Goal: Use online tool/utility: Utilize a website feature to perform a specific function

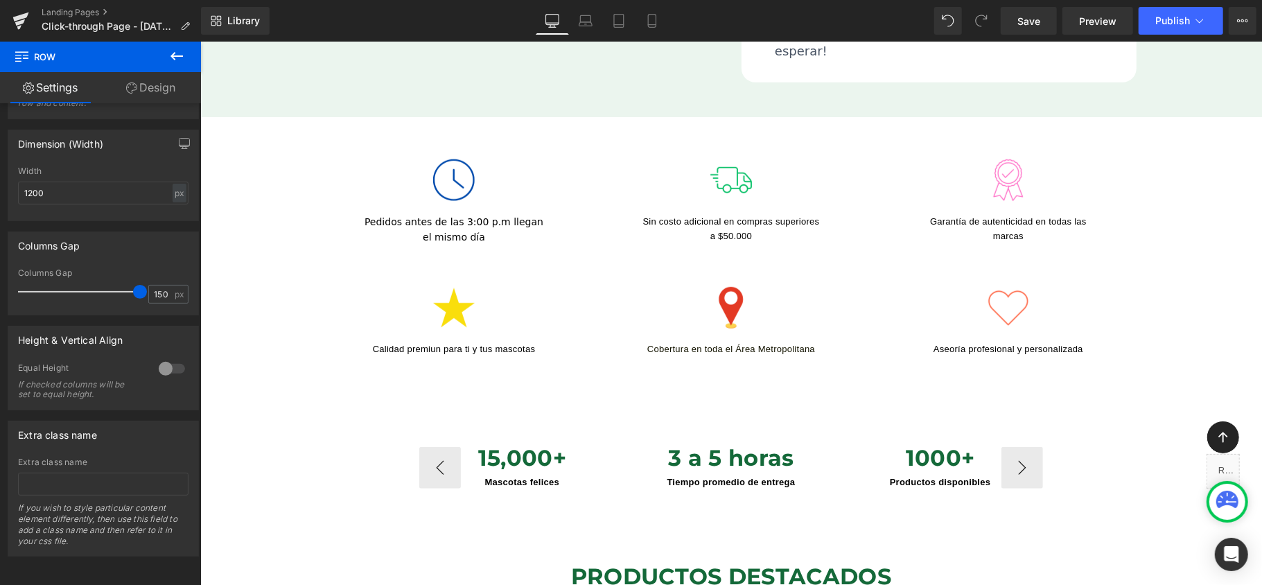
scroll to position [646, 0]
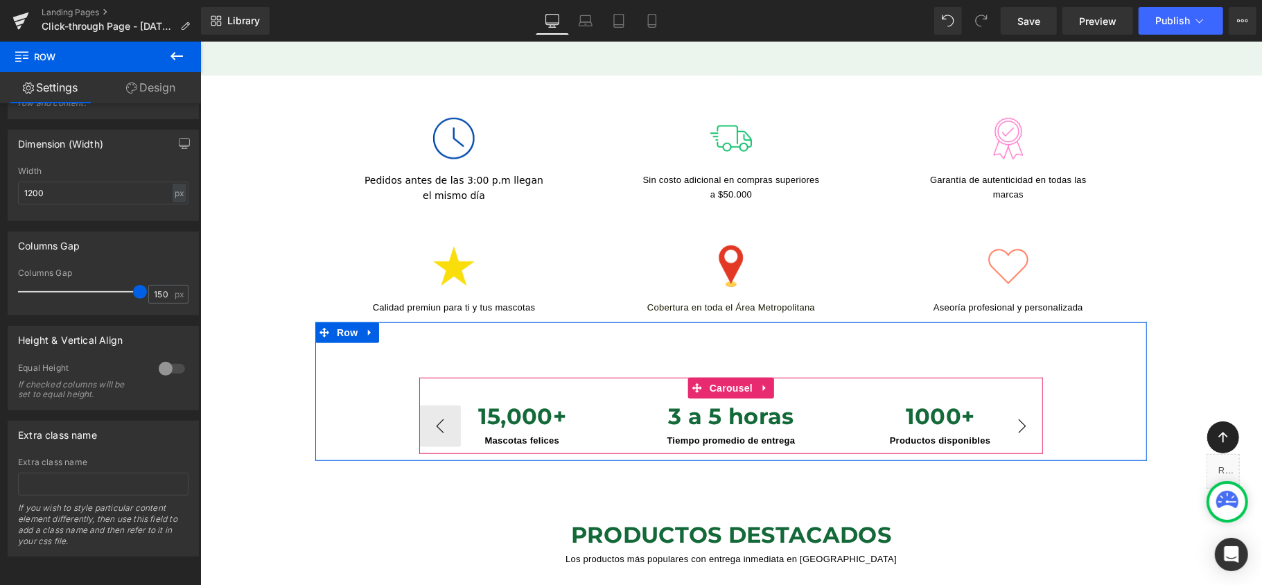
click at [1021, 407] on button "›" at bounding box center [1021, 426] width 42 height 42
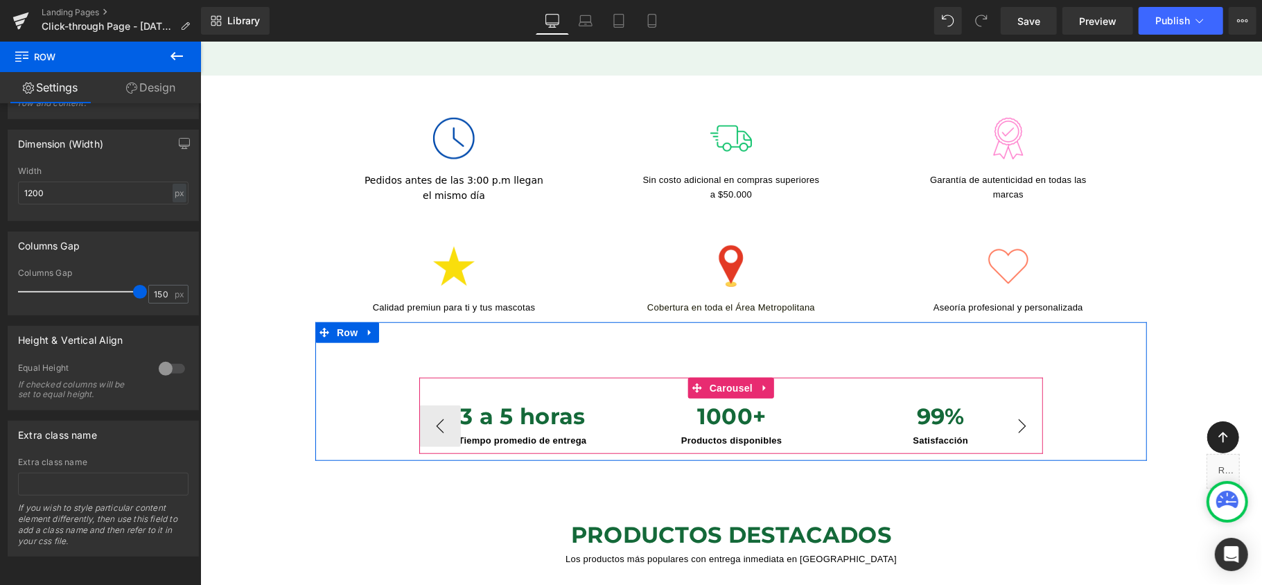
click at [1021, 407] on button "›" at bounding box center [1021, 426] width 42 height 42
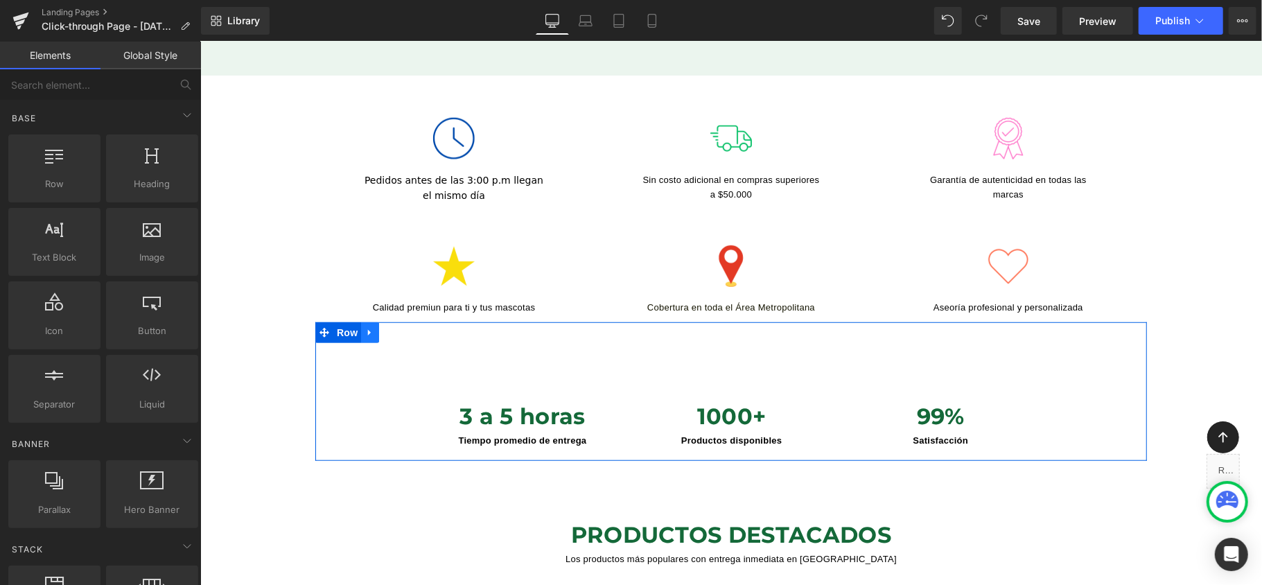
click at [369, 321] on link at bounding box center [369, 331] width 18 height 21
click at [367, 404] on div "15,000+ Mascotas felices Heading 3 a 5 horas Tiempo promedio de entrega Heading…" at bounding box center [730, 415] width 831 height 76
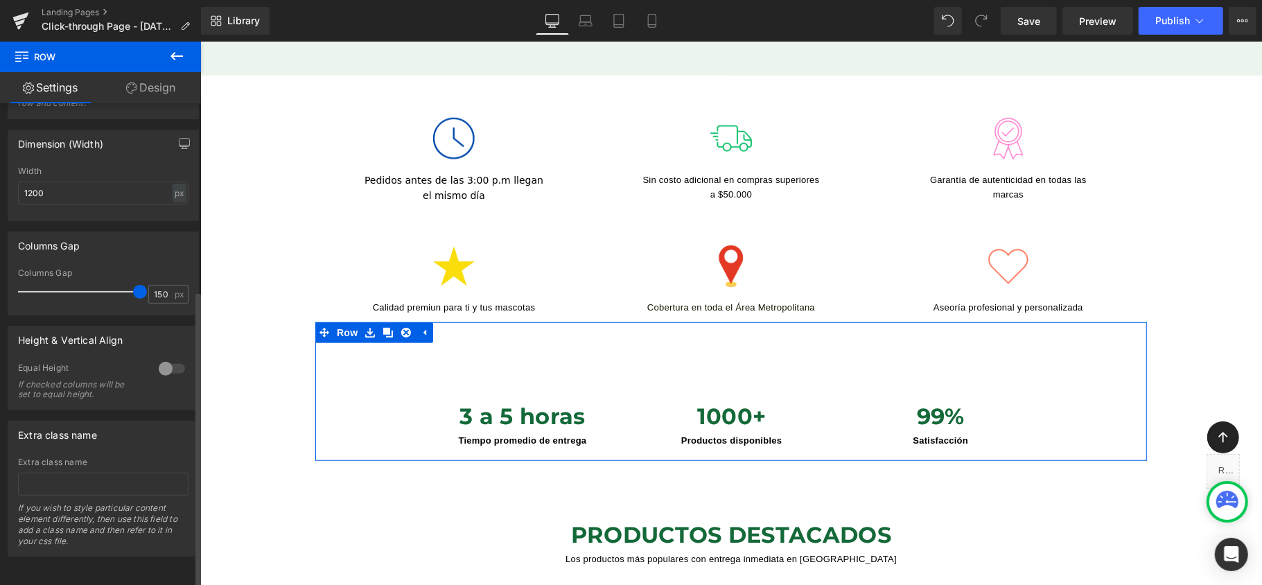
scroll to position [303, 0]
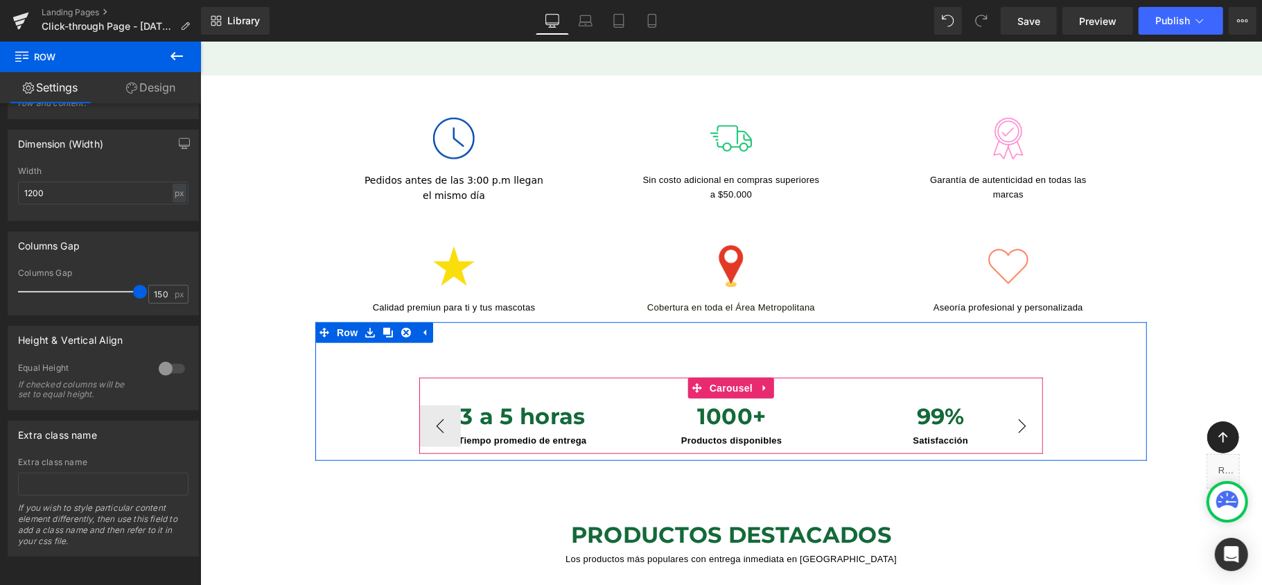
click at [1021, 407] on button "›" at bounding box center [1021, 426] width 42 height 42
click at [430, 413] on button "‹" at bounding box center [439, 426] width 42 height 42
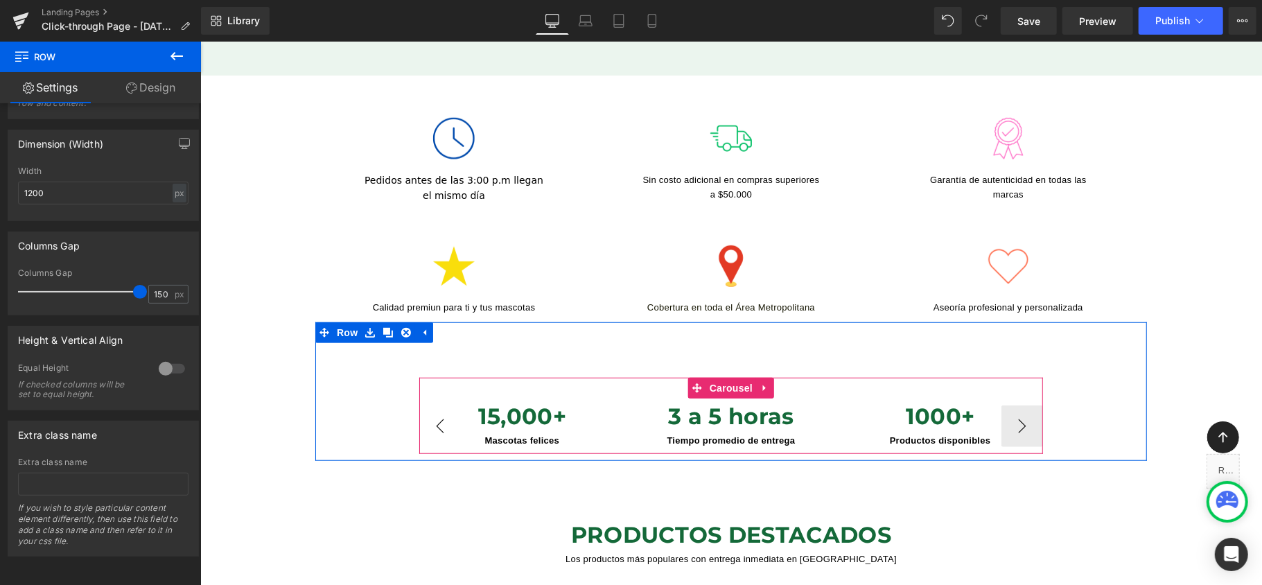
click at [430, 413] on button "‹" at bounding box center [439, 426] width 42 height 42
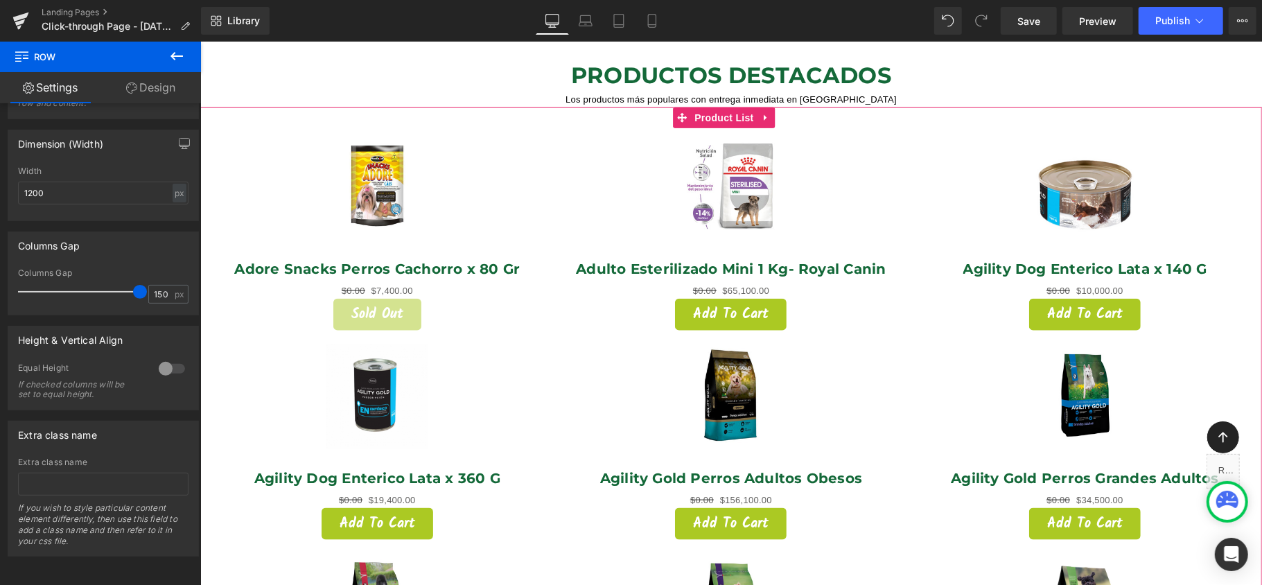
scroll to position [1016, 0]
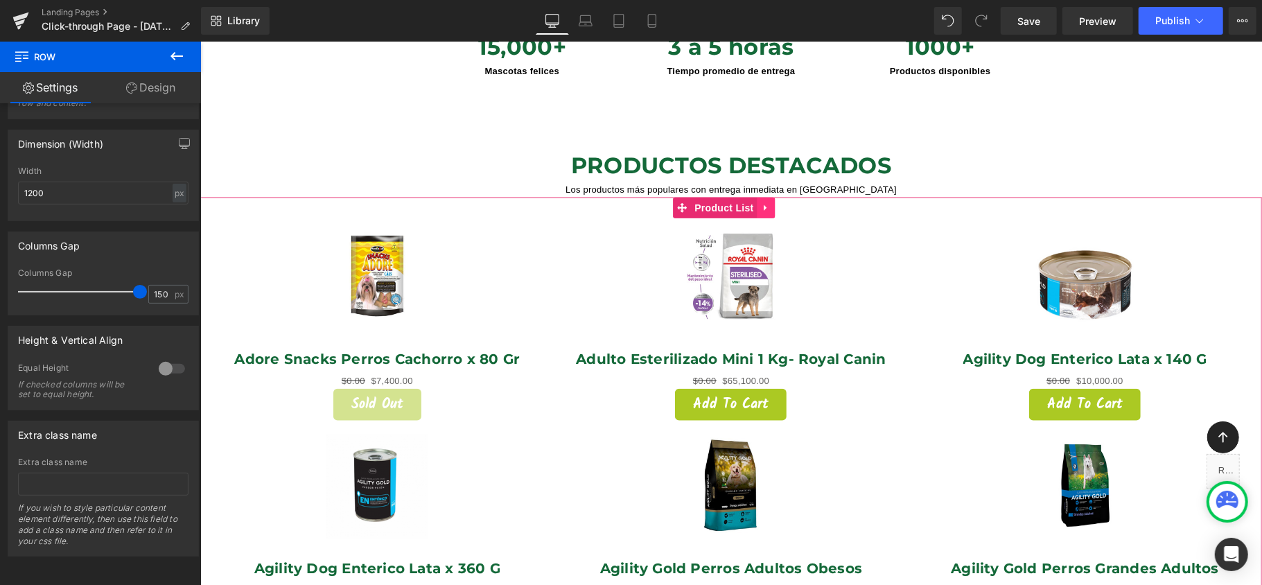
click at [766, 202] on icon at bounding box center [766, 207] width 10 height 10
click at [775, 202] on icon at bounding box center [775, 207] width 10 height 10
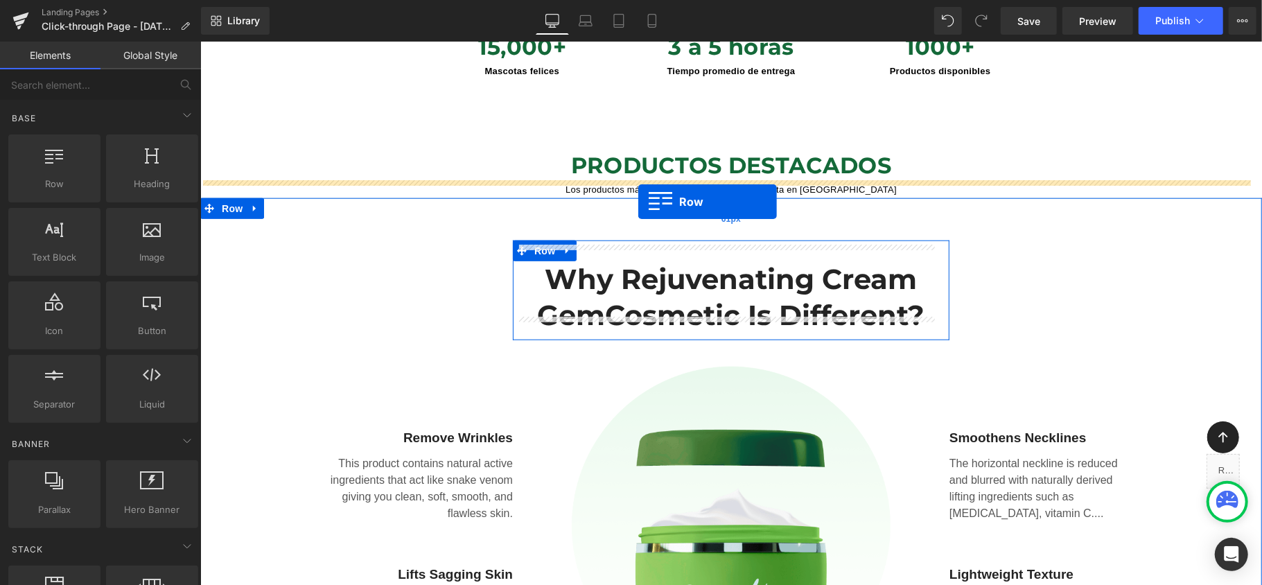
drag, startPoint x: 270, startPoint y: 233, endPoint x: 637, endPoint y: 202, distance: 369.3
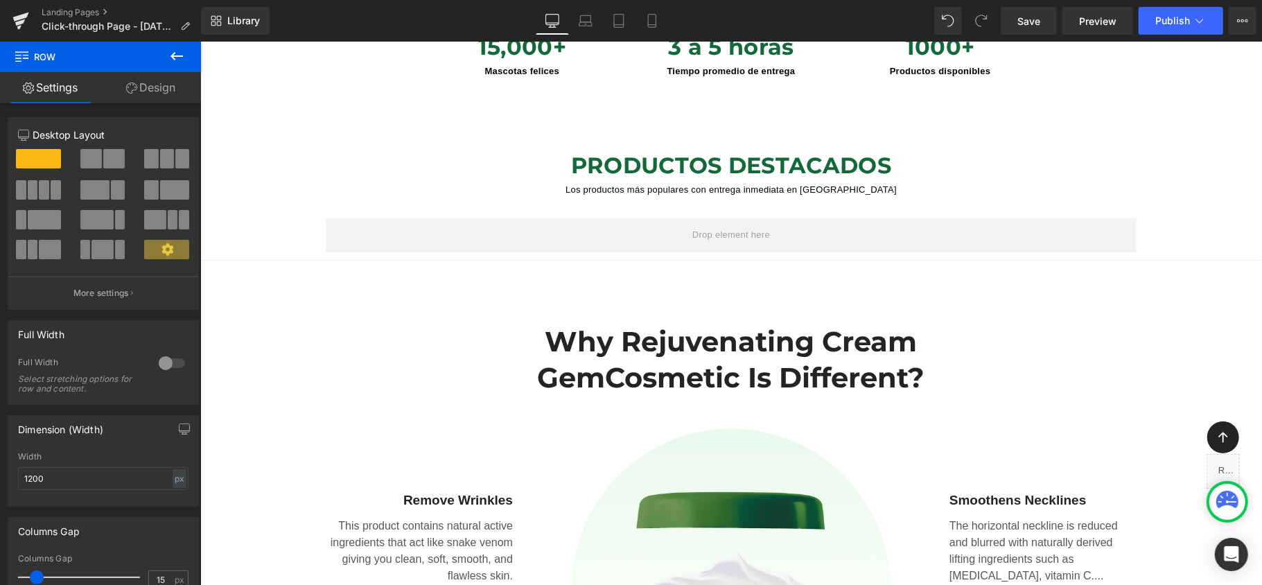
drag, startPoint x: 376, startPoint y: 205, endPoint x: 205, endPoint y: 152, distance: 178.6
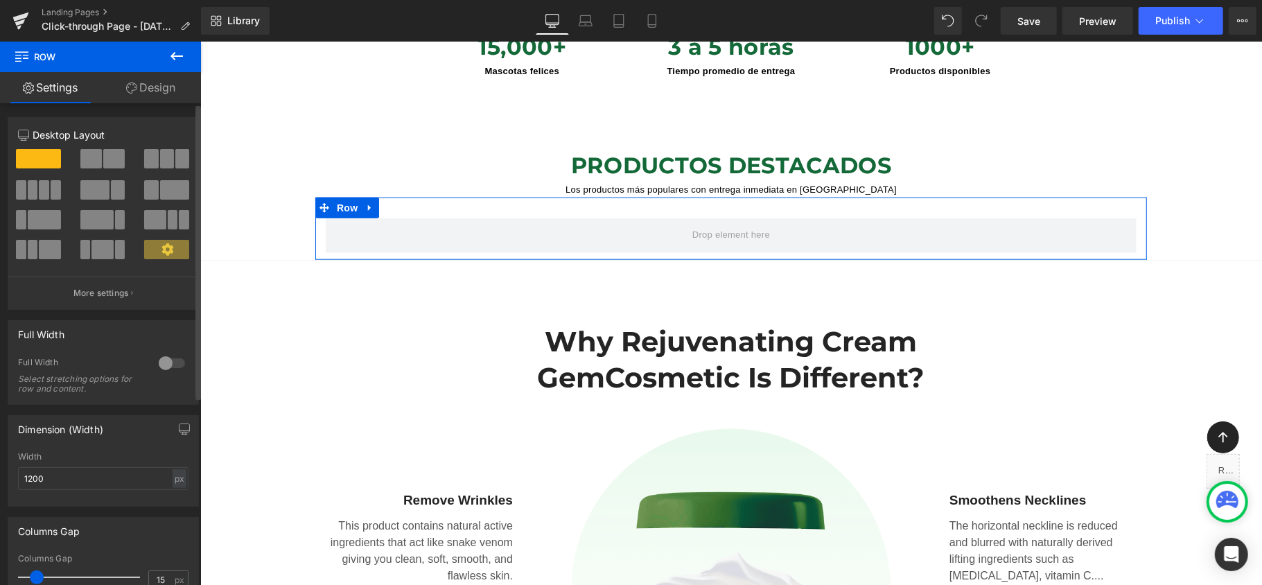
click at [144, 168] on span at bounding box center [151, 158] width 14 height 19
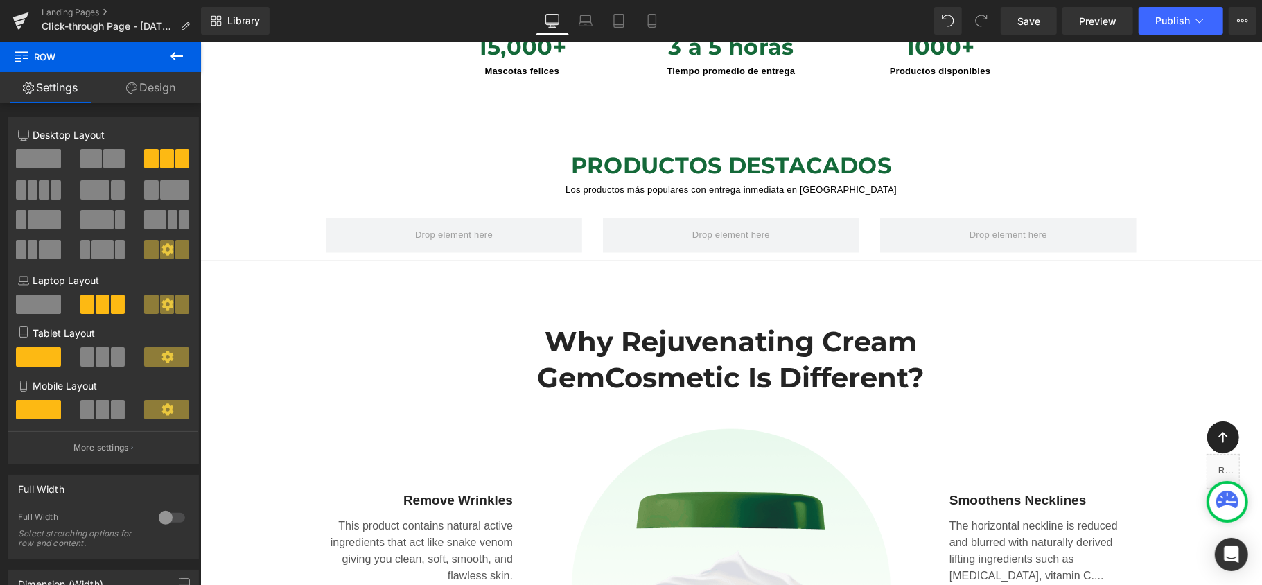
click at [172, 48] on icon at bounding box center [176, 56] width 17 height 17
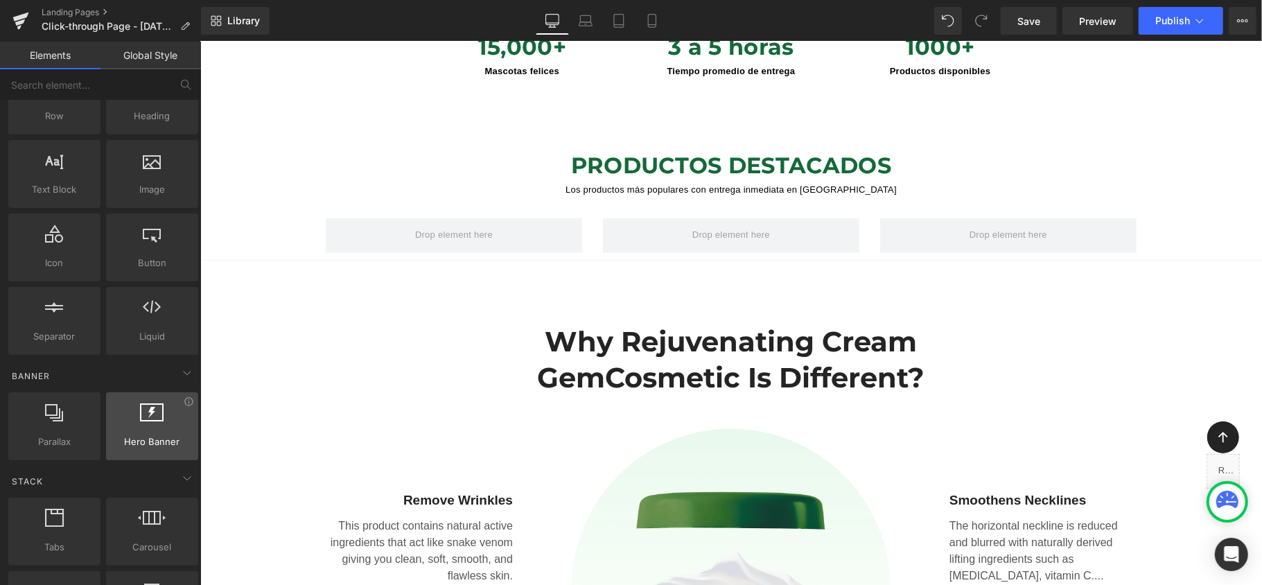
scroll to position [0, 0]
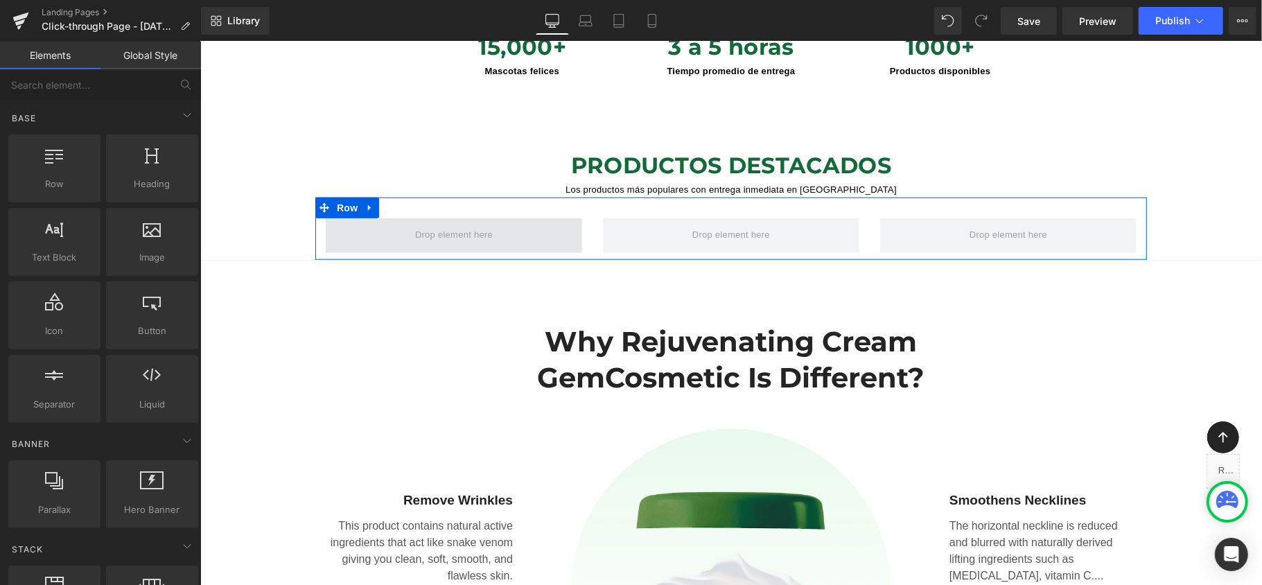
click at [413, 224] on span at bounding box center [452, 234] width 87 height 21
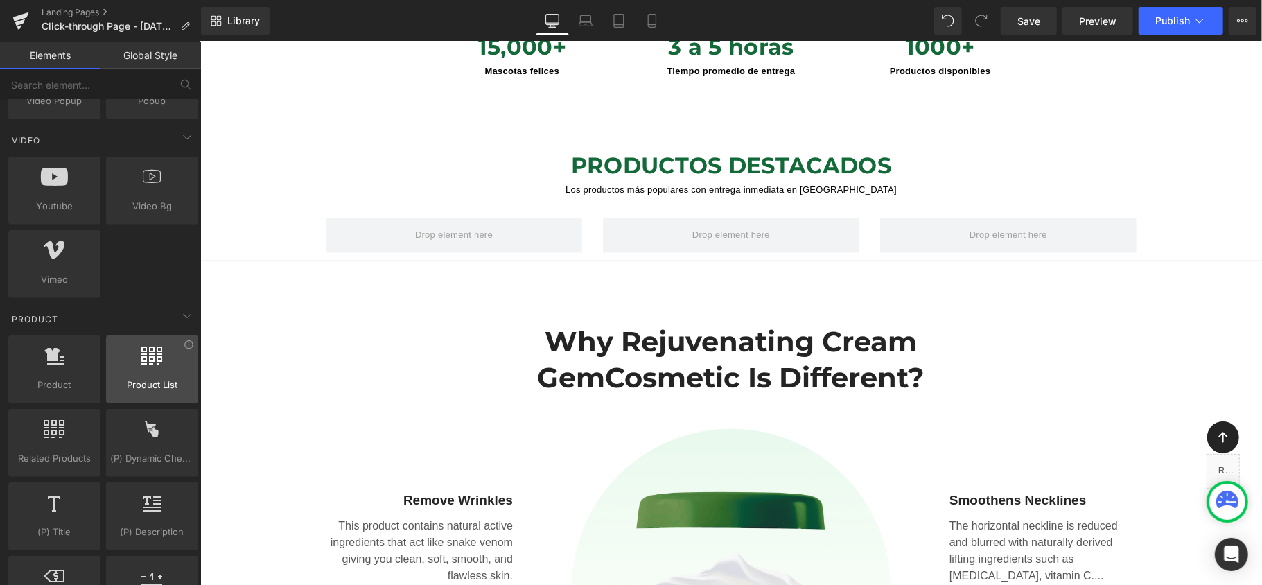
scroll to position [1016, 0]
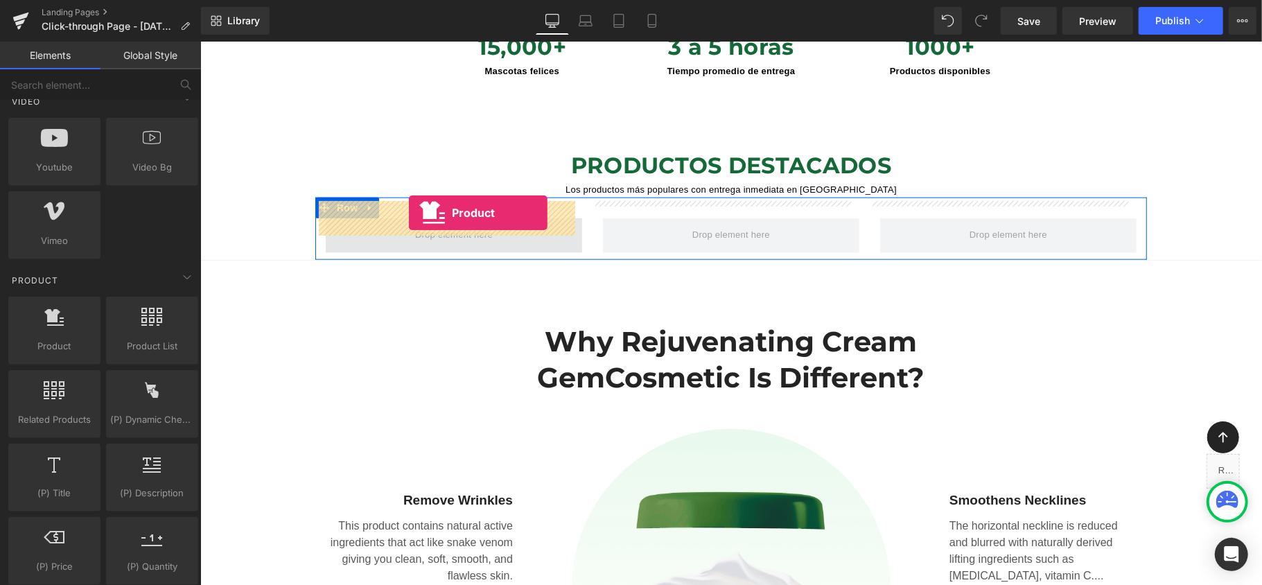
drag, startPoint x: 369, startPoint y: 349, endPoint x: 408, endPoint y: 213, distance: 141.9
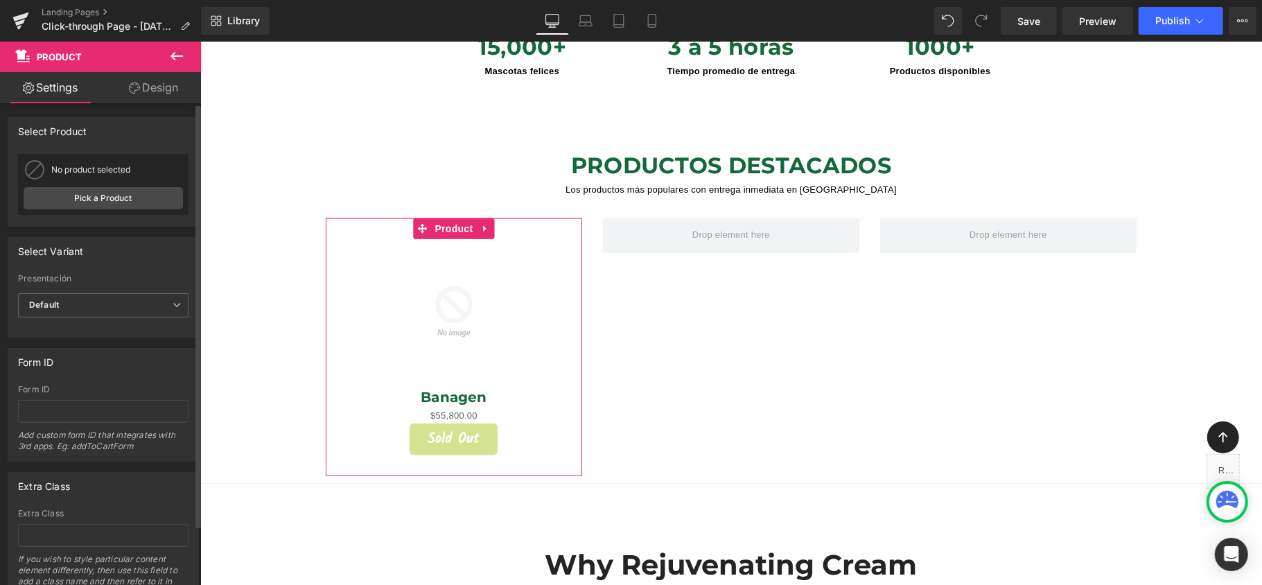
click at [105, 152] on div "Select Product Select manually Select manually Select manually No product assig…" at bounding box center [103, 171] width 191 height 109
click at [100, 173] on div "No product selected" at bounding box center [117, 170] width 132 height 10
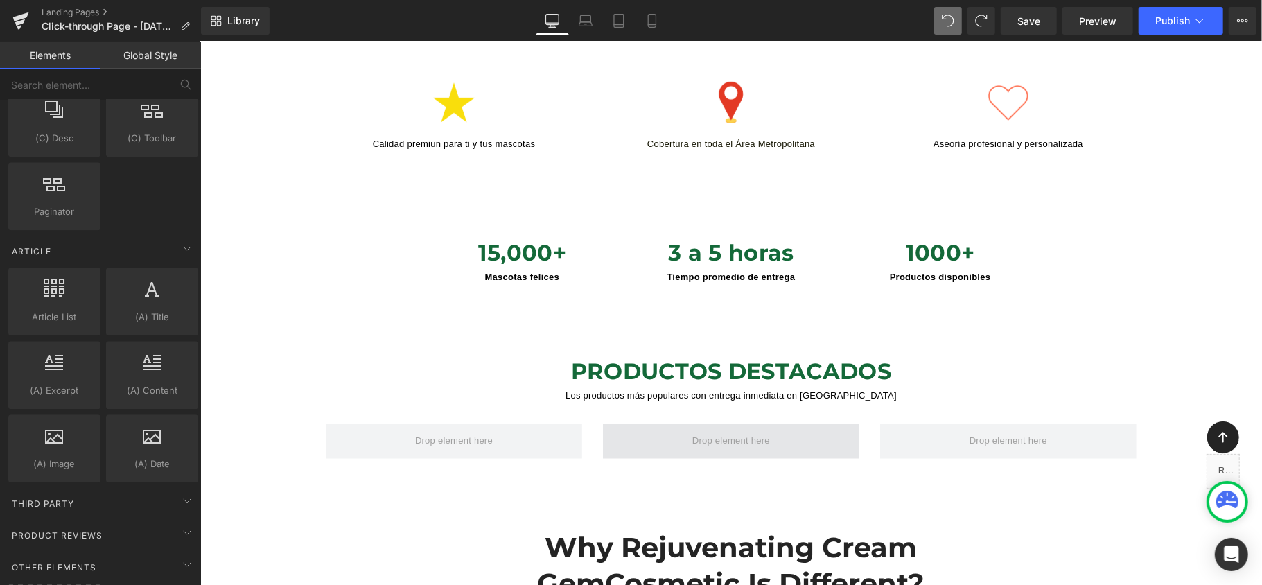
scroll to position [831, 0]
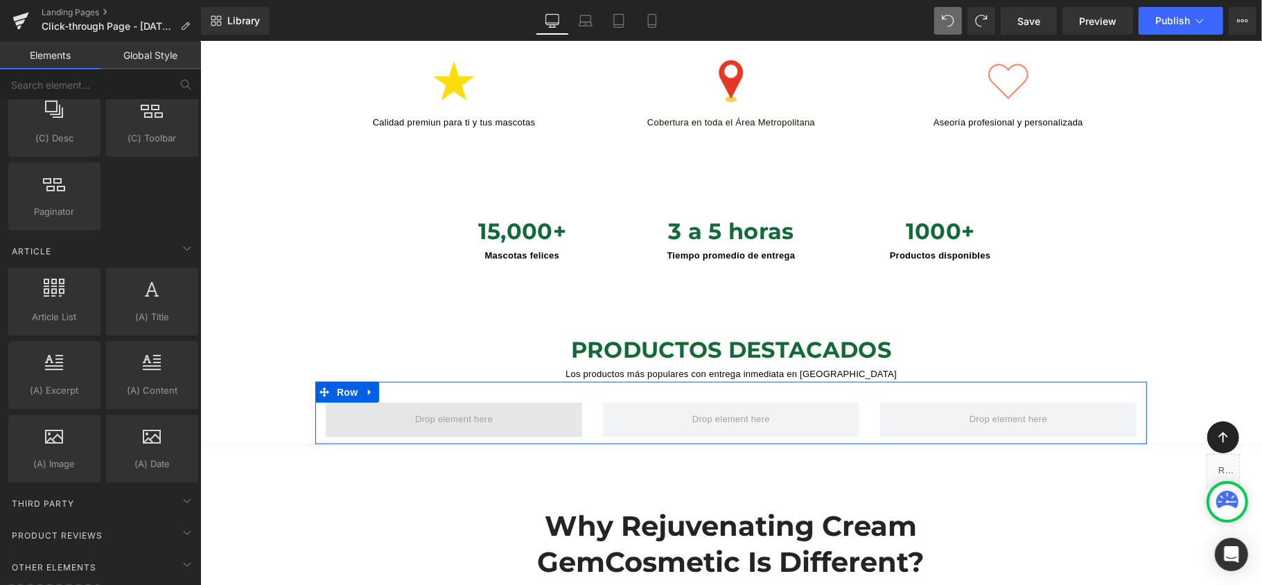
click at [511, 402] on span at bounding box center [453, 419] width 256 height 35
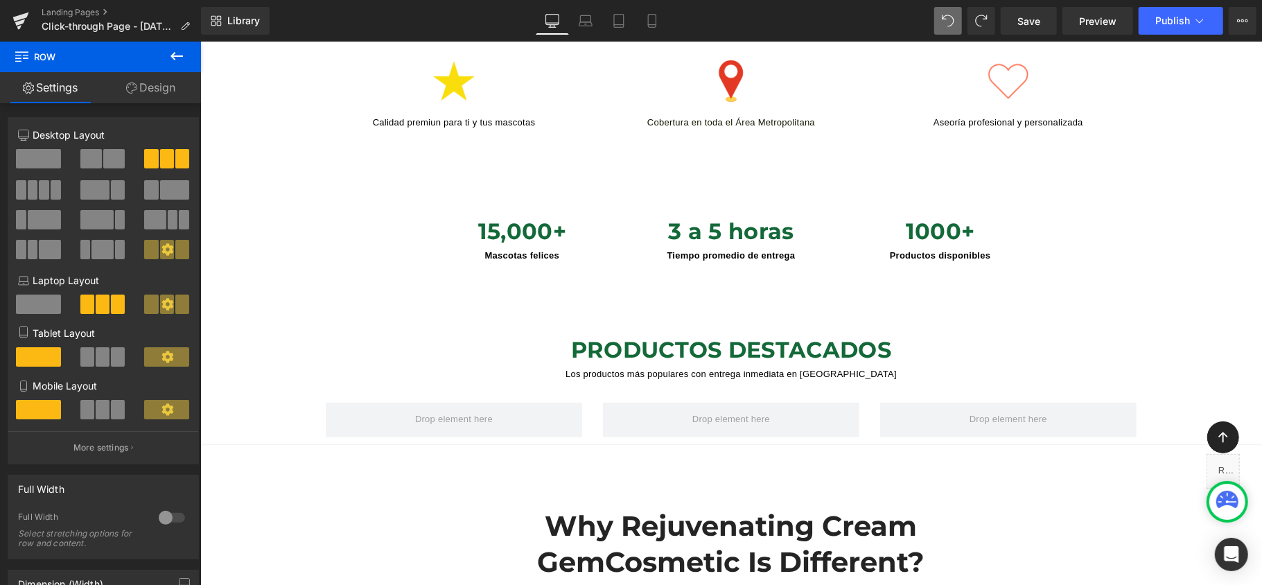
click at [173, 43] on button at bounding box center [176, 57] width 49 height 30
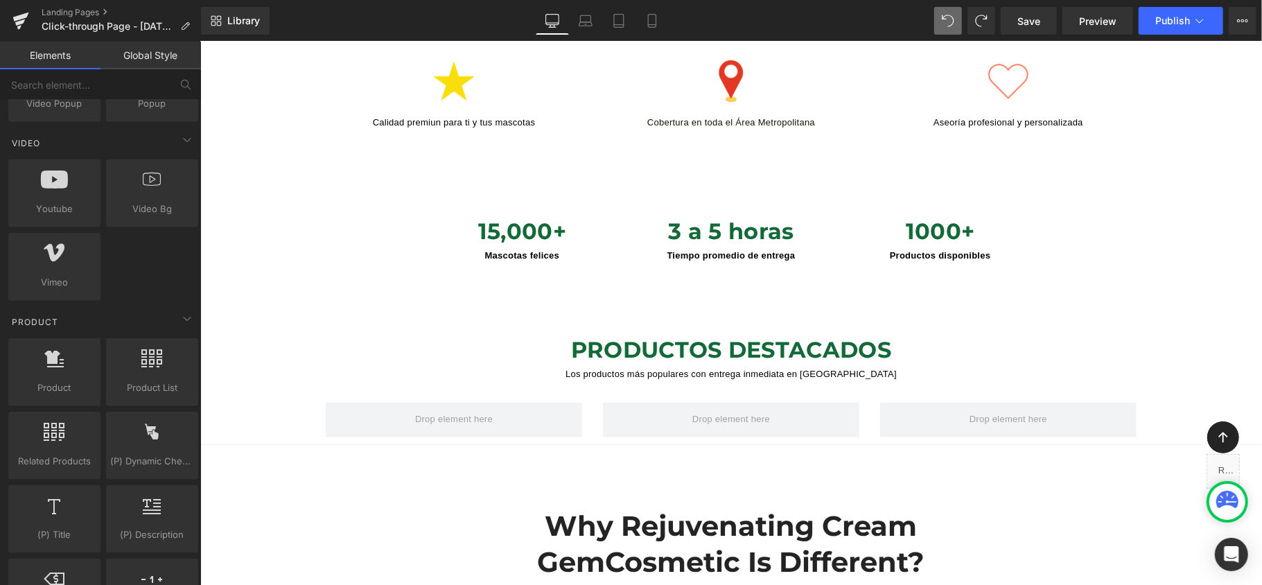
scroll to position [916, 0]
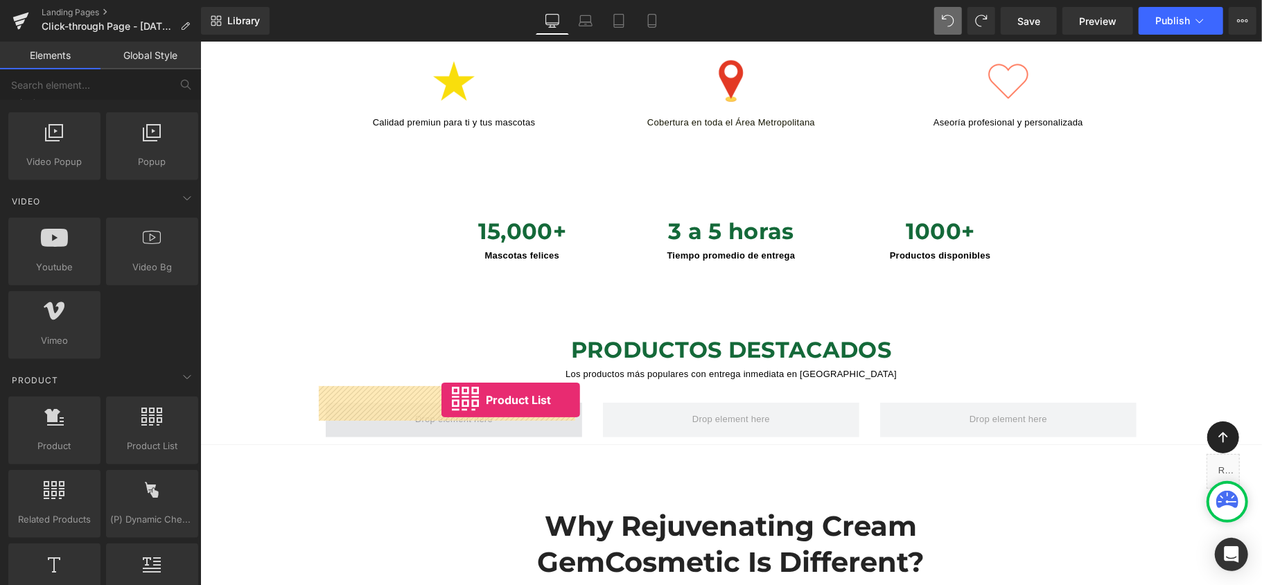
drag, startPoint x: 369, startPoint y: 477, endPoint x: 441, endPoint y: 399, distance: 105.9
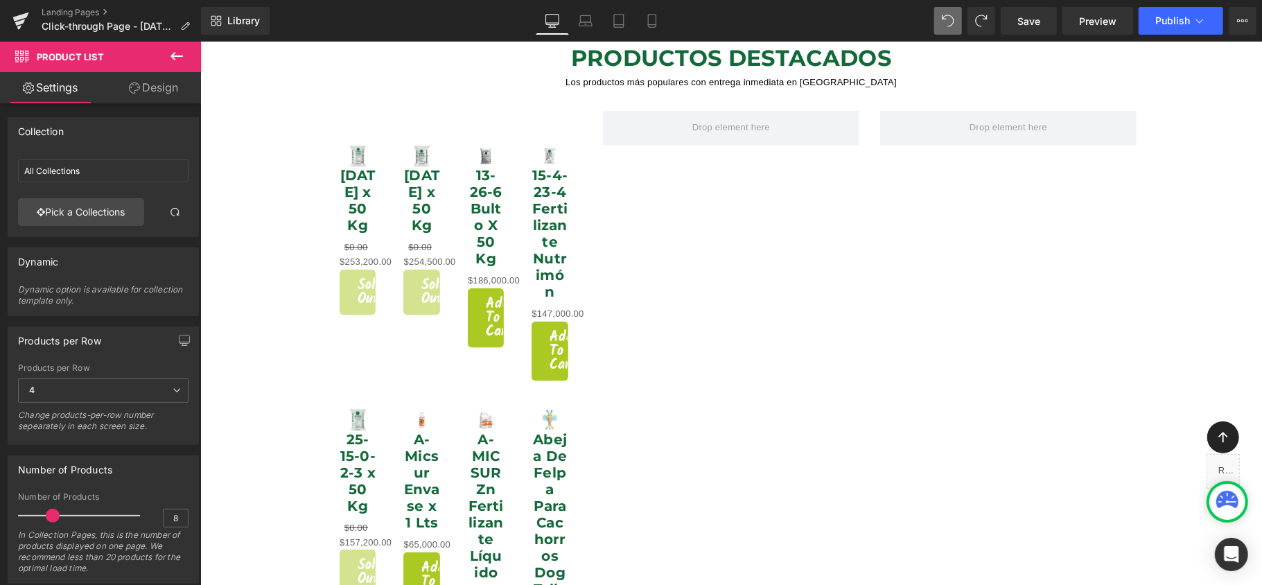
scroll to position [1016, 0]
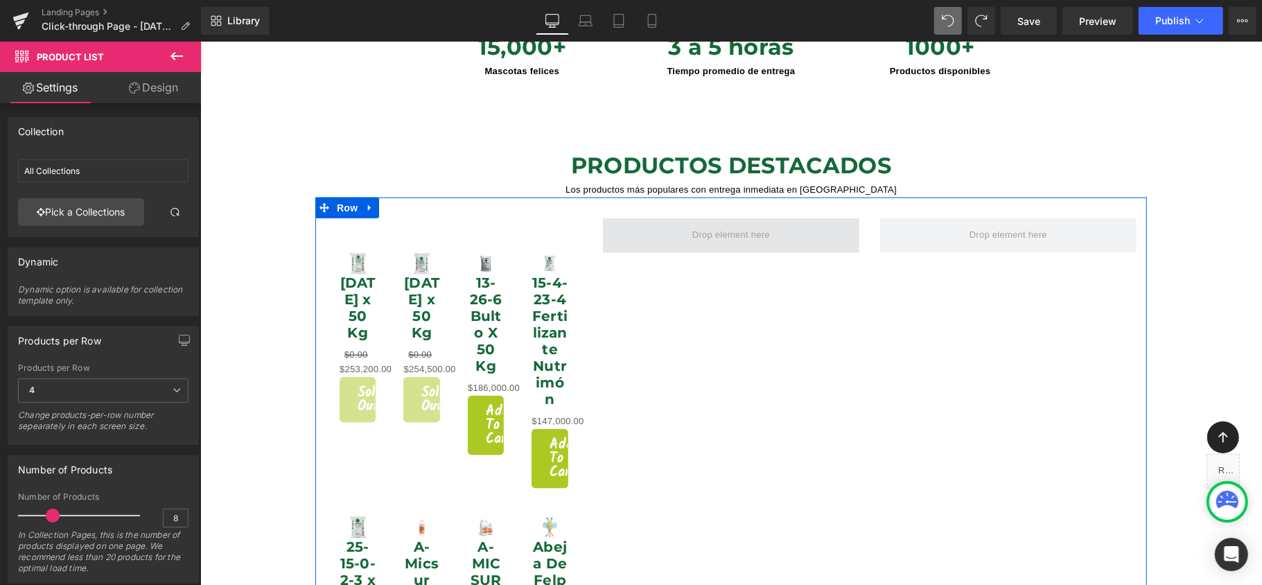
click at [687, 224] on span at bounding box center [730, 234] width 87 height 21
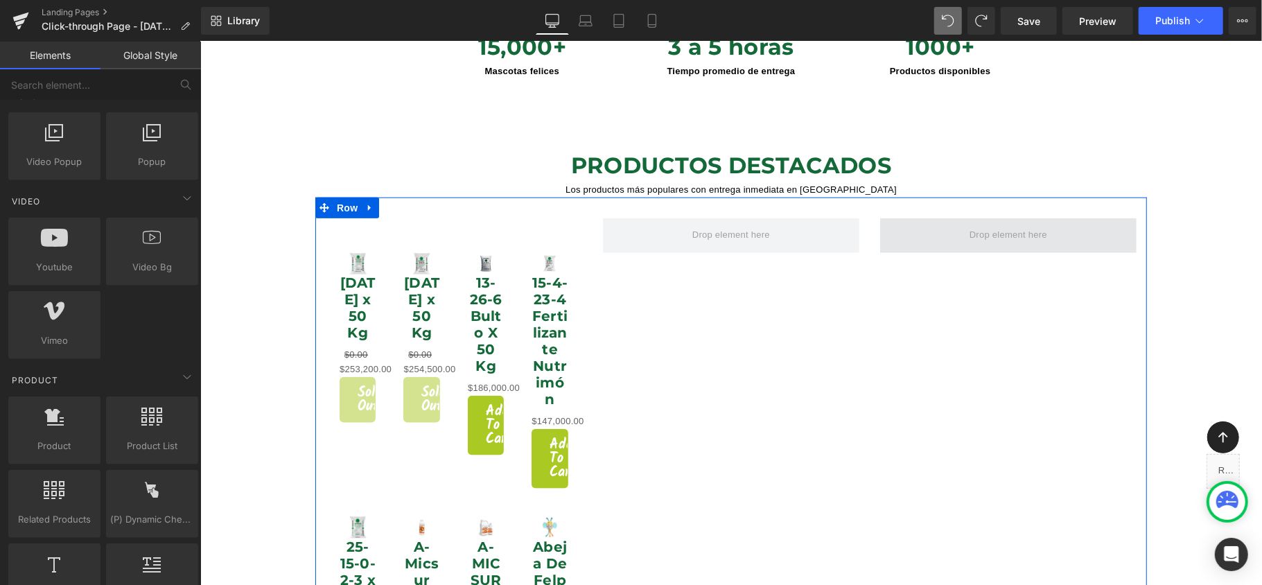
click at [1102, 218] on span at bounding box center [1007, 235] width 256 height 35
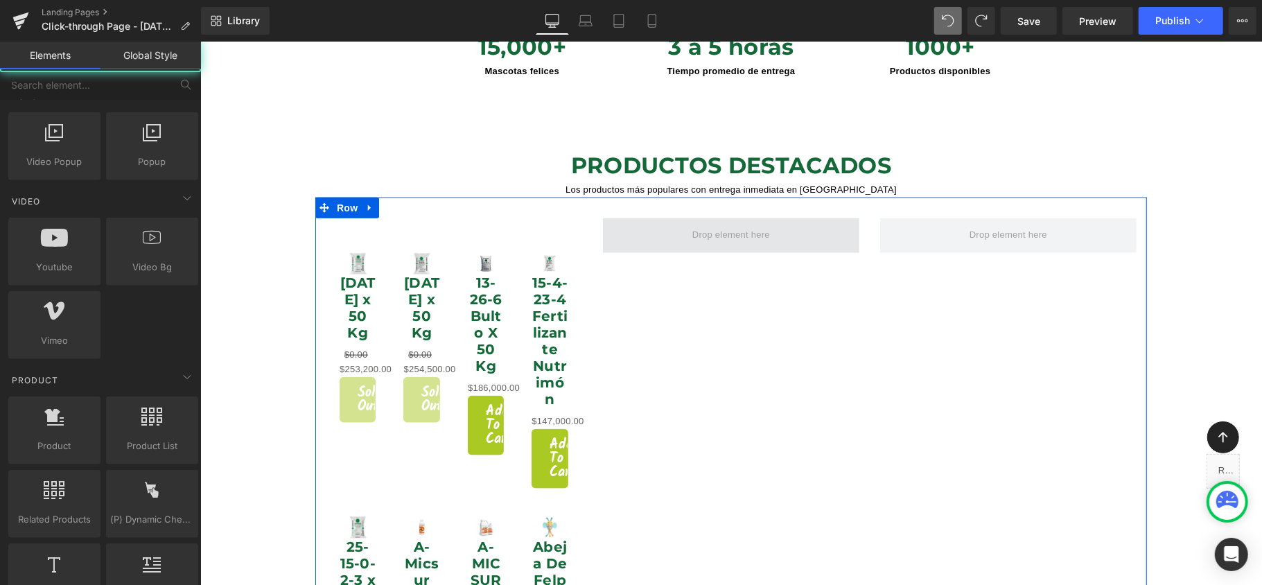
click at [687, 224] on span at bounding box center [730, 234] width 87 height 21
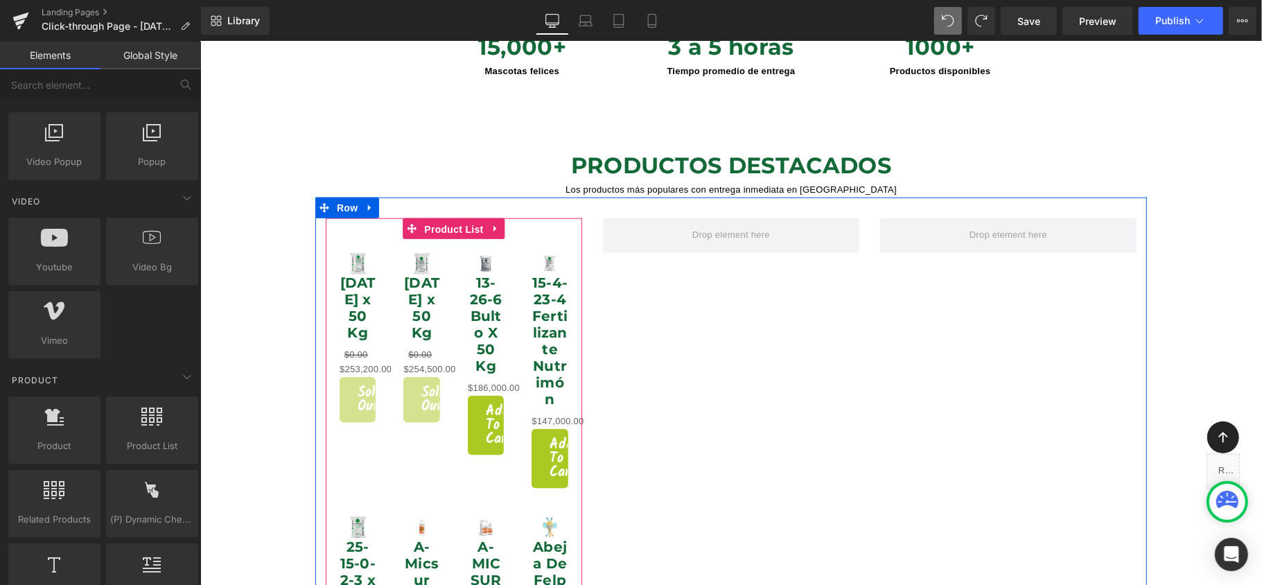
click at [430, 218] on span "Product List" at bounding box center [453, 228] width 66 height 21
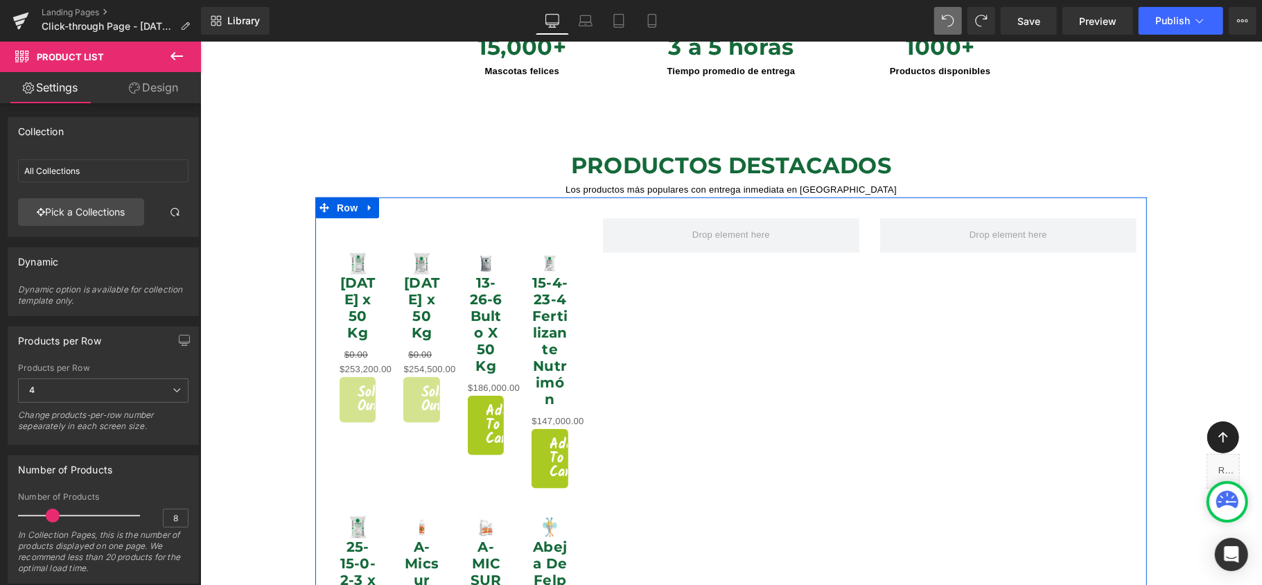
click at [1070, 197] on div at bounding box center [730, 198] width 831 height 3
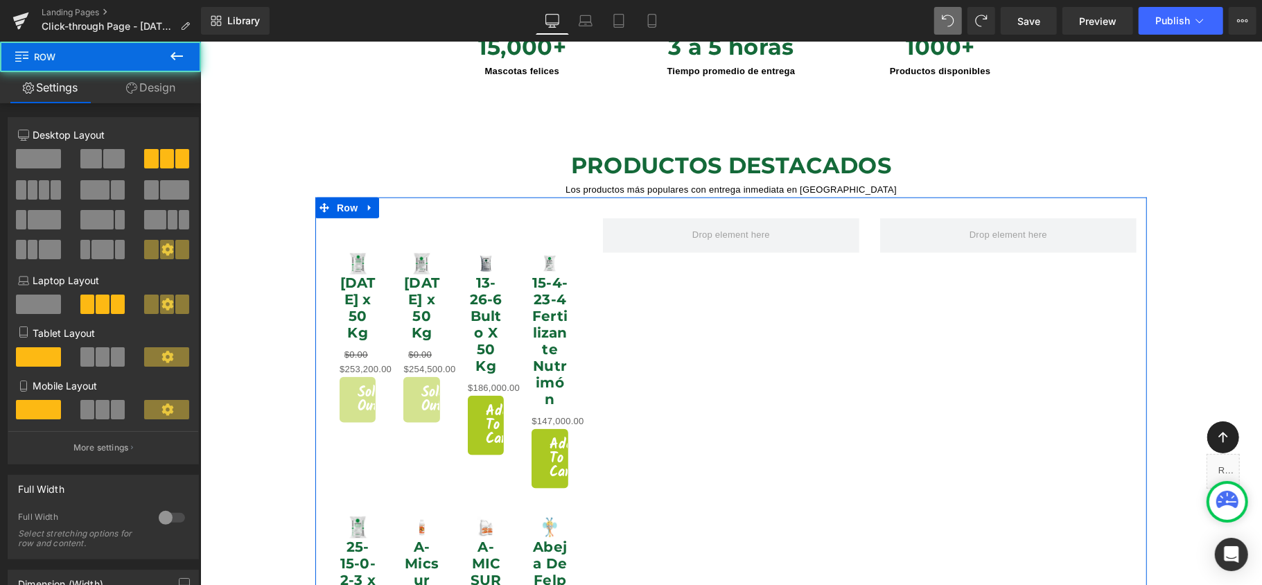
click at [1048, 197] on div at bounding box center [730, 207] width 831 height 21
click at [643, 285] on div "Sale Off (P) Image [DATE] x 50 Kg (P) Title $0.00 $253,200.00 (P) Price Sold Ou…" at bounding box center [730, 523] width 831 height 653
click at [367, 202] on icon at bounding box center [369, 207] width 10 height 10
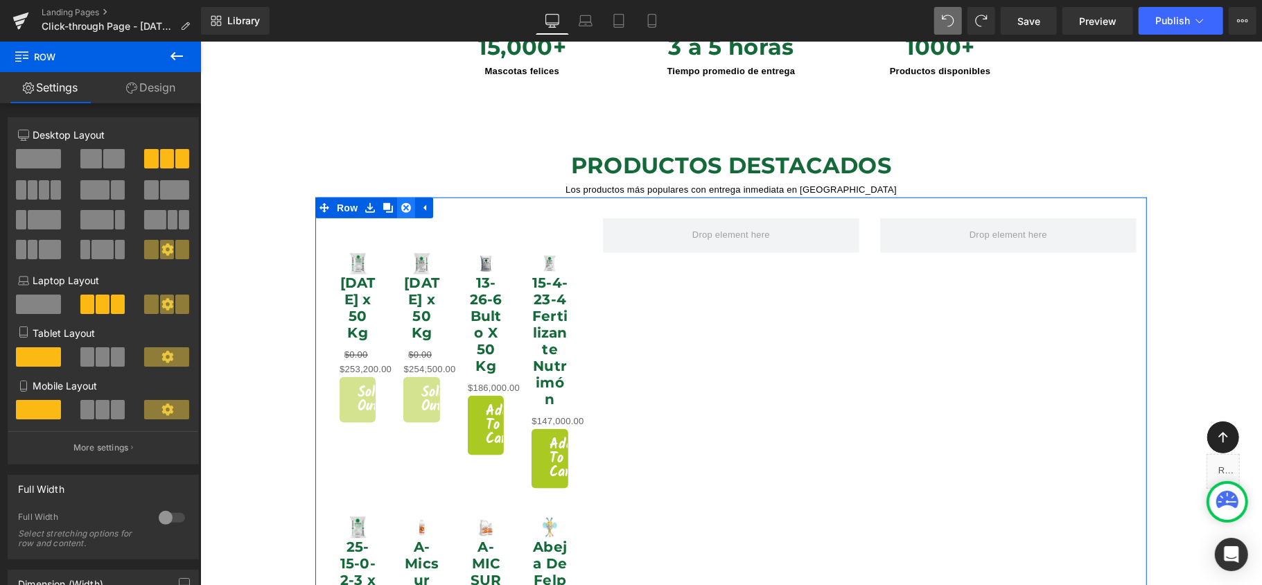
click at [403, 202] on icon at bounding box center [405, 207] width 10 height 10
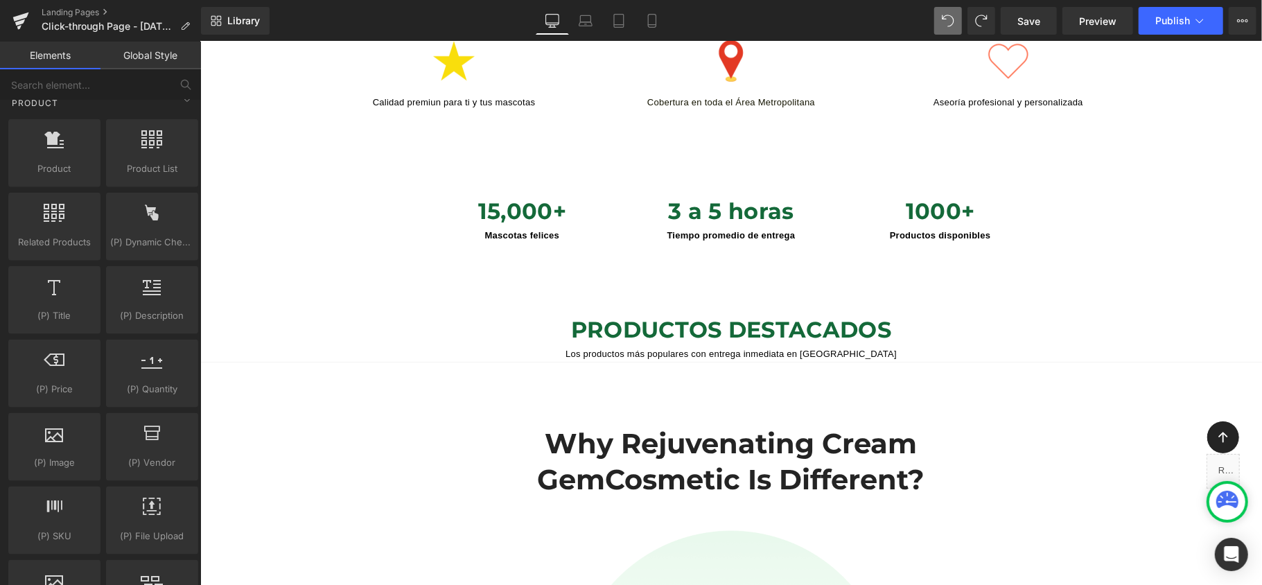
scroll to position [831, 0]
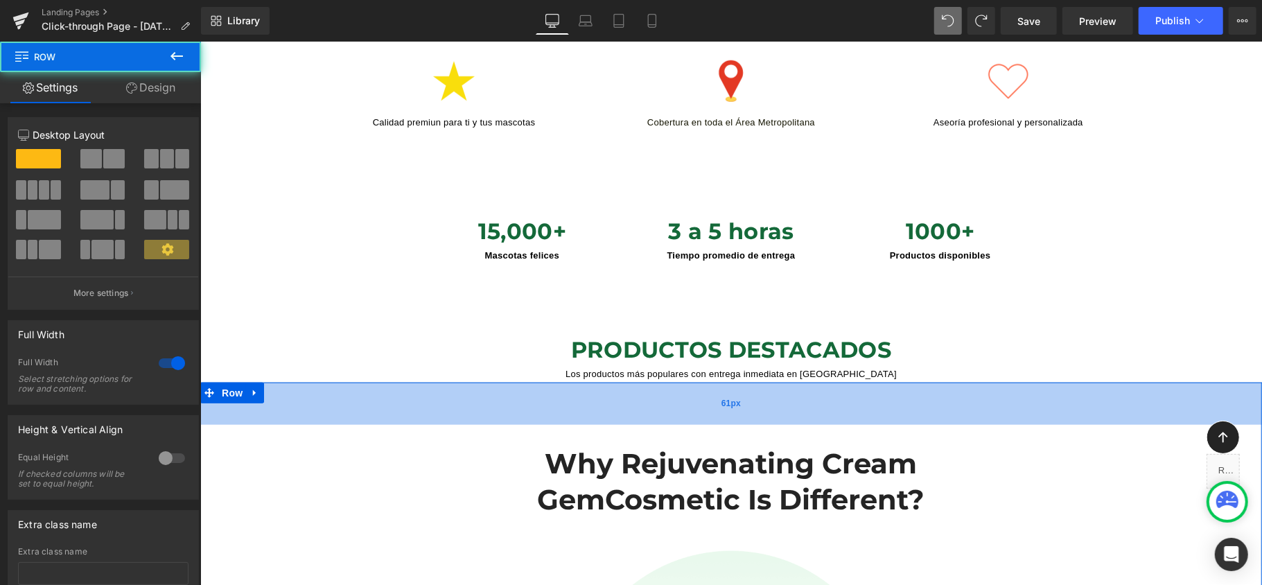
click at [917, 393] on div "61px" at bounding box center [730, 403] width 1061 height 42
click at [799, 382] on div "61px" at bounding box center [730, 403] width 1061 height 42
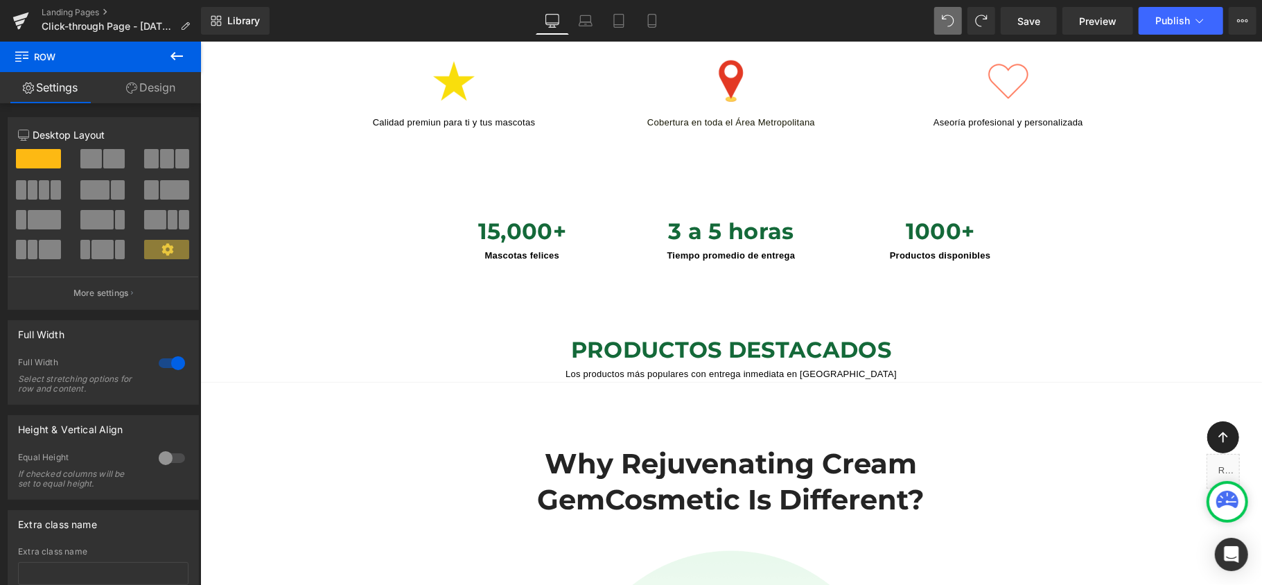
click at [175, 51] on icon at bounding box center [176, 56] width 17 height 17
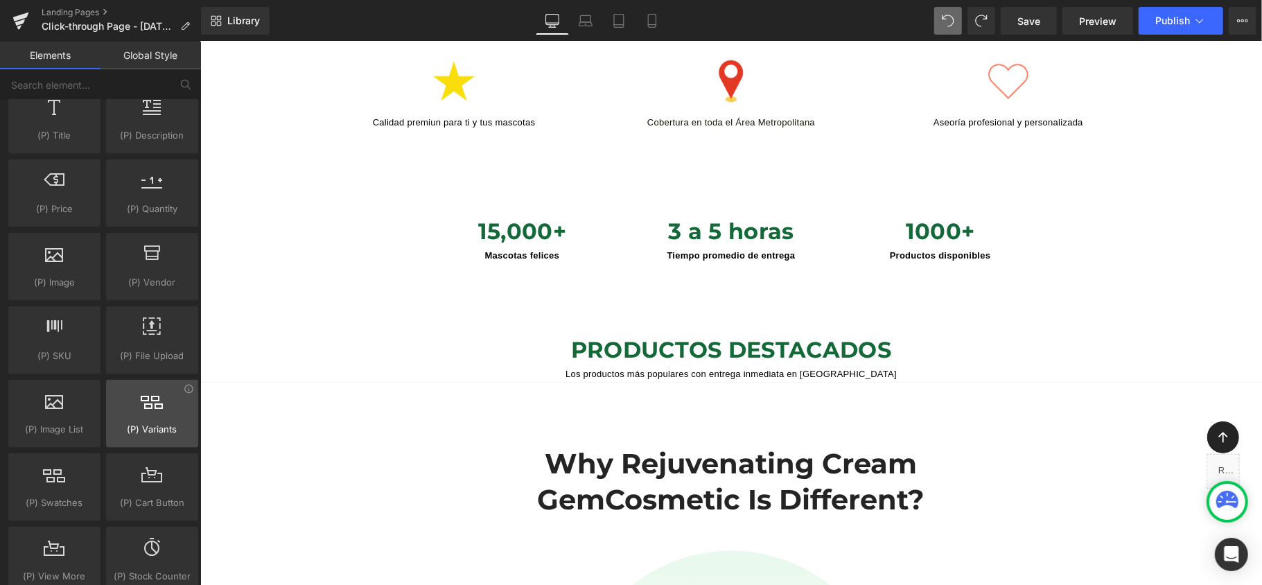
scroll to position [1378, 0]
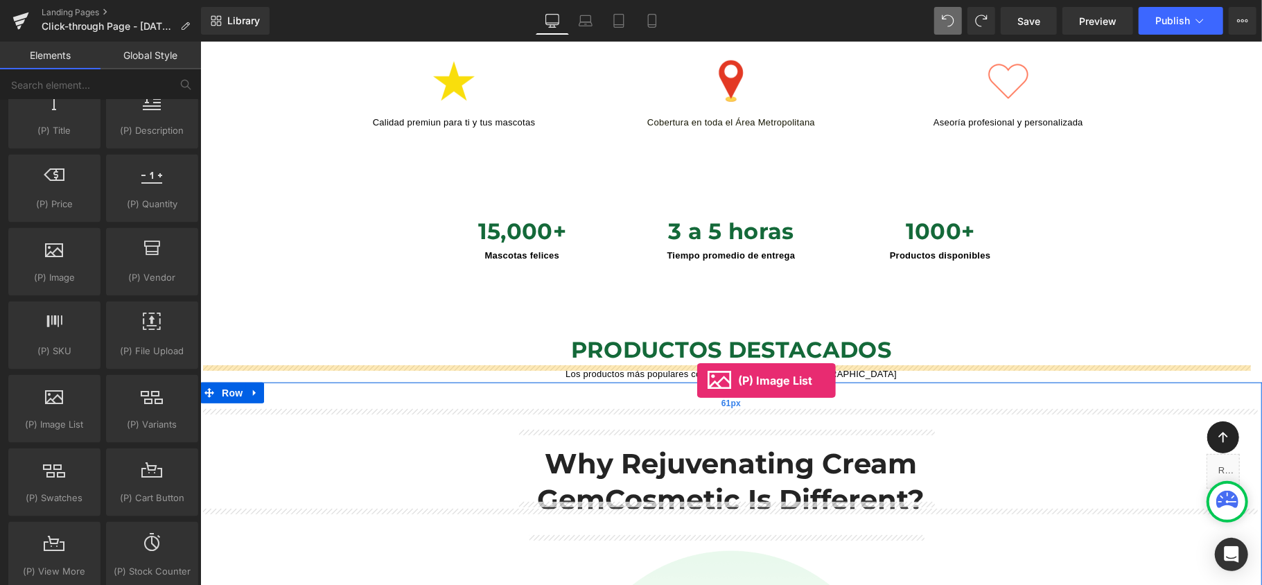
drag, startPoint x: 259, startPoint y: 466, endPoint x: 696, endPoint y: 380, distance: 445.6
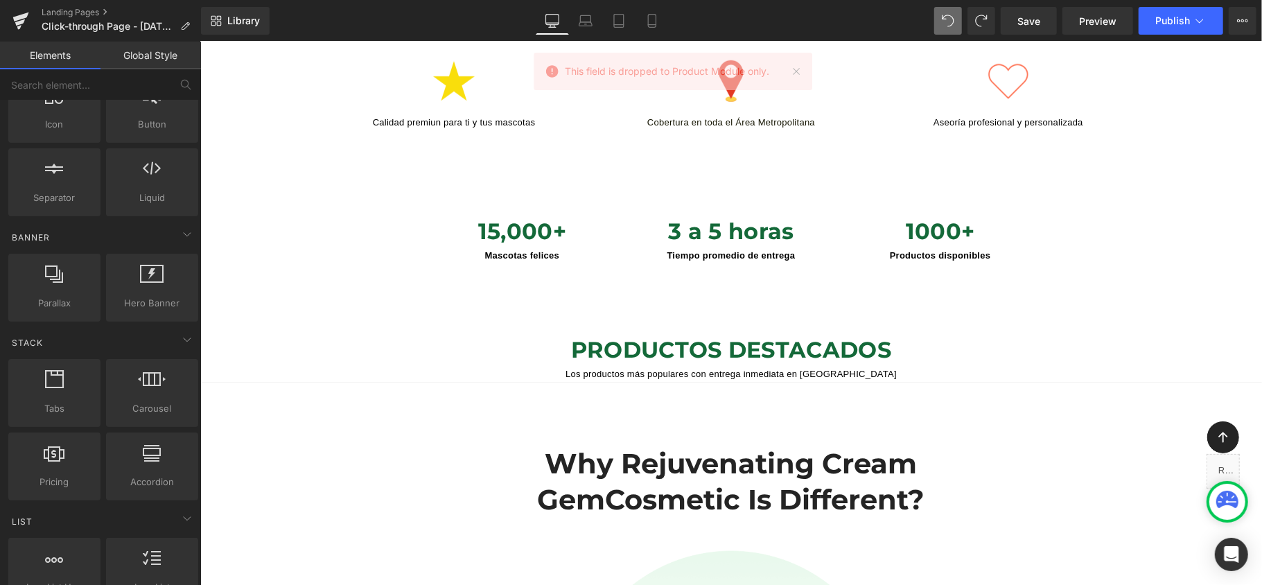
scroll to position [177, 0]
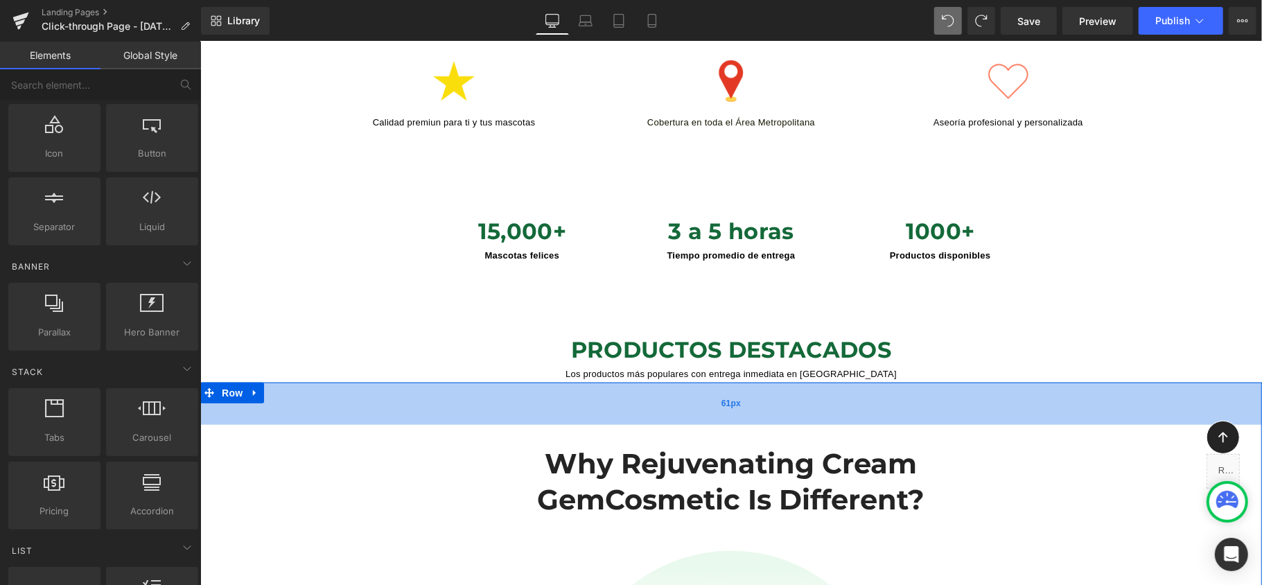
click at [728, 396] on span "61px" at bounding box center [730, 402] width 19 height 13
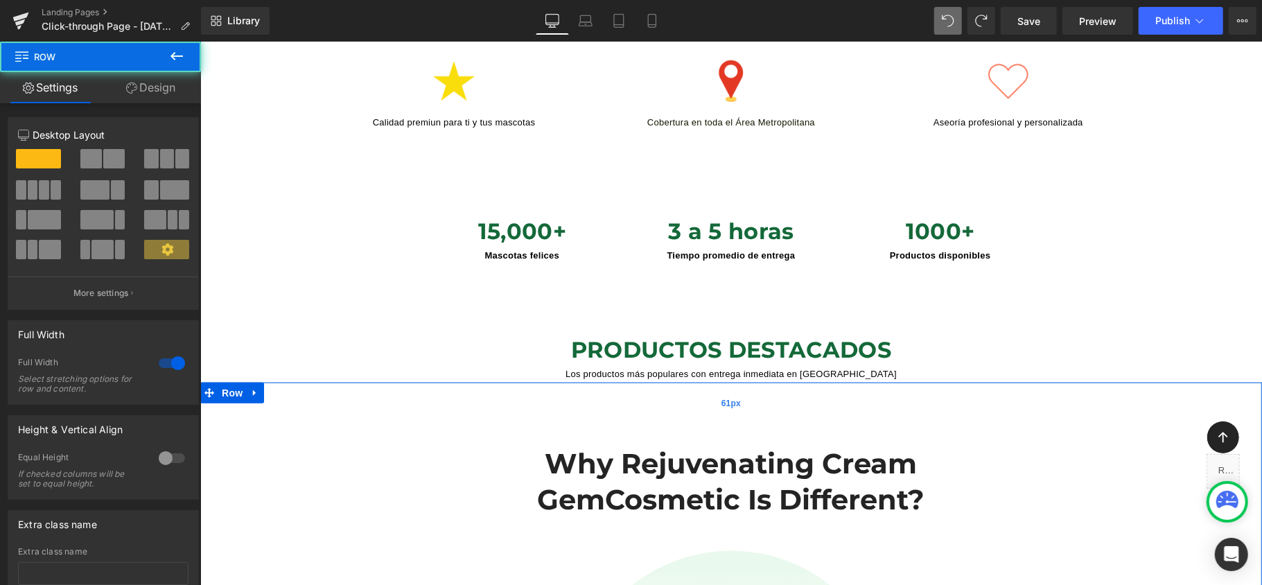
click at [728, 396] on span "61px" at bounding box center [730, 402] width 19 height 13
click at [181, 161] on span at bounding box center [182, 158] width 14 height 19
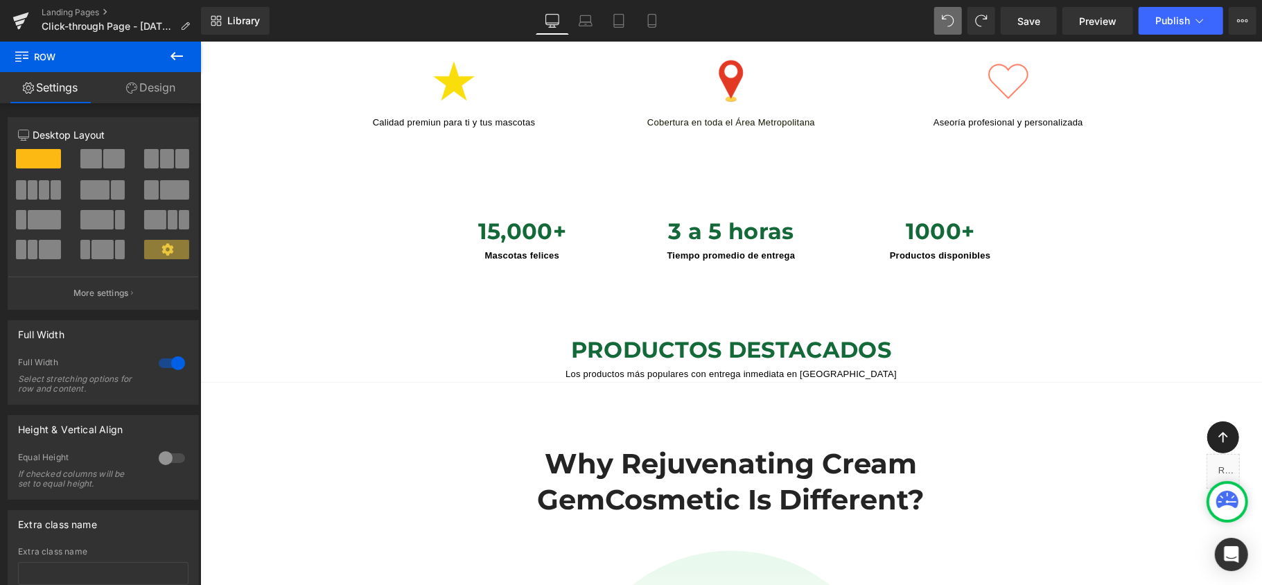
click at [180, 56] on icon at bounding box center [176, 56] width 12 height 8
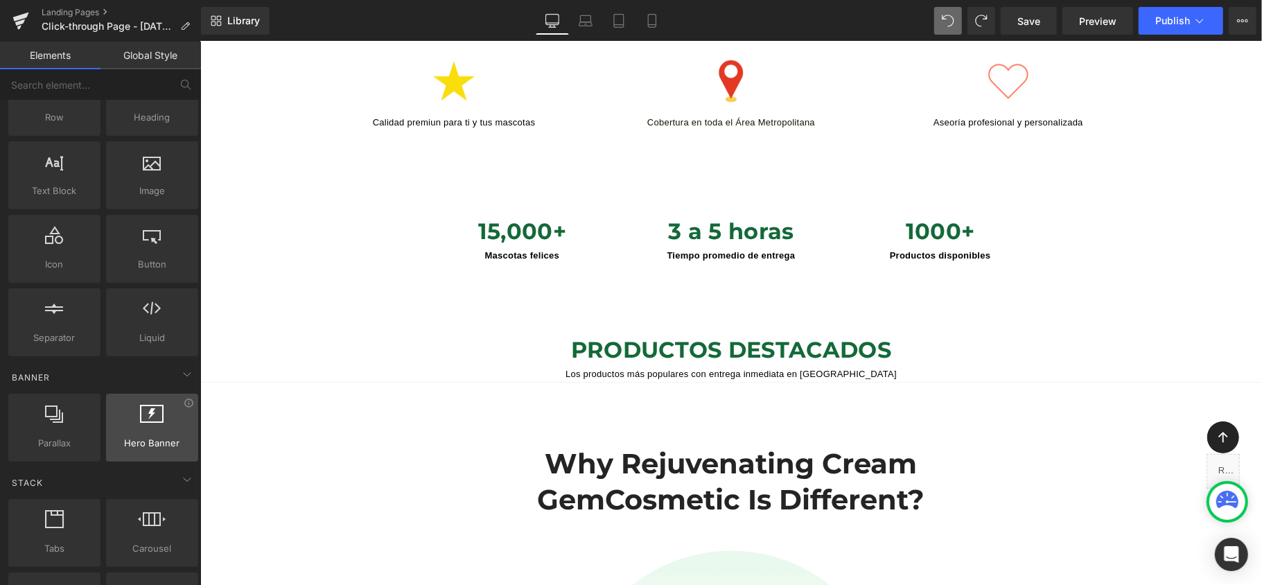
scroll to position [0, 0]
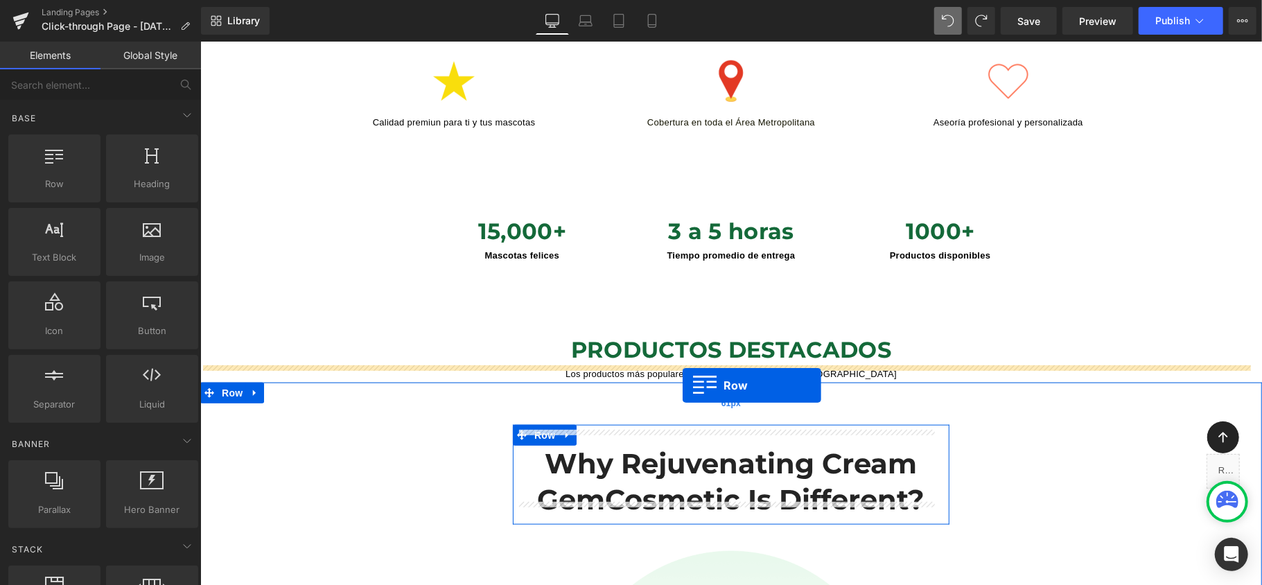
drag, startPoint x: 270, startPoint y: 216, endPoint x: 682, endPoint y: 385, distance: 444.7
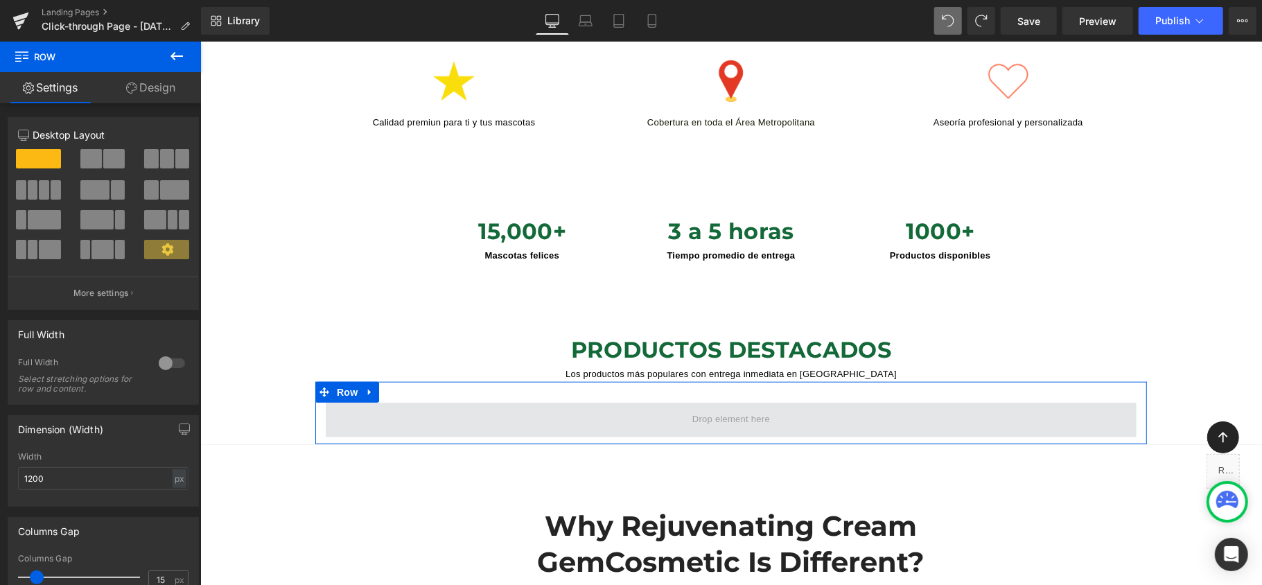
click at [553, 402] on span at bounding box center [730, 419] width 811 height 35
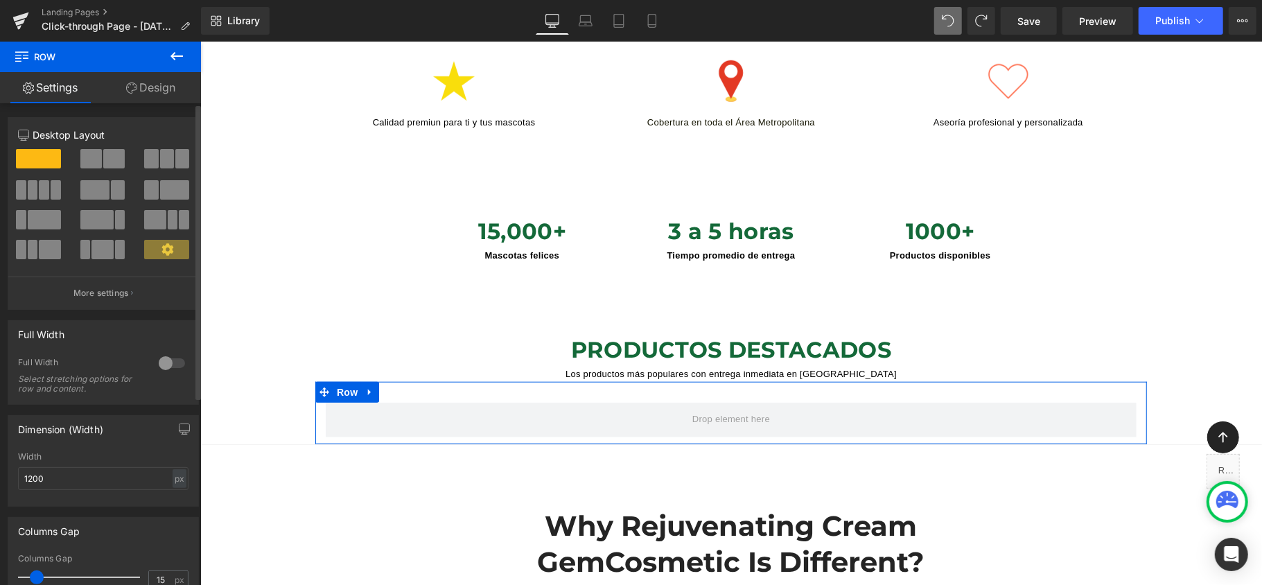
click at [164, 166] on span at bounding box center [167, 158] width 14 height 19
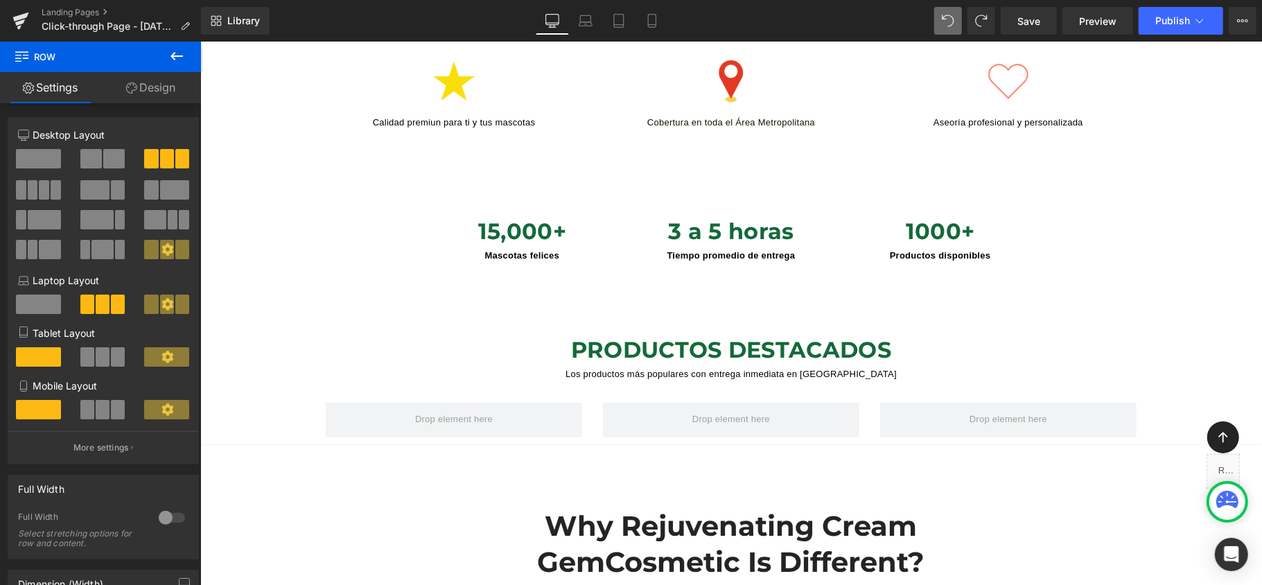
click at [170, 55] on icon at bounding box center [176, 56] width 17 height 17
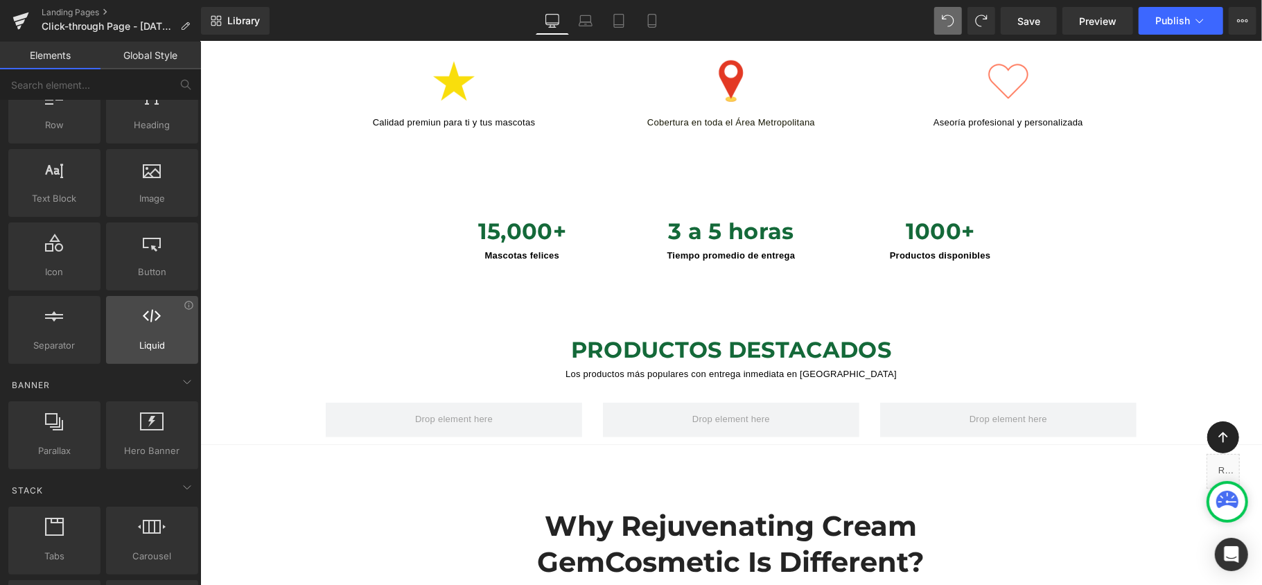
scroll to position [92, 0]
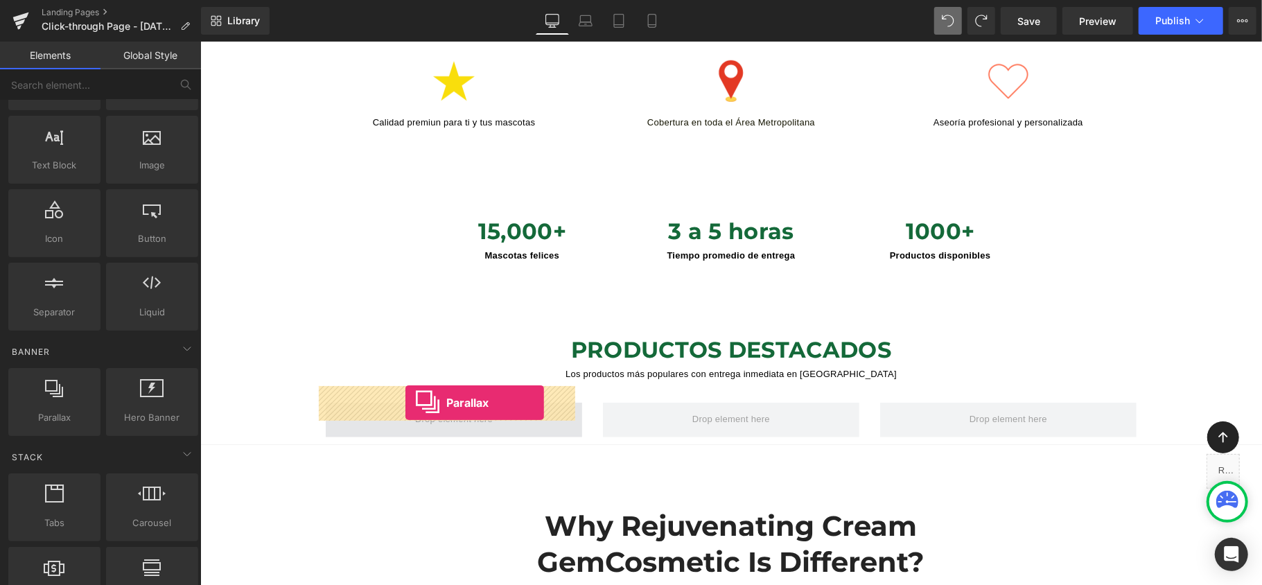
drag, startPoint x: 255, startPoint y: 455, endPoint x: 405, endPoint y: 402, distance: 158.7
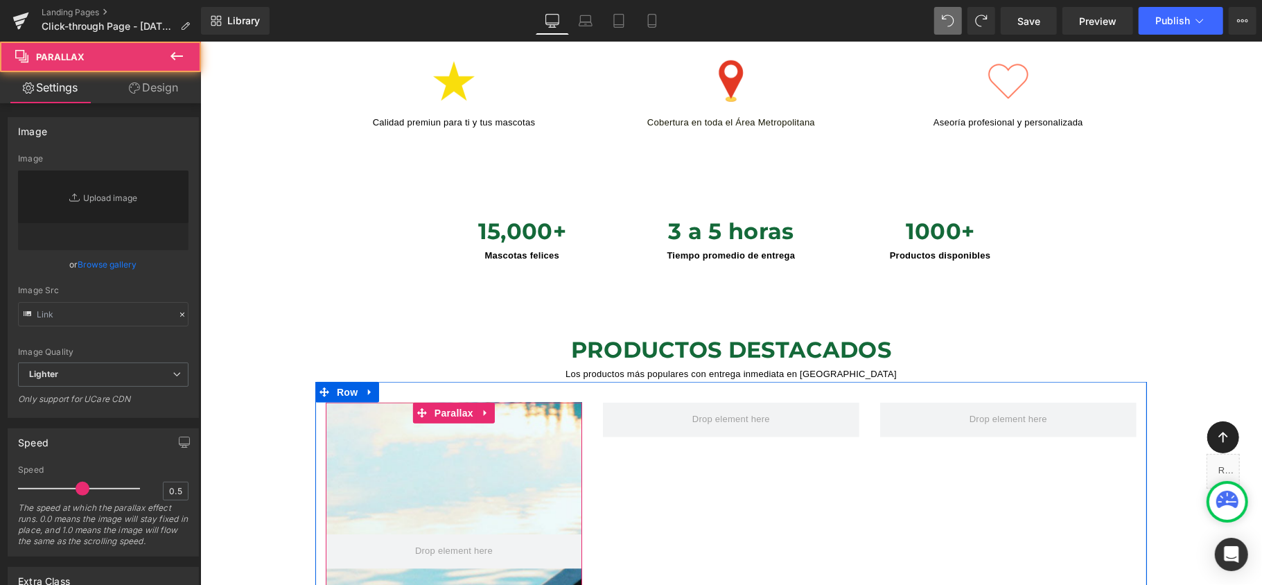
scroll to position [6360, 1048]
type input "[URL][DOMAIN_NAME]"
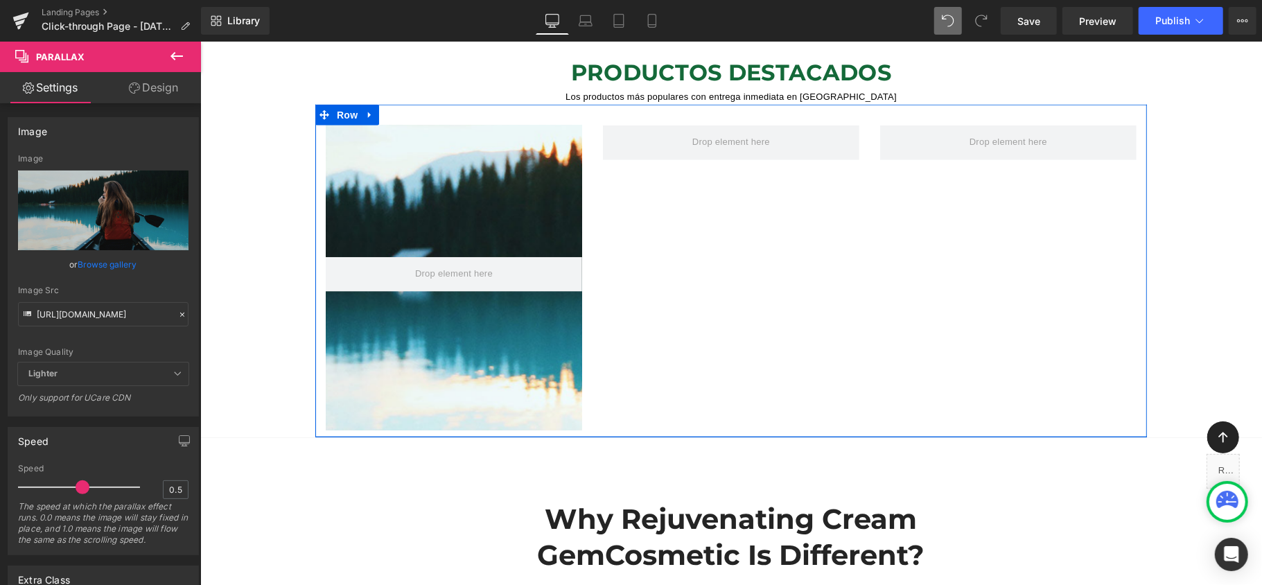
scroll to position [1016, 0]
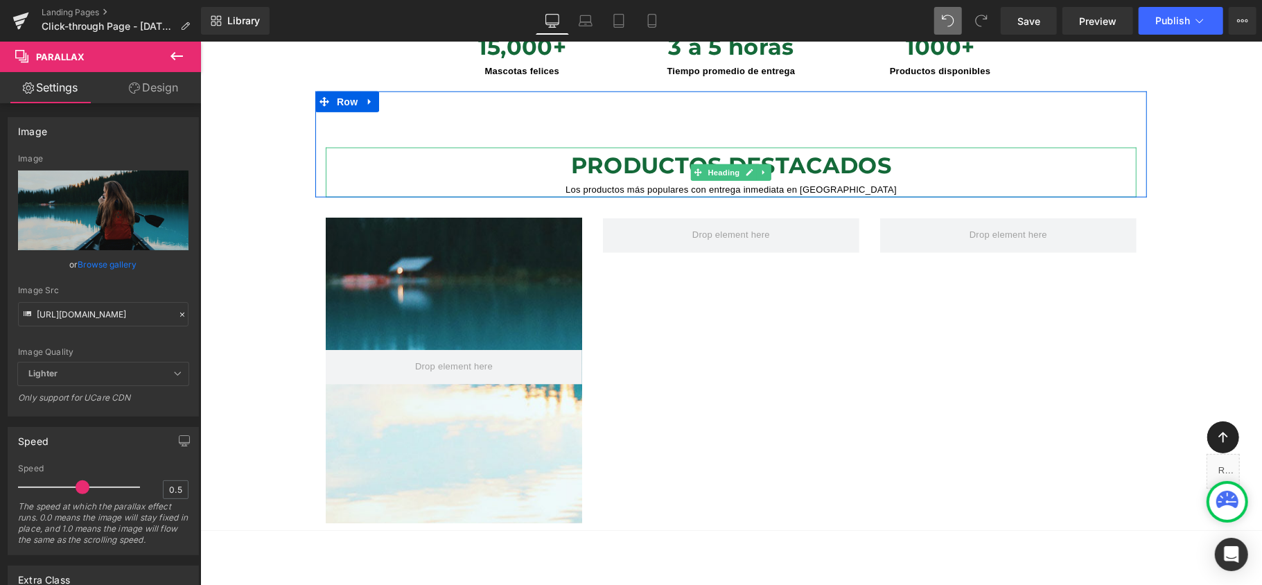
click at [863, 147] on h1 "PRODUCTOS DESTACADOS" at bounding box center [730, 164] width 811 height 35
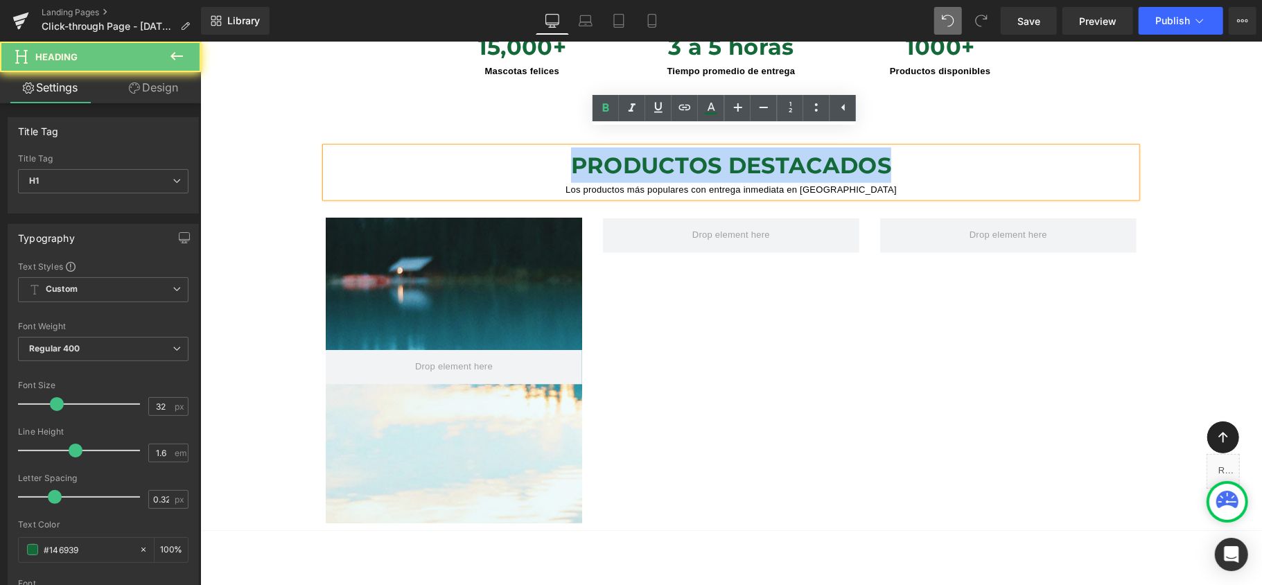
click at [863, 147] on h1 "PRODUCTOS DESTACADOS" at bounding box center [730, 164] width 811 height 35
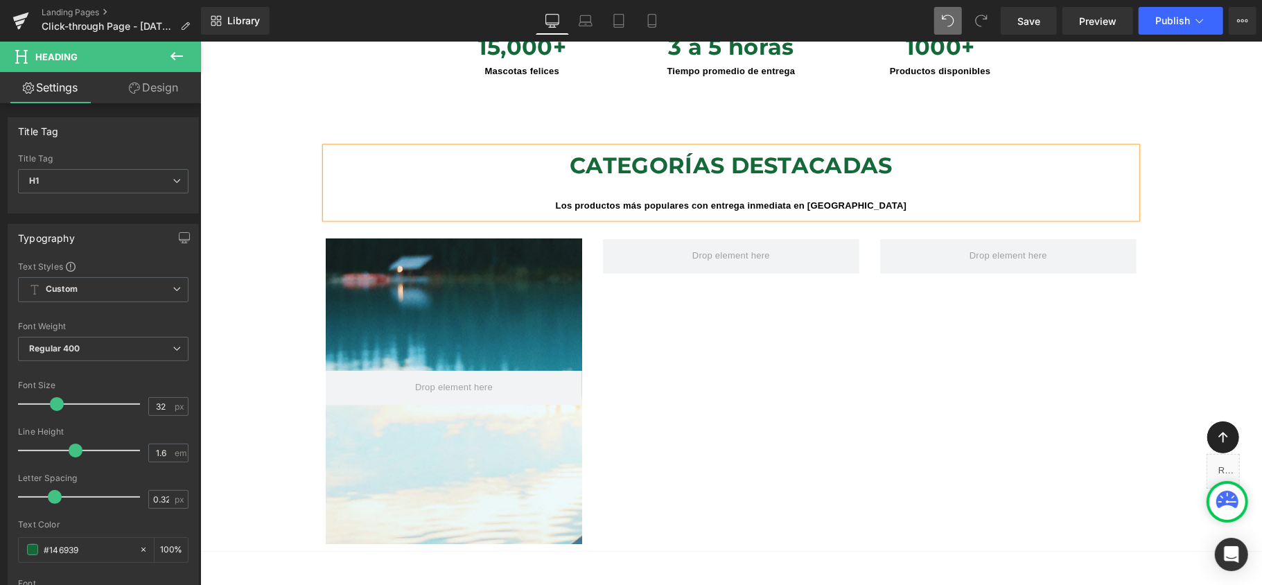
scroll to position [6381, 1048]
click at [908, 147] on h1 "CATEGORÍAS DESTACADAS" at bounding box center [730, 164] width 811 height 35
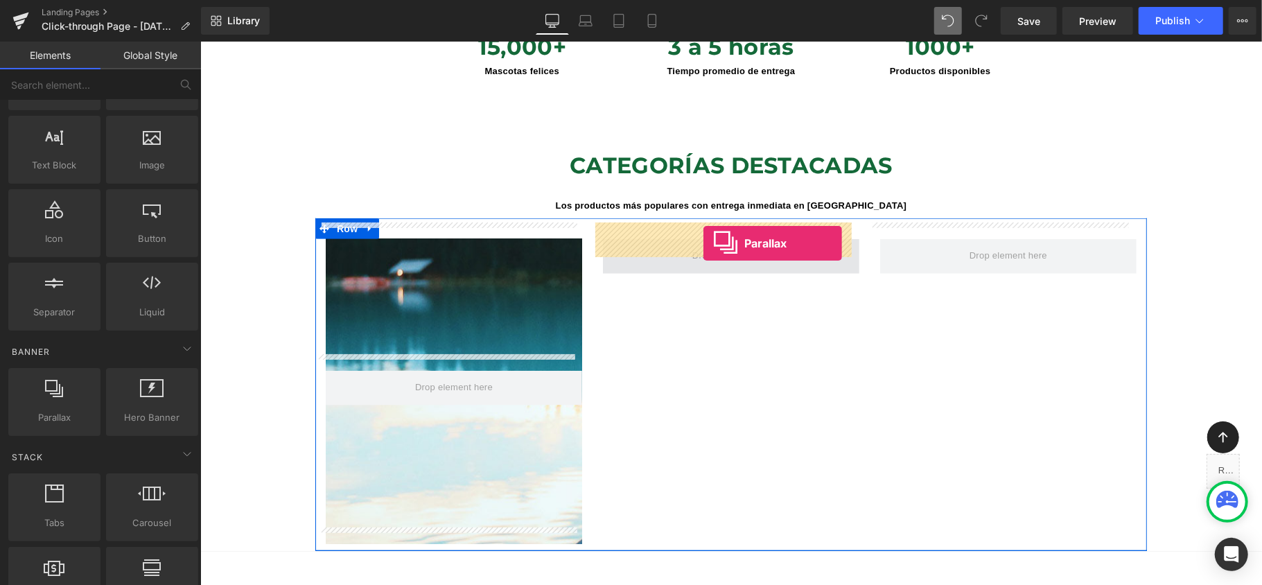
drag, startPoint x: 248, startPoint y: 458, endPoint x: 703, endPoint y: 243, distance: 502.7
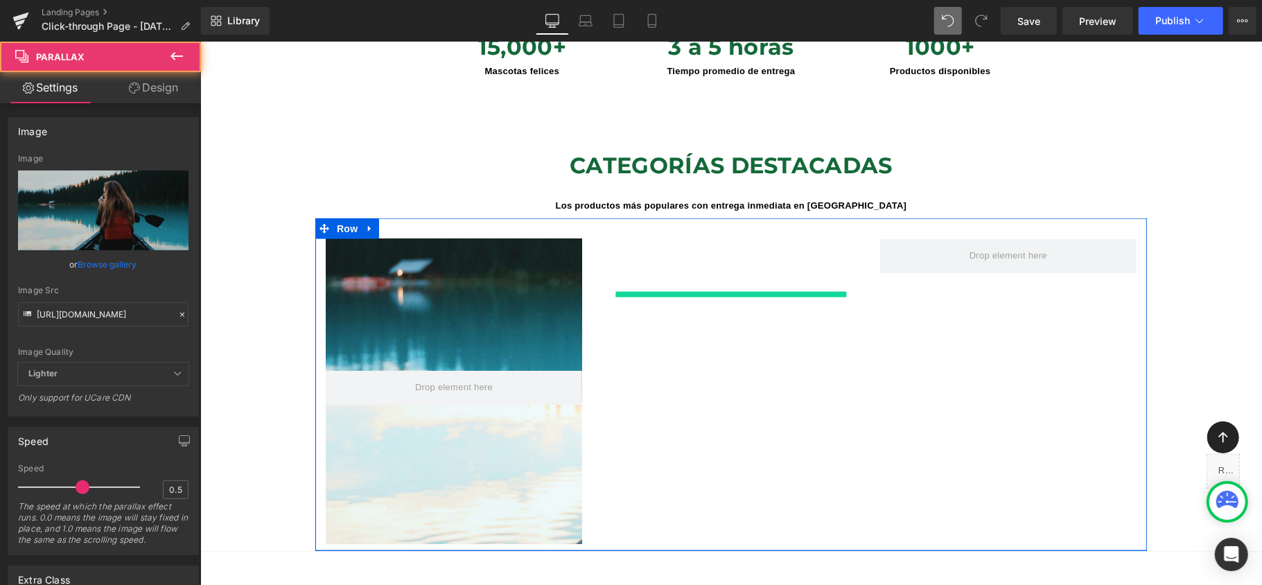
scroll to position [6, 7]
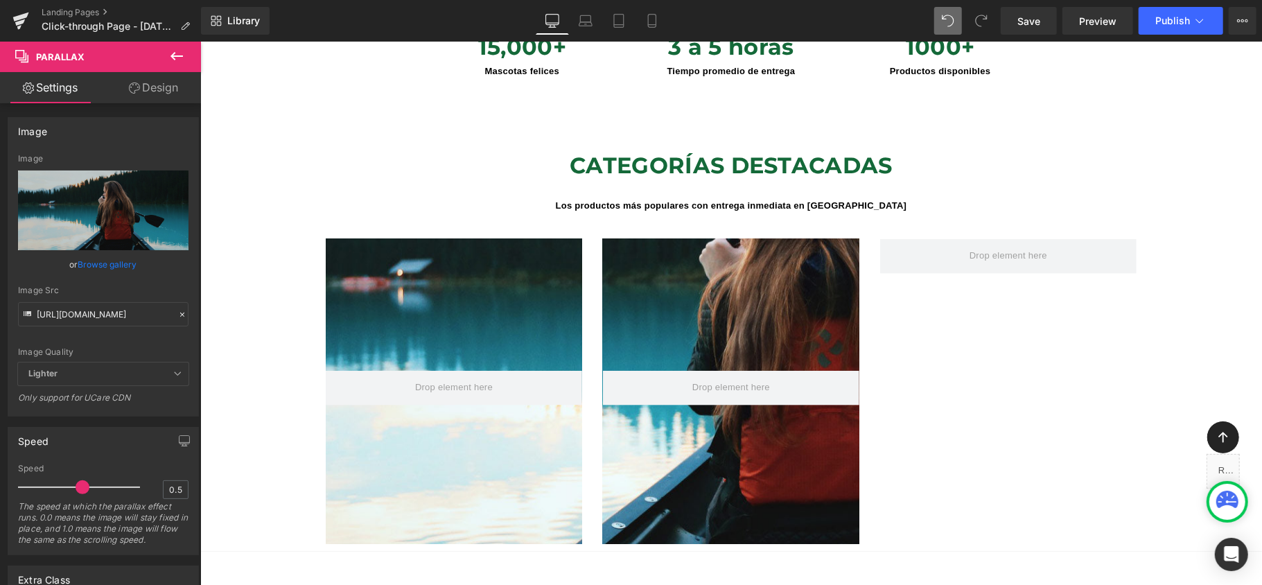
click at [173, 57] on icon at bounding box center [176, 56] width 12 height 8
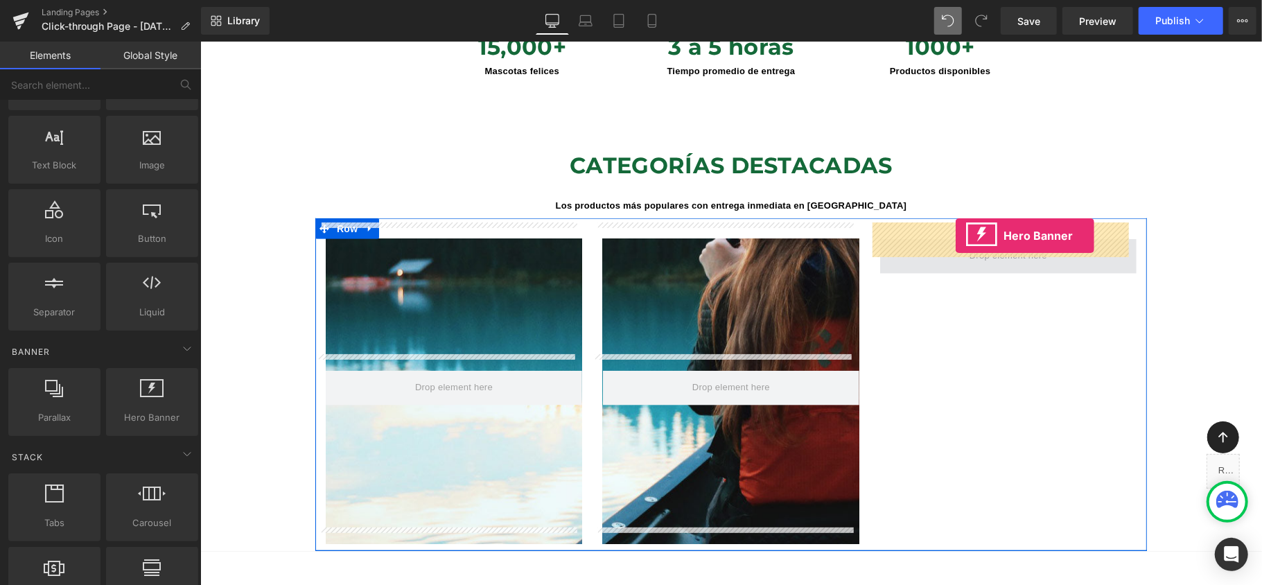
drag, startPoint x: 375, startPoint y: 457, endPoint x: 955, endPoint y: 236, distance: 620.6
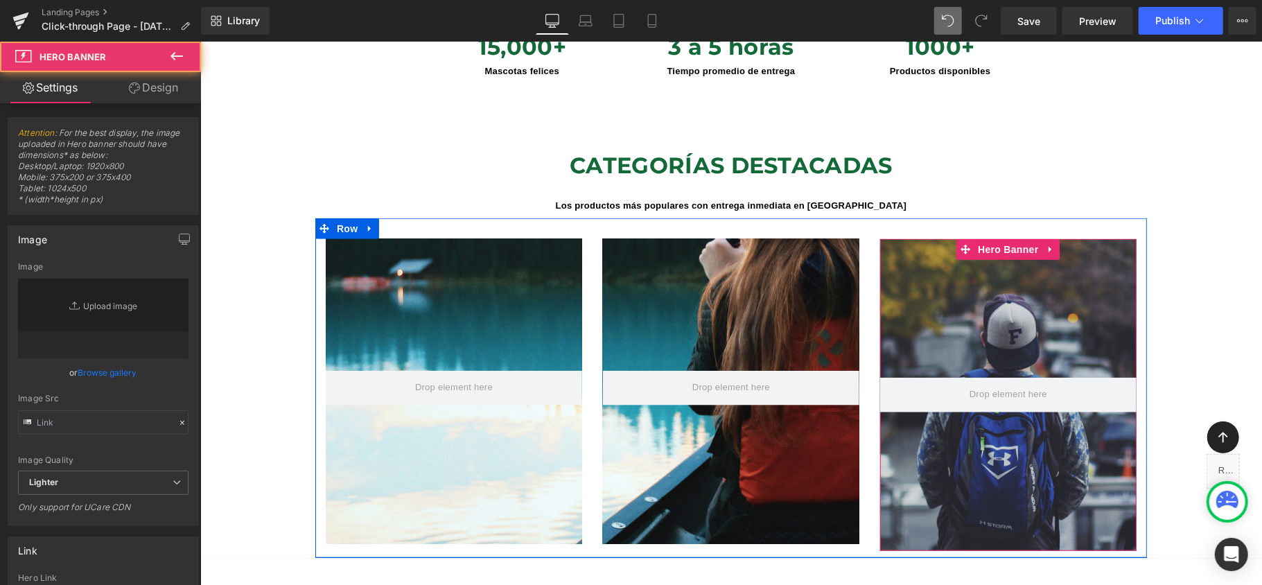
scroll to position [6388, 1048]
type input "[URL][DOMAIN_NAME]"
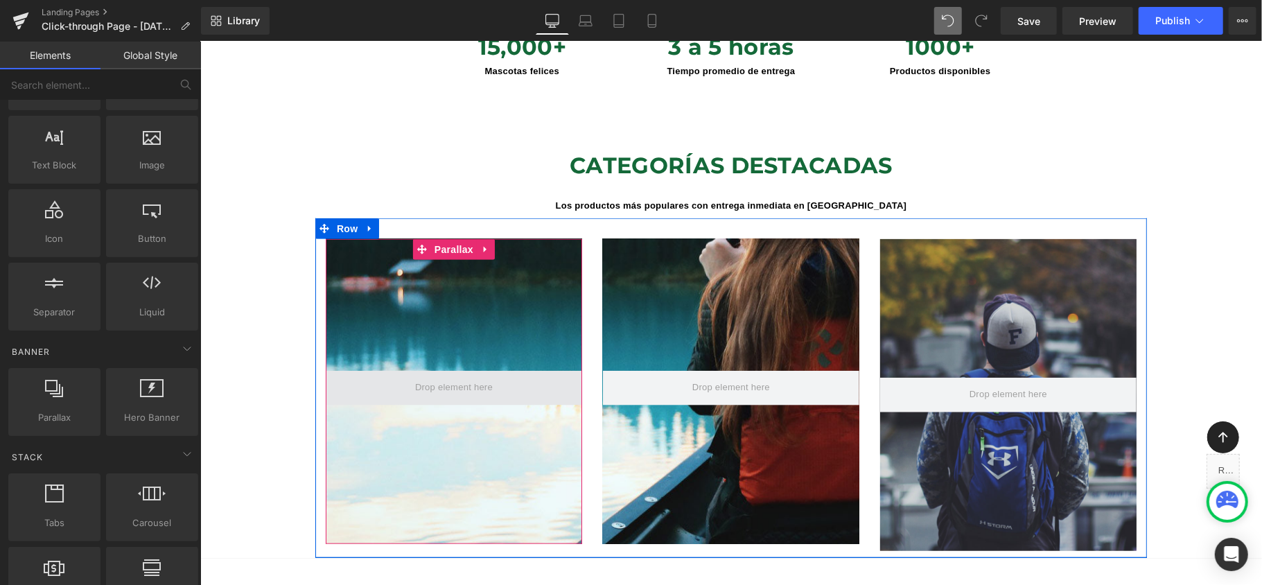
click at [436, 377] on span at bounding box center [452, 387] width 87 height 21
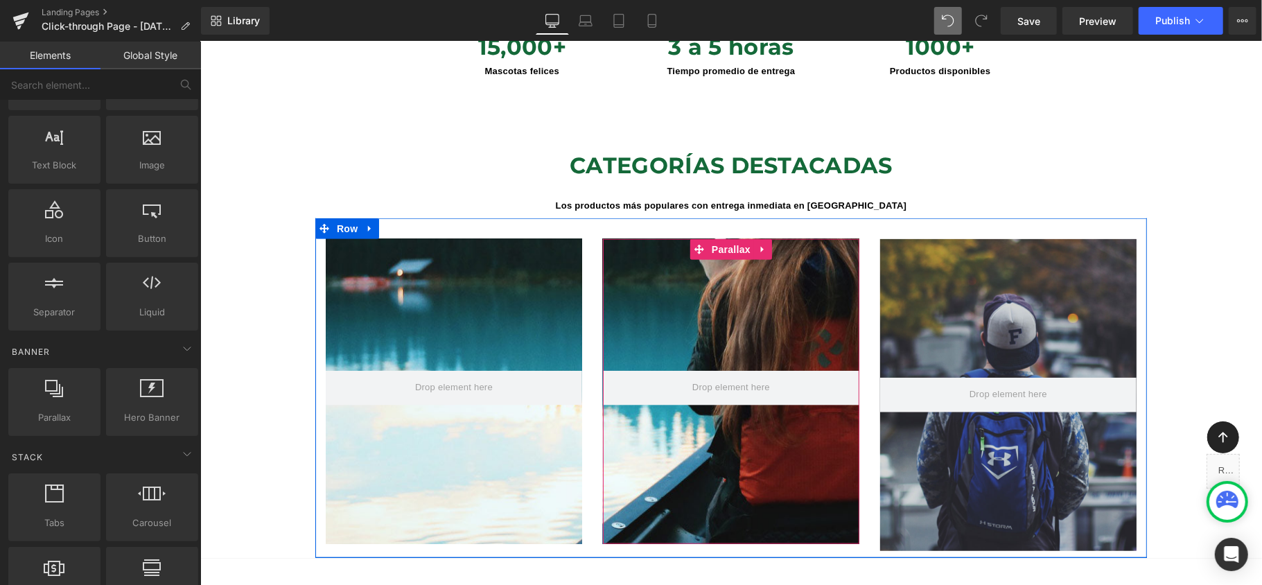
click at [741, 288] on div at bounding box center [730, 319] width 1061 height 520
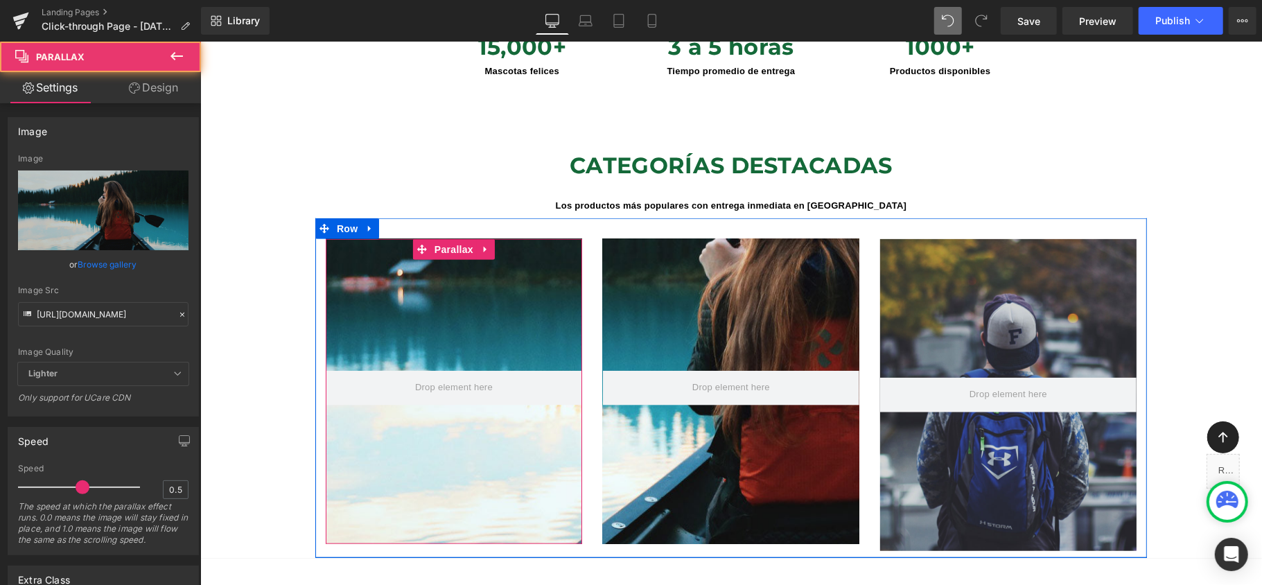
click at [446, 275] on div at bounding box center [730, 319] width 1061 height 520
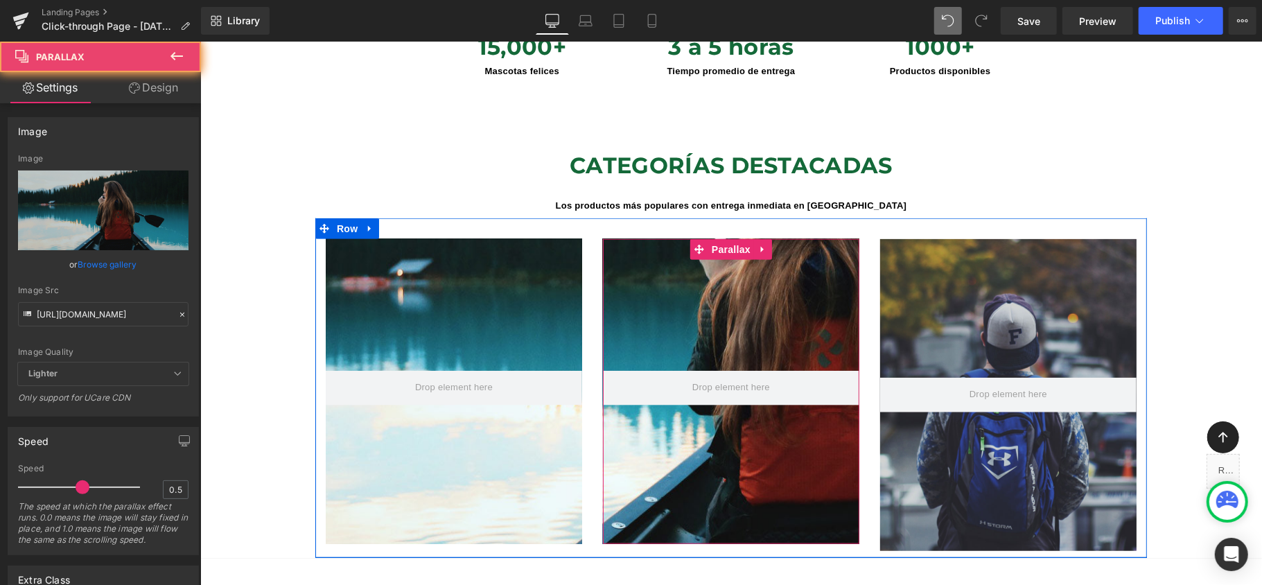
click at [661, 316] on div at bounding box center [730, 319] width 1061 height 520
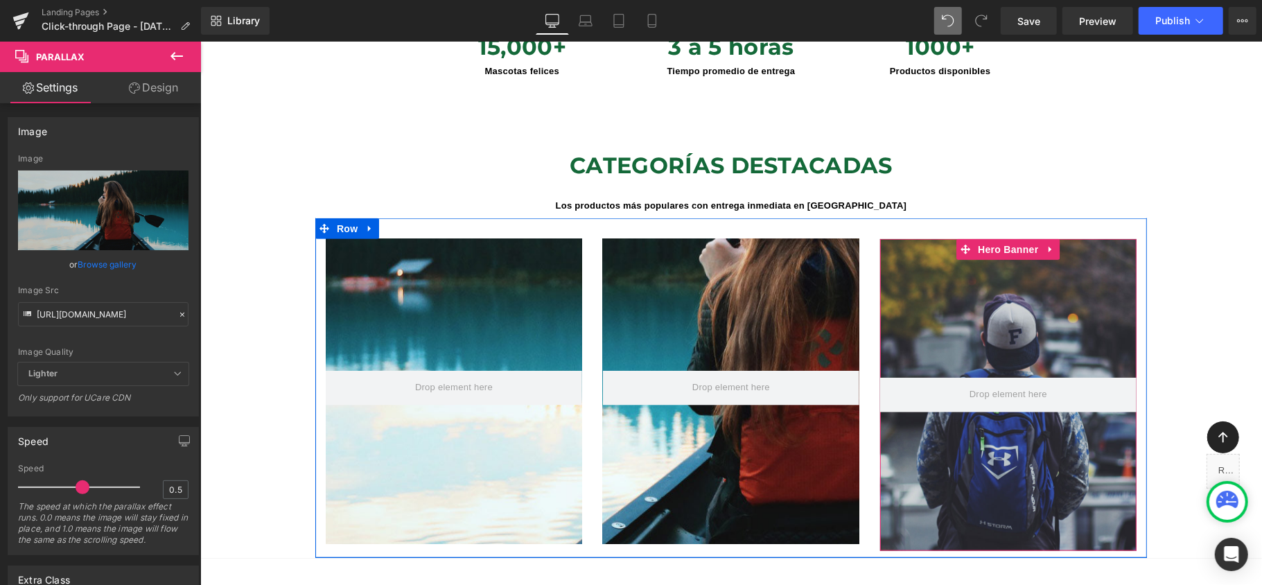
click at [915, 315] on div at bounding box center [1007, 394] width 256 height 312
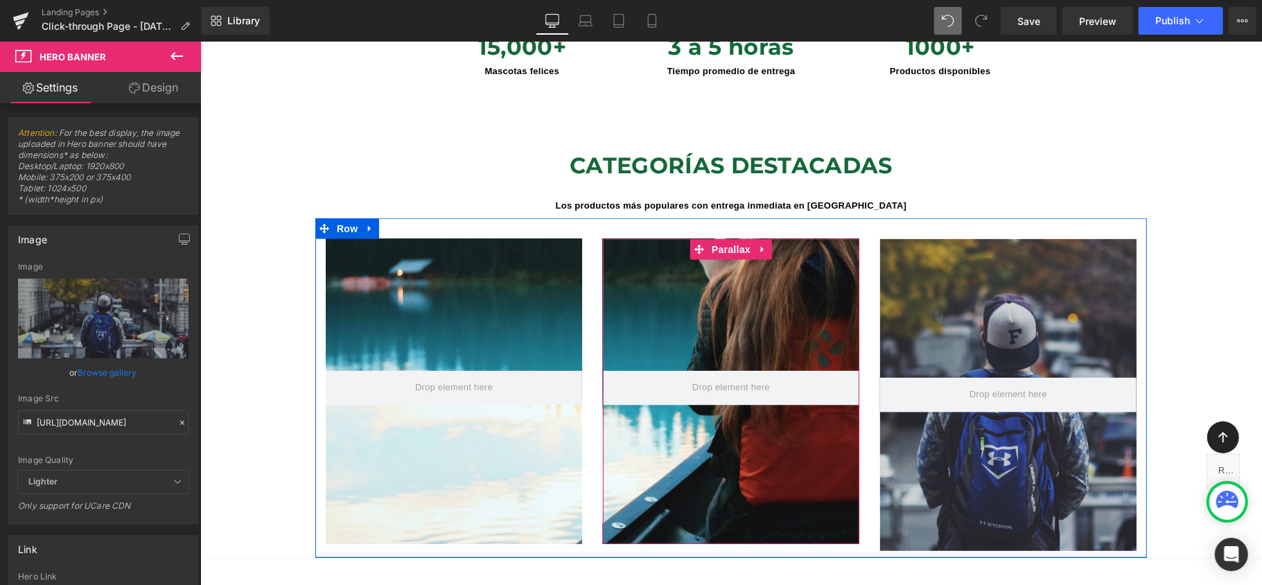
click at [773, 318] on div at bounding box center [730, 319] width 1061 height 520
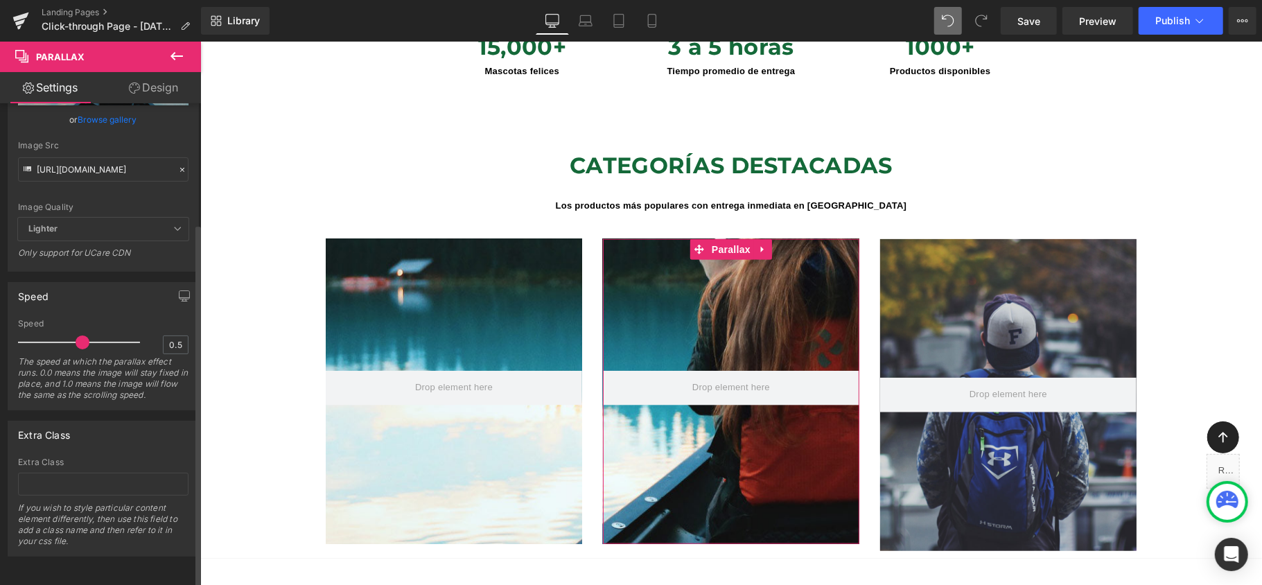
scroll to position [161, 0]
click at [81, 473] on input "text" at bounding box center [103, 484] width 170 height 23
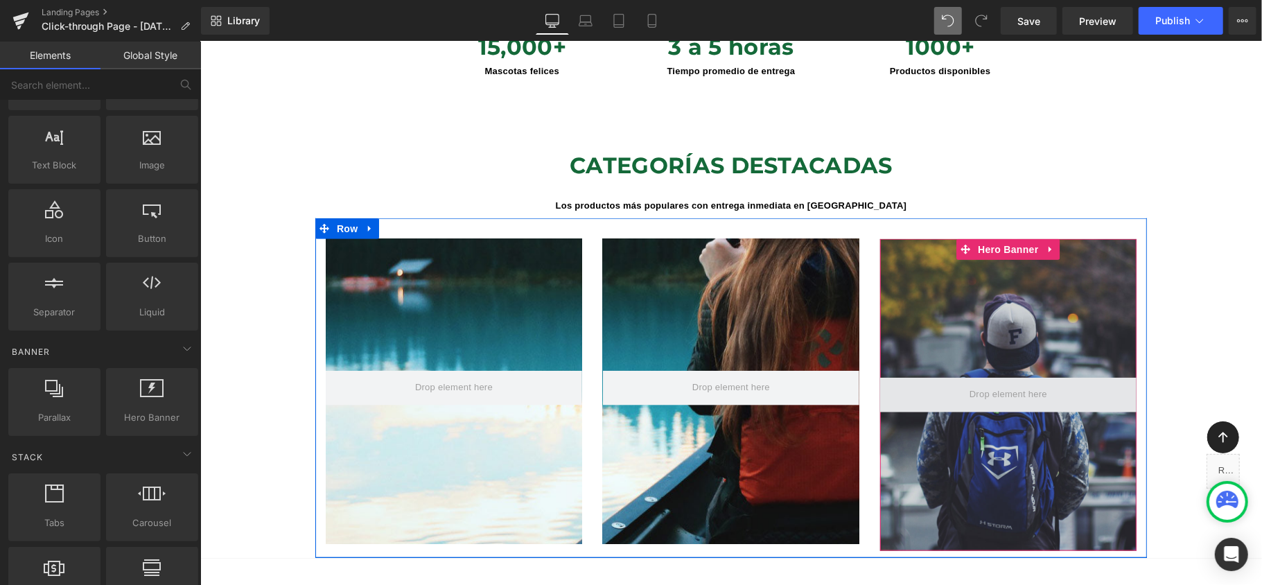
click at [1037, 384] on span at bounding box center [1007, 394] width 87 height 21
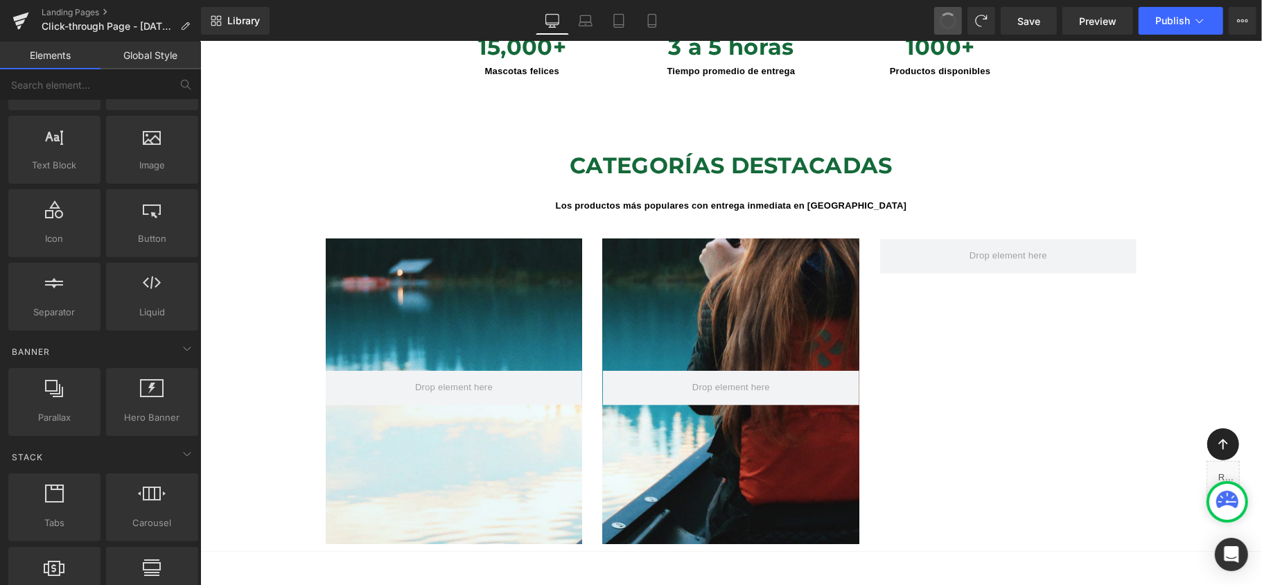
scroll to position [6, 7]
click at [188, 344] on icon at bounding box center [187, 348] width 17 height 17
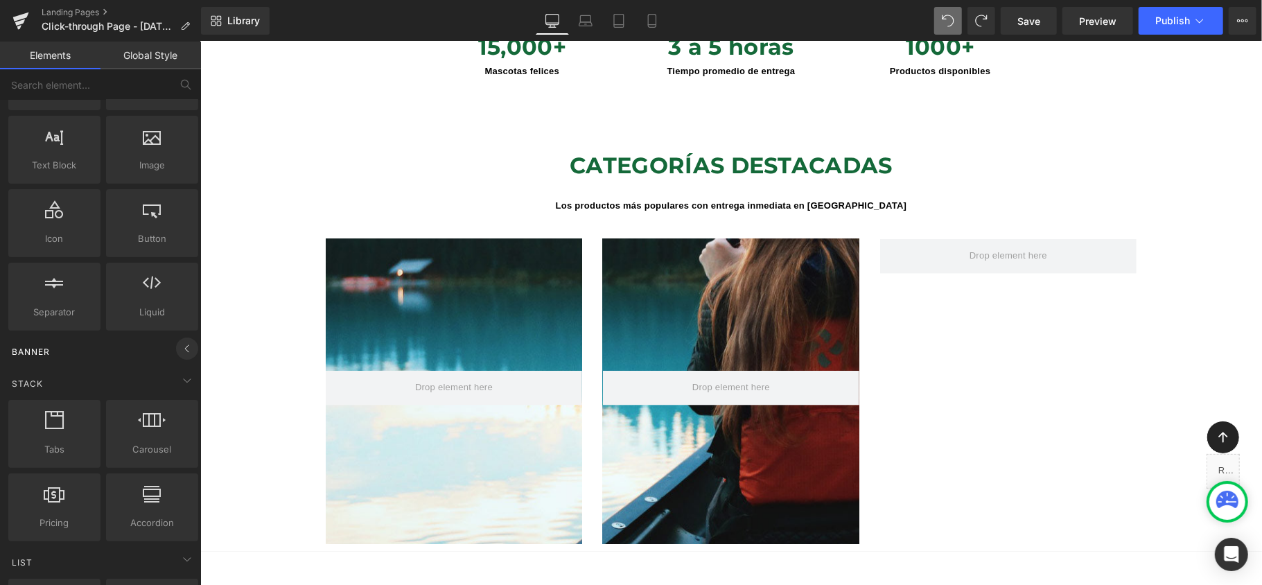
click at [188, 344] on icon at bounding box center [187, 348] width 17 height 17
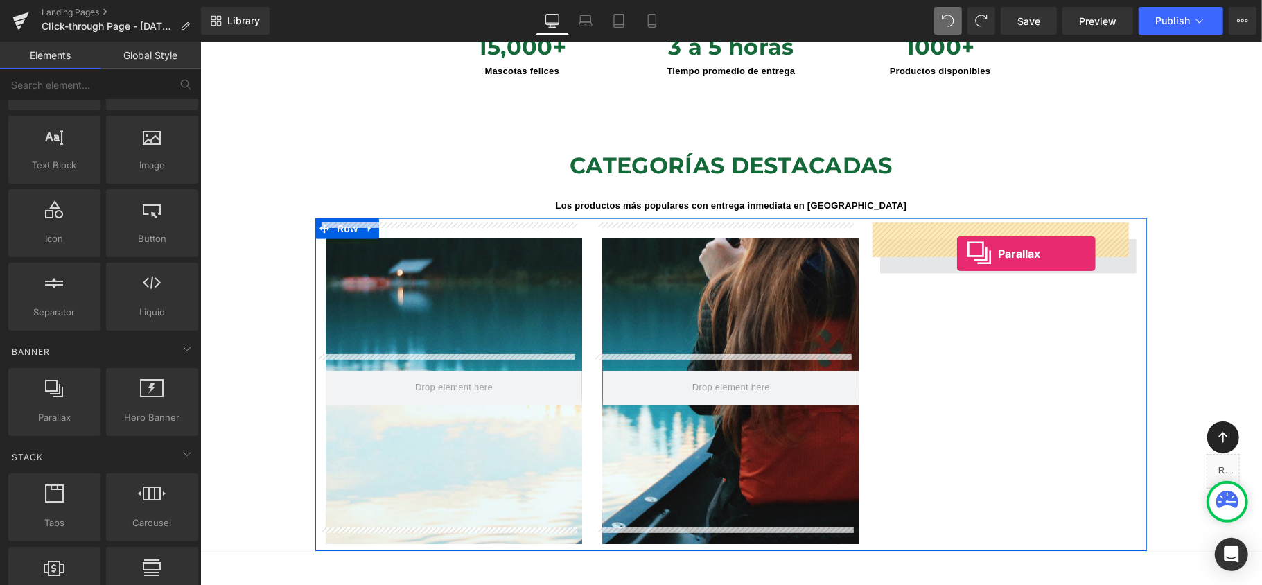
drag, startPoint x: 269, startPoint y: 451, endPoint x: 956, endPoint y: 253, distance: 715.3
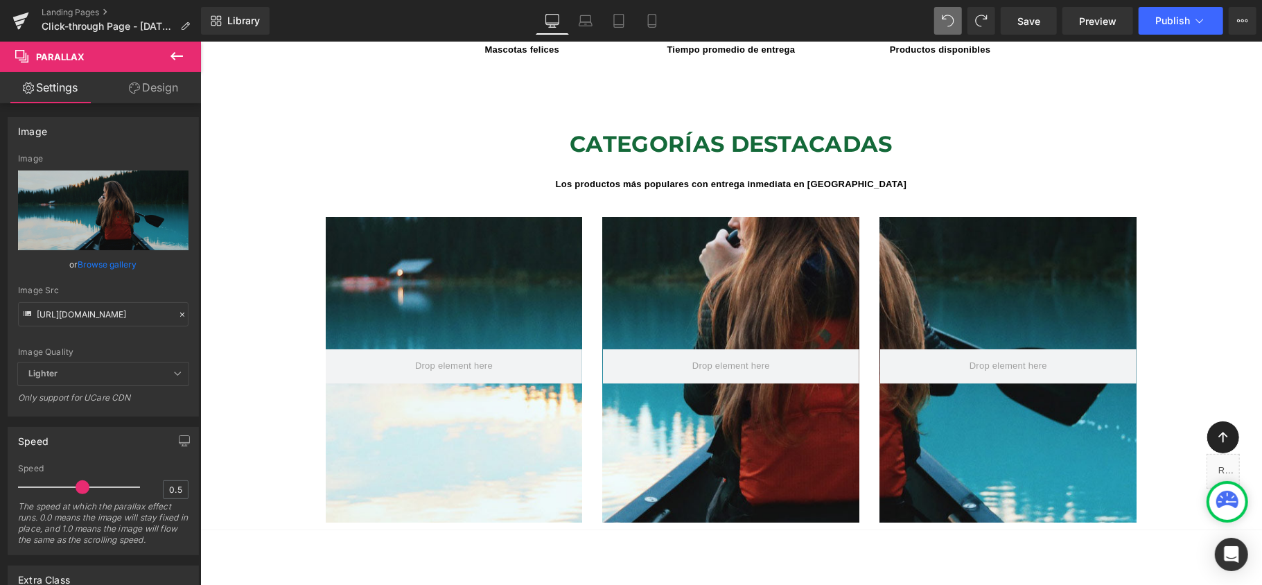
scroll to position [1016, 0]
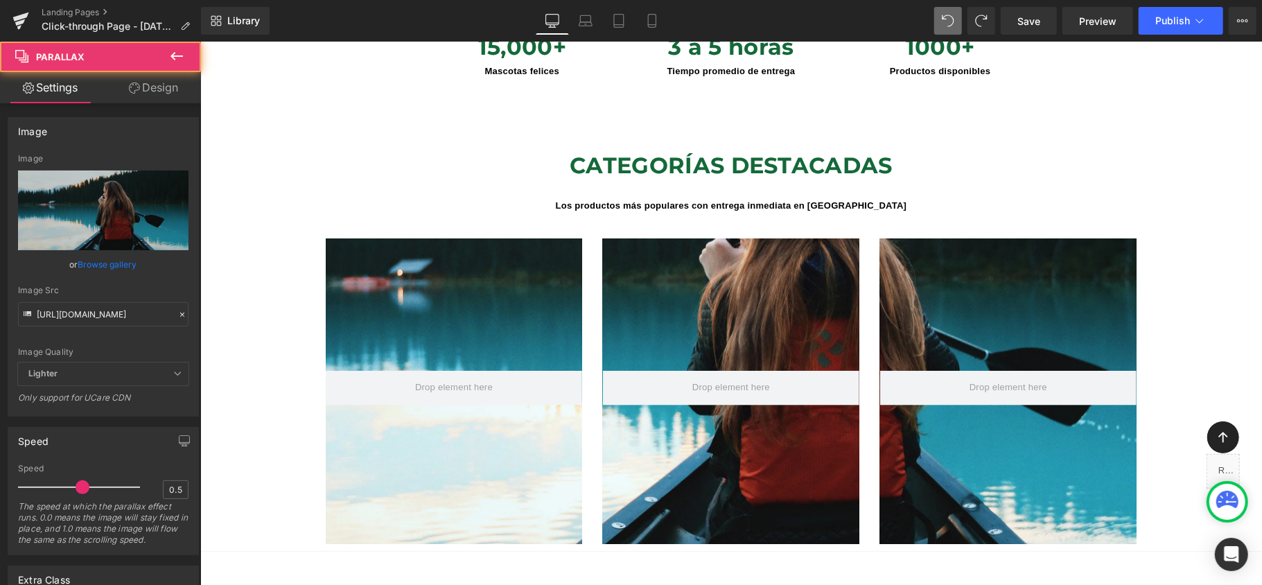
click at [505, 300] on div at bounding box center [730, 319] width 1061 height 520
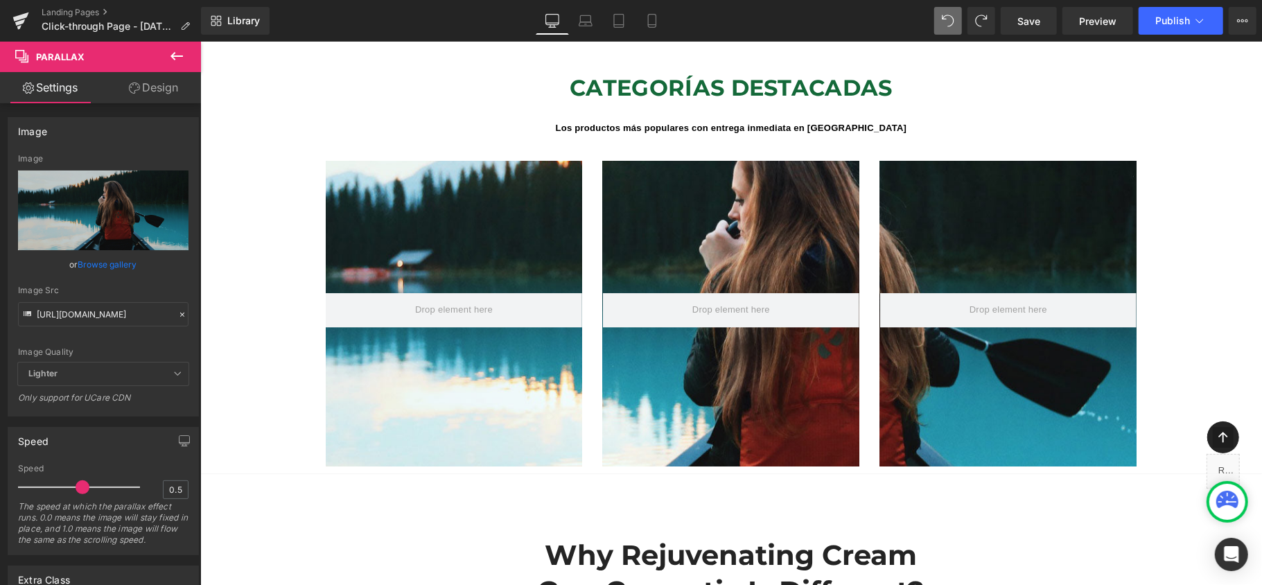
scroll to position [1109, 0]
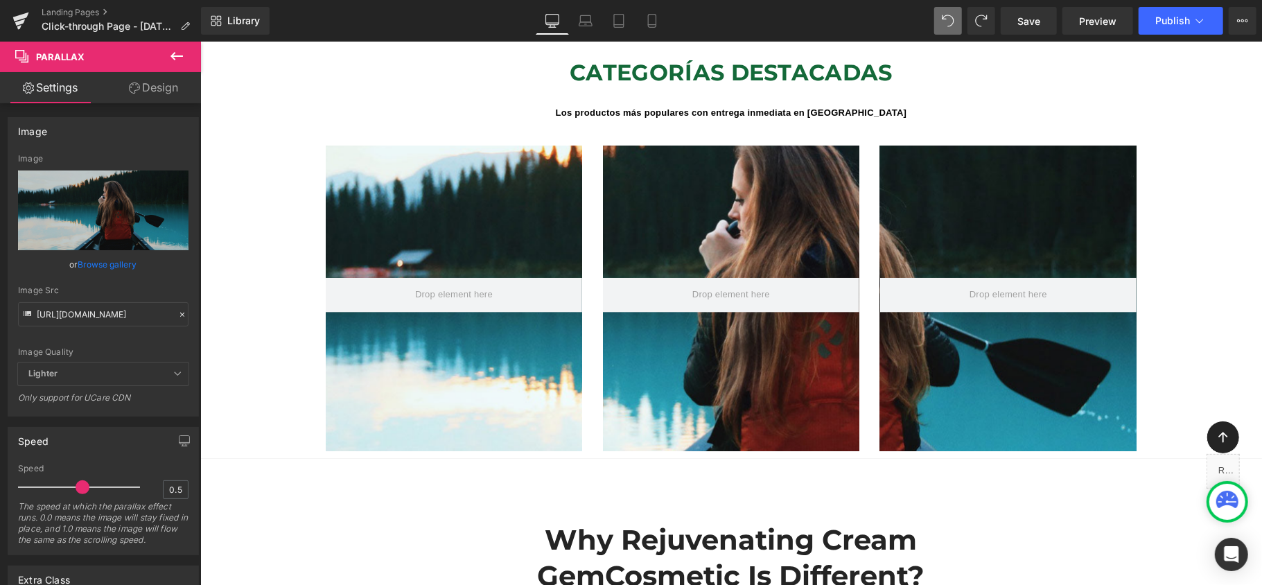
click at [350, 224] on div at bounding box center [730, 310] width 1061 height 520
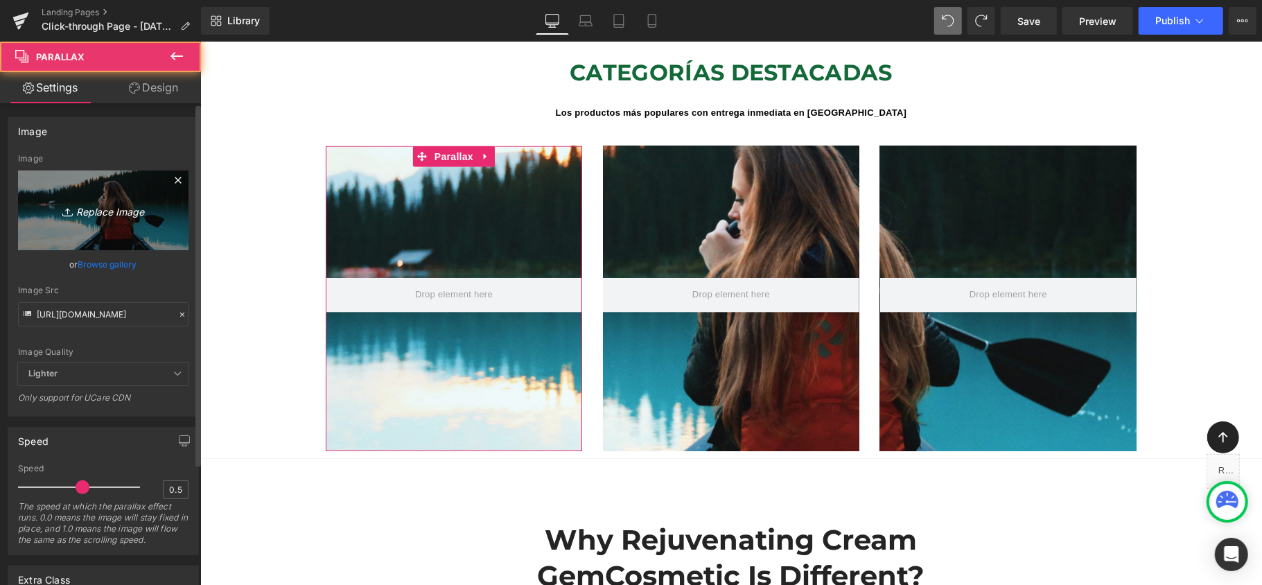
click at [103, 206] on icon "Replace Image" at bounding box center [103, 210] width 111 height 17
type input "C:\fakepath\Diseño sin título (38).png"
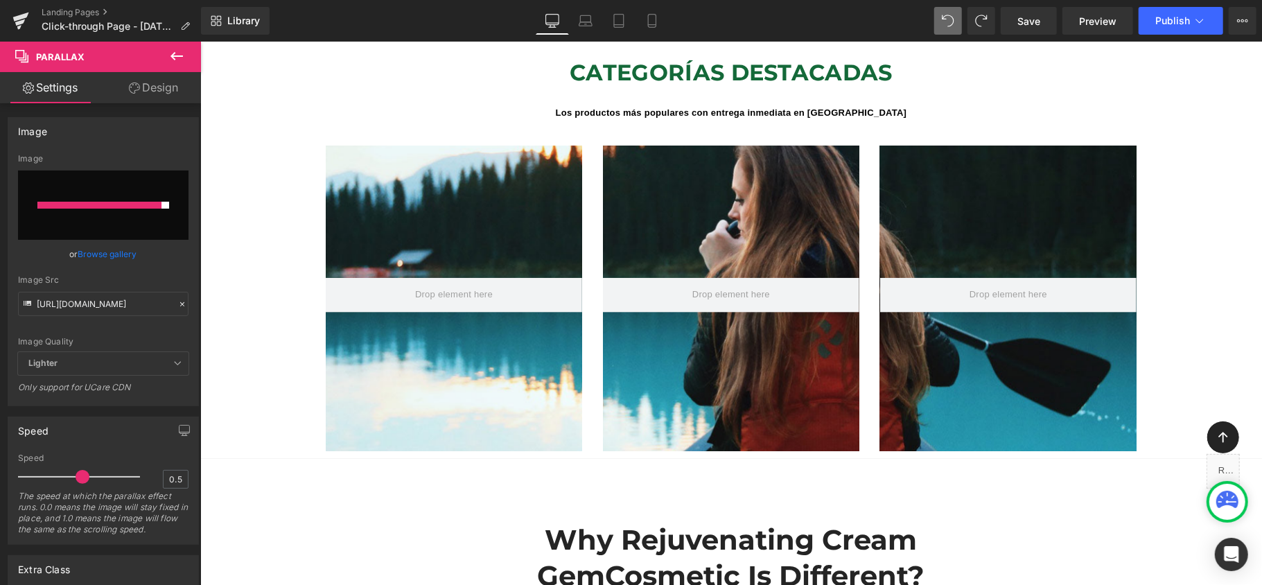
type input "[URL][DOMAIN_NAME]"
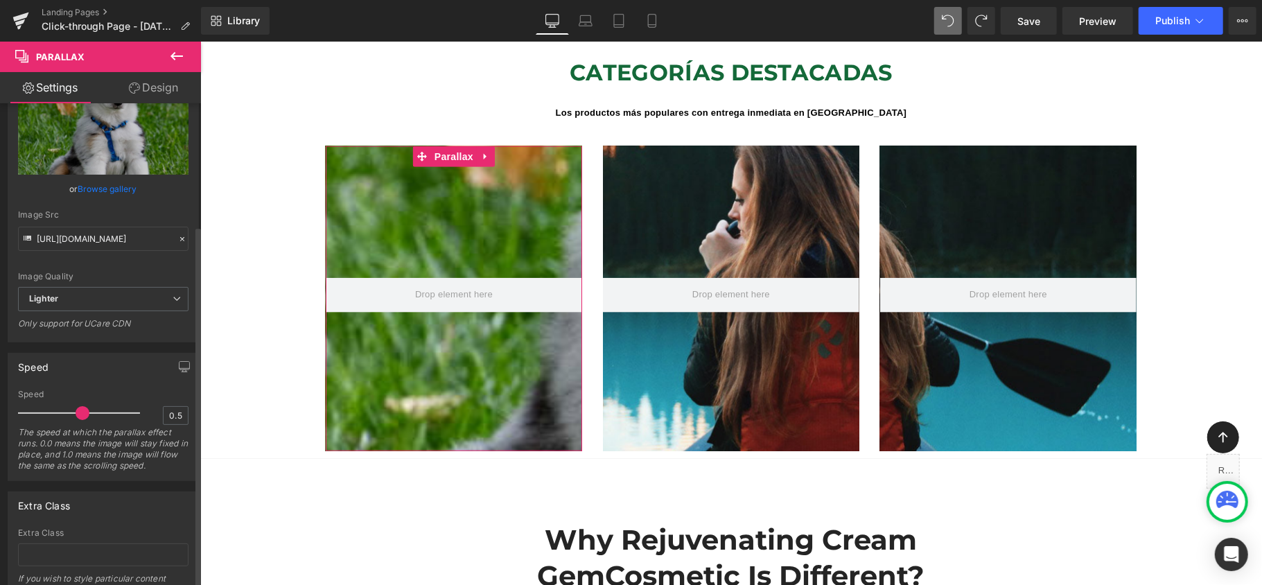
scroll to position [0, 0]
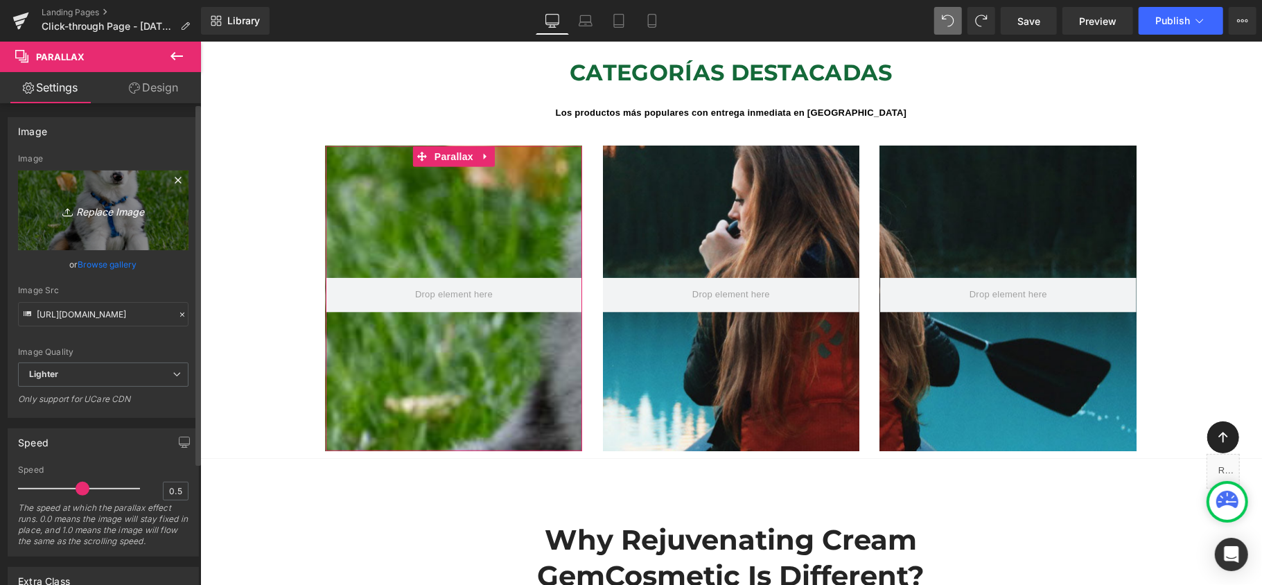
click at [129, 206] on icon "Replace Image" at bounding box center [103, 210] width 111 height 17
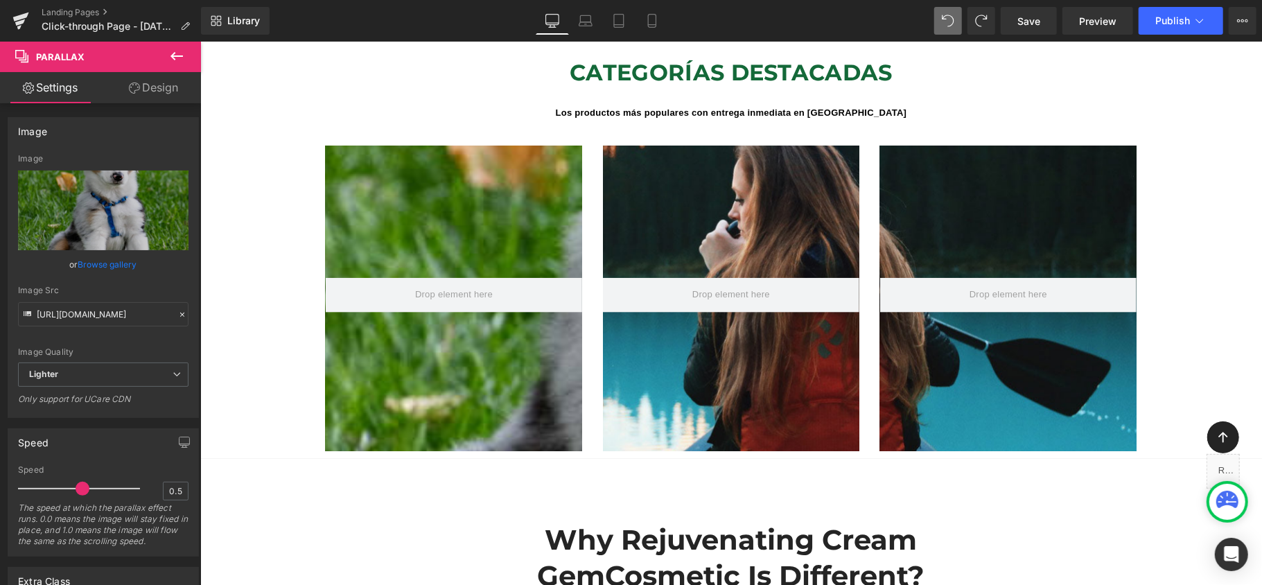
click at [173, 56] on icon at bounding box center [176, 56] width 12 height 8
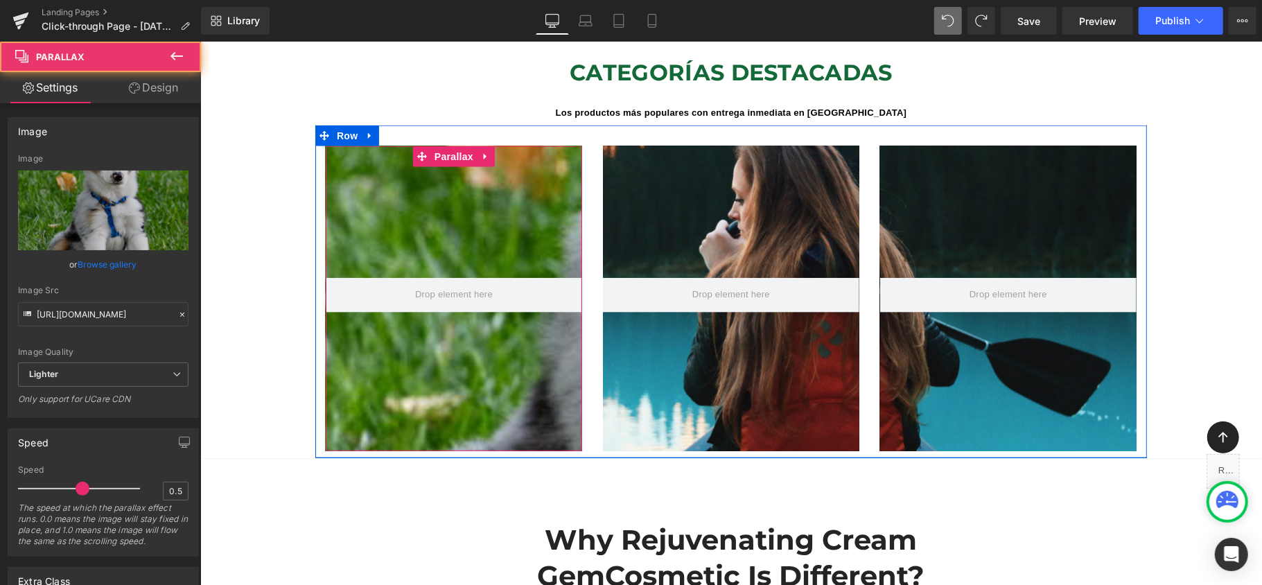
click at [435, 184] on div at bounding box center [730, 310] width 1061 height 520
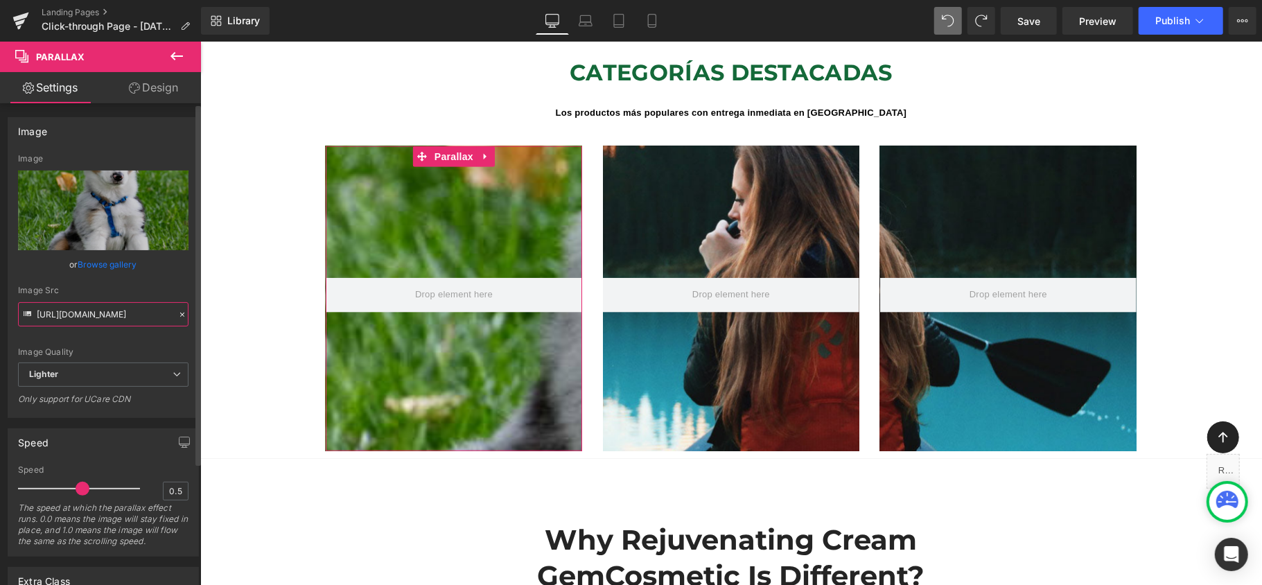
click at [143, 315] on input "[URL][DOMAIN_NAME]" at bounding box center [103, 314] width 170 height 24
click at [177, 317] on icon at bounding box center [182, 315] width 10 height 10
click at [158, 317] on input "[URL][DOMAIN_NAME]" at bounding box center [103, 314] width 170 height 24
click at [152, 375] on span "Lighter" at bounding box center [103, 374] width 170 height 24
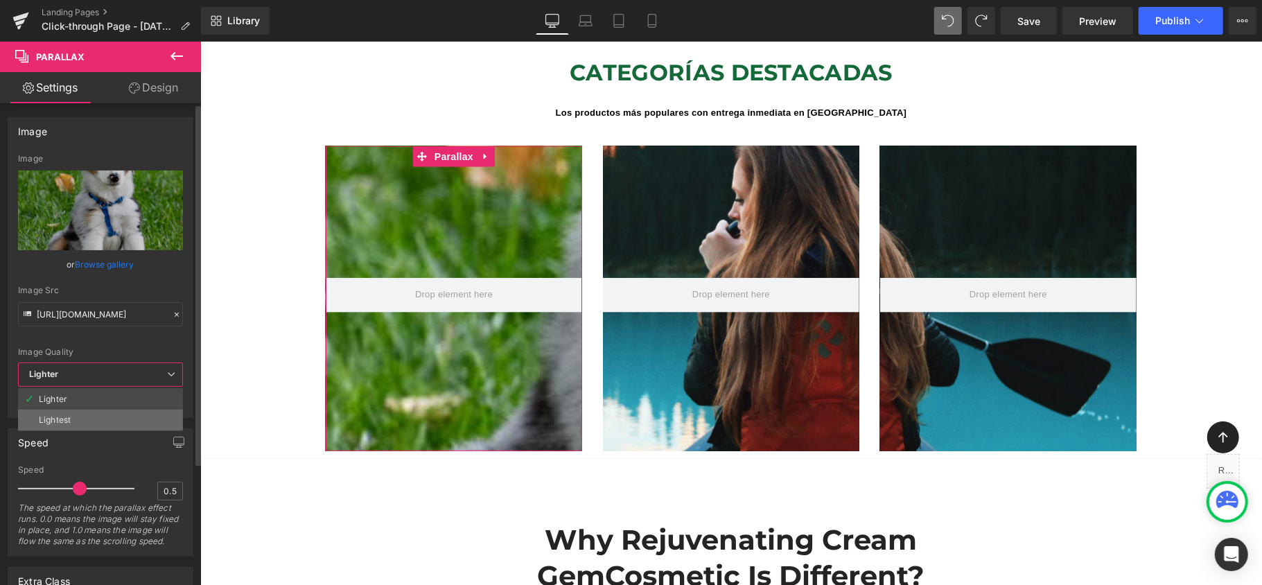
click at [127, 416] on li "Lightest" at bounding box center [100, 419] width 165 height 21
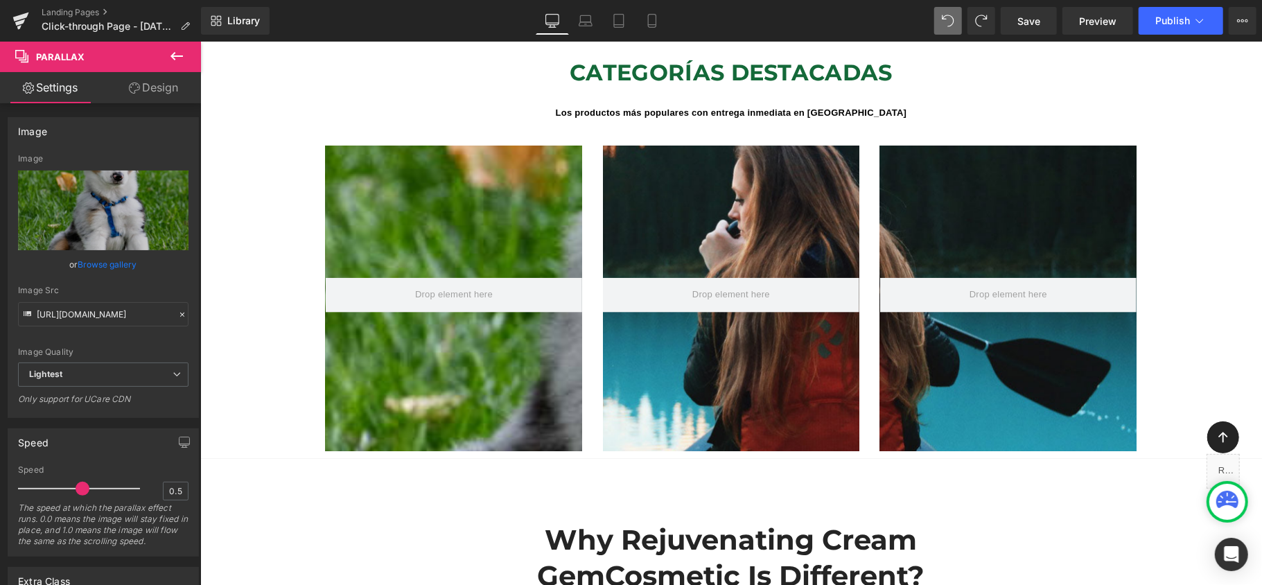
type input "[URL][DOMAIN_NAME]"
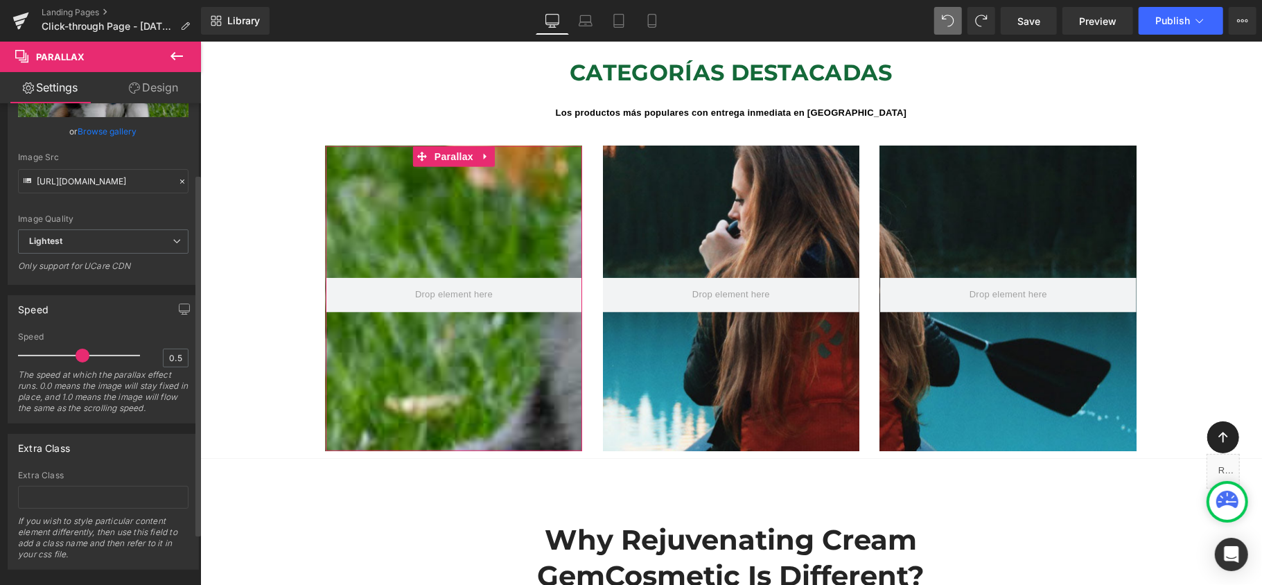
scroll to position [162, 0]
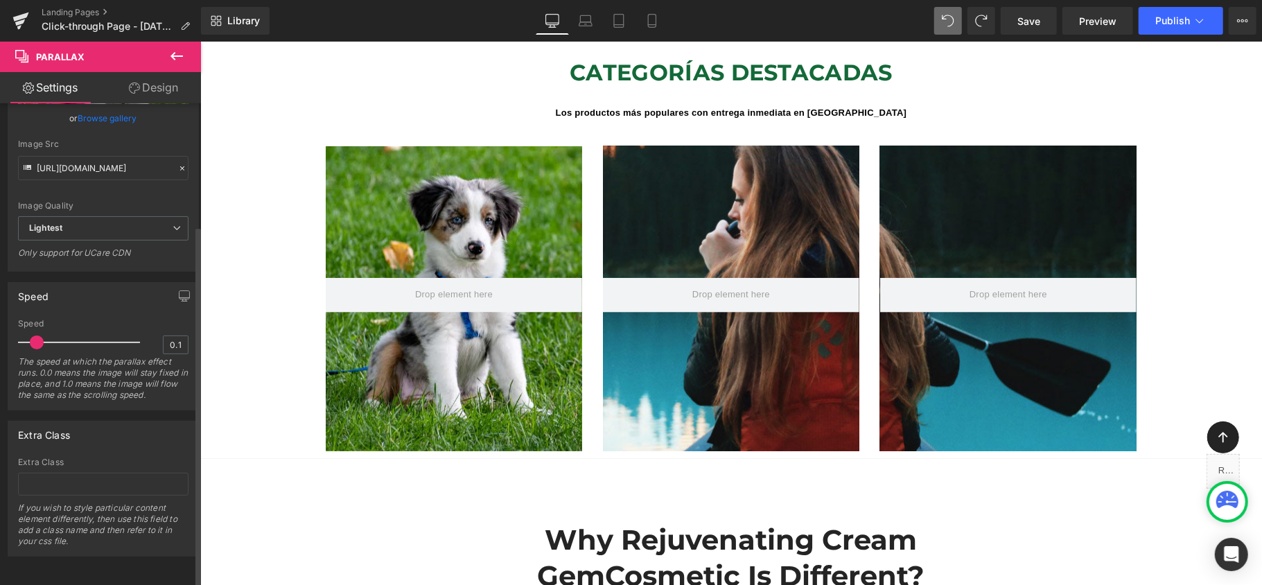
type input "0"
drag, startPoint x: 76, startPoint y: 330, endPoint x: 0, endPoint y: 328, distance: 75.5
click at [0, 328] on div "Speed 0 Speed 0 The speed at which the parallax effect runs. 0.0 means the imag…" at bounding box center [103, 341] width 207 height 139
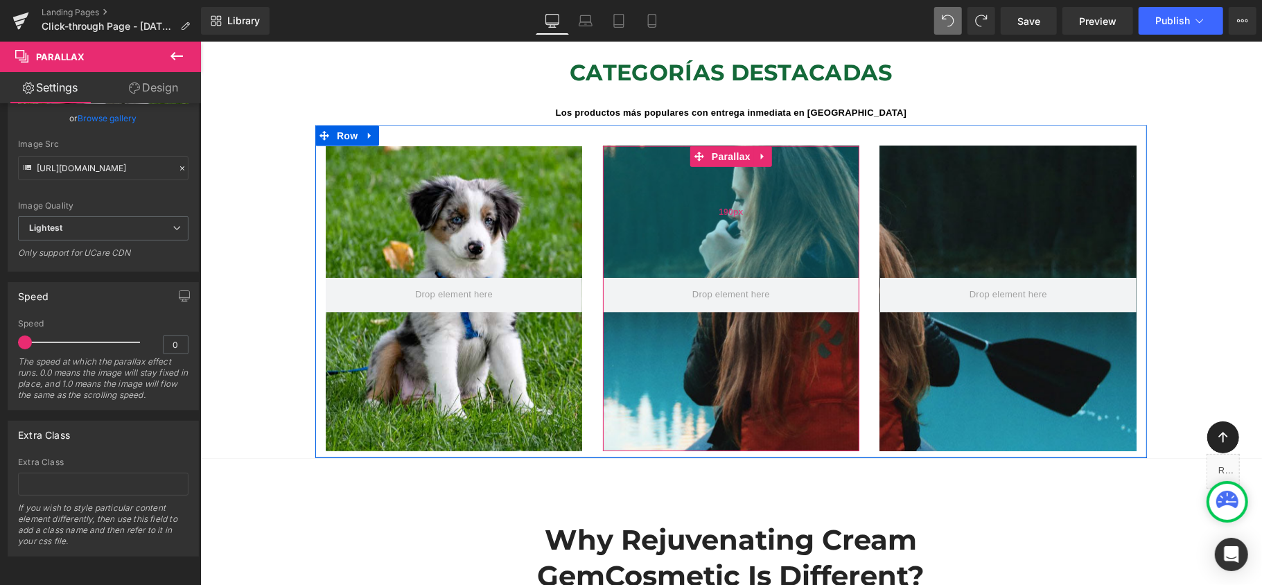
click at [724, 207] on div "190px" at bounding box center [730, 212] width 256 height 132
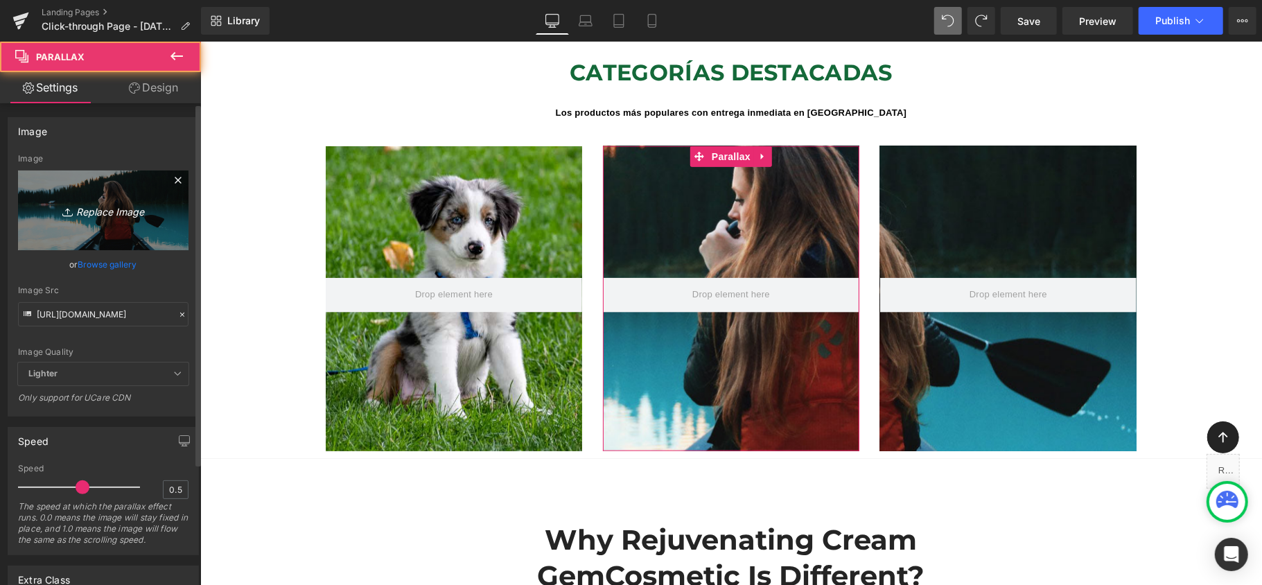
click at [91, 208] on icon "Replace Image" at bounding box center [103, 210] width 111 height 17
type input "C:\fakepath\Diseño sin título (40).png"
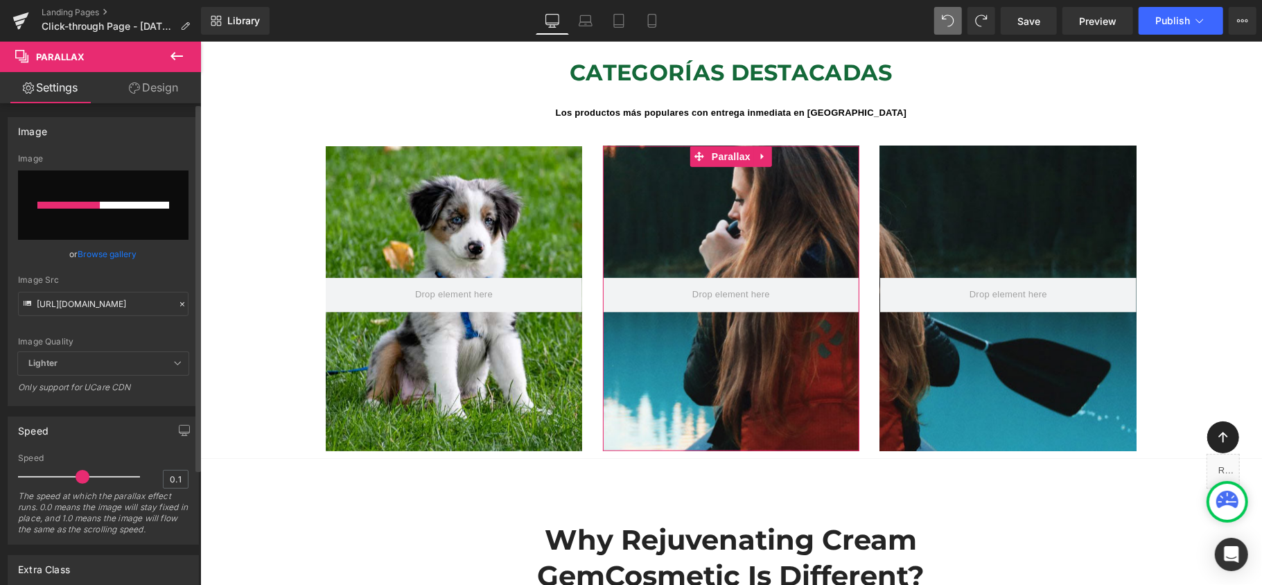
type input "0"
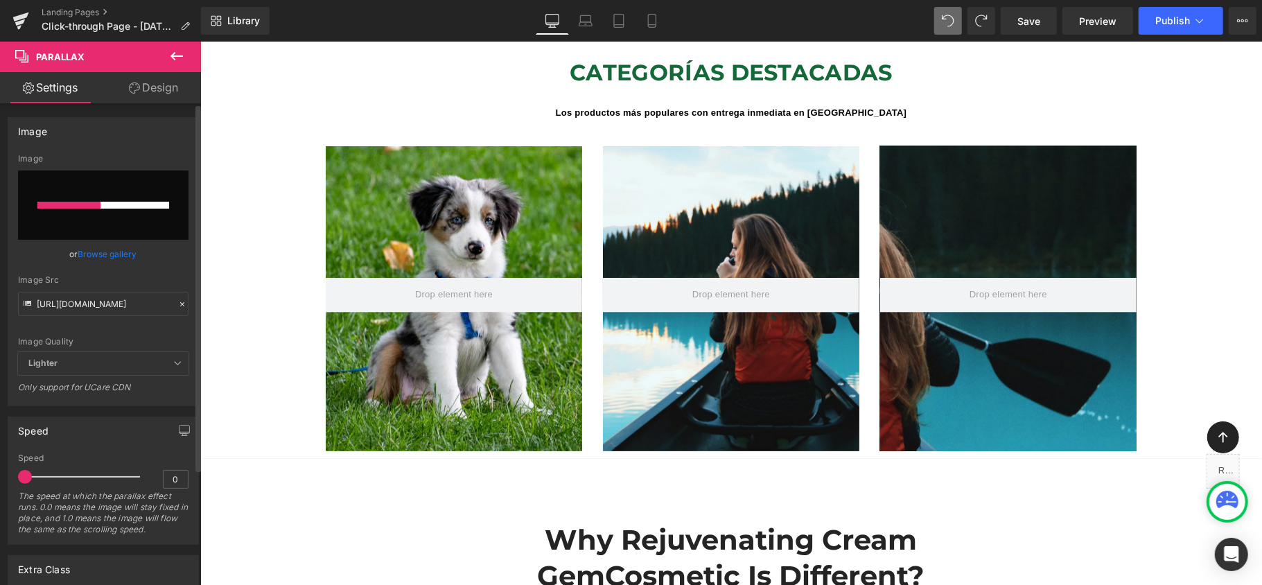
drag, startPoint x: 56, startPoint y: 480, endPoint x: 0, endPoint y: 486, distance: 56.5
click at [0, 486] on div "Speed 0 Speed 0 The speed at which the parallax effect runs. 0.0 means the imag…" at bounding box center [103, 475] width 207 height 139
type input "[URL][DOMAIN_NAME]"
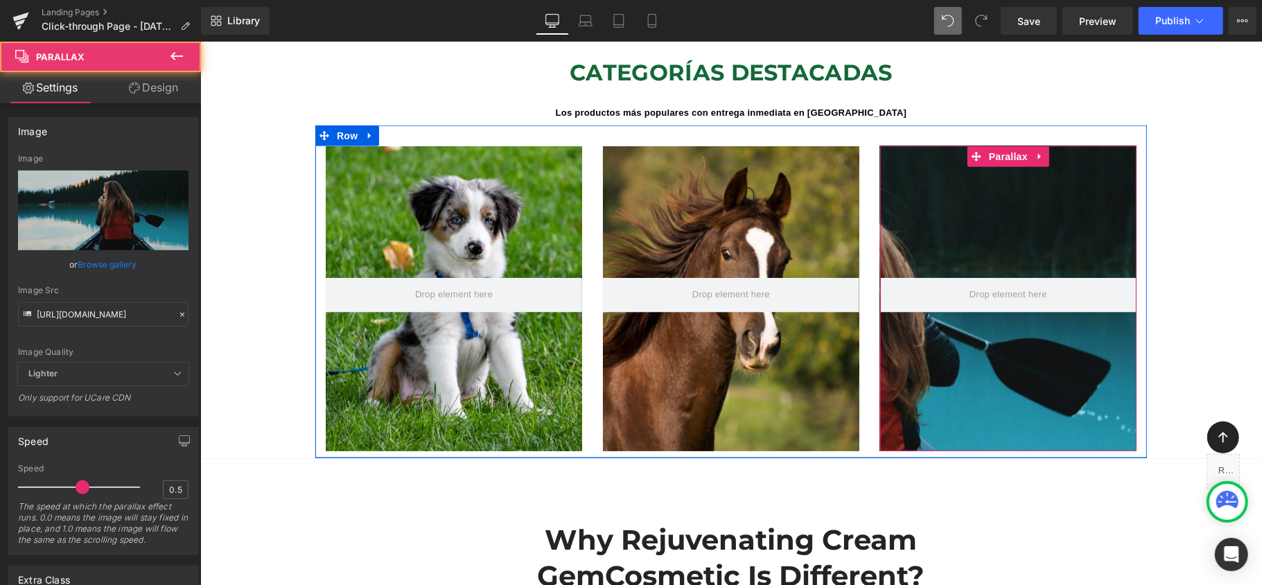
click at [1046, 205] on div at bounding box center [730, 310] width 1061 height 520
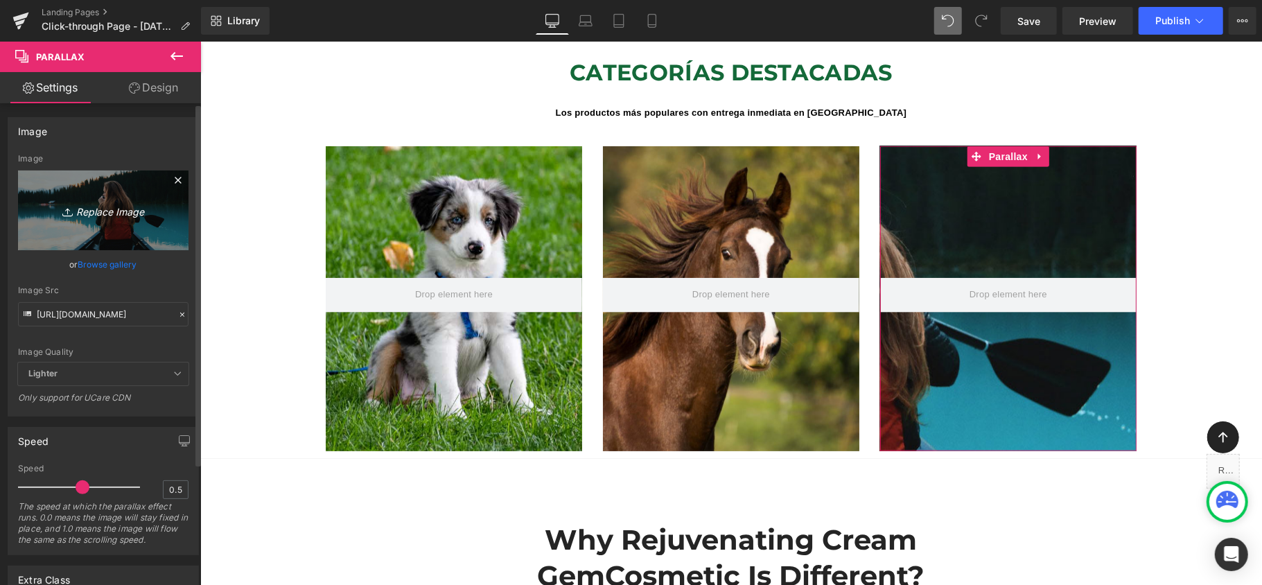
click at [112, 222] on link "Replace Image" at bounding box center [103, 210] width 170 height 80
type input "C:\fakepath\Diseño sin título (38).png"
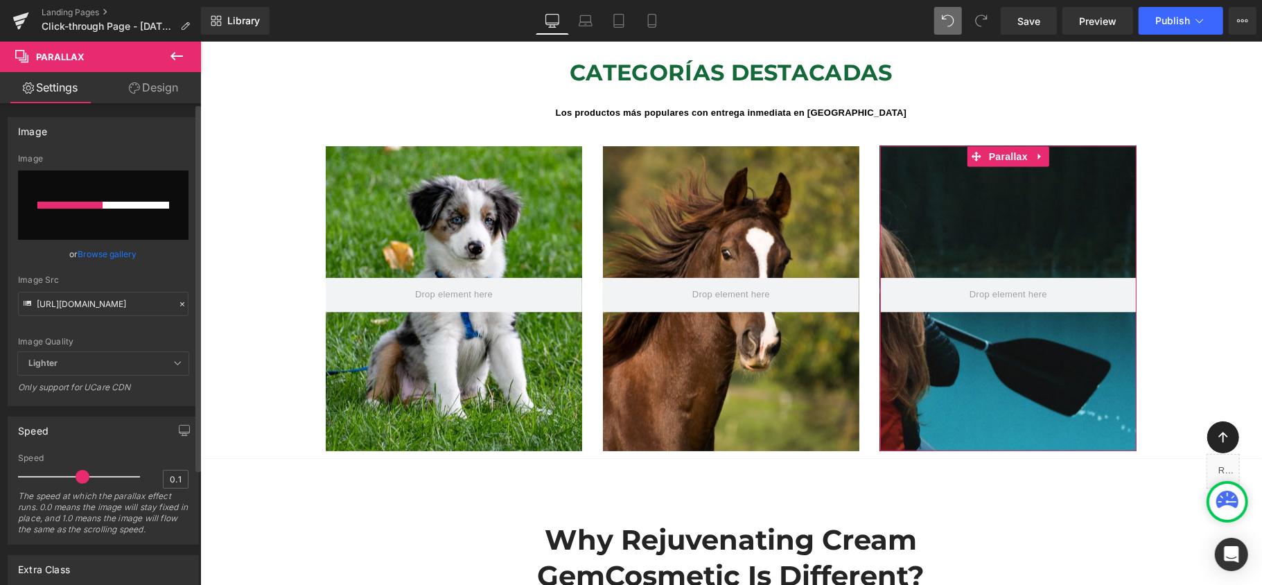
type input "0"
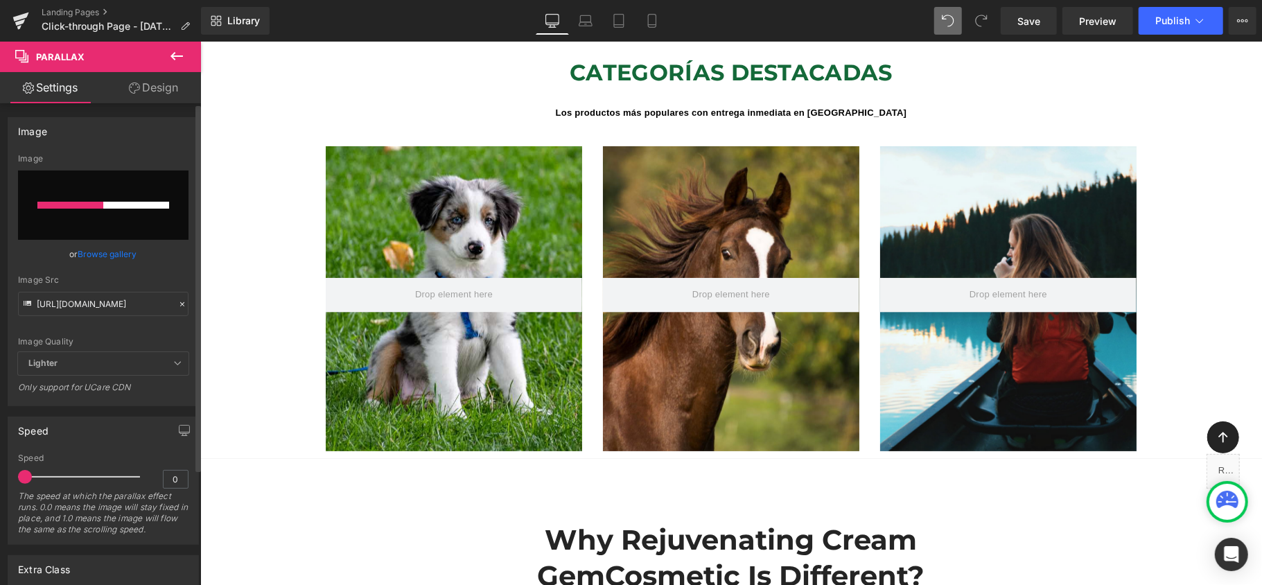
drag, startPoint x: 67, startPoint y: 475, endPoint x: 0, endPoint y: 477, distance: 66.5
click at [0, 477] on div "Speed 0 Speed 0 The speed at which the parallax effect runs. 0.0 means the imag…" at bounding box center [103, 475] width 207 height 139
type input "[URL][DOMAIN_NAME]"
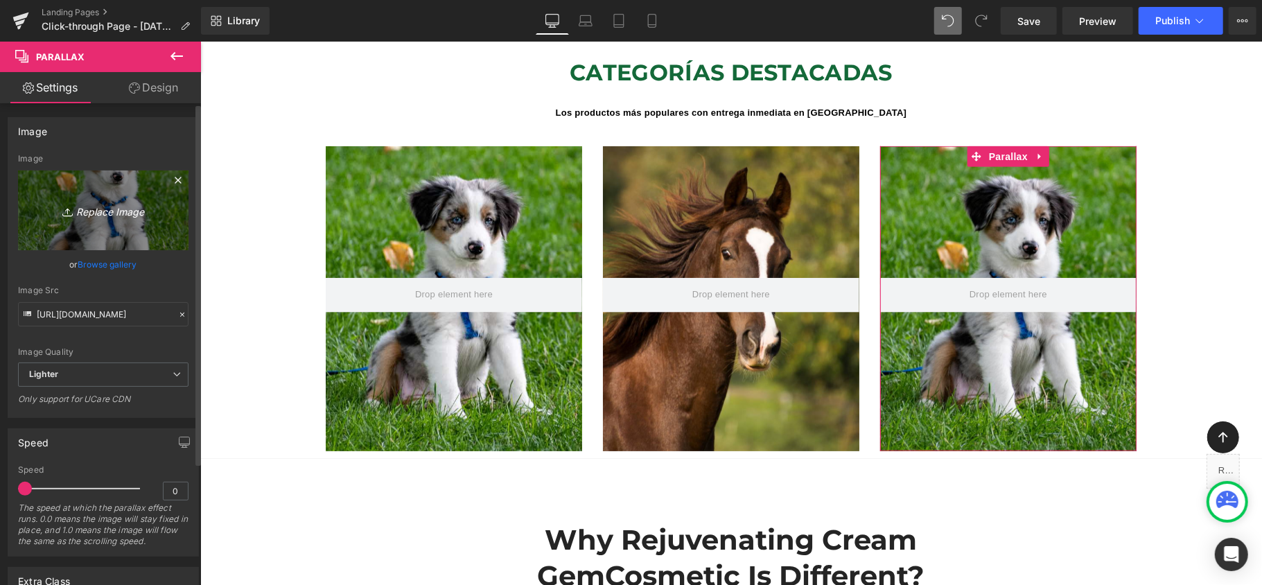
click at [164, 209] on link "Replace Image" at bounding box center [103, 210] width 170 height 80
type input "C:\fakepath\Diseño sin título (39).png"
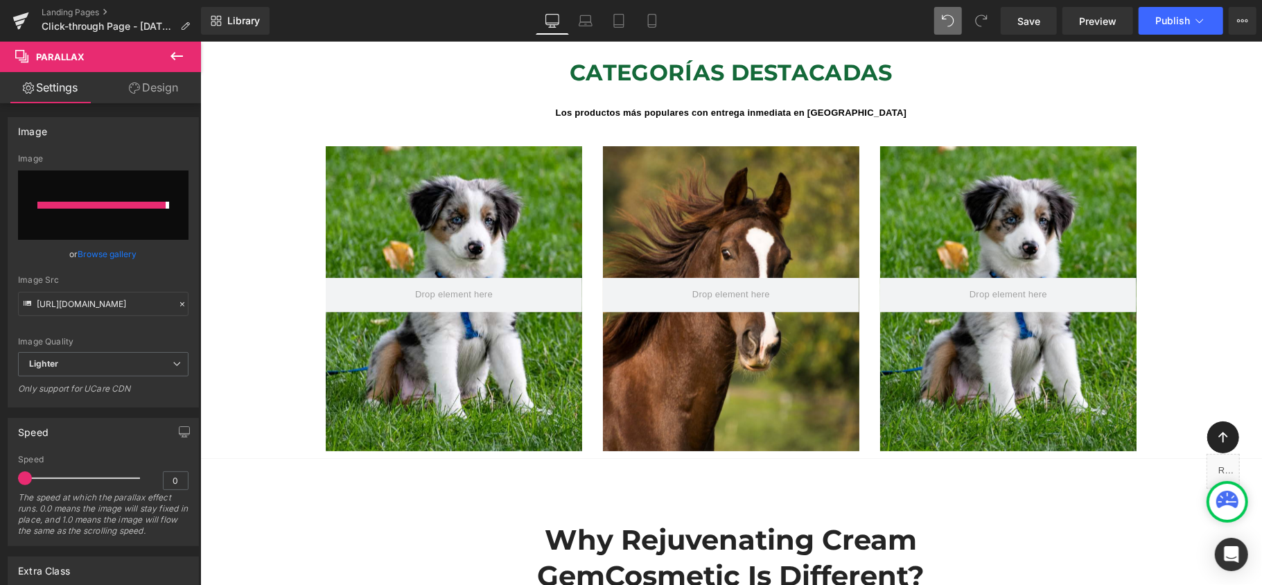
type input "[URL][DOMAIN_NAME]"
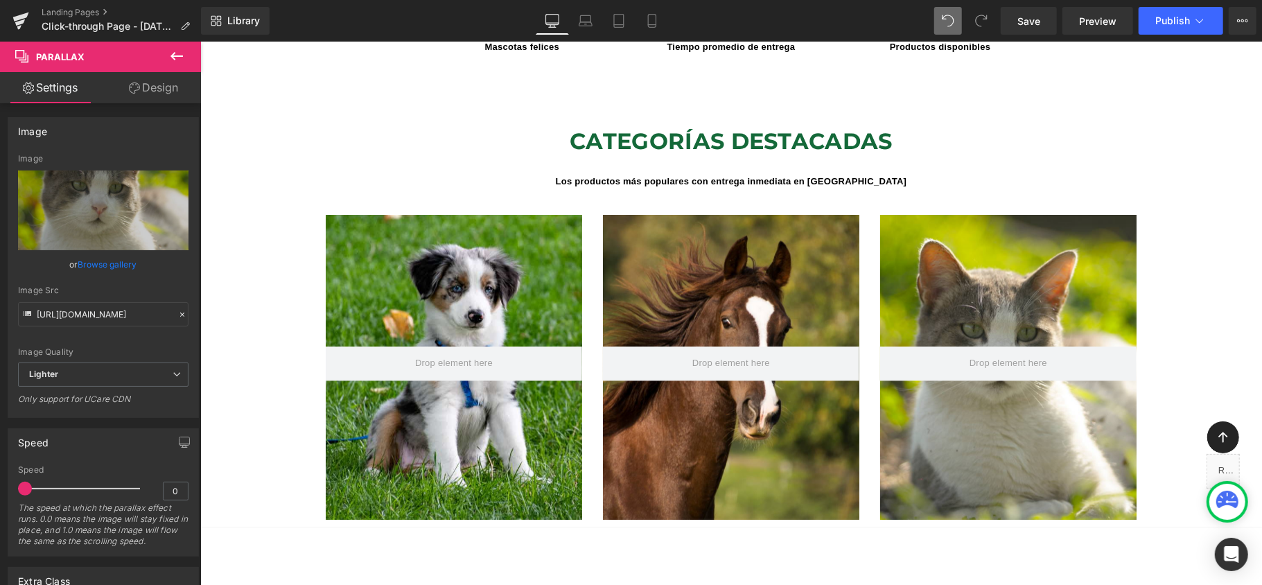
scroll to position [924, 0]
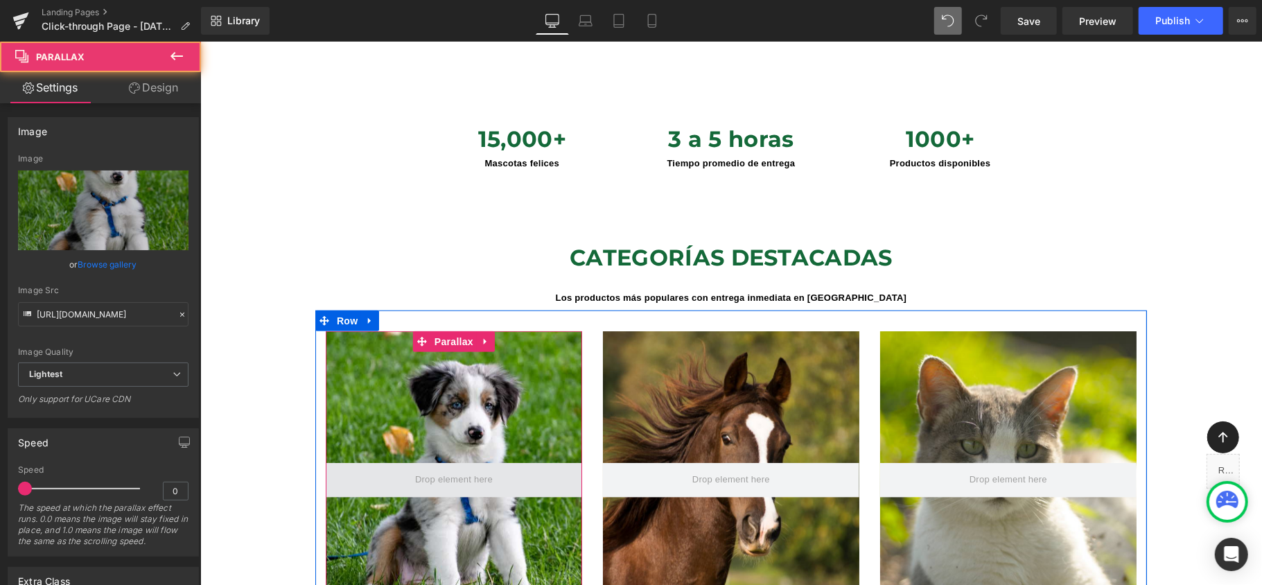
click at [400, 466] on span at bounding box center [453, 479] width 256 height 35
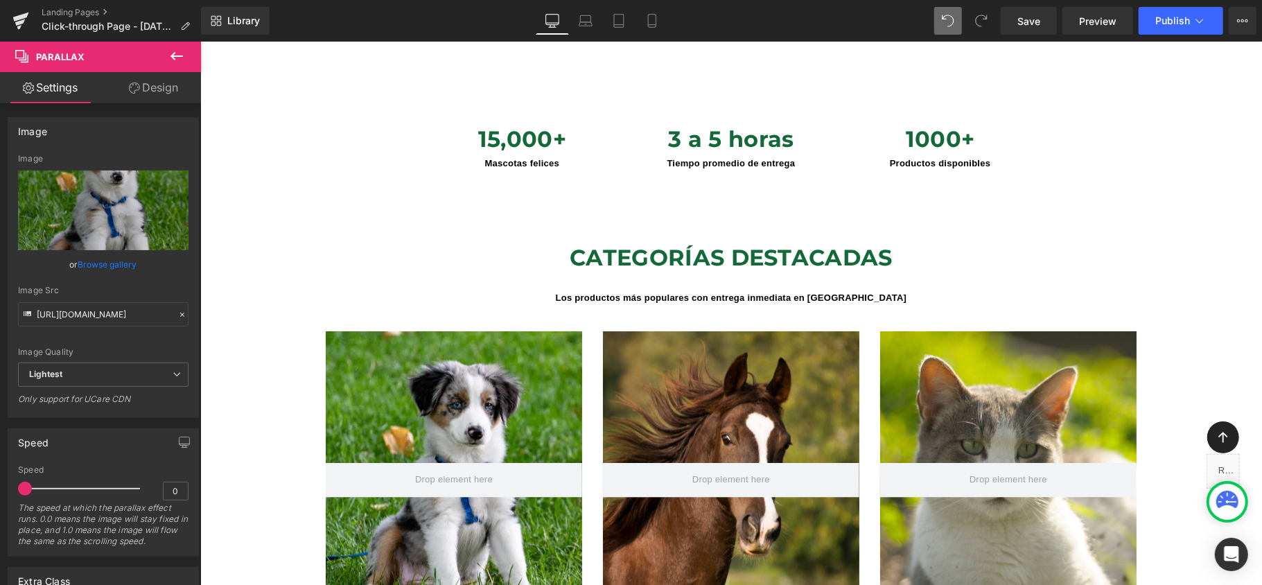
click at [192, 56] on button at bounding box center [176, 57] width 49 height 30
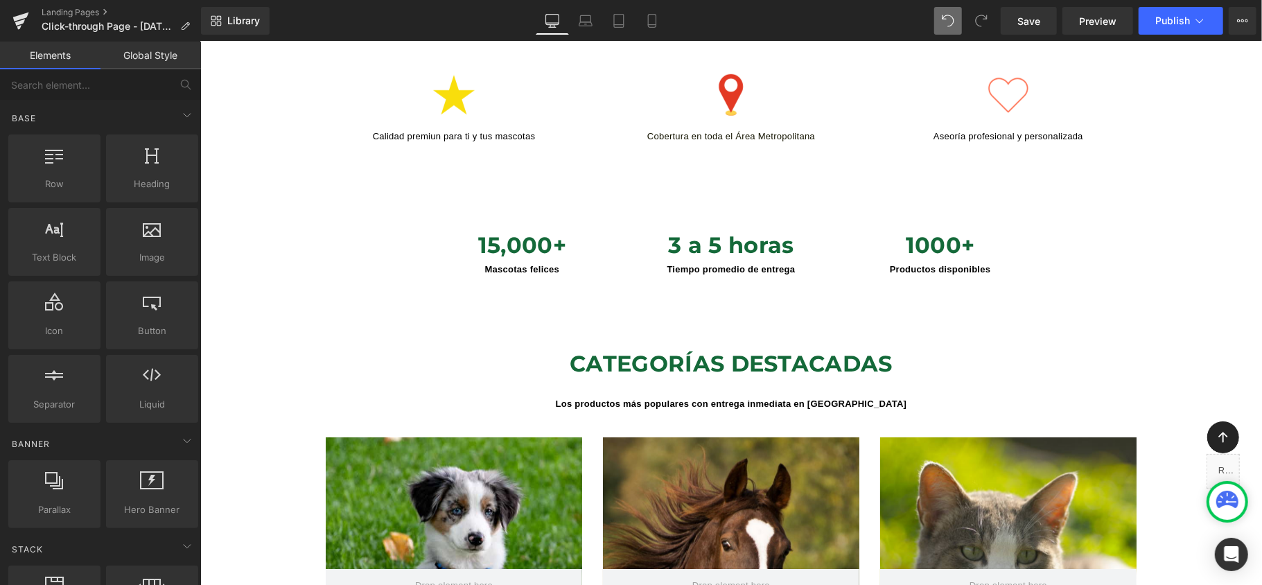
scroll to position [1016, 0]
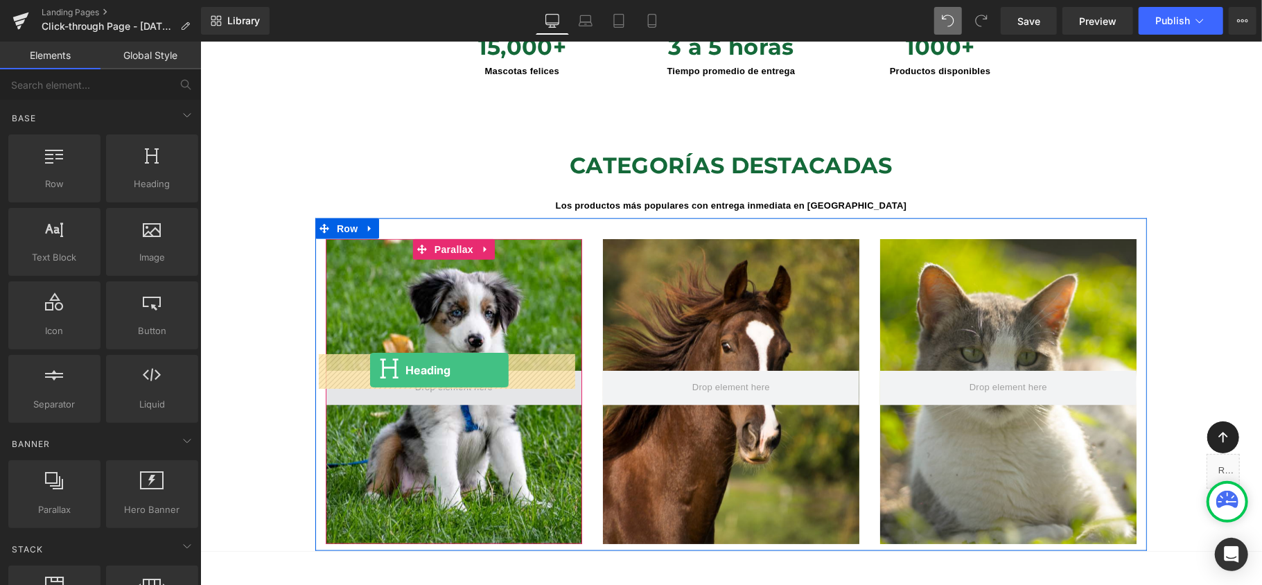
drag, startPoint x: 400, startPoint y: 249, endPoint x: 369, endPoint y: 369, distance: 123.9
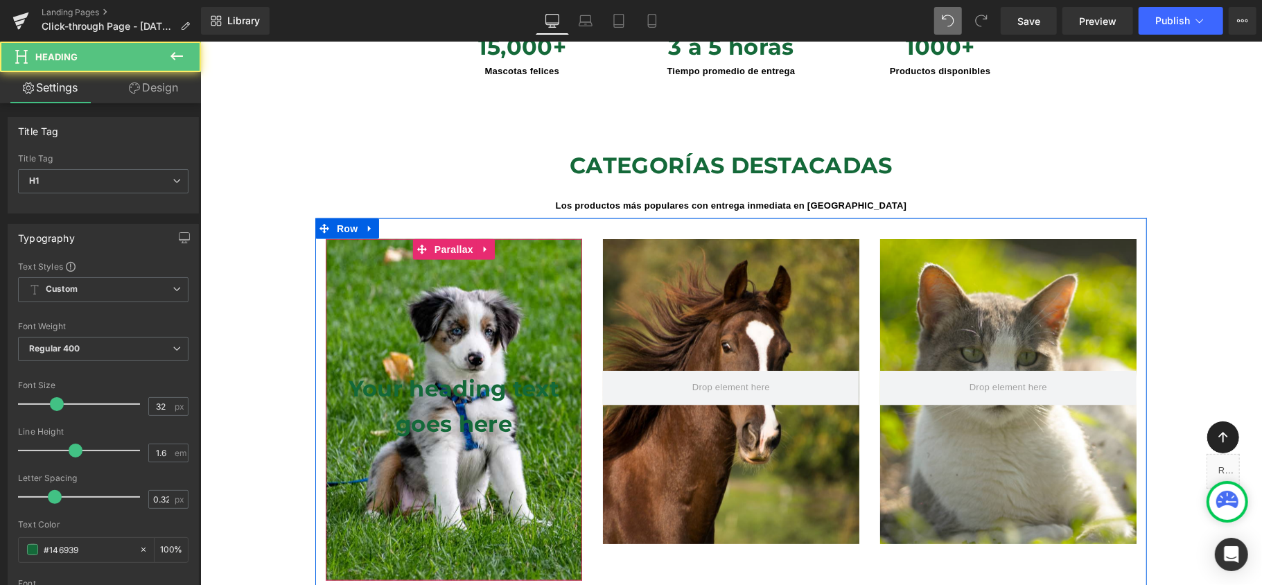
scroll to position [6417, 1048]
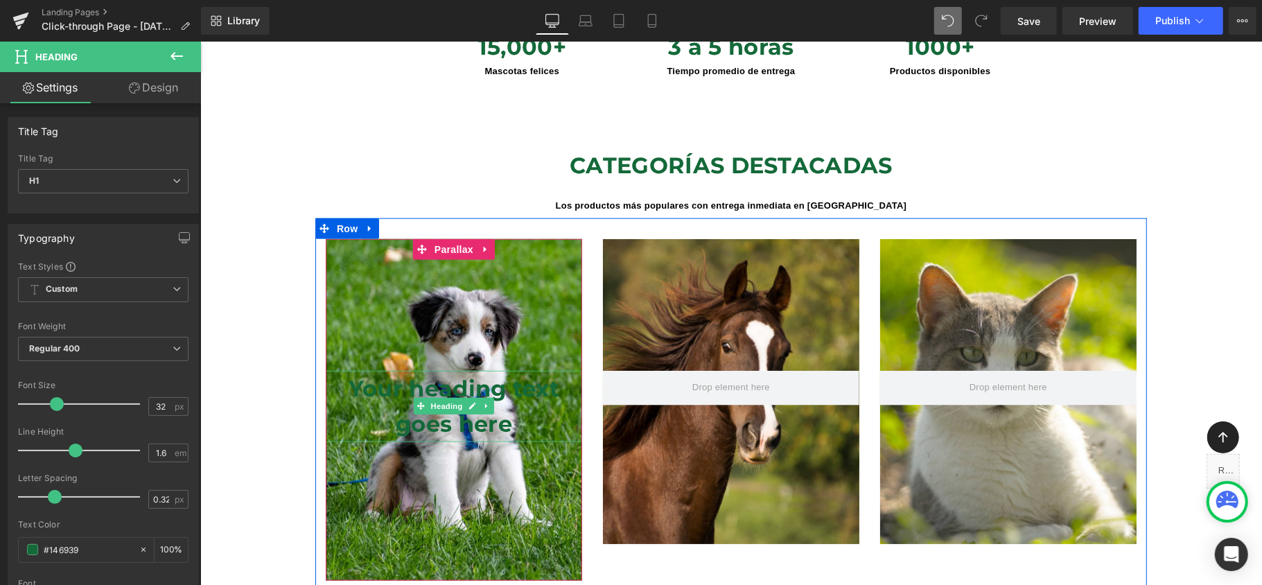
click at [540, 401] on h1 "Your heading text goes here" at bounding box center [453, 405] width 256 height 71
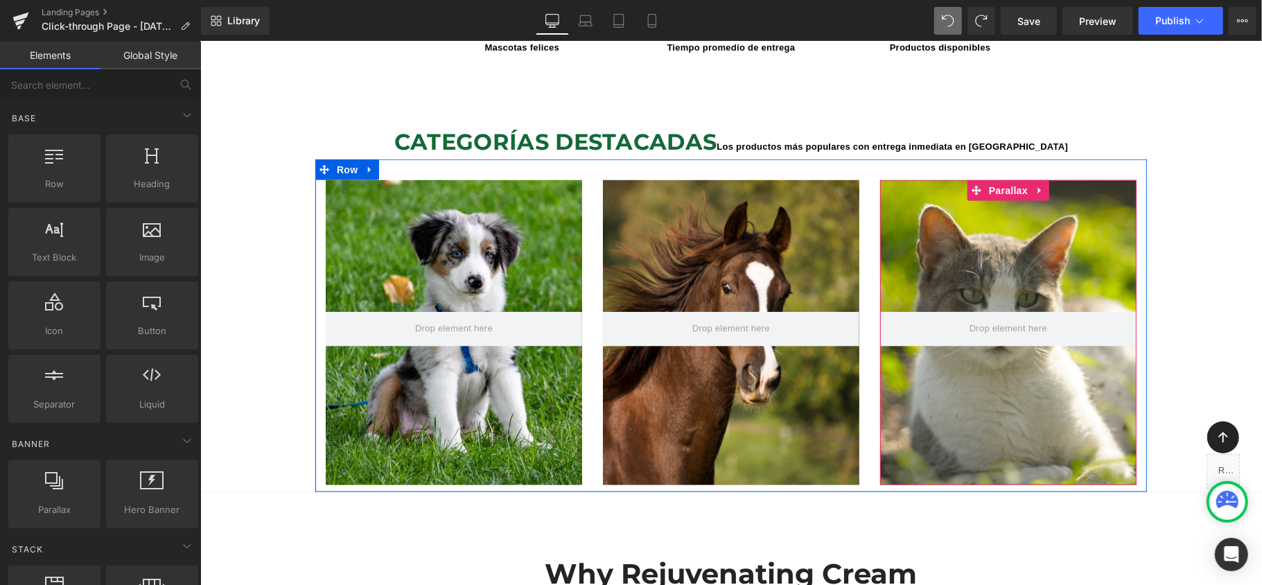
scroll to position [1073, 0]
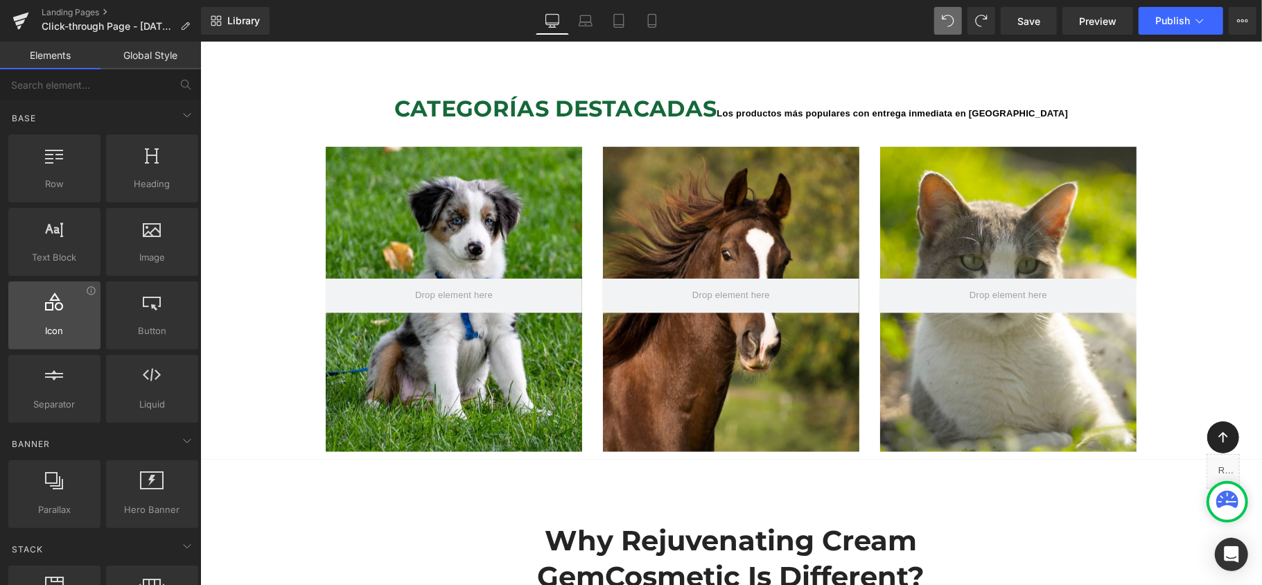
click at [46, 334] on span "Icon" at bounding box center [54, 331] width 84 height 15
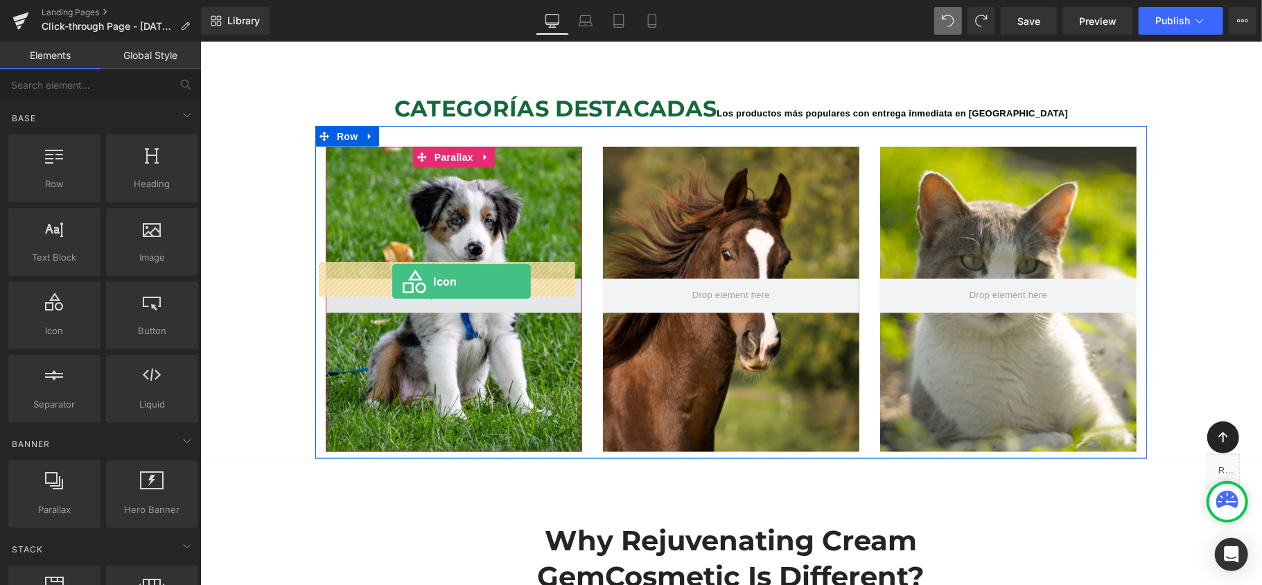
drag, startPoint x: 328, startPoint y: 358, endPoint x: 391, endPoint y: 281, distance: 100.4
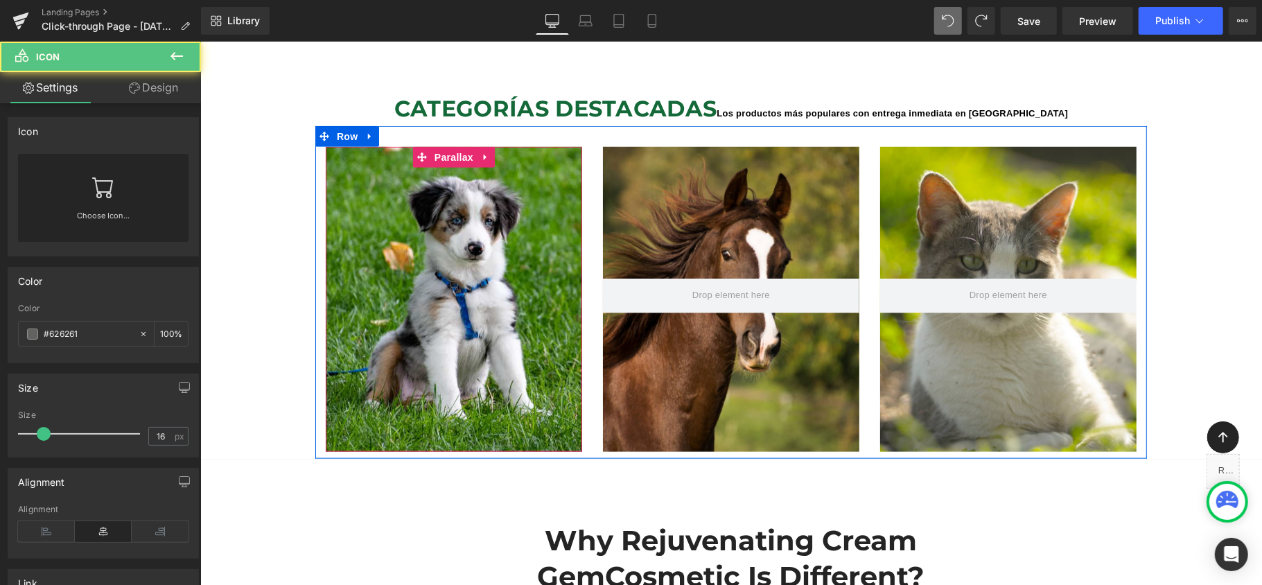
scroll to position [7, 7]
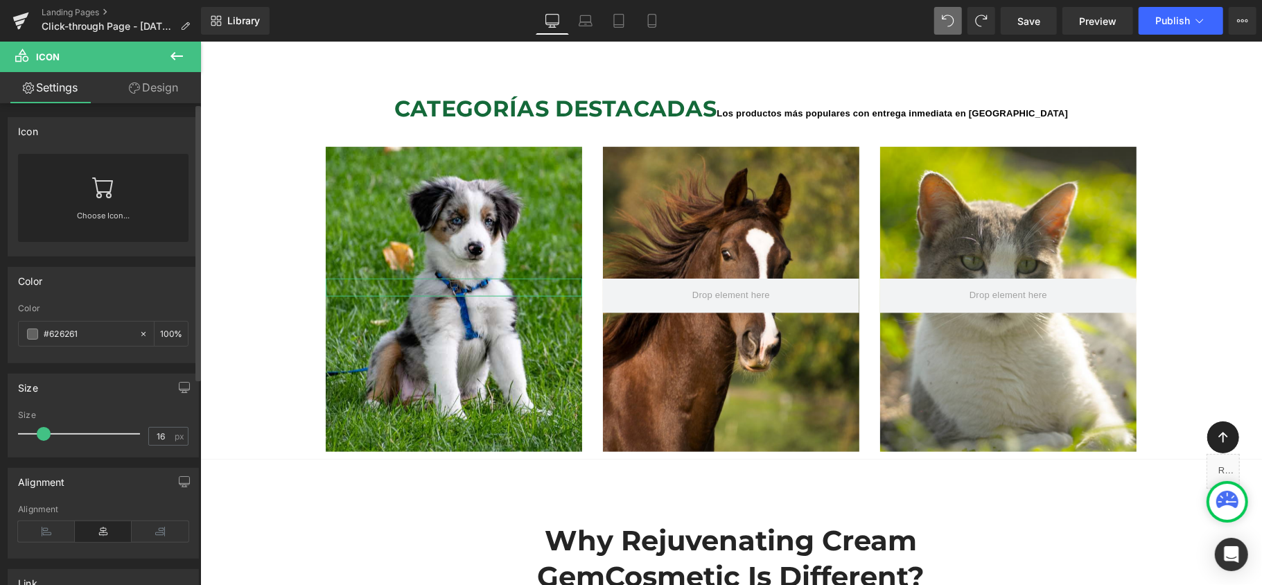
click at [111, 186] on icon at bounding box center [103, 187] width 22 height 22
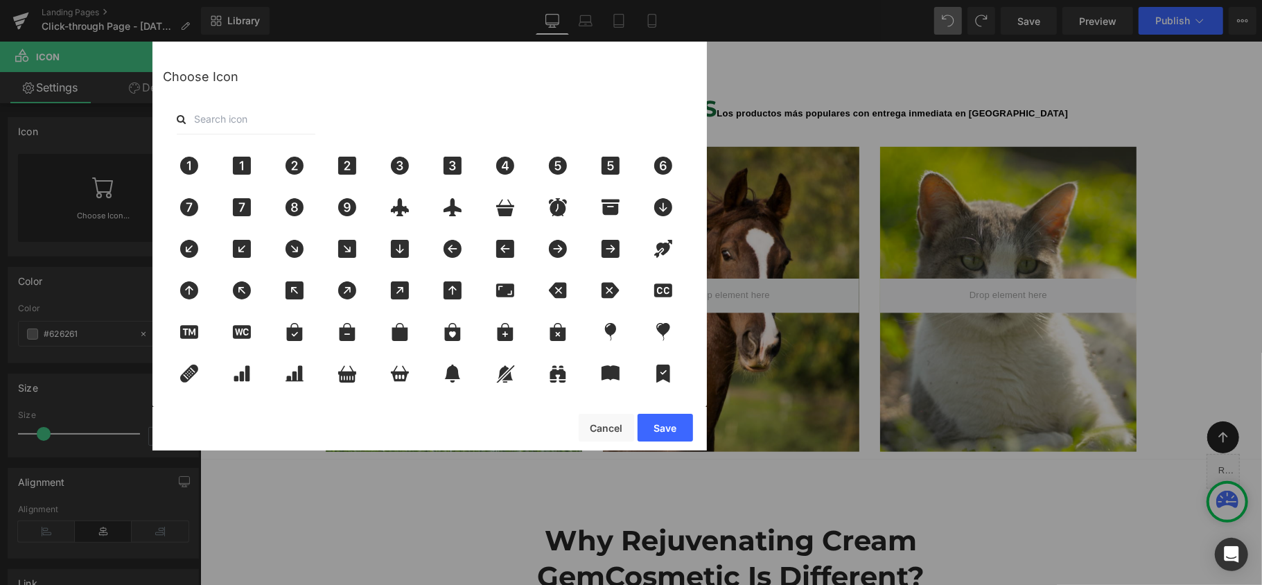
click at [287, 109] on input "text" at bounding box center [246, 119] width 139 height 30
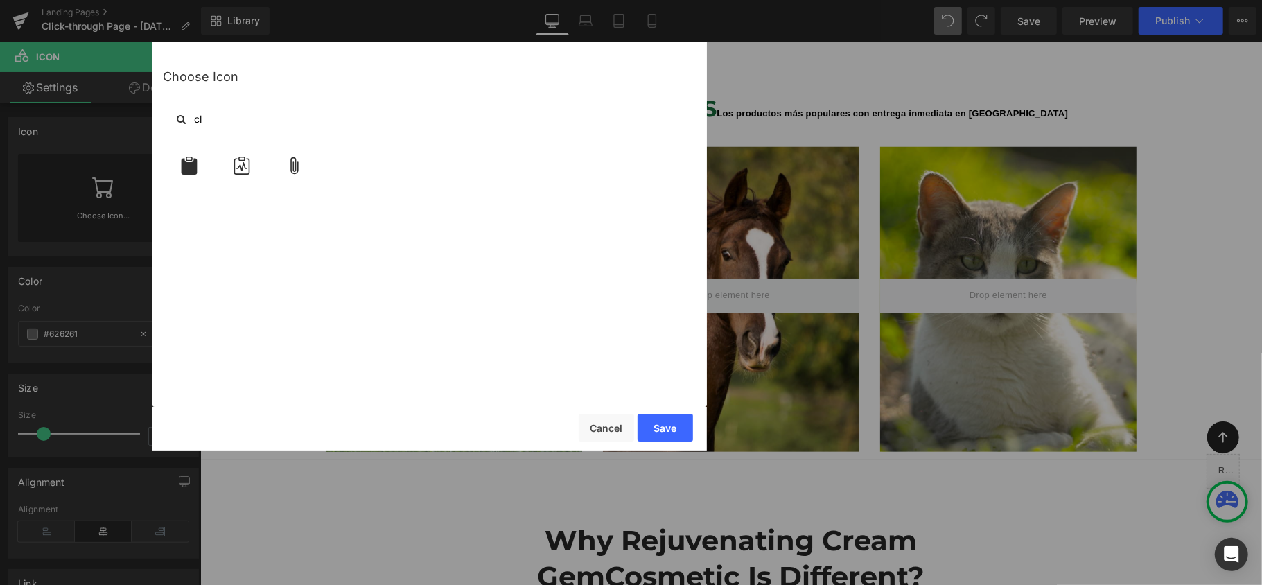
type input "c"
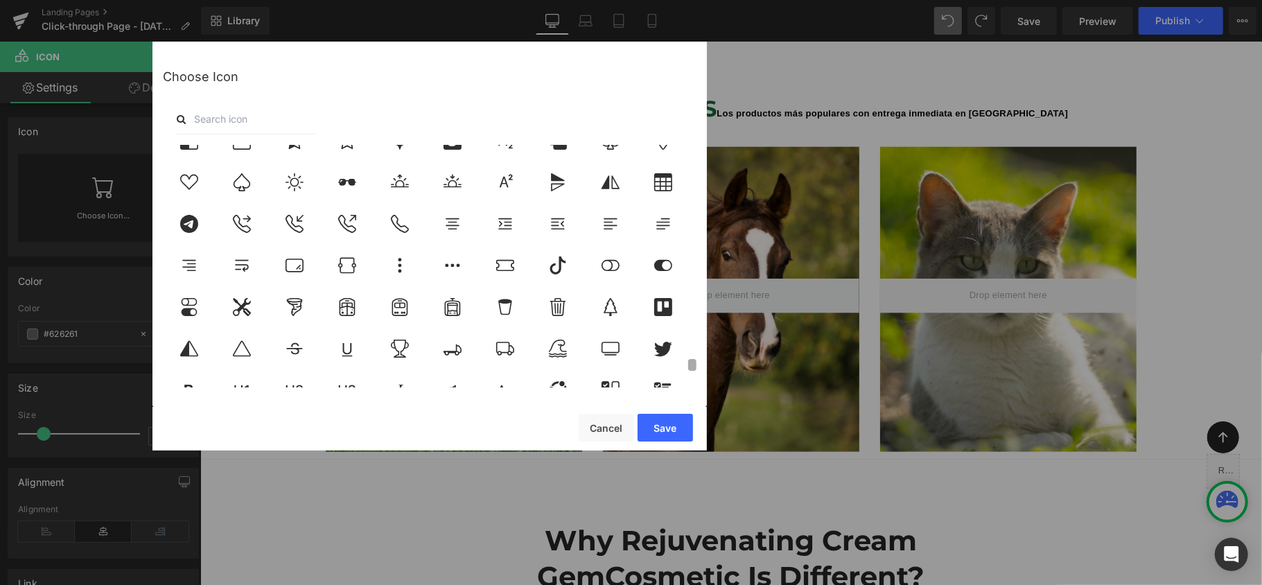
scroll to position [4833, 0]
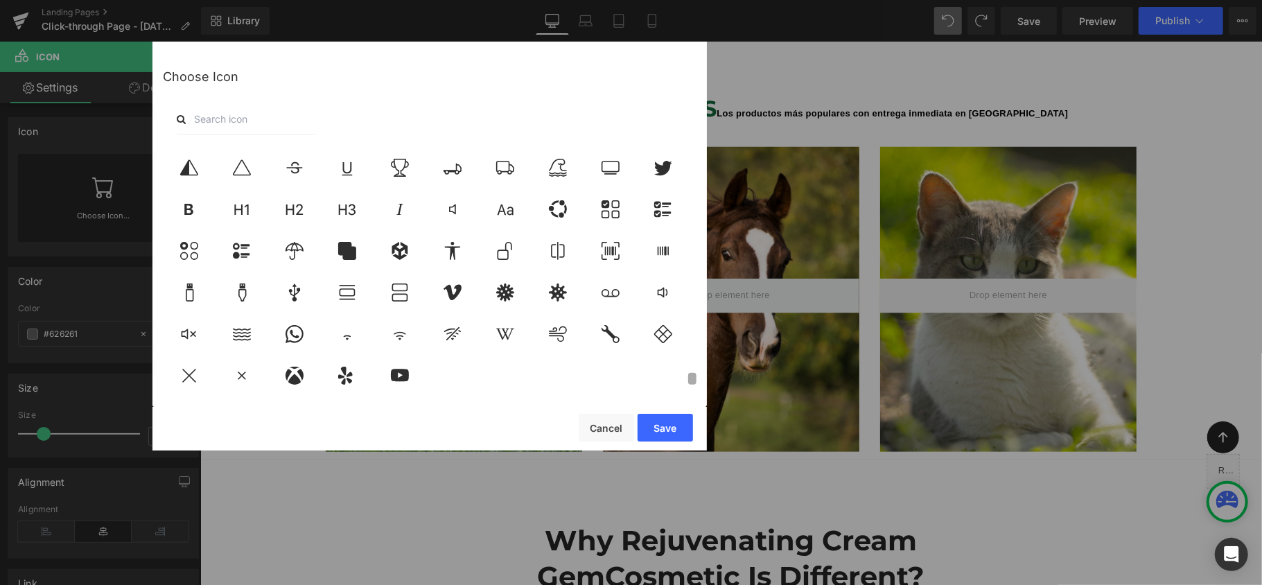
click at [680, 405] on div "Choose Icon" at bounding box center [429, 224] width 554 height 365
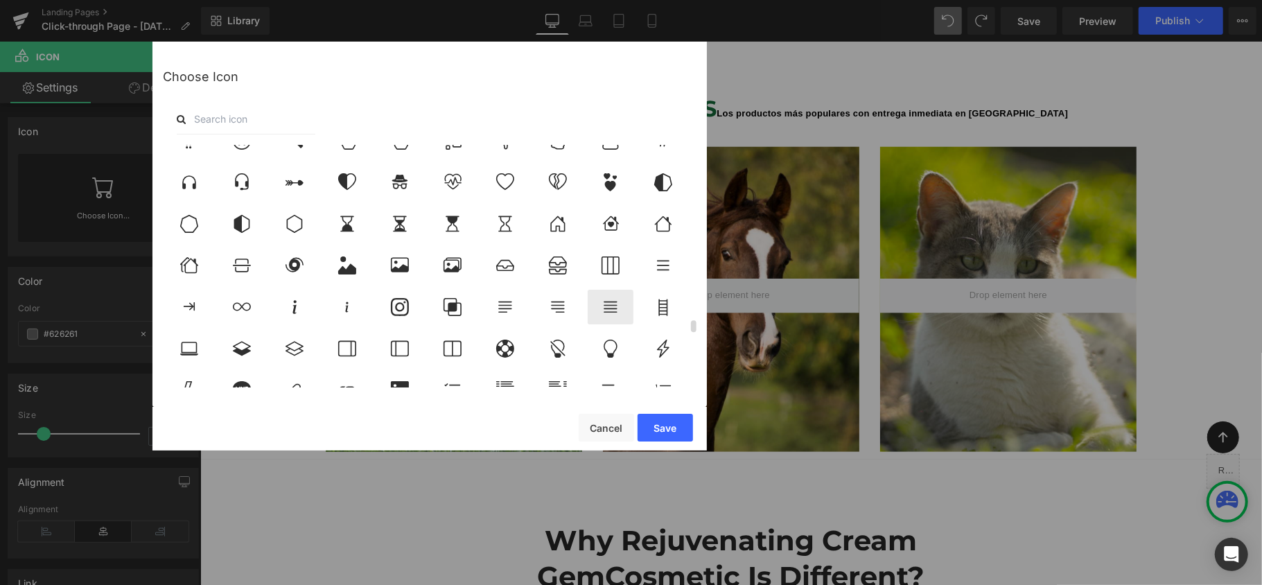
scroll to position [3632, 0]
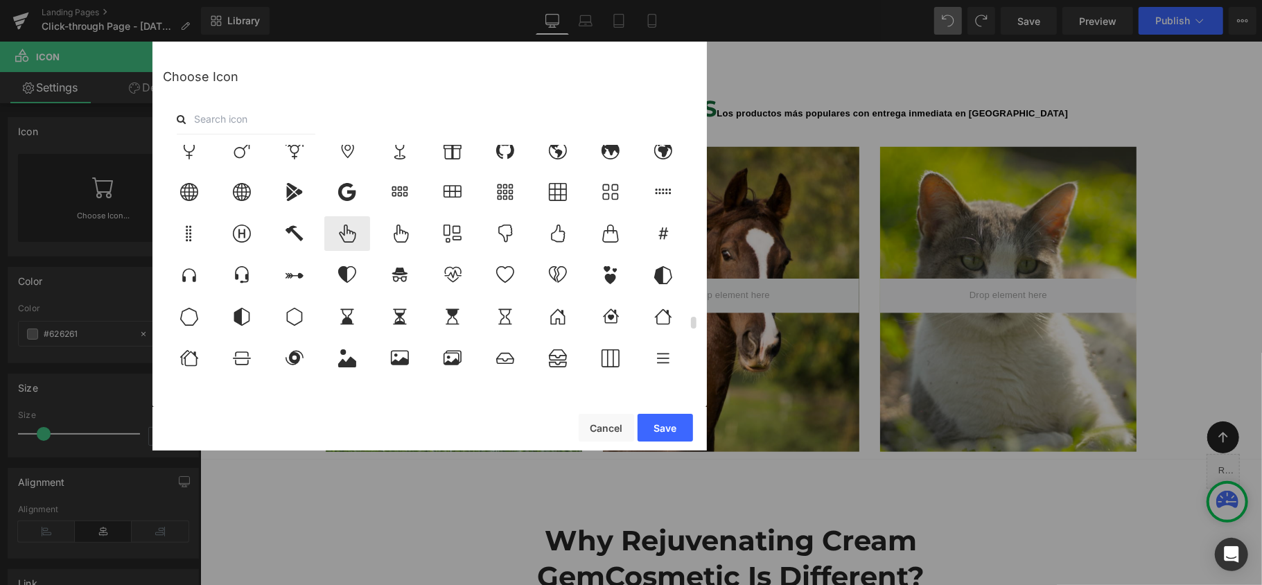
click at [355, 236] on icon at bounding box center [347, 233] width 17 height 18
click at [671, 424] on button "Save" at bounding box center [664, 428] width 55 height 28
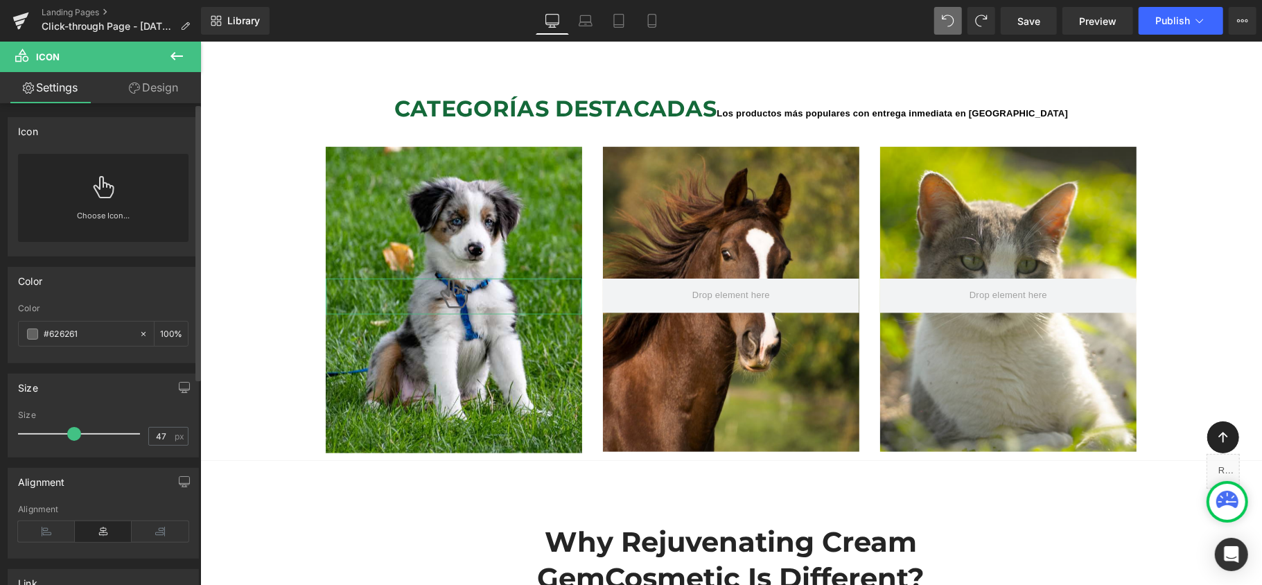
scroll to position [6348, 1048]
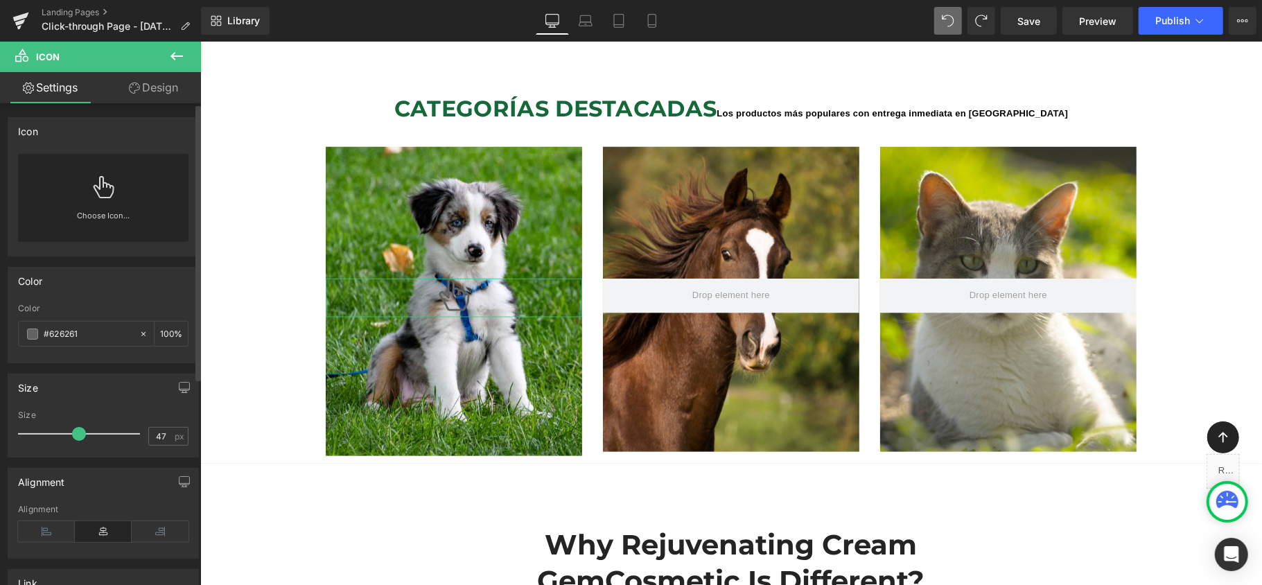
drag, startPoint x: 47, startPoint y: 436, endPoint x: 79, endPoint y: 428, distance: 32.8
click at [79, 428] on span at bounding box center [79, 434] width 14 height 14
click at [157, 536] on icon at bounding box center [160, 531] width 57 height 21
click at [42, 531] on icon at bounding box center [46, 531] width 57 height 21
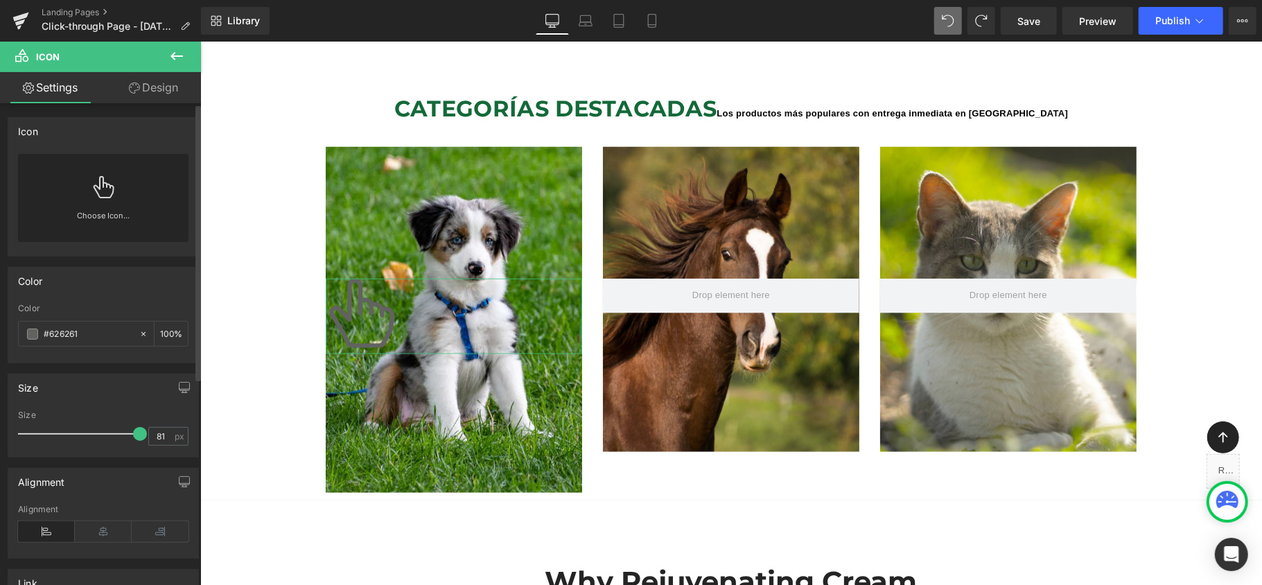
scroll to position [0, 0]
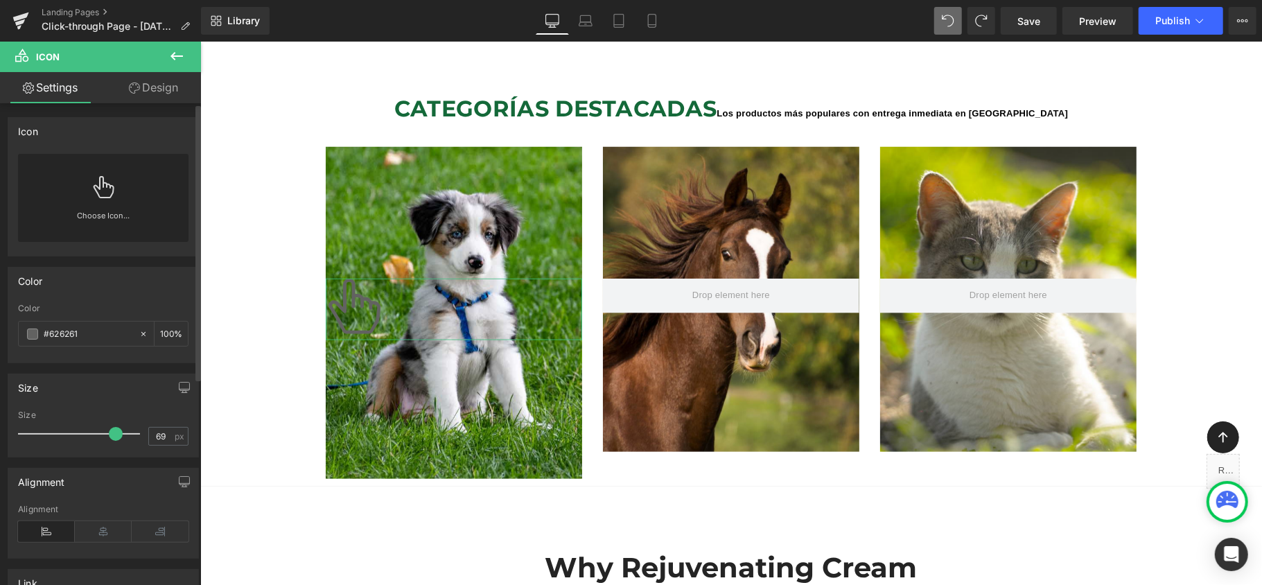
type input "67"
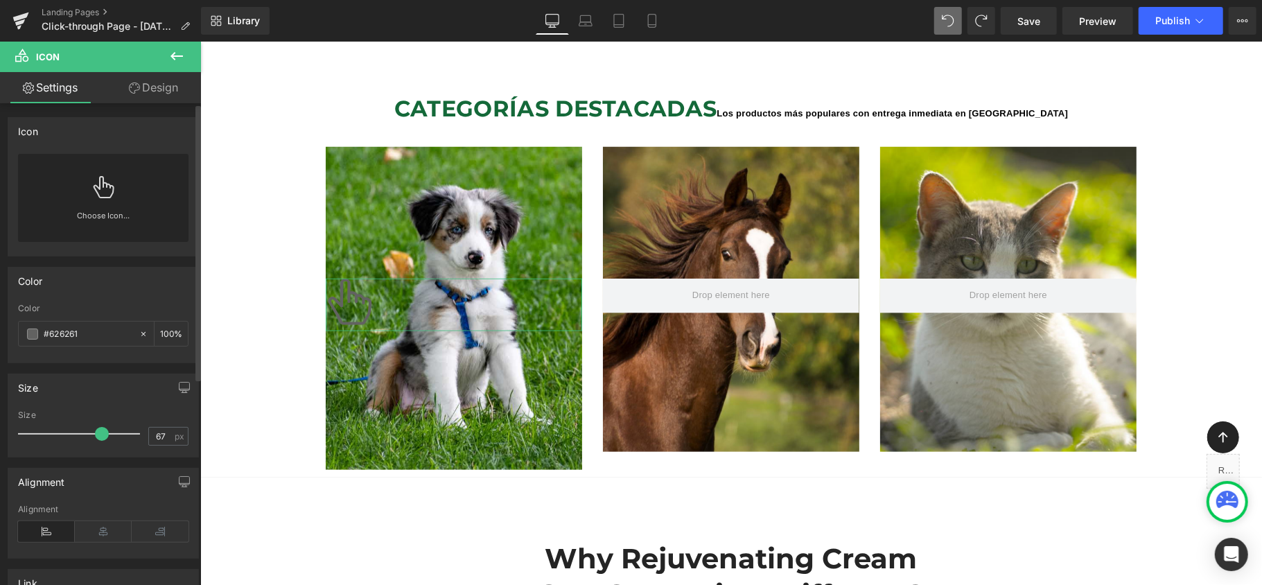
drag, startPoint x: 91, startPoint y: 437, endPoint x: 98, endPoint y: 442, distance: 8.9
click at [98, 442] on div at bounding box center [82, 434] width 115 height 28
click at [111, 533] on icon at bounding box center [103, 531] width 57 height 21
click at [153, 533] on icon at bounding box center [160, 531] width 57 height 21
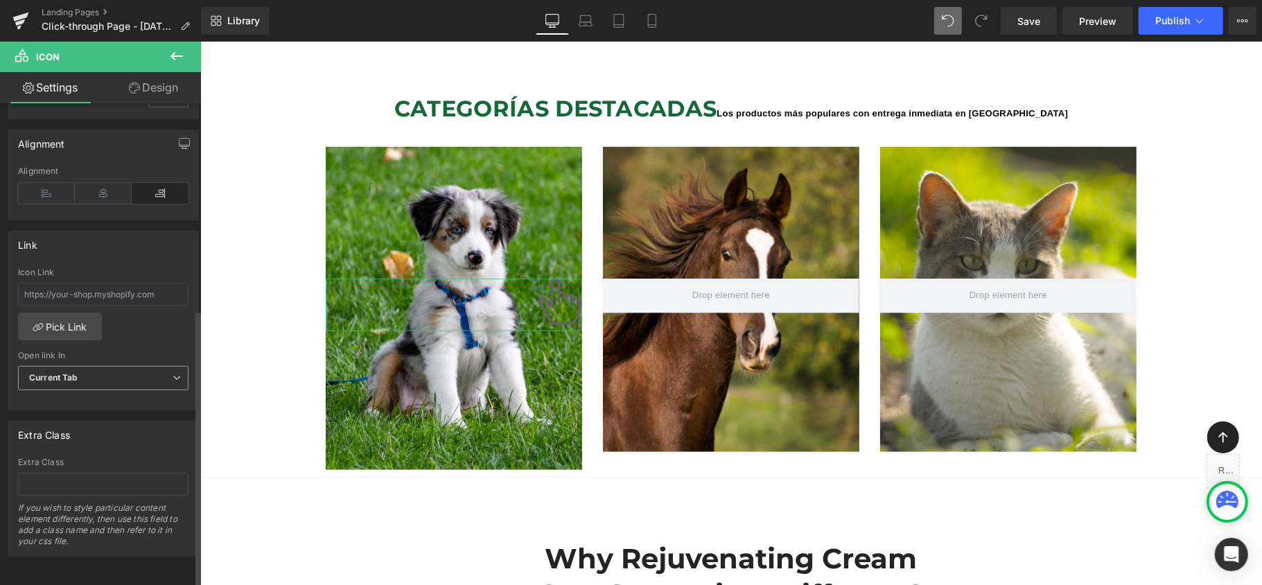
click at [132, 366] on span "Current Tab" at bounding box center [103, 378] width 170 height 24
click at [76, 413] on li "New Tab" at bounding box center [100, 423] width 165 height 21
click at [115, 366] on span "New Tab" at bounding box center [103, 378] width 170 height 24
click at [105, 392] on li "Current Tab" at bounding box center [100, 402] width 165 height 21
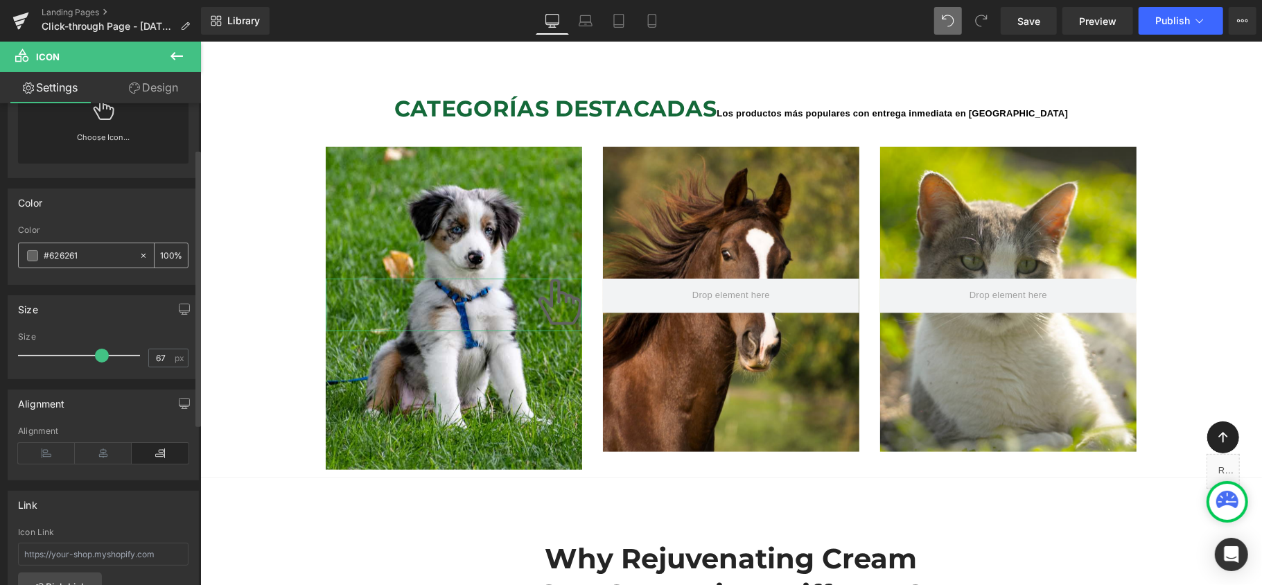
click at [28, 256] on span at bounding box center [32, 255] width 11 height 11
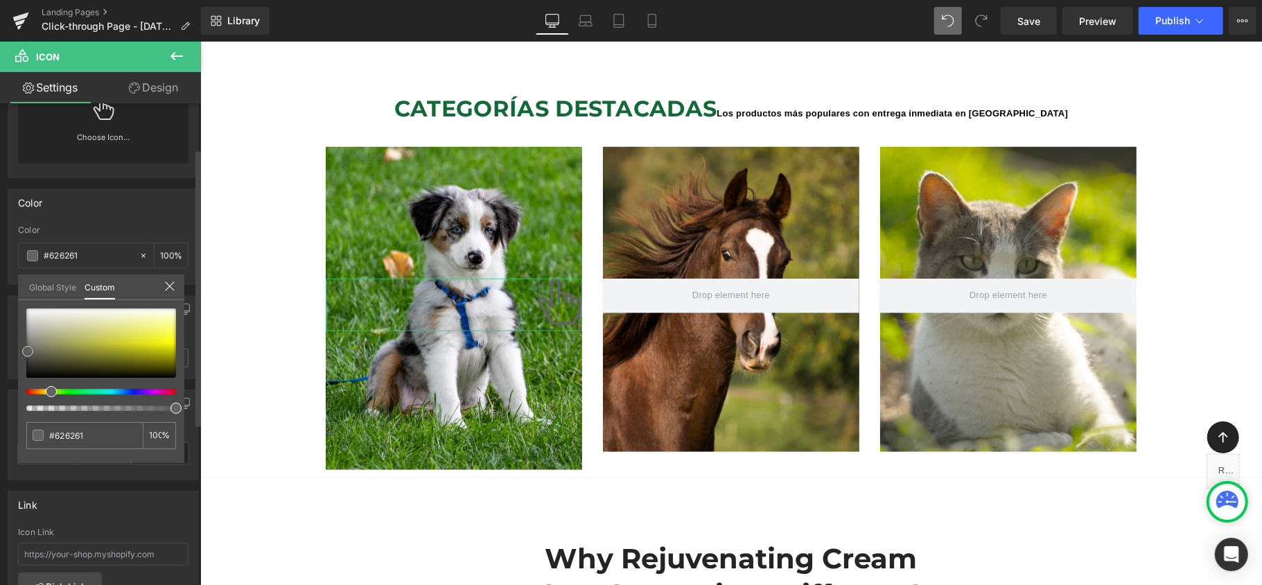
type input "#61615f"
type input "#888885"
type input "#ffffff"
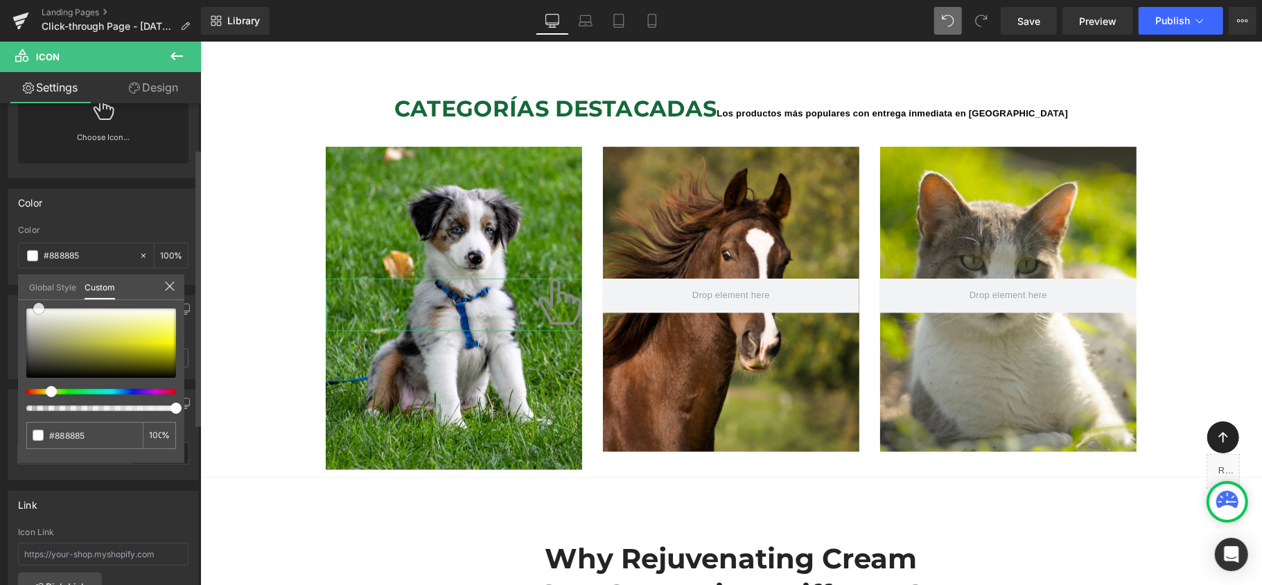
type input "#ffffff"
type input "#fcfcfc"
type input "#fafaf9"
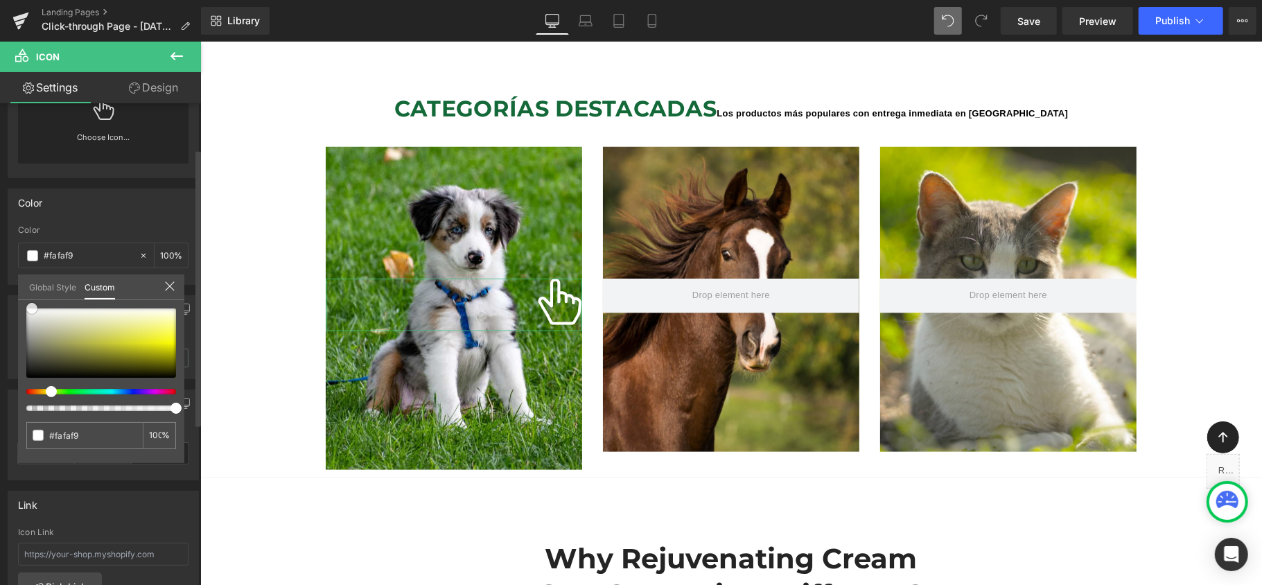
type input "#e8e8e7"
type input "#dadad7"
type input "#bfbfba"
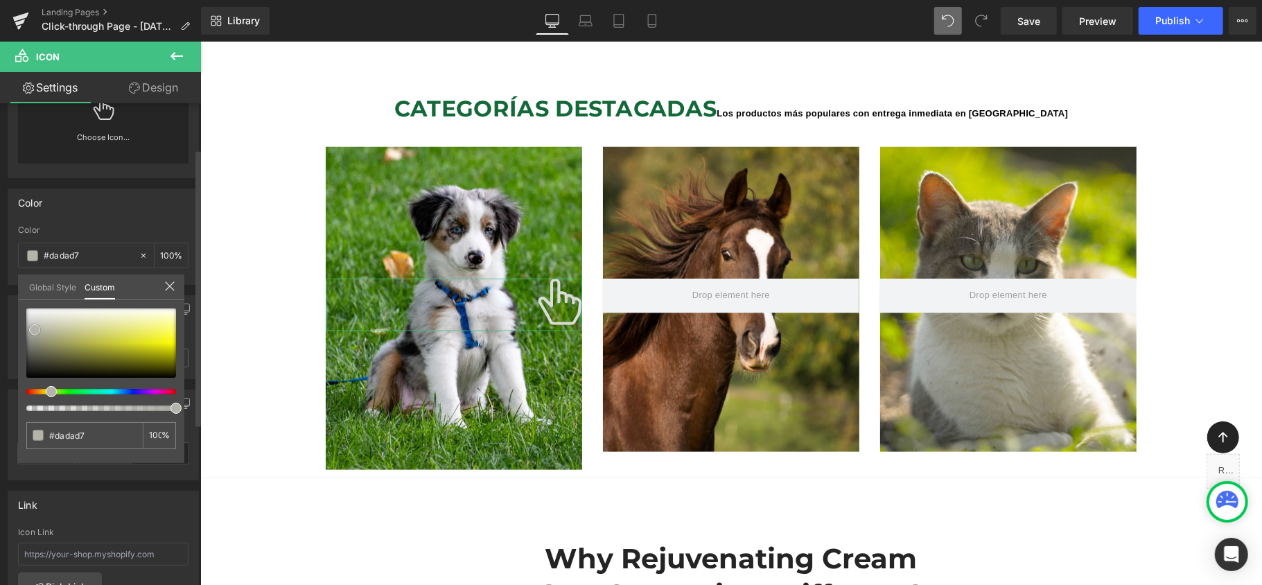
type input "#bfbfba"
type input "#979780"
type input "#8a8a60"
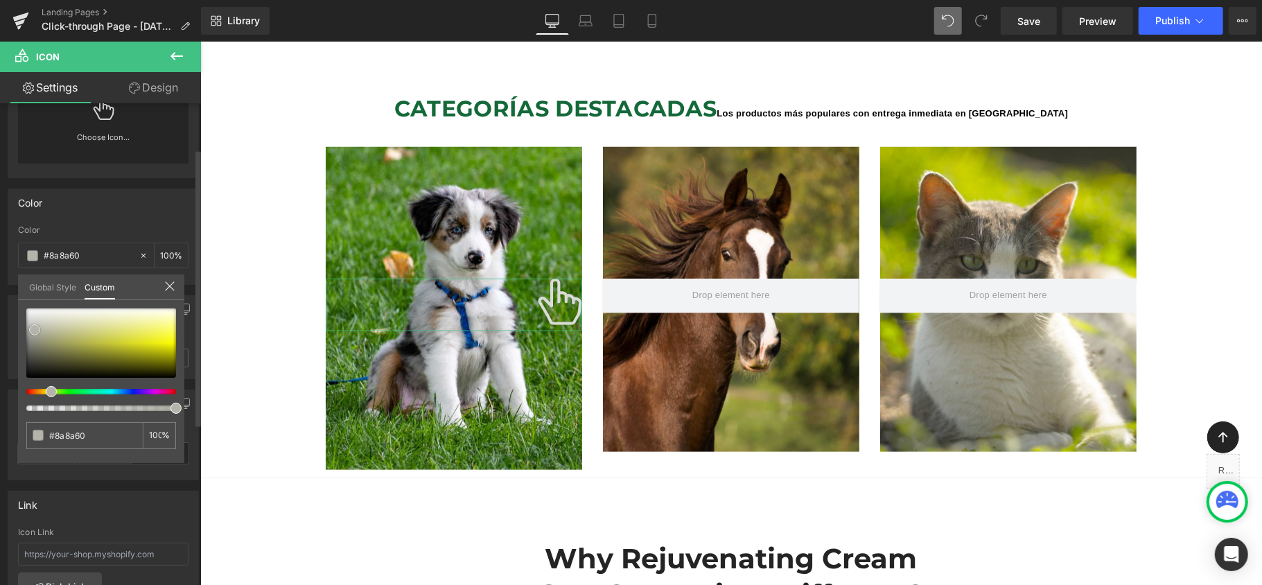
type input "#72723a"
type input "#747424"
type input "#646411"
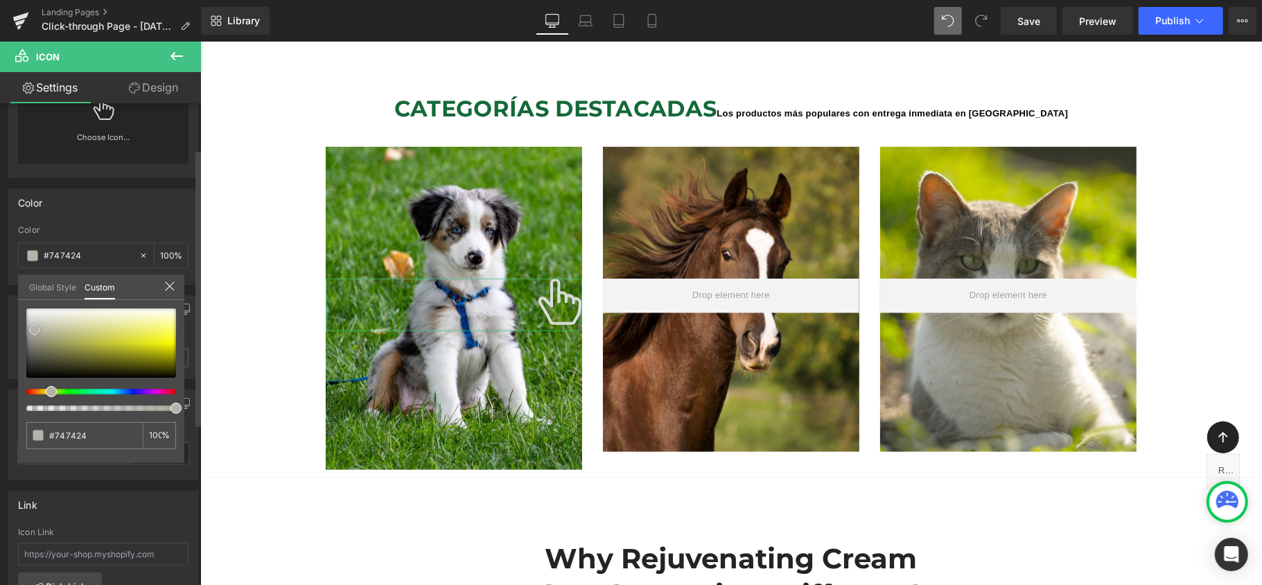
type input "#646411"
type input "#60600a"
type input "#464605"
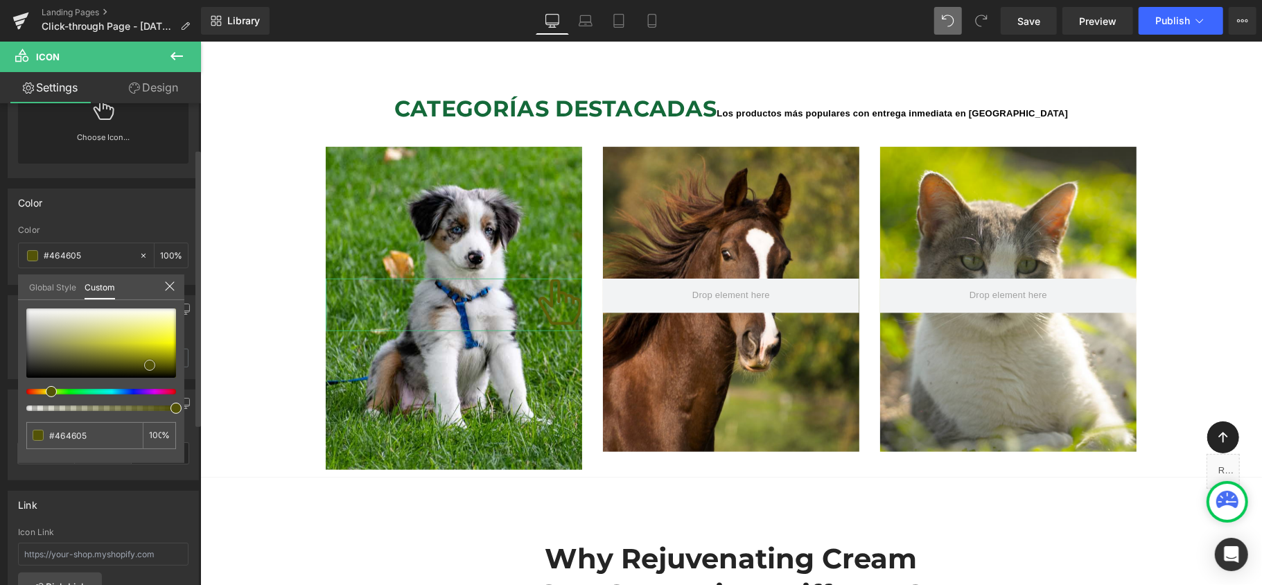
type input "#414105"
type input "#343403"
type input "#2b2b02"
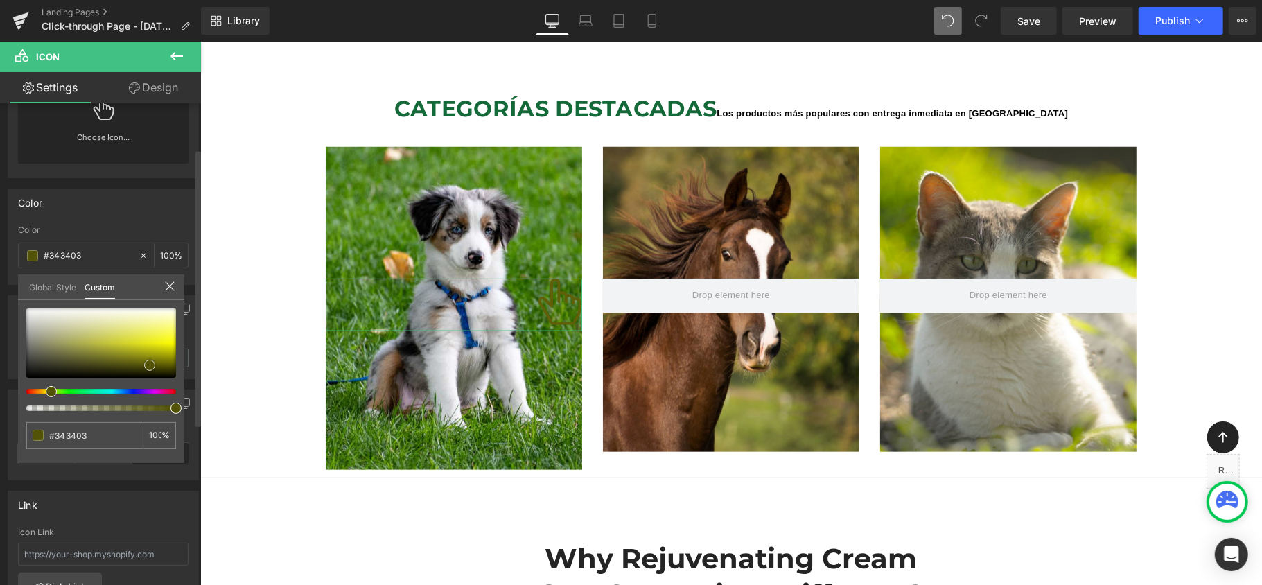
type input "#2b2b02"
type input "#040400"
type input "#000000"
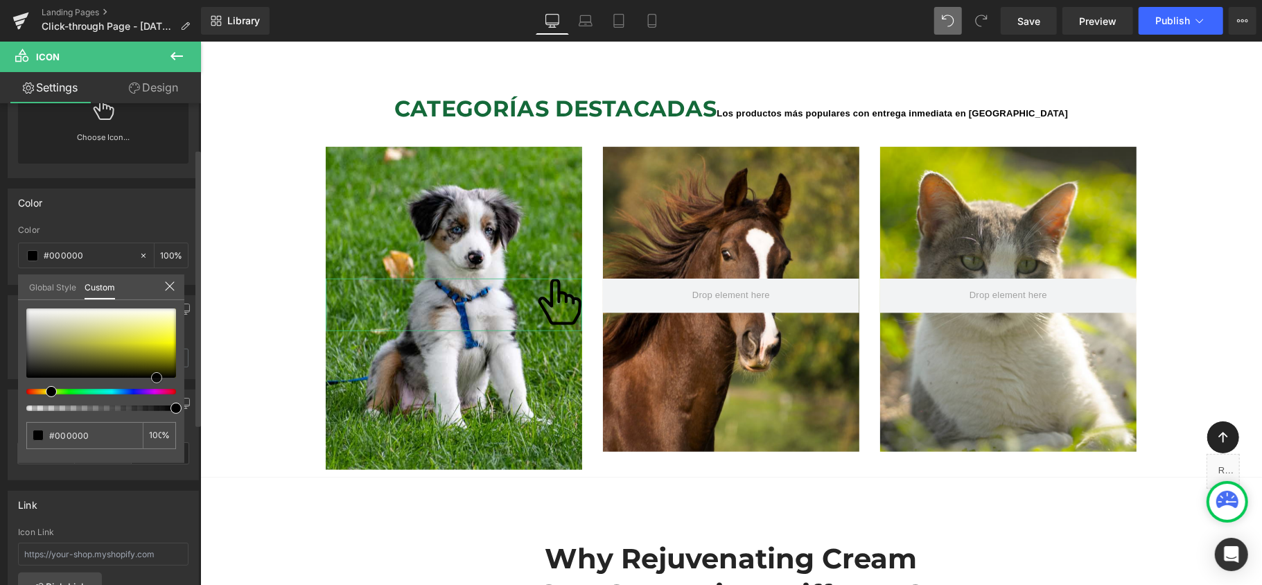
type input "#848419"
type input "#b4b46e"
type input "#bfbfa5"
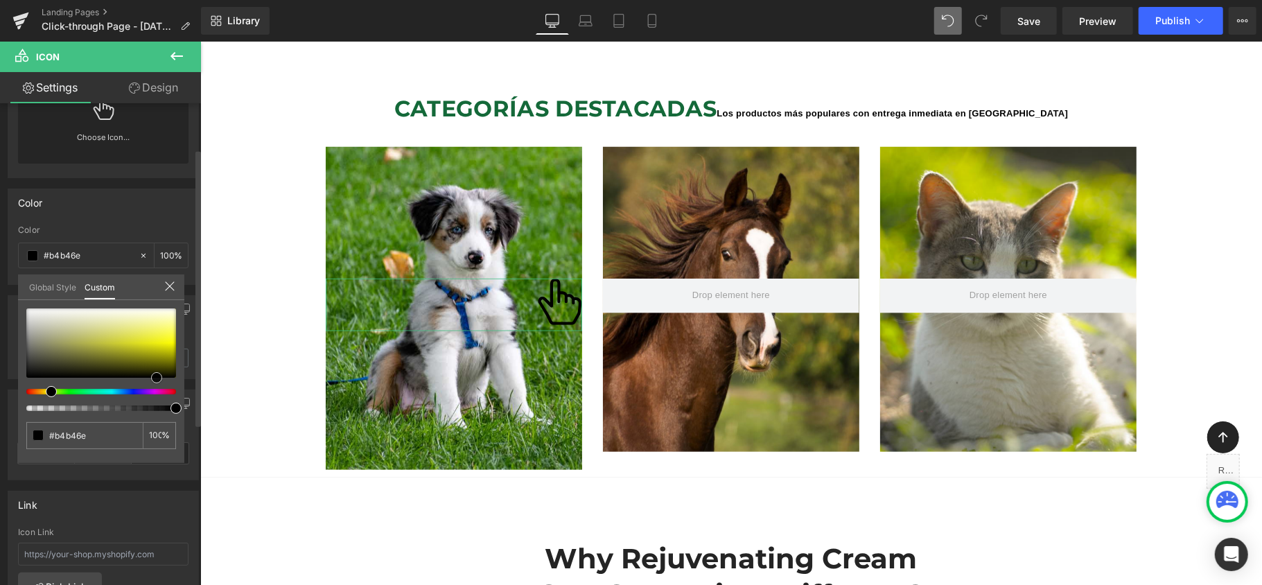
type input "#bfbfa5"
type input "#d2d2ca"
type input "#fcfcfc"
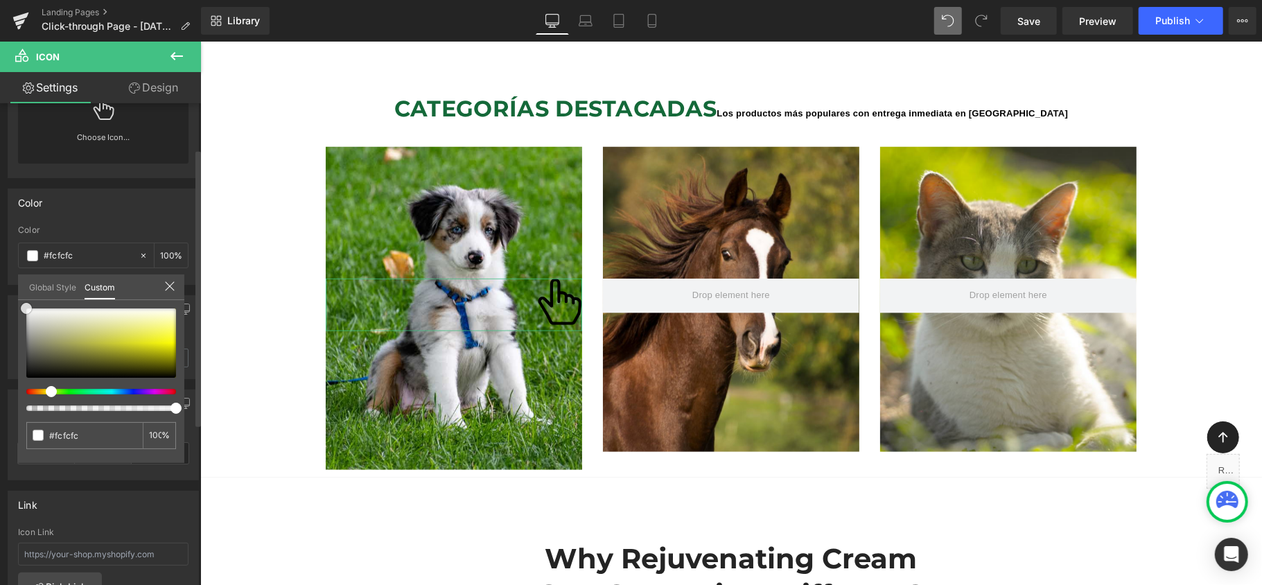
type input "#ffffff"
drag, startPoint x: 24, startPoint y: 347, endPoint x: 1, endPoint y: 291, distance: 60.3
click at [1, 285] on div "Color rgba(255, 255, 255, 1) Color #ffffff 100 % Global Style Custom Setup Glob…" at bounding box center [103, 231] width 207 height 107
type input "#626261"
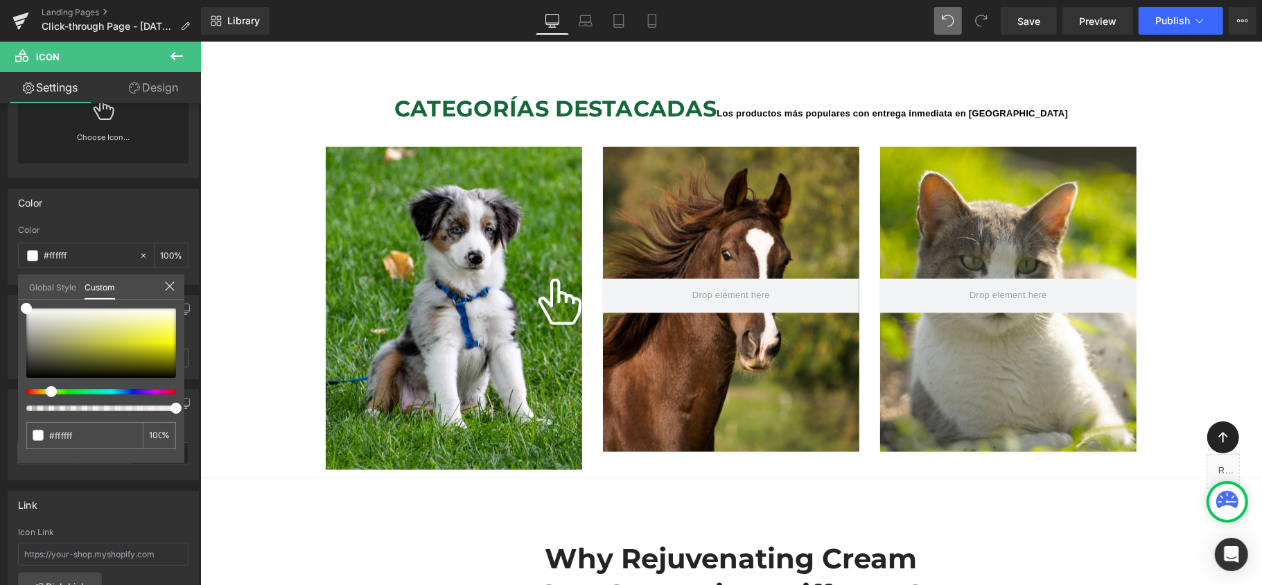
type input "100"
type input "#626261"
type input "100"
type input "47"
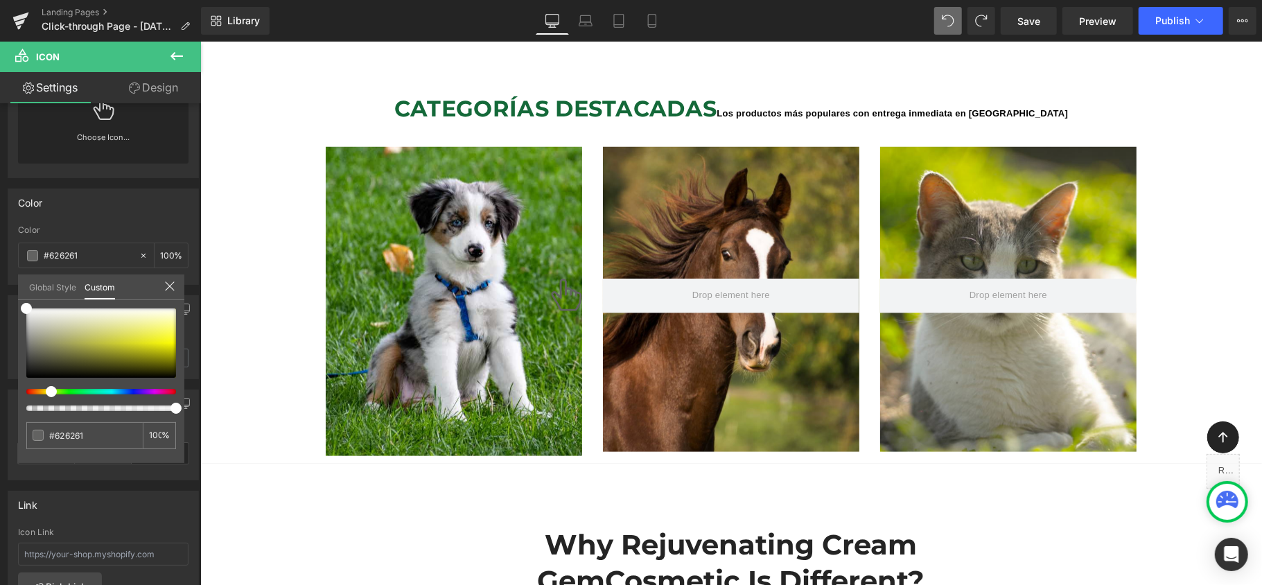
type input "100"
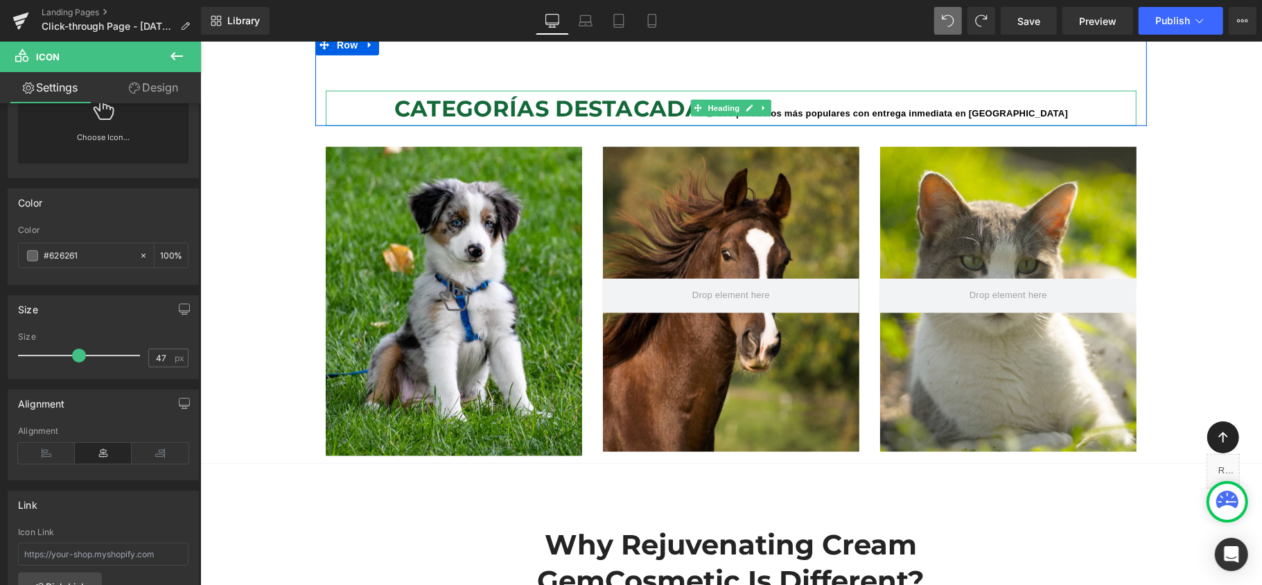
click at [804, 90] on h1 "CATEGORÍAS DESTACADAS Los productos más populares con entrega inmediata en [GEO…" at bounding box center [730, 107] width 811 height 35
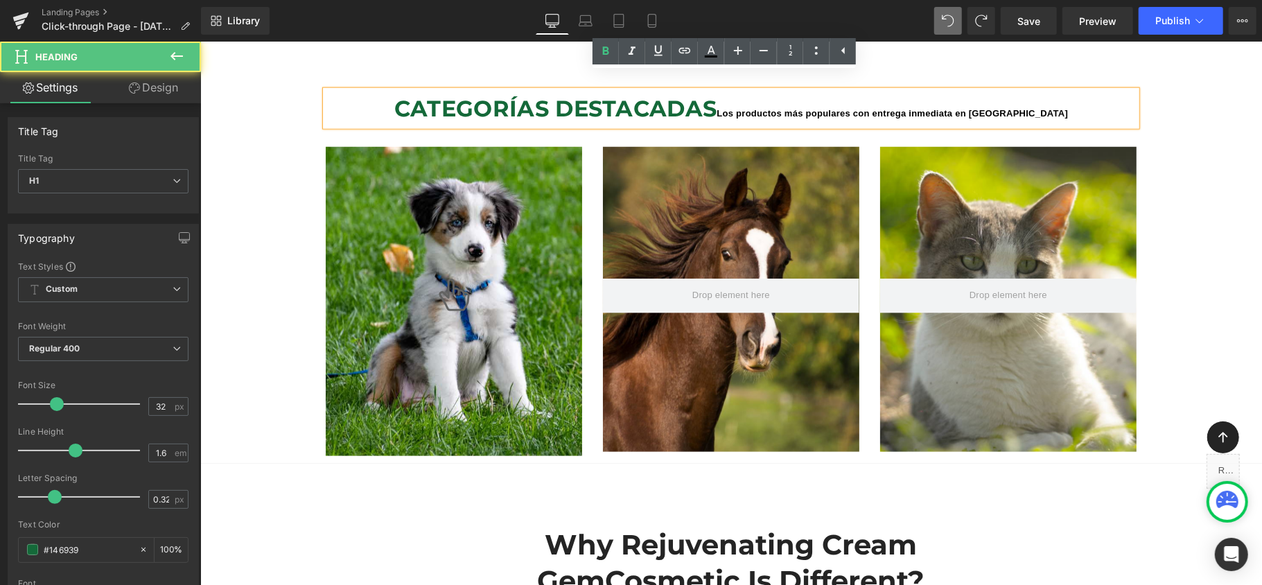
click at [739, 96] on h1 "CATEGORÍAS DESTACADAS Los productos más populares con entrega inmediata en [GEO…" at bounding box center [730, 107] width 811 height 35
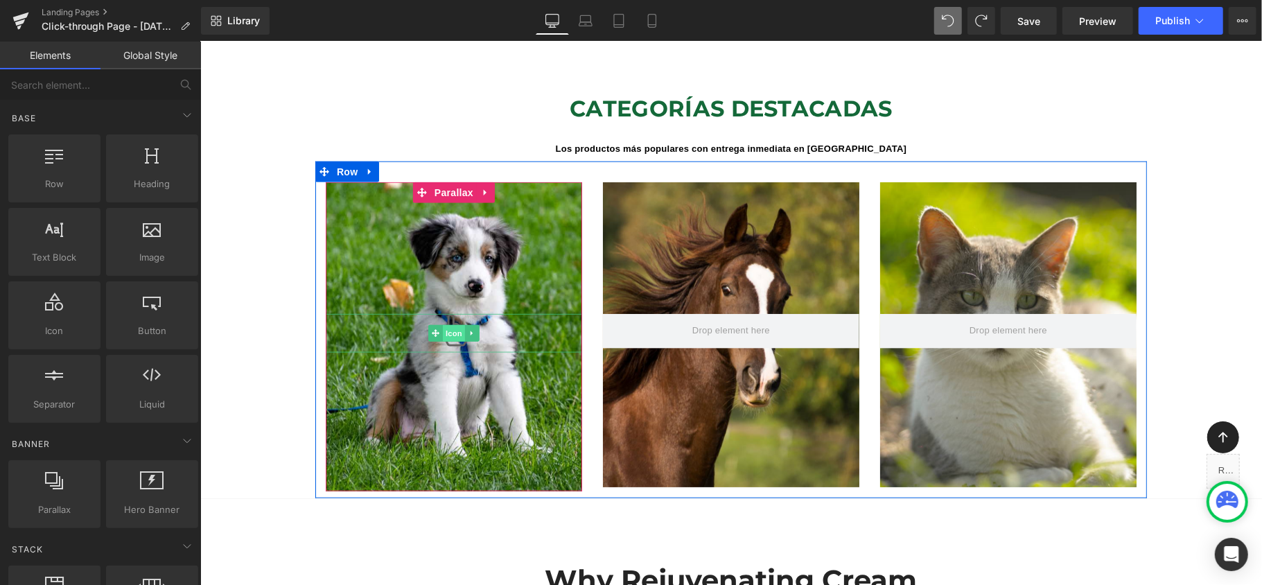
click at [455, 324] on span "Icon" at bounding box center [453, 332] width 22 height 17
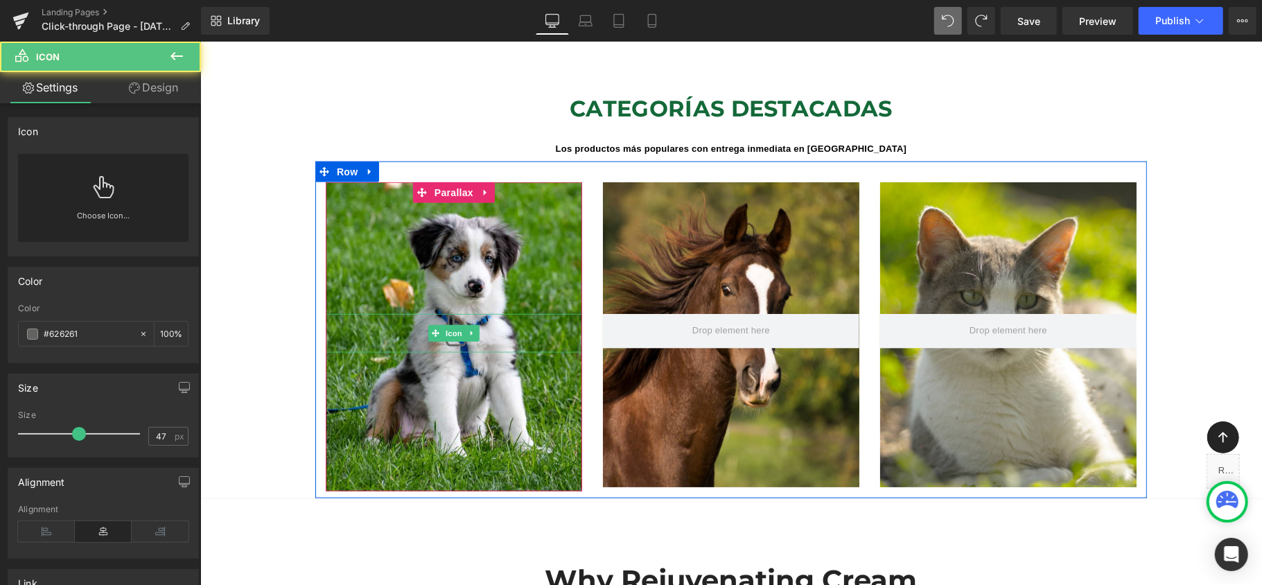
click at [524, 324] on div at bounding box center [453, 332] width 256 height 39
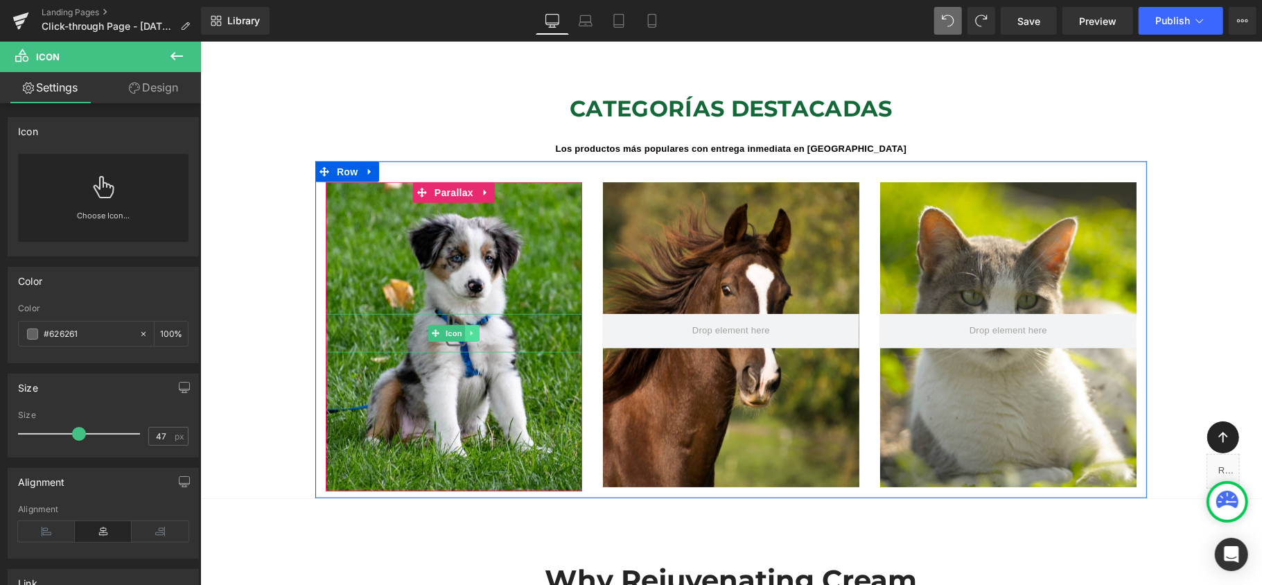
click at [470, 330] on icon at bounding box center [471, 332] width 2 height 5
click at [475, 329] on icon at bounding box center [479, 333] width 8 height 8
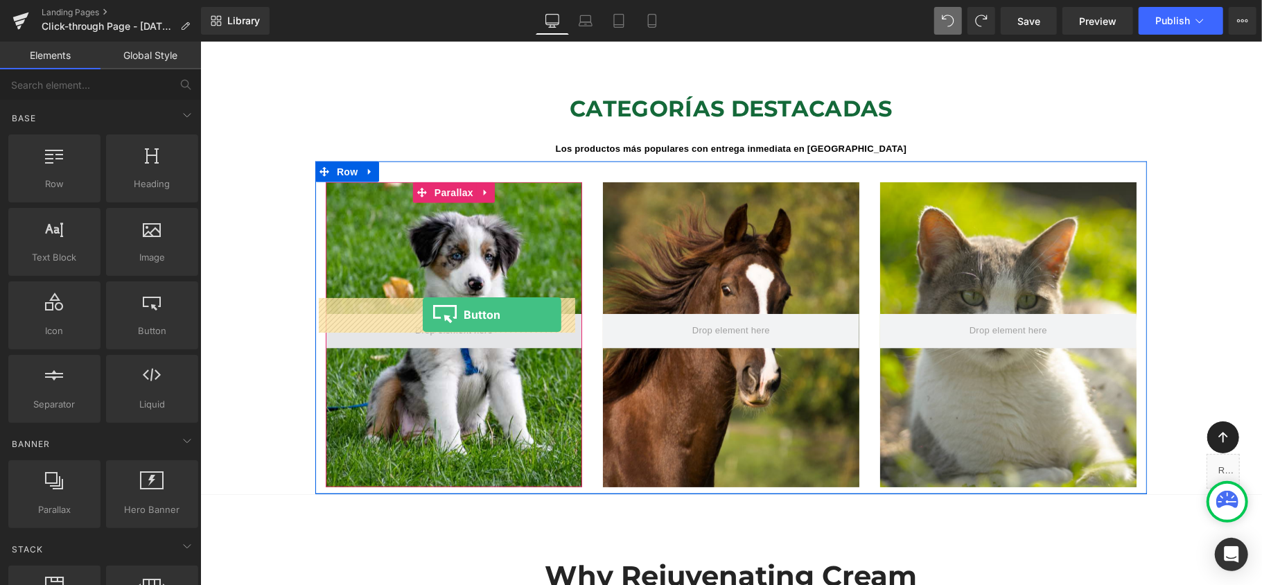
drag, startPoint x: 350, startPoint y: 366, endPoint x: 422, endPoint y: 314, distance: 88.8
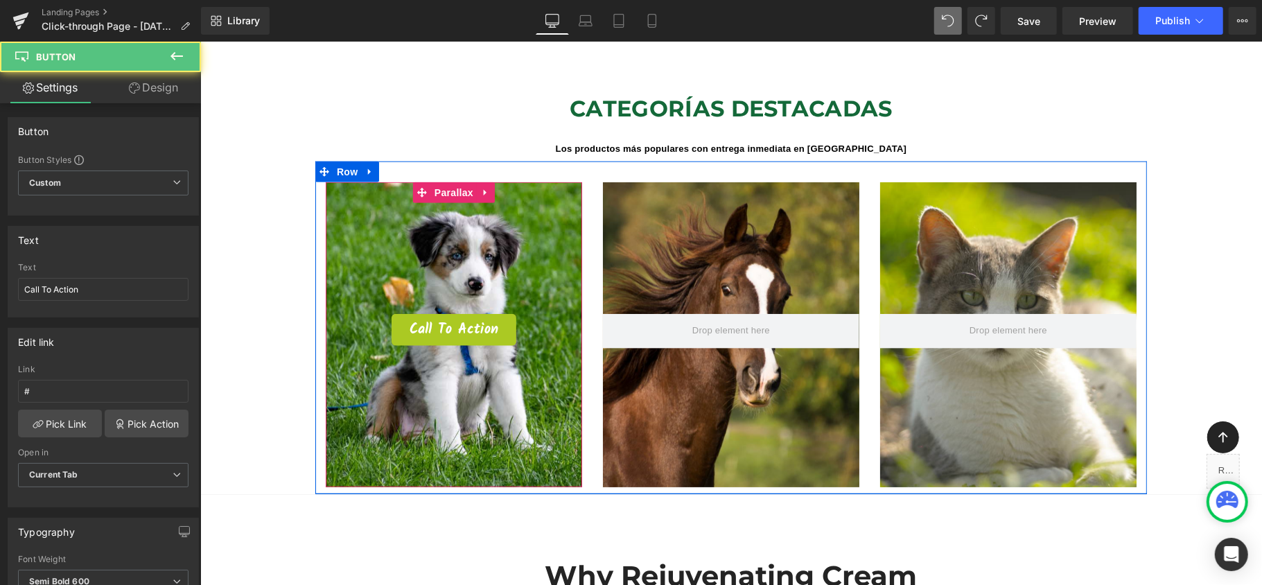
scroll to position [6, 7]
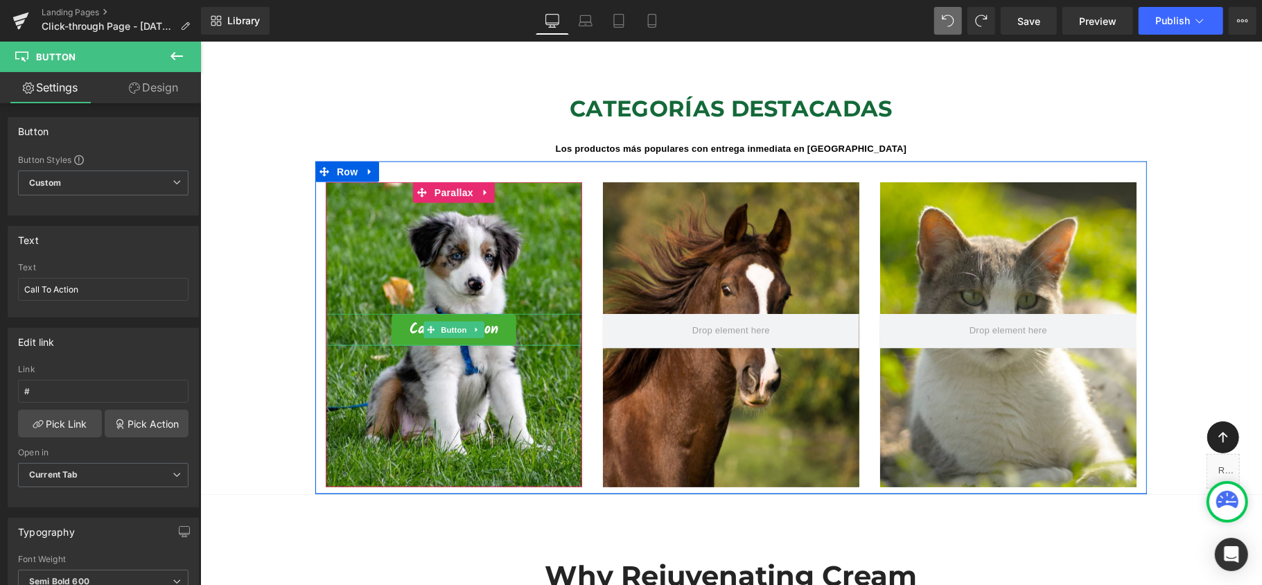
click at [500, 313] on link "Call To Action" at bounding box center [453, 329] width 125 height 32
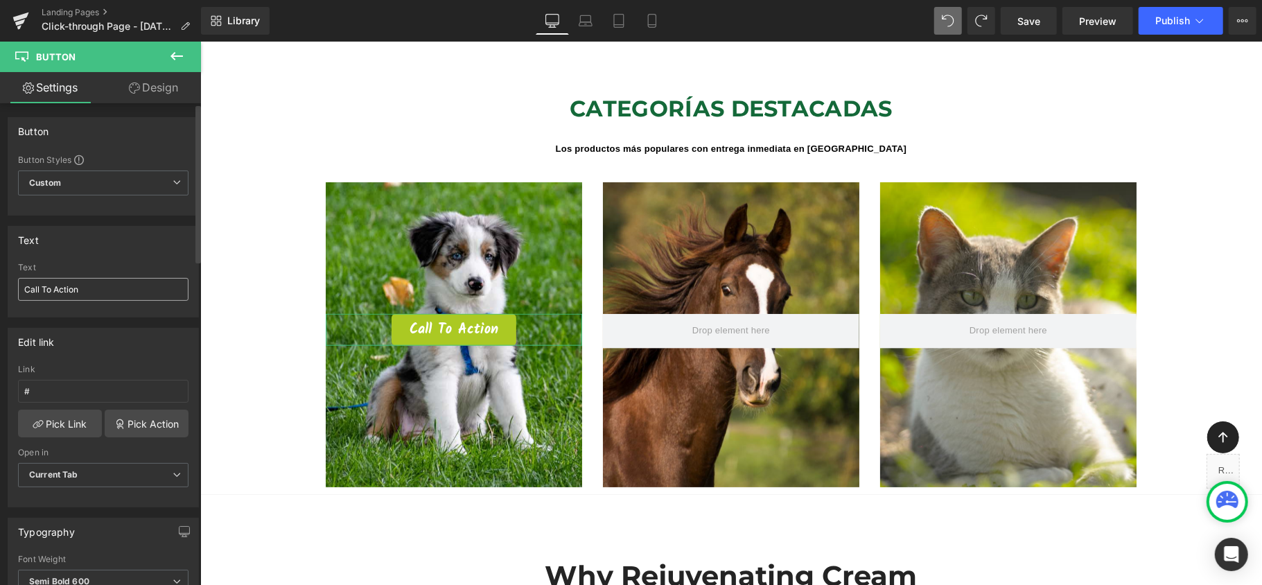
click at [114, 292] on input "Call To Action" at bounding box center [103, 289] width 170 height 23
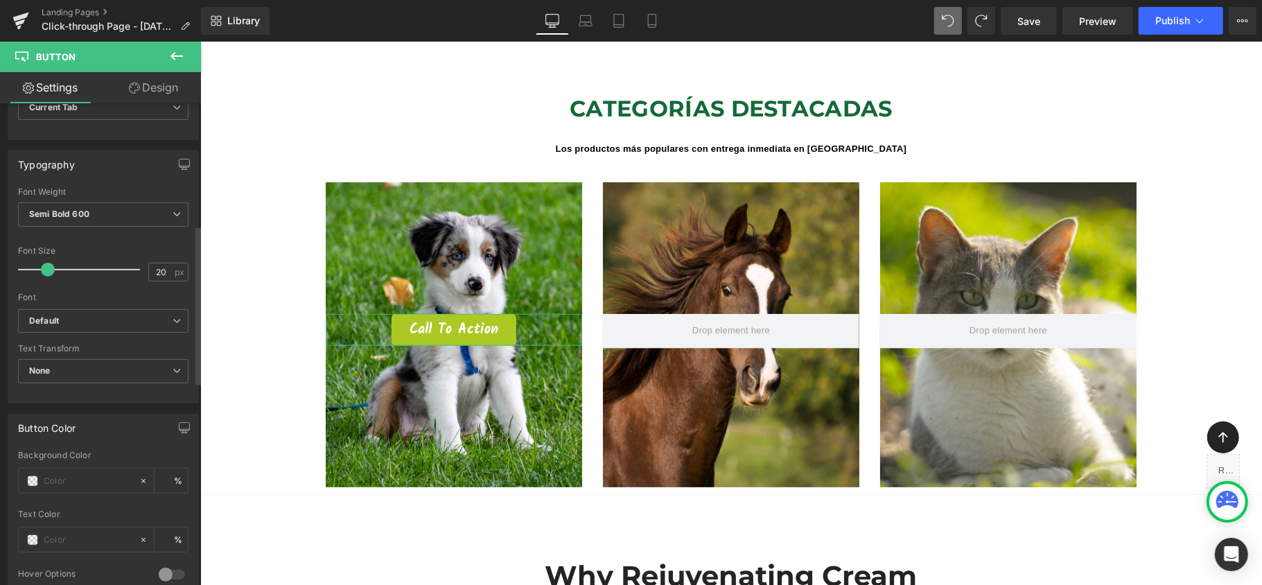
scroll to position [0, 0]
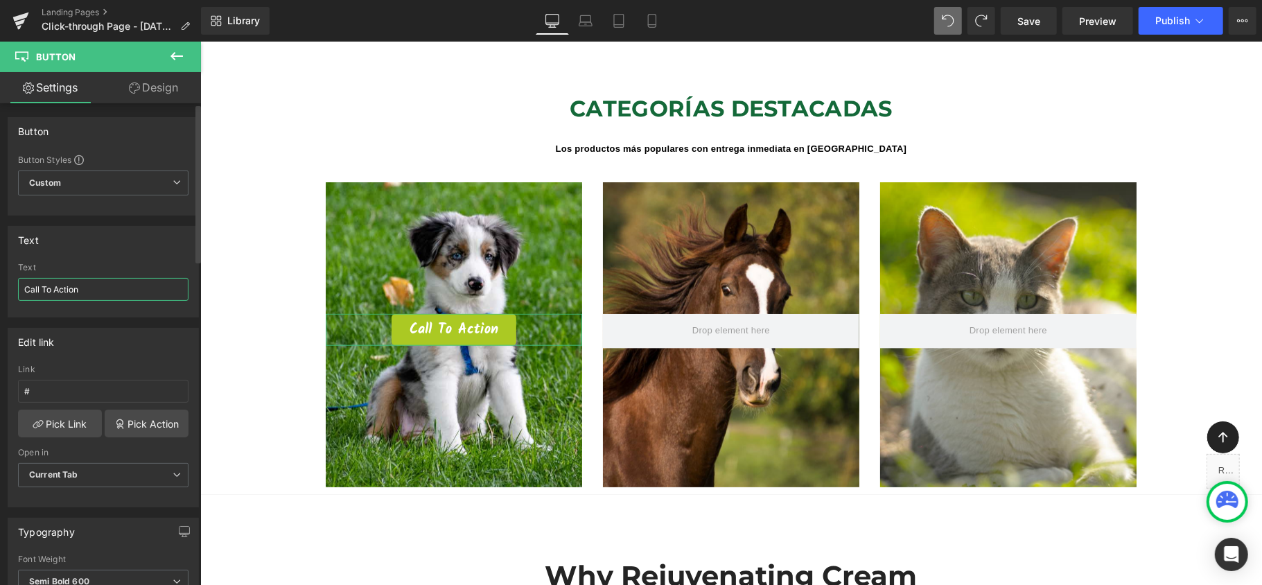
click at [111, 292] on input "Call To Action" at bounding box center [103, 289] width 170 height 23
type input "Ver productos"
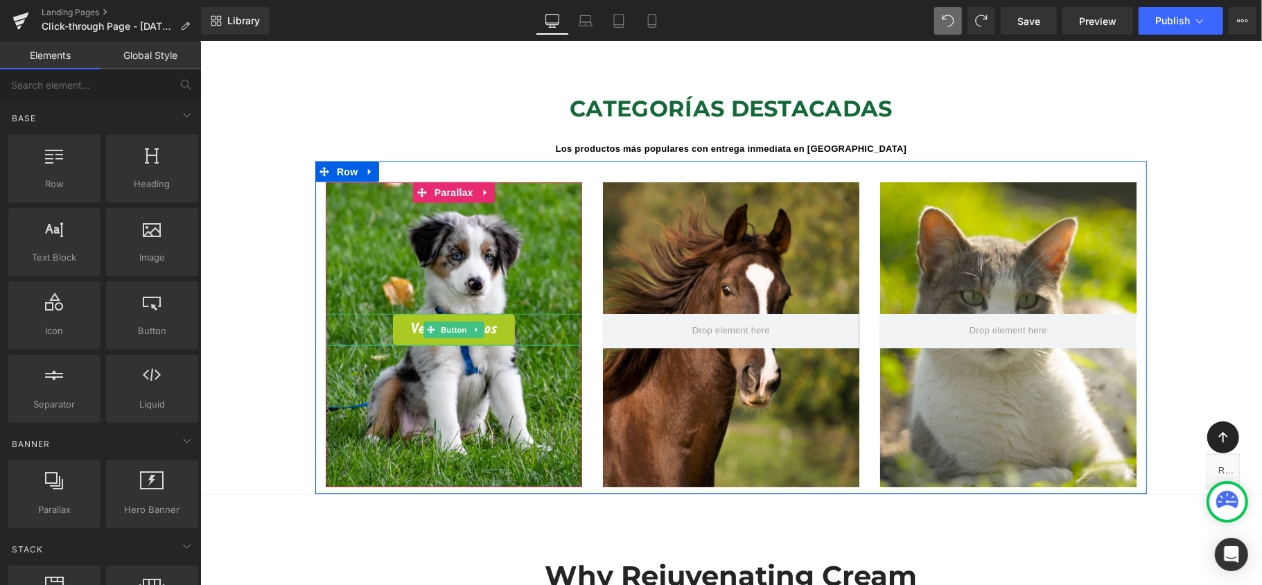
click at [525, 313] on div "Ver productos" at bounding box center [453, 329] width 256 height 32
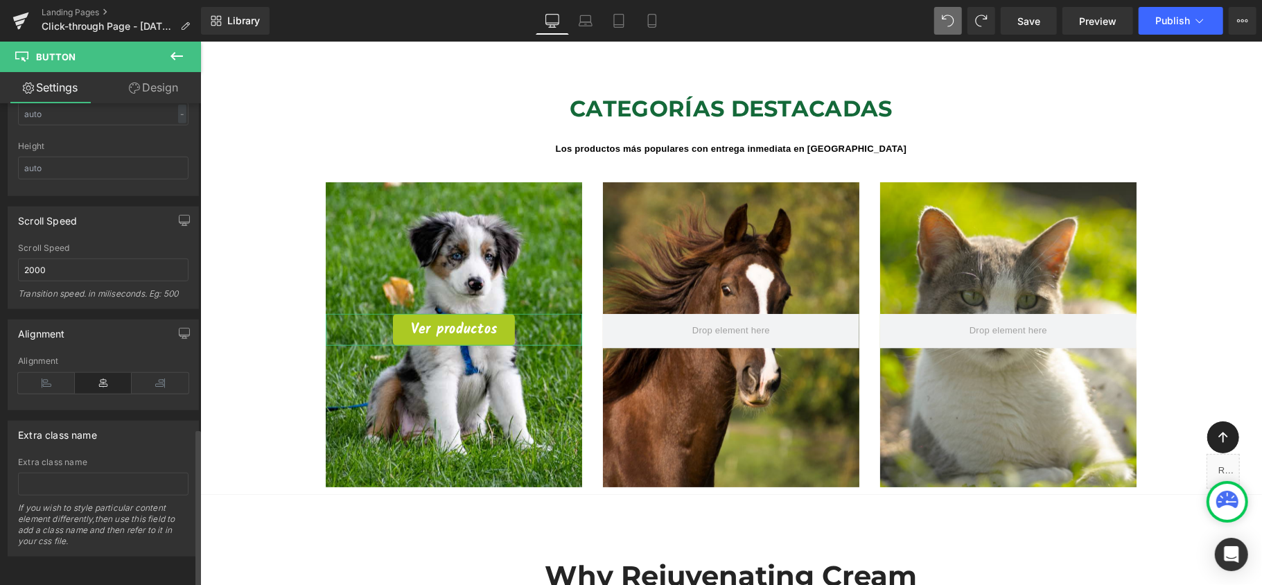
scroll to position [978, 0]
click at [53, 373] on icon at bounding box center [46, 383] width 57 height 21
click at [148, 373] on icon at bounding box center [160, 383] width 57 height 21
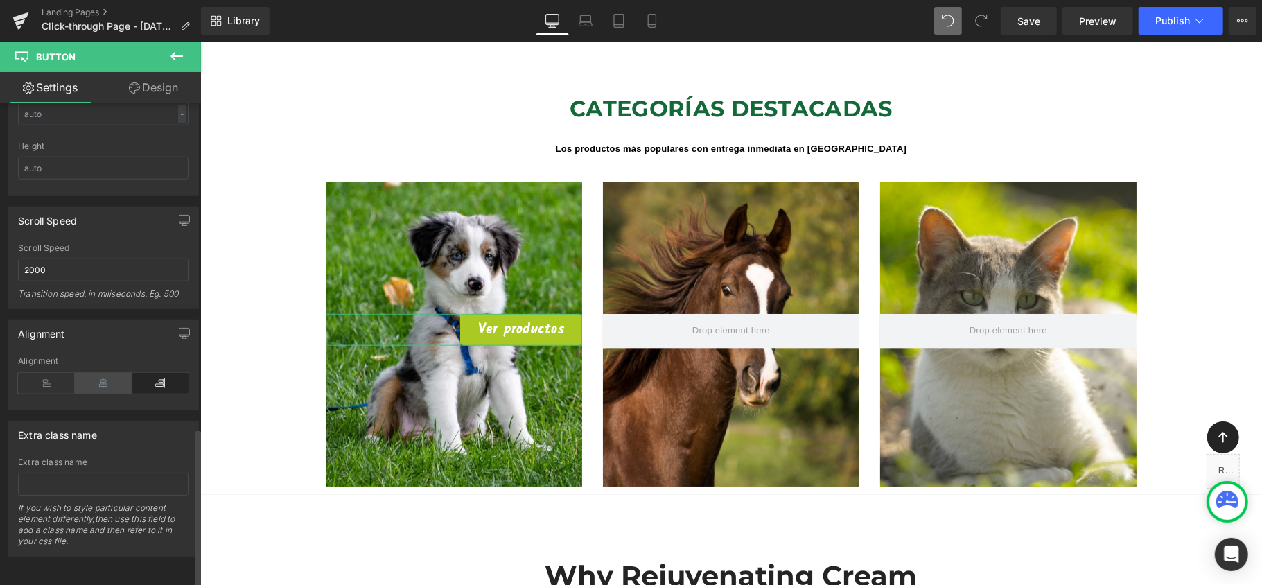
click at [115, 373] on icon at bounding box center [103, 383] width 57 height 21
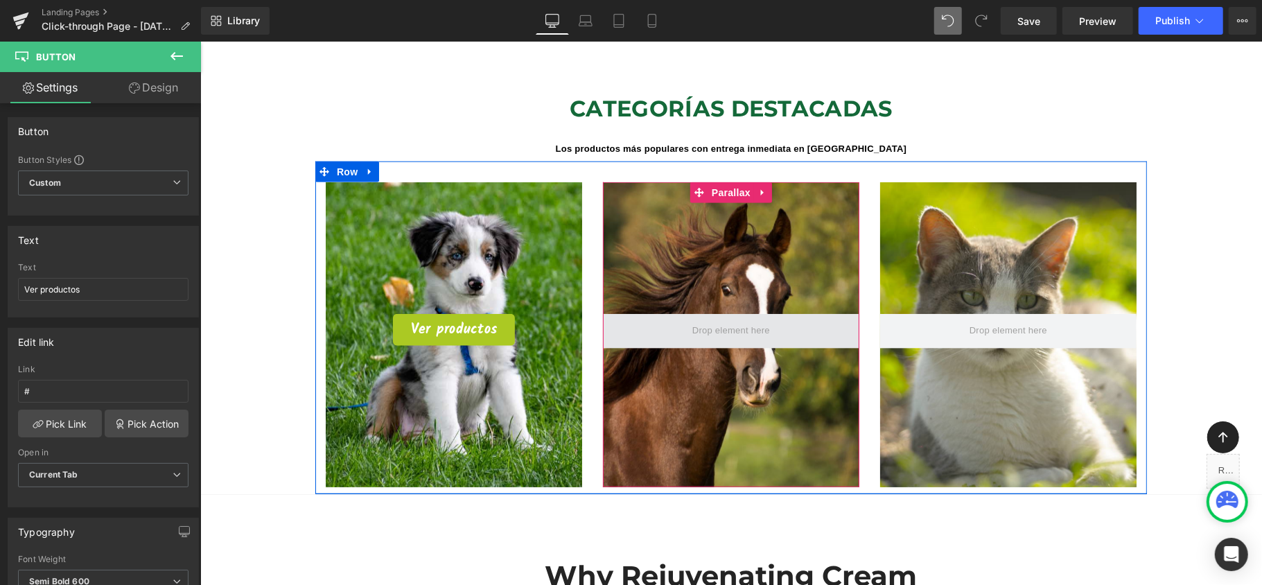
click at [716, 320] on span at bounding box center [730, 330] width 87 height 21
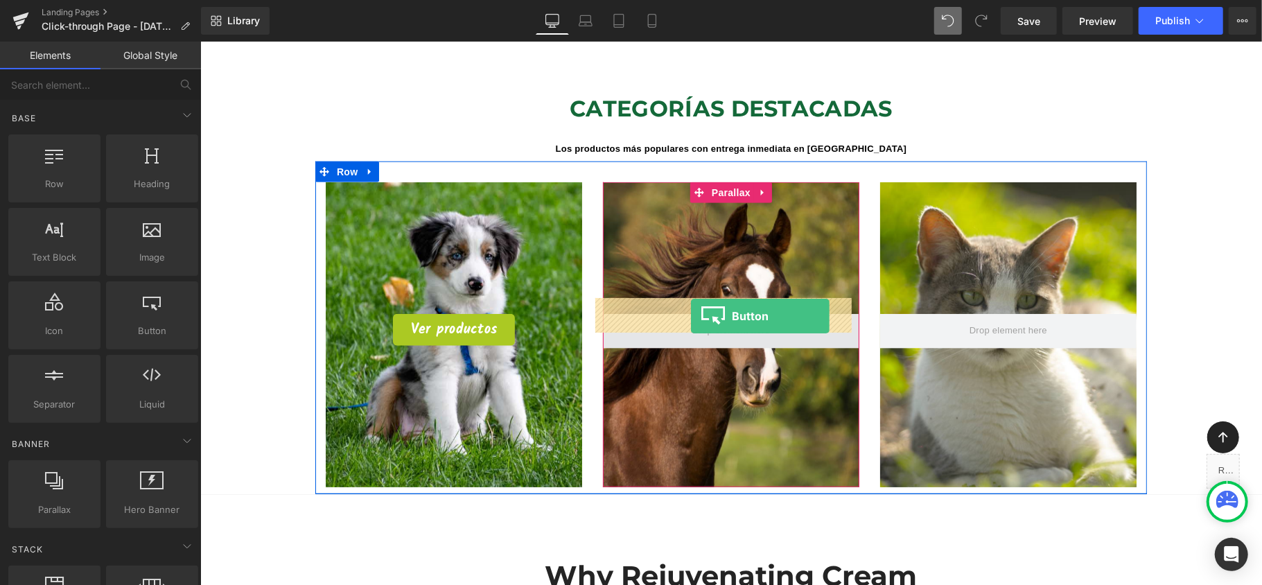
drag, startPoint x: 394, startPoint y: 369, endPoint x: 690, endPoint y: 315, distance: 300.6
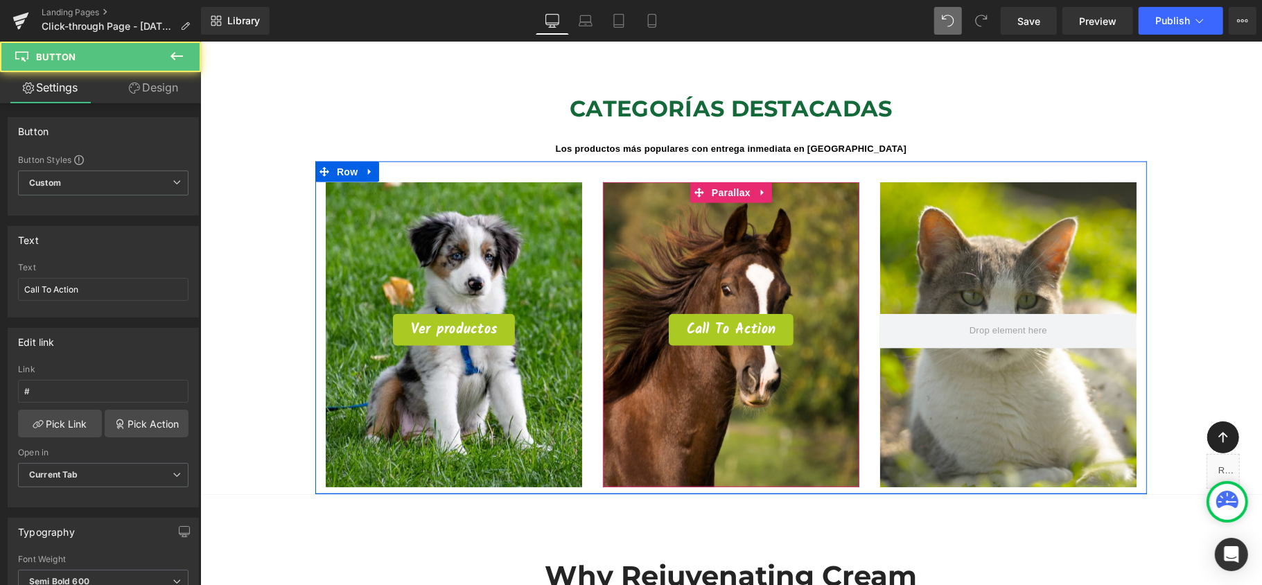
scroll to position [6, 7]
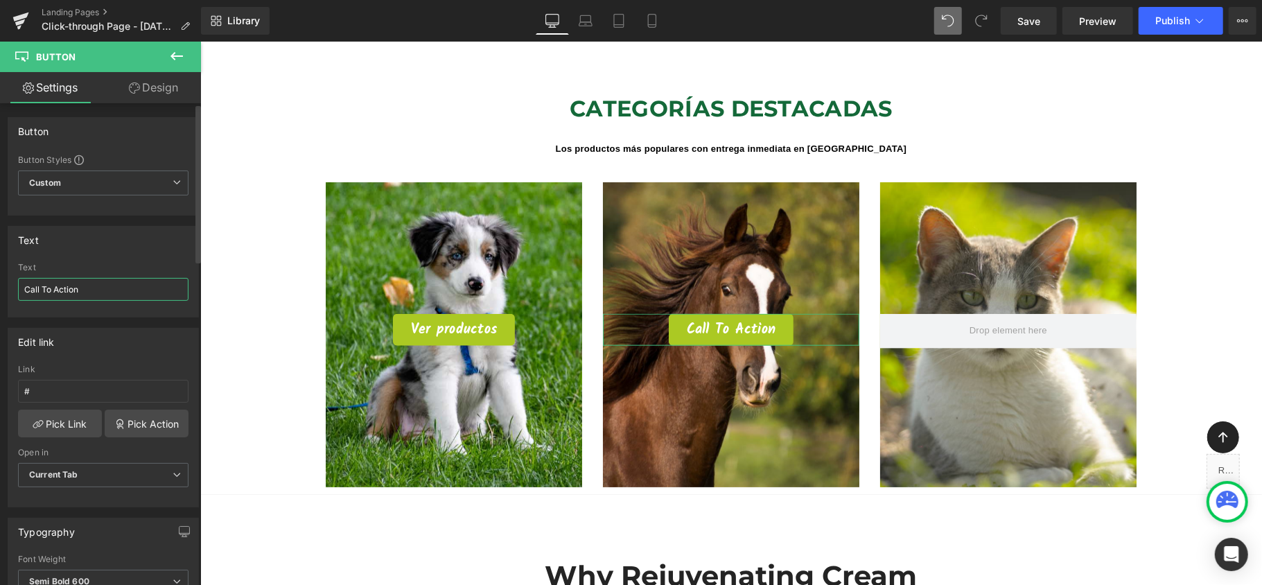
drag, startPoint x: 96, startPoint y: 287, endPoint x: 0, endPoint y: 303, distance: 96.9
click at [0, 303] on div "Text Call To Action Text Call To Action" at bounding box center [103, 266] width 207 height 102
type input "Ver productos"
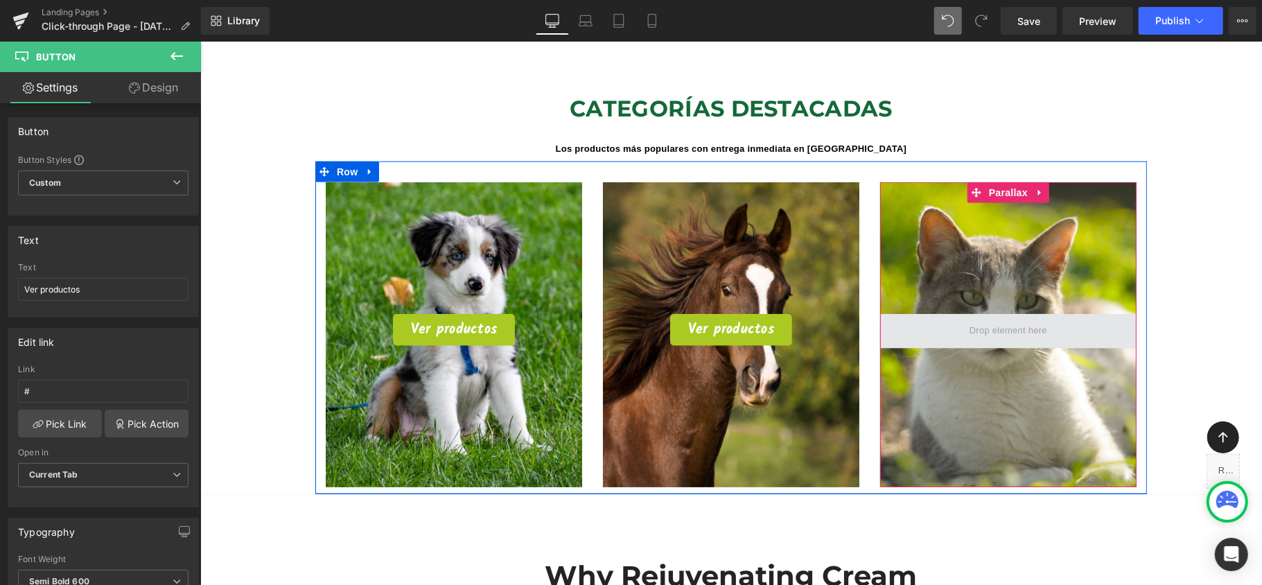
click at [966, 313] on span at bounding box center [1007, 330] width 256 height 35
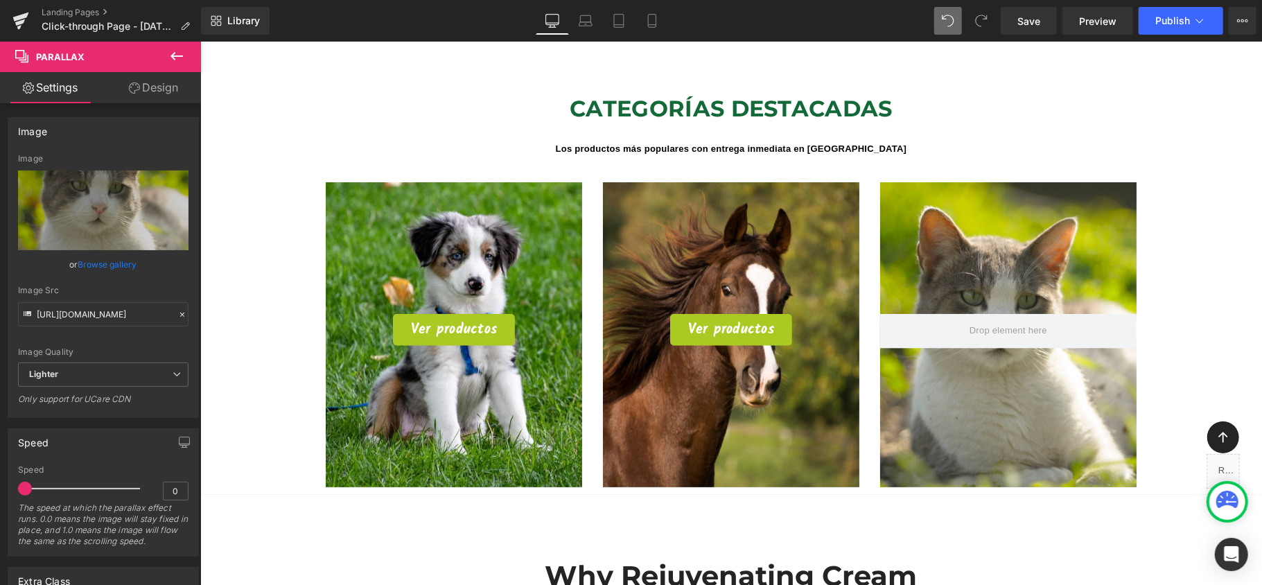
click at [183, 55] on icon at bounding box center [176, 56] width 12 height 8
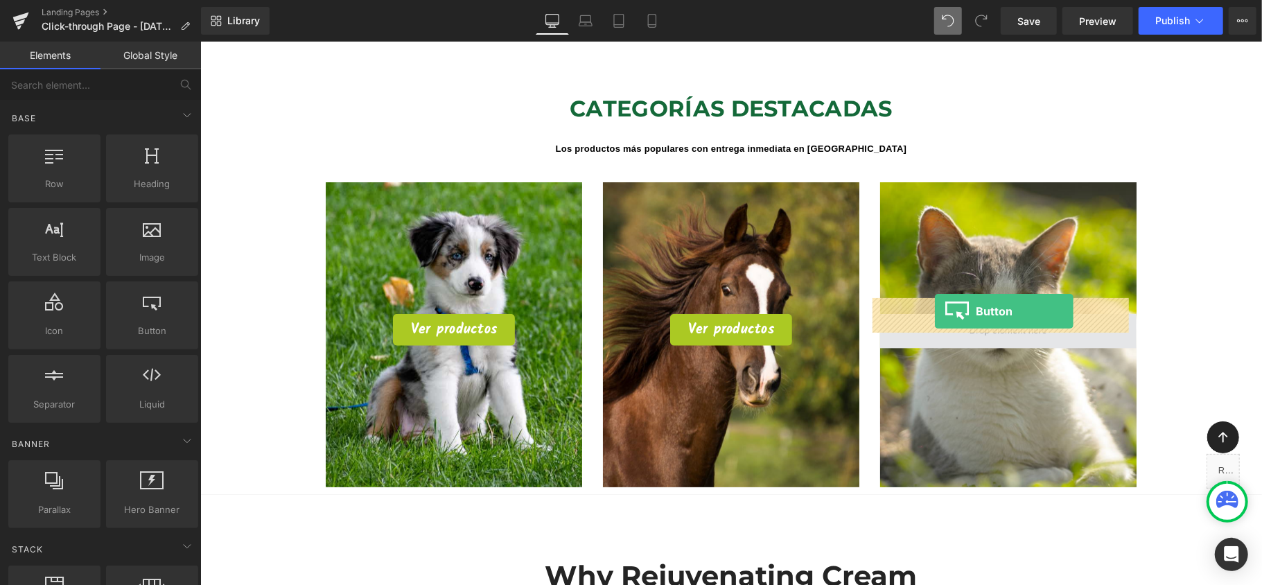
drag, startPoint x: 352, startPoint y: 365, endPoint x: 934, endPoint y: 310, distance: 584.6
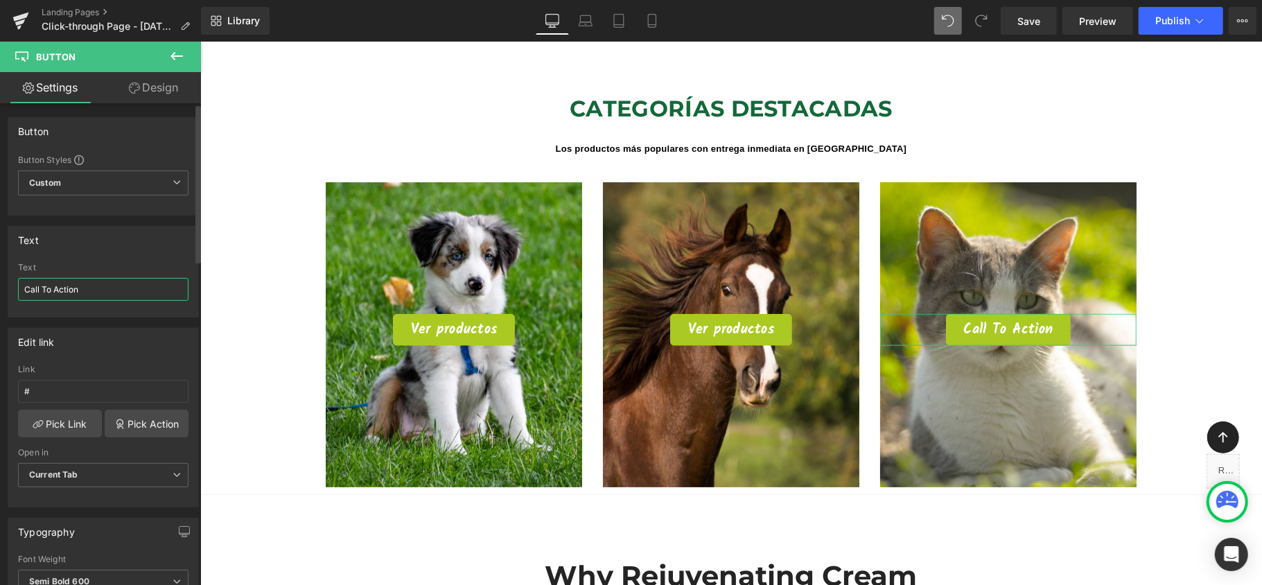
click at [0, 280] on div "Text Call To Action Text Call To Action" at bounding box center [103, 266] width 207 height 102
type input "Ver productos"
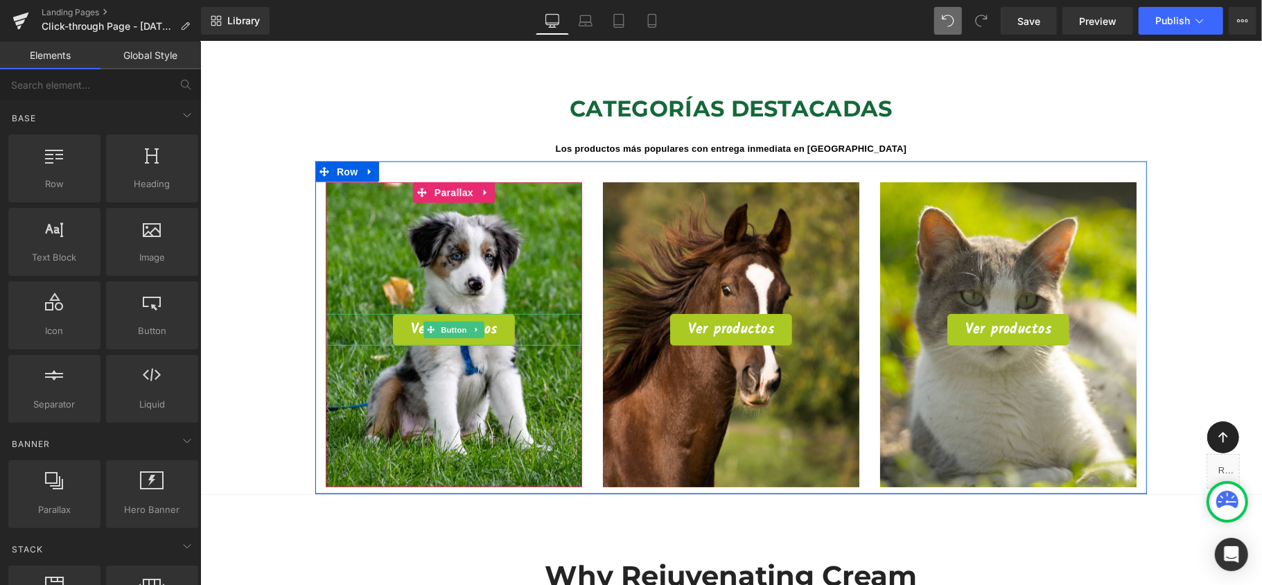
click at [525, 313] on div "Ver productos" at bounding box center [453, 329] width 256 height 32
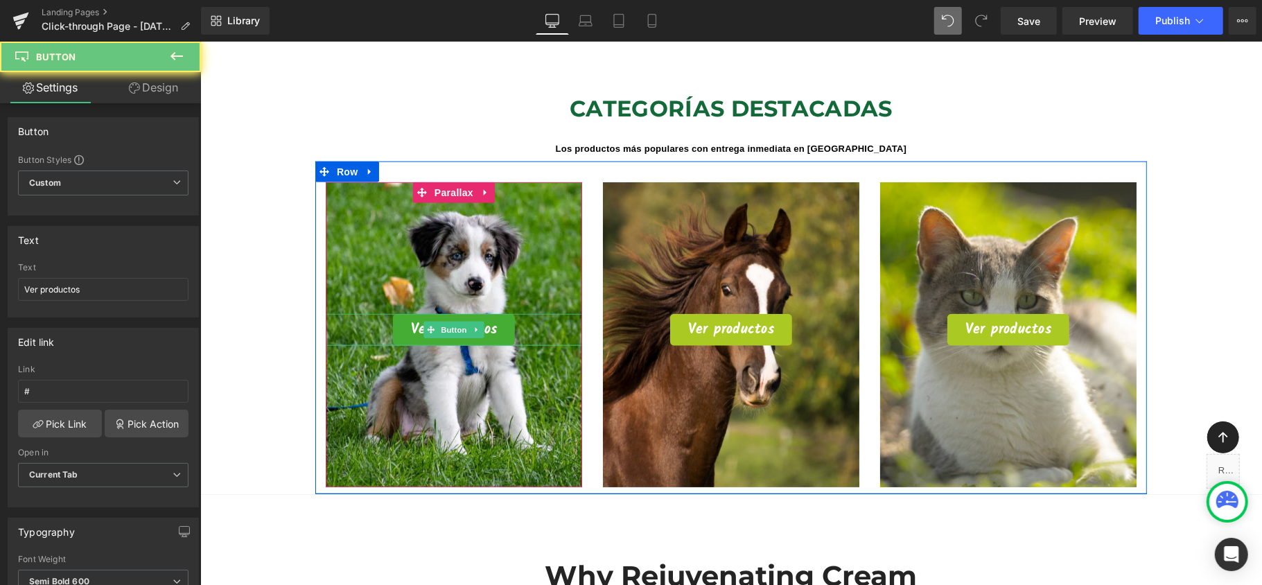
click at [508, 313] on link "Ver productos" at bounding box center [453, 329] width 122 height 32
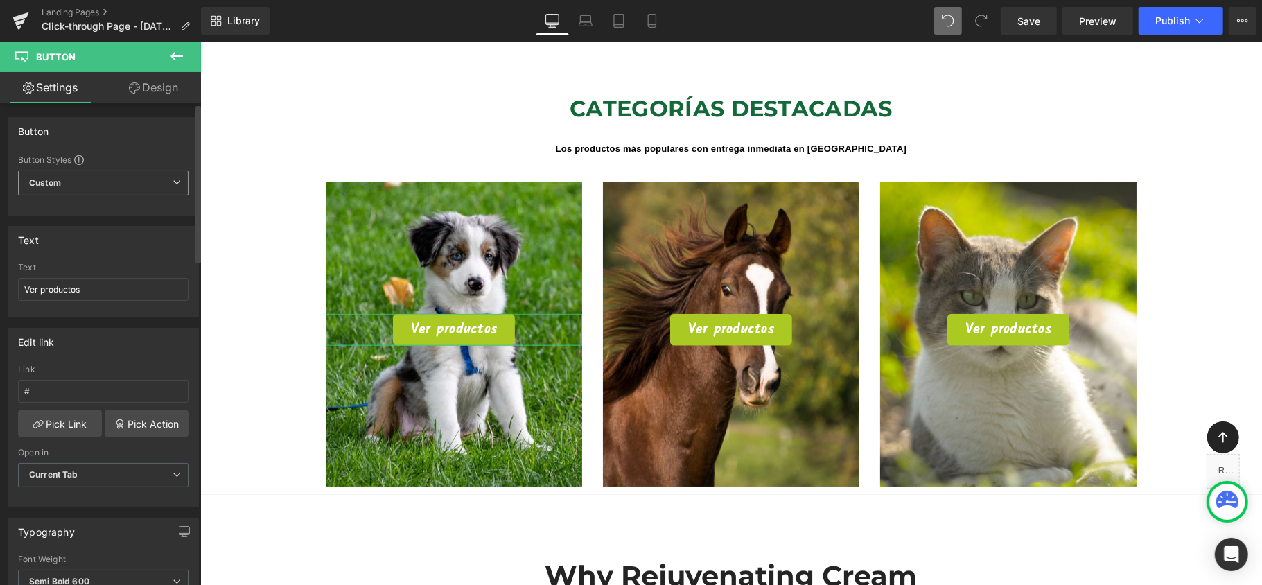
click at [116, 176] on span "Custom Setup Global Style" at bounding box center [103, 182] width 170 height 25
click at [118, 177] on span "Custom Setup Global Style" at bounding box center [100, 182] width 165 height 25
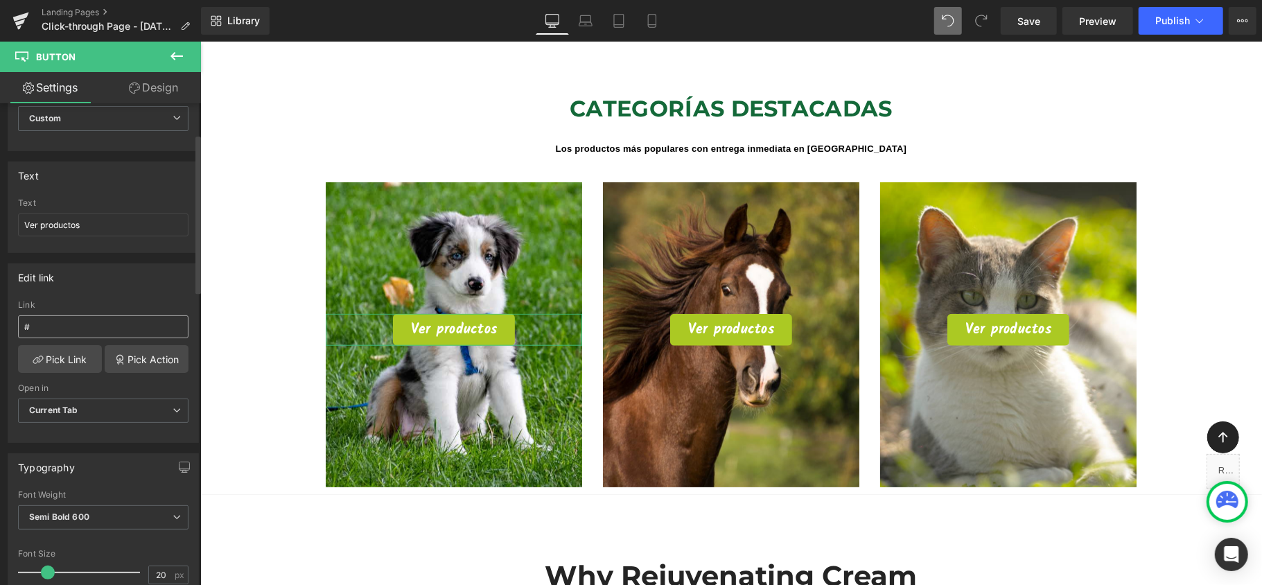
scroll to position [92, 0]
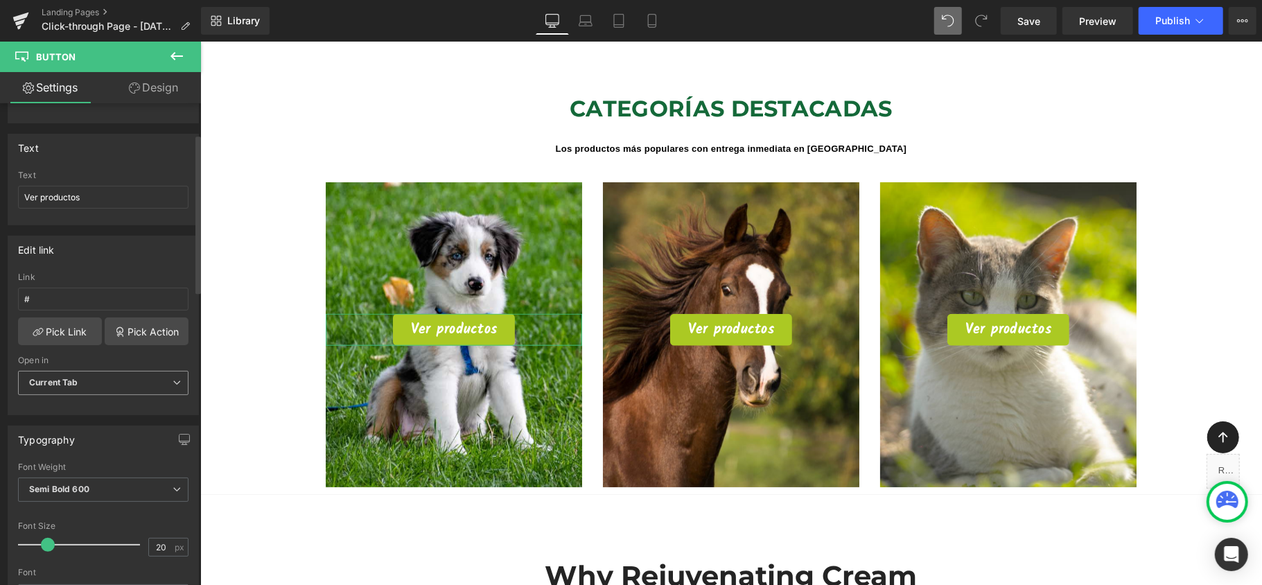
click at [168, 394] on span "Current Tab" at bounding box center [103, 383] width 170 height 24
click at [167, 383] on icon at bounding box center [171, 382] width 8 height 8
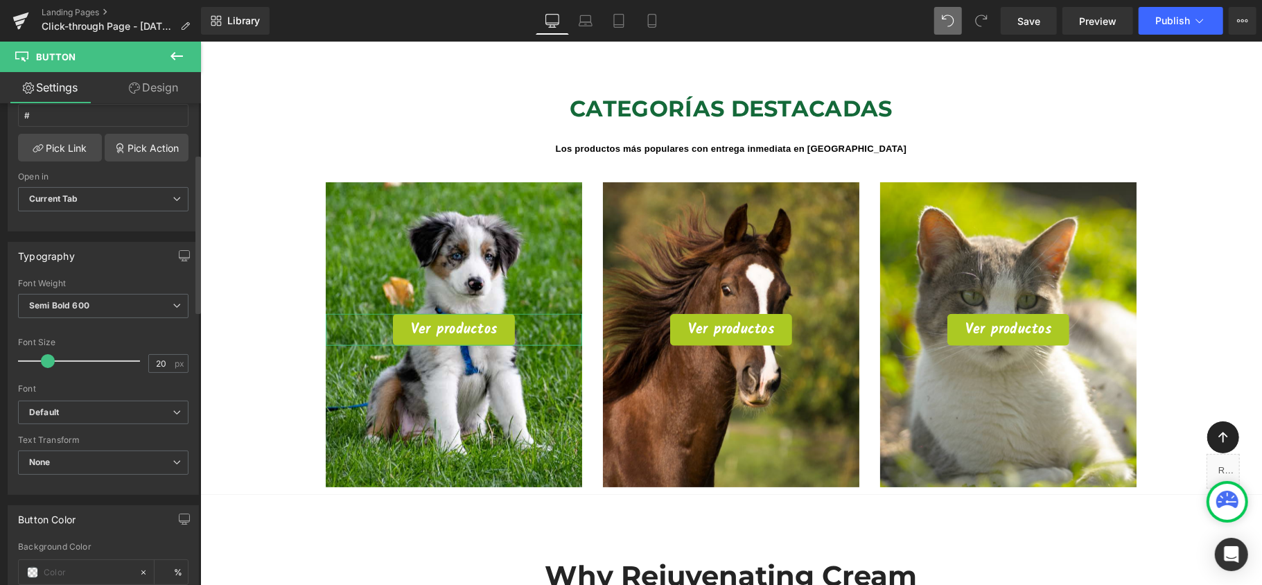
scroll to position [277, 0]
click at [161, 312] on span "Semi Bold 600" at bounding box center [103, 304] width 170 height 24
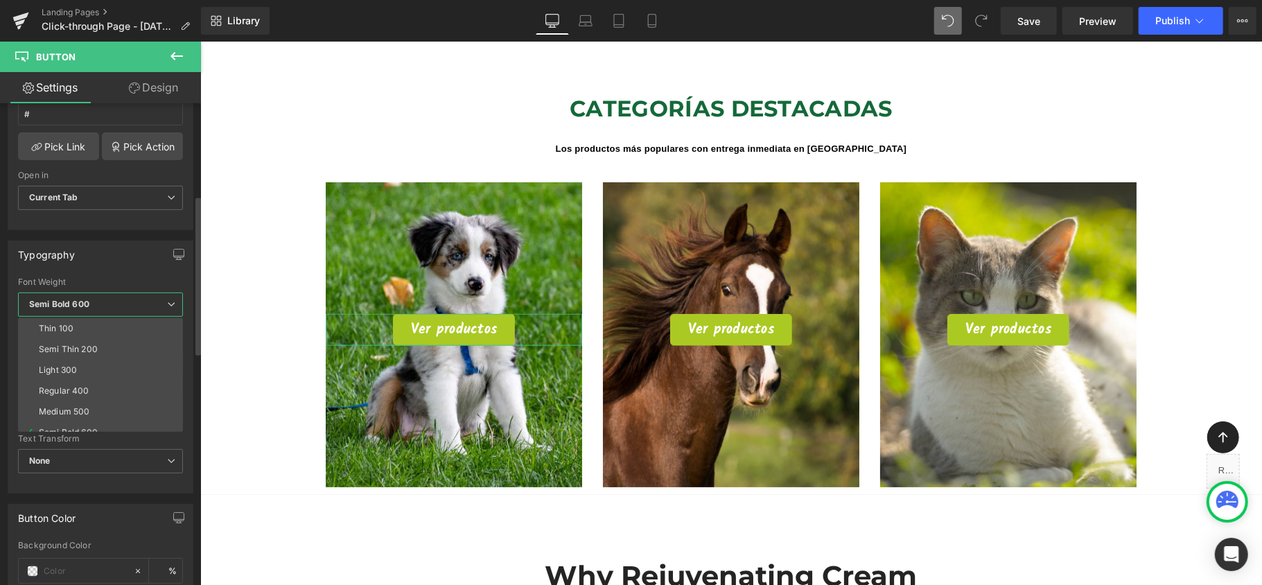
click at [161, 312] on span "Semi Bold 600" at bounding box center [100, 304] width 165 height 24
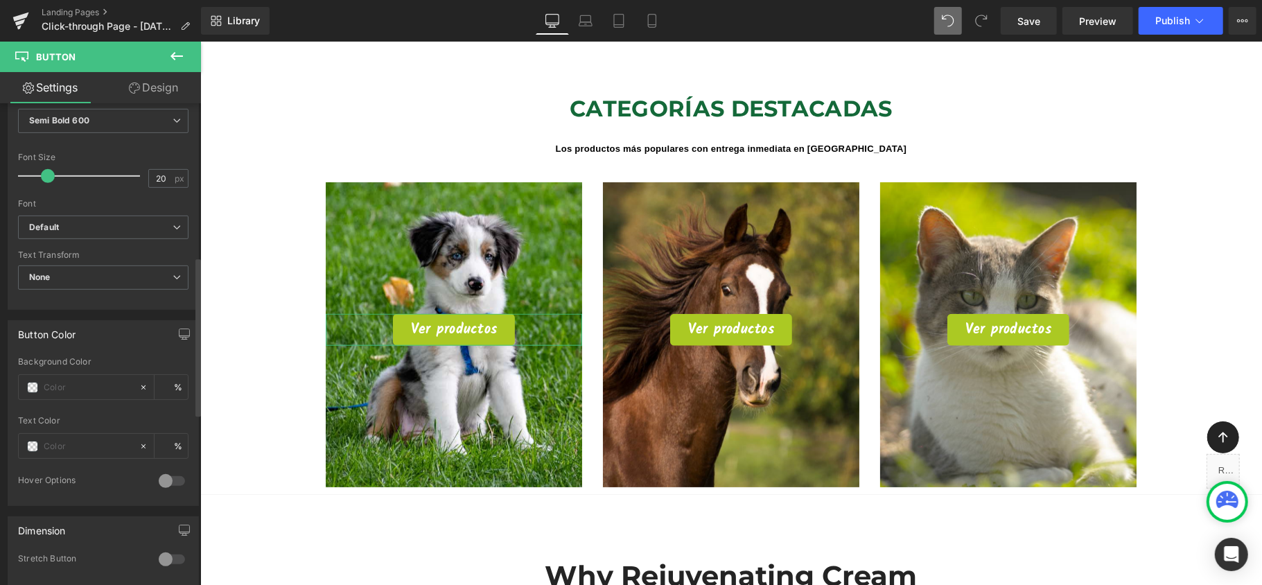
scroll to position [461, 0]
click at [150, 276] on span "None" at bounding box center [103, 277] width 170 height 24
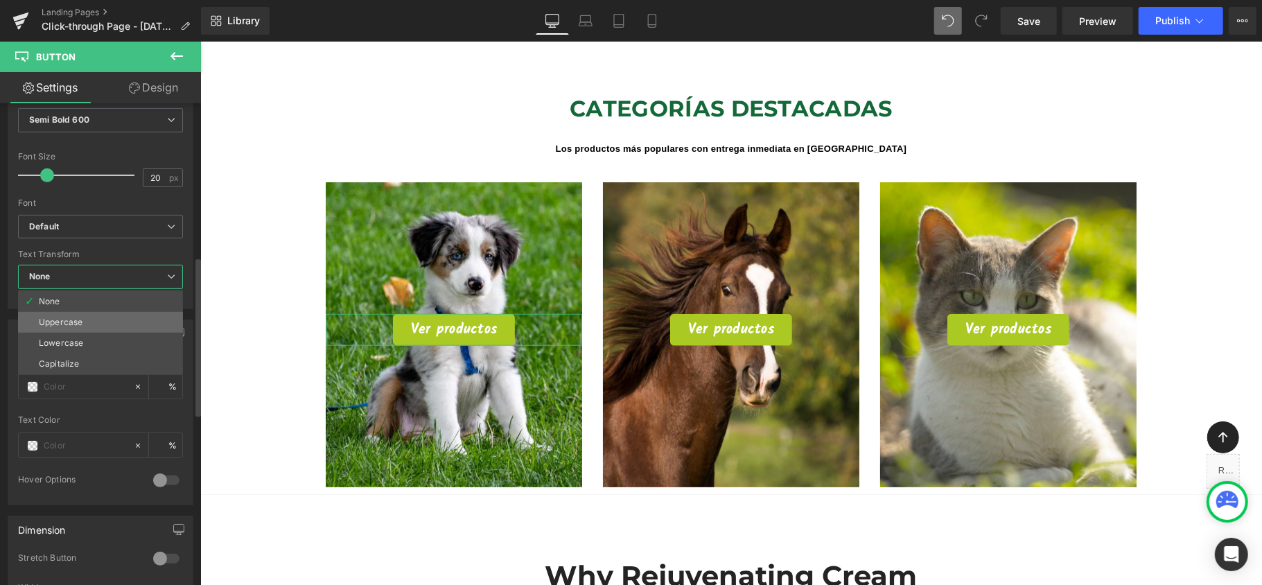
click at [100, 324] on li "Uppercase" at bounding box center [100, 322] width 165 height 21
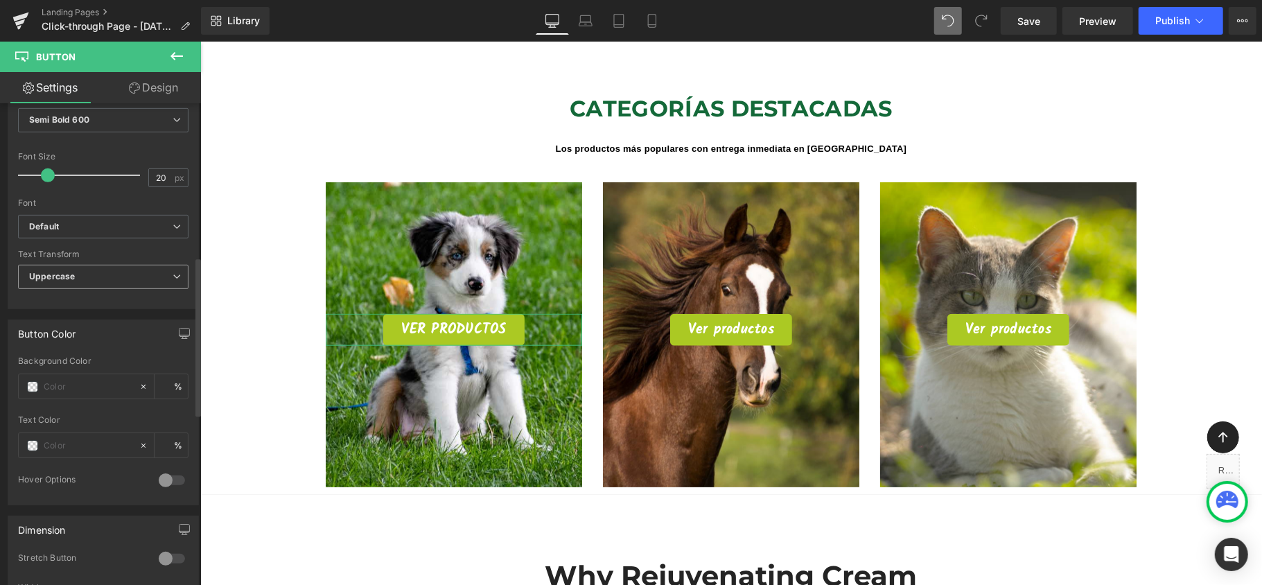
click at [123, 277] on span "Uppercase" at bounding box center [103, 277] width 170 height 24
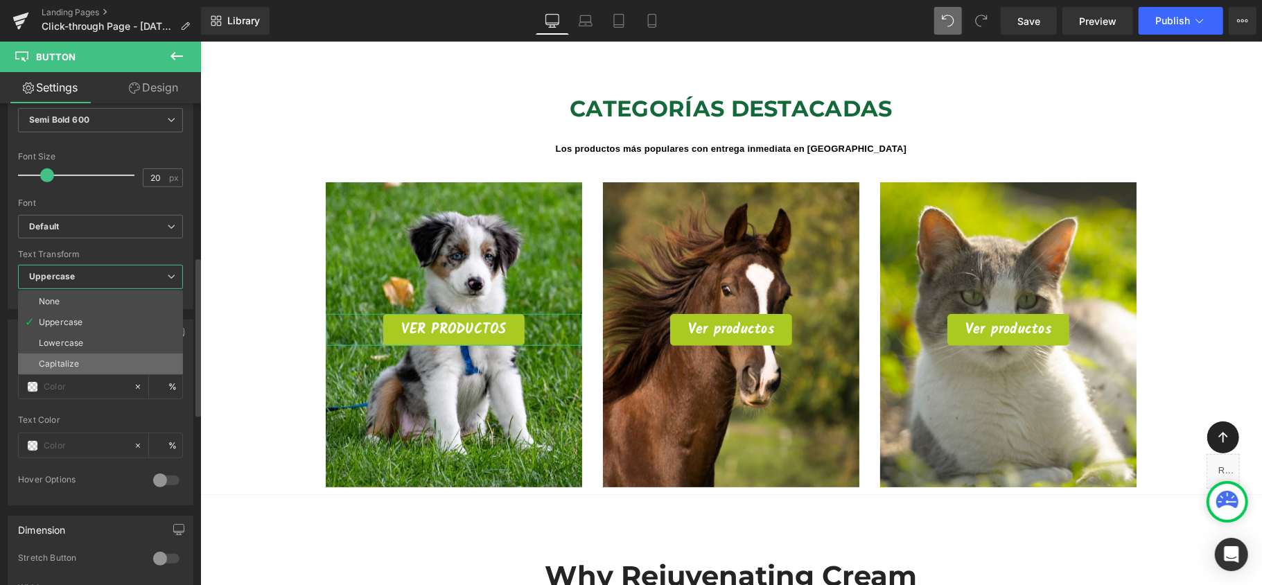
click at [103, 356] on li "Capitalize" at bounding box center [100, 363] width 165 height 21
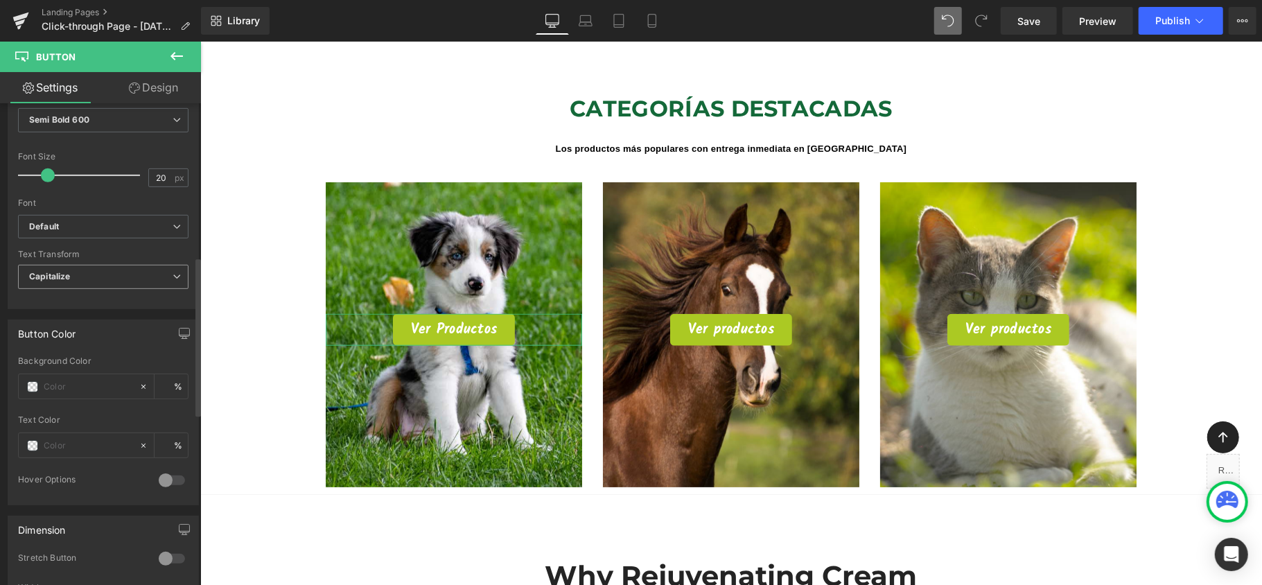
click at [148, 283] on span "Capitalize" at bounding box center [103, 277] width 170 height 24
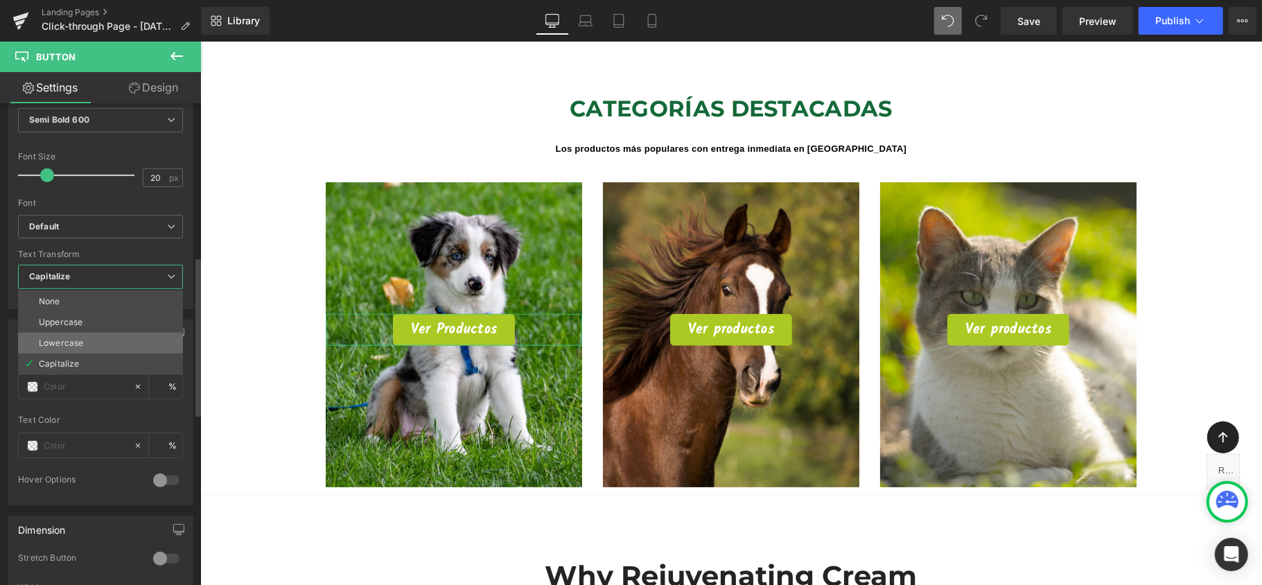
click at [126, 346] on li "Lowercase" at bounding box center [100, 343] width 165 height 21
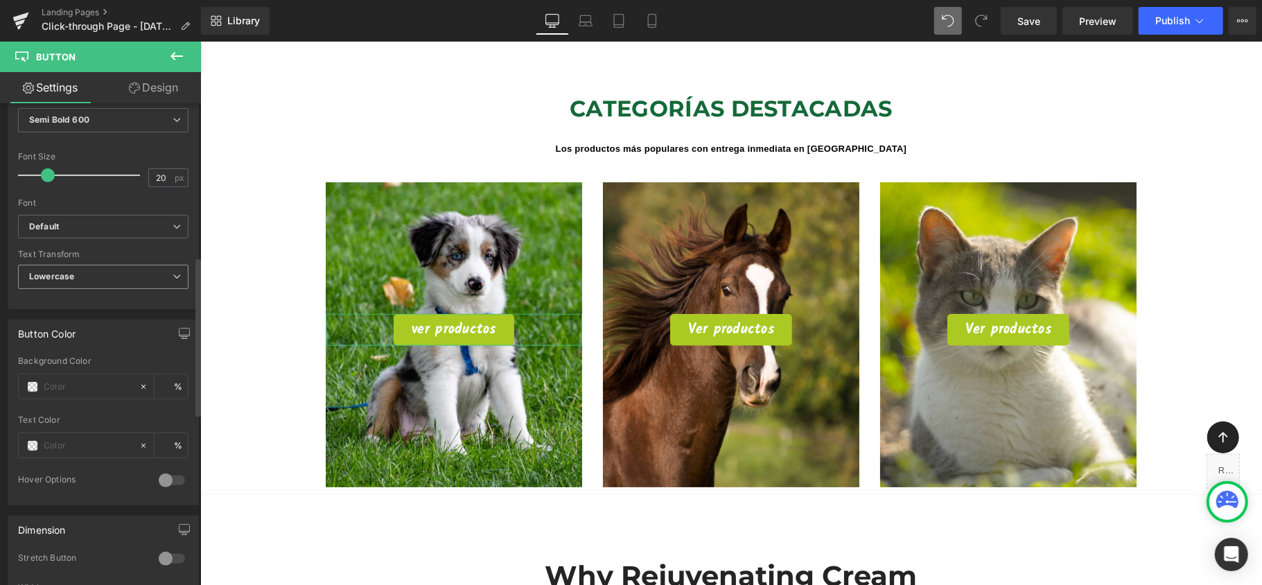
drag, startPoint x: 148, startPoint y: 283, endPoint x: 139, endPoint y: 294, distance: 14.8
click at [148, 281] on span "Lowercase" at bounding box center [103, 277] width 170 height 24
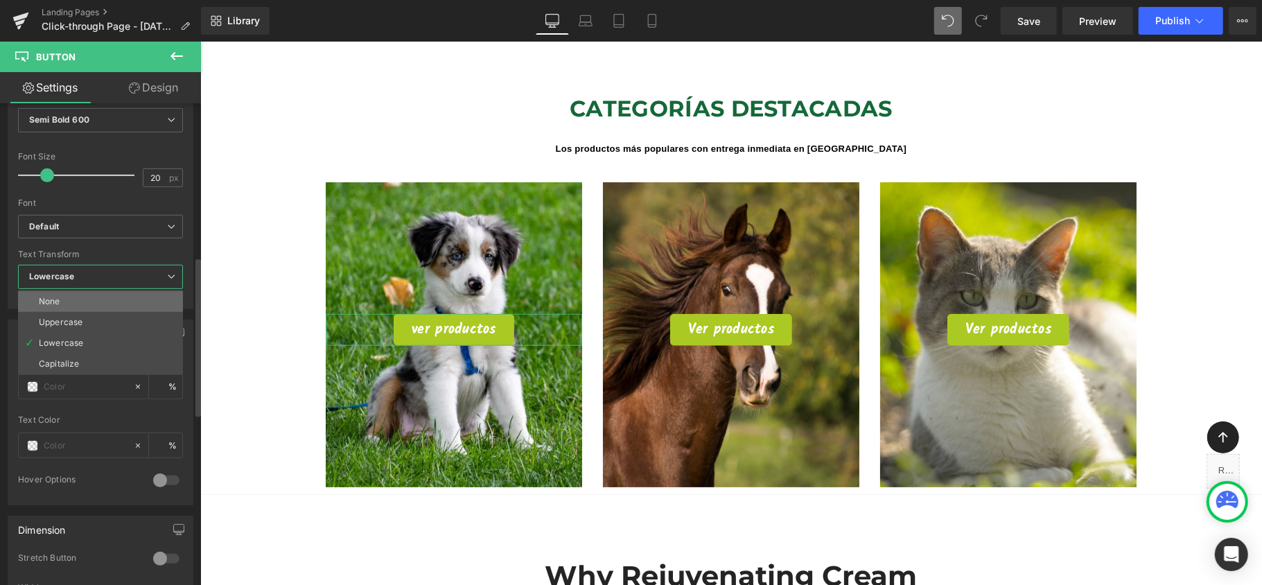
click at [134, 302] on li "None" at bounding box center [100, 301] width 165 height 21
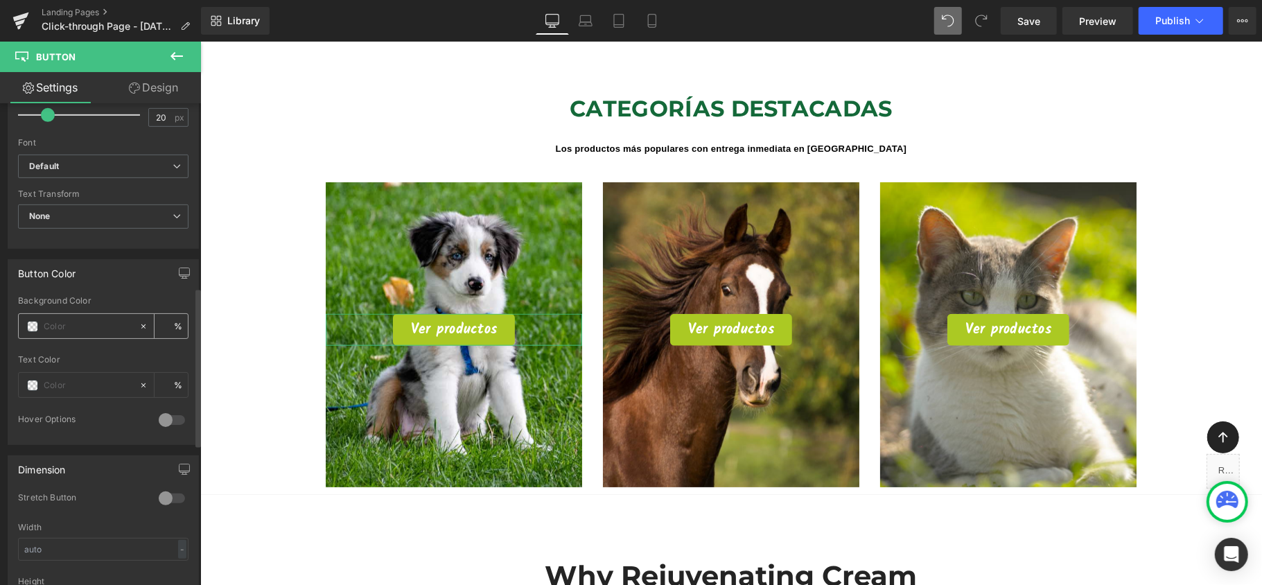
scroll to position [554, 0]
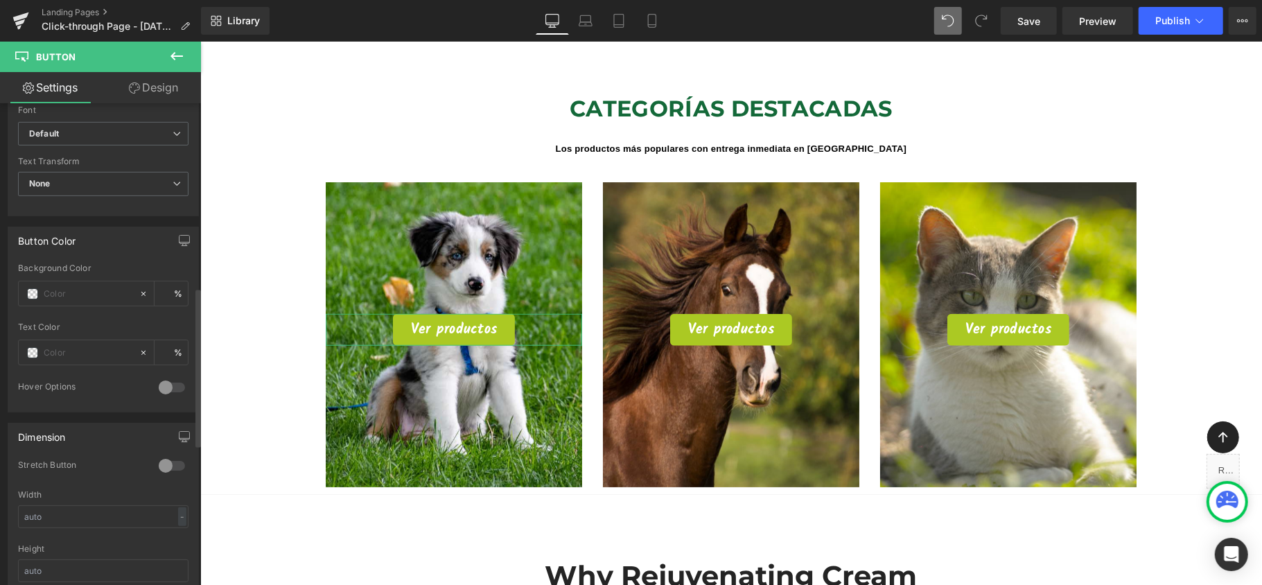
click at [162, 389] on div at bounding box center [171, 387] width 33 height 22
click at [161, 389] on div at bounding box center [171, 387] width 33 height 22
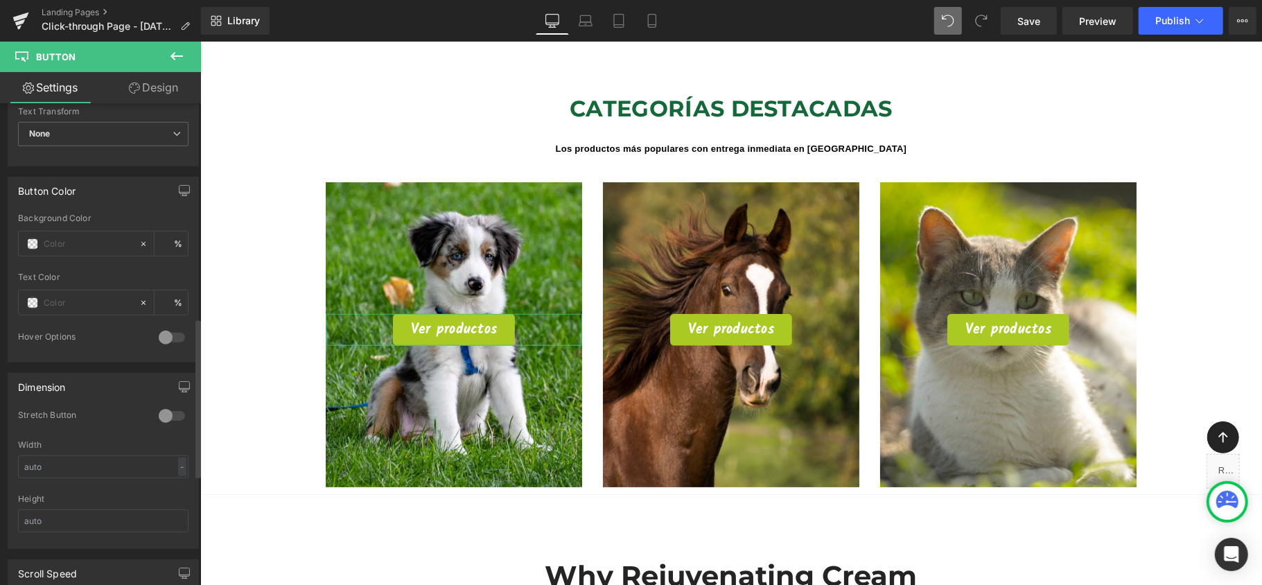
scroll to position [646, 0]
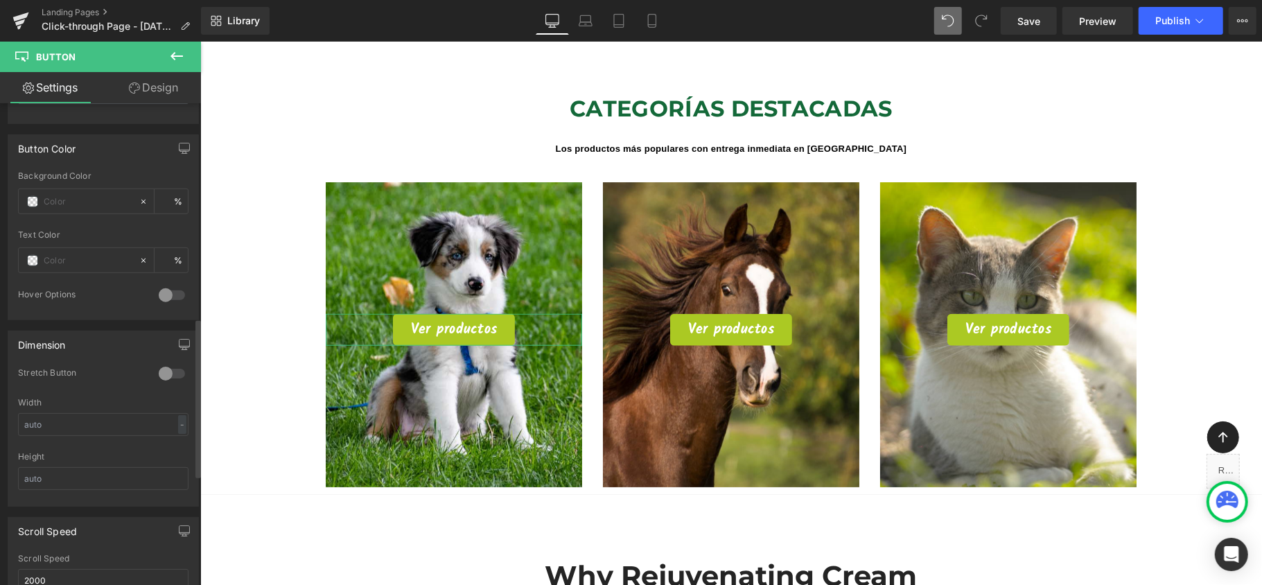
click at [161, 381] on div at bounding box center [171, 373] width 33 height 22
click at [167, 380] on div at bounding box center [171, 373] width 33 height 22
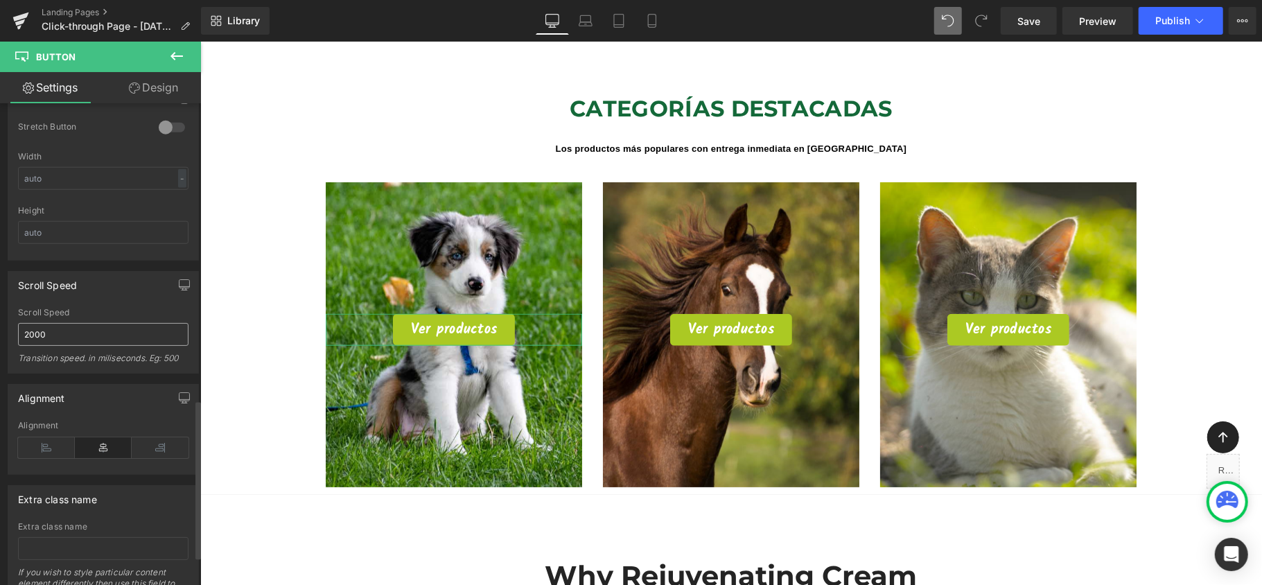
scroll to position [924, 0]
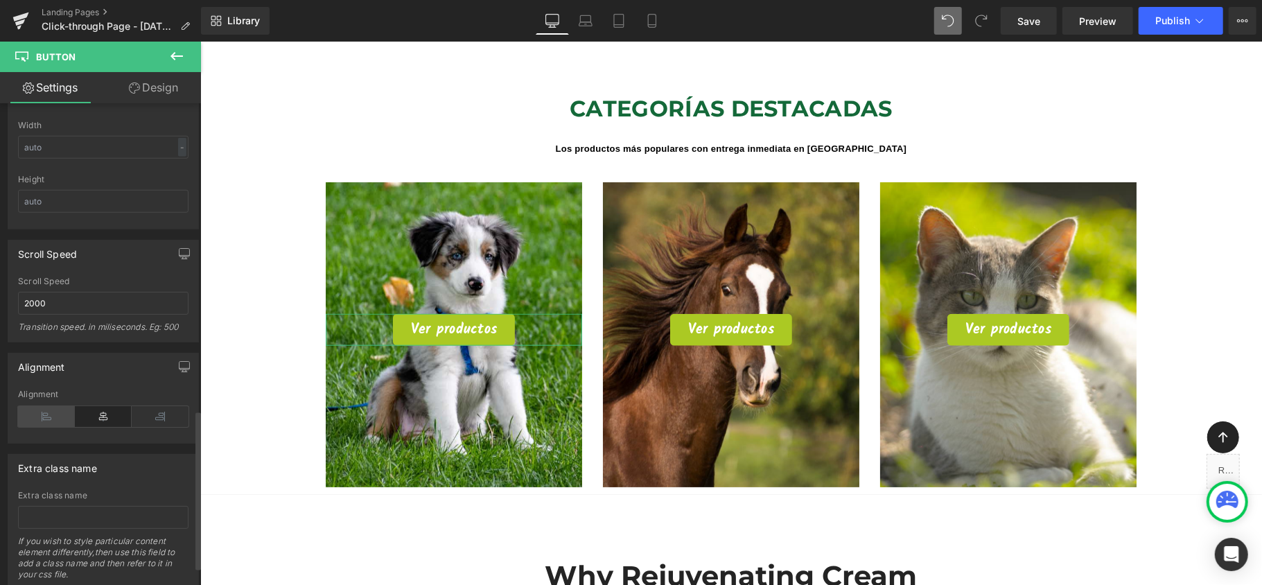
click at [55, 427] on icon at bounding box center [46, 416] width 57 height 21
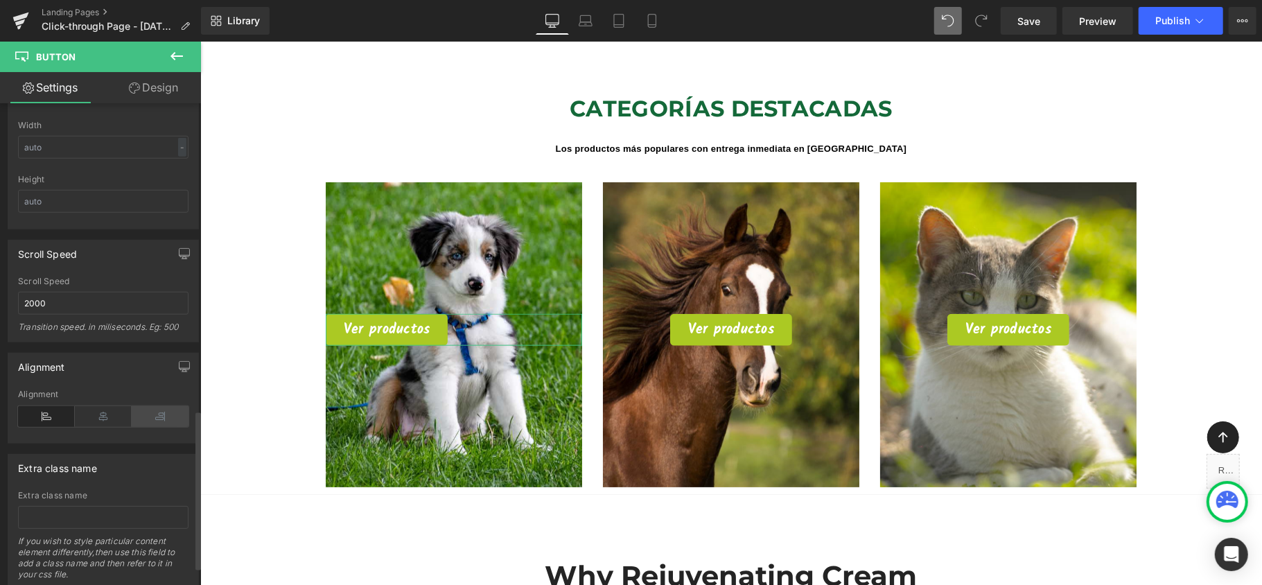
click at [148, 423] on icon at bounding box center [160, 416] width 57 height 21
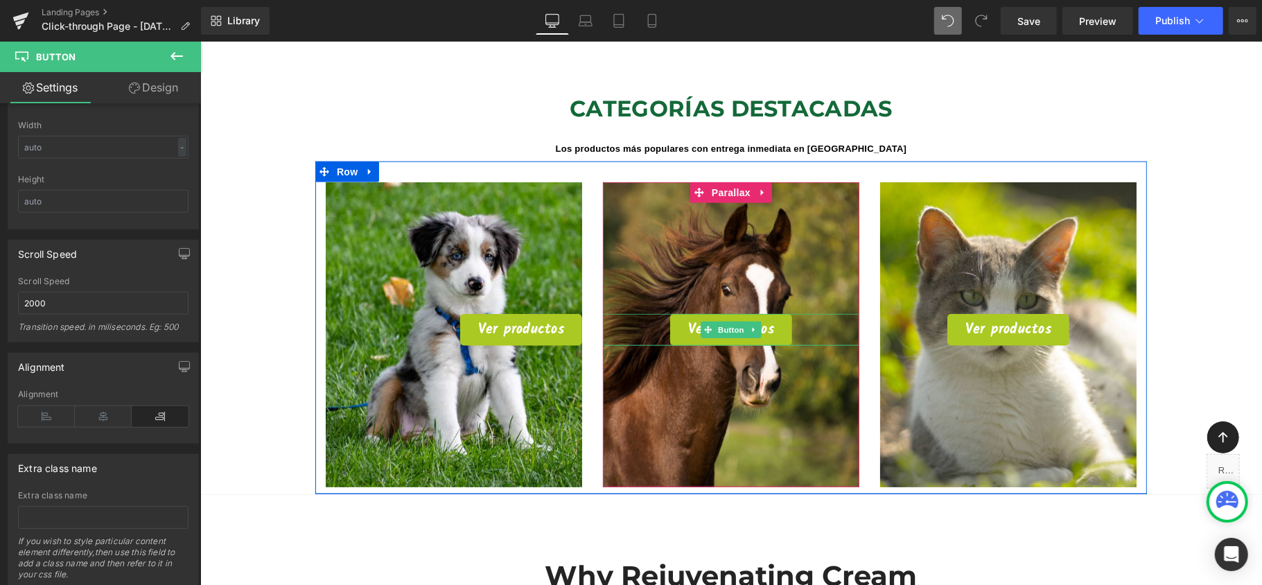
click at [750, 325] on icon at bounding box center [754, 329] width 8 height 8
click at [805, 313] on div "Ver productos" at bounding box center [730, 329] width 256 height 32
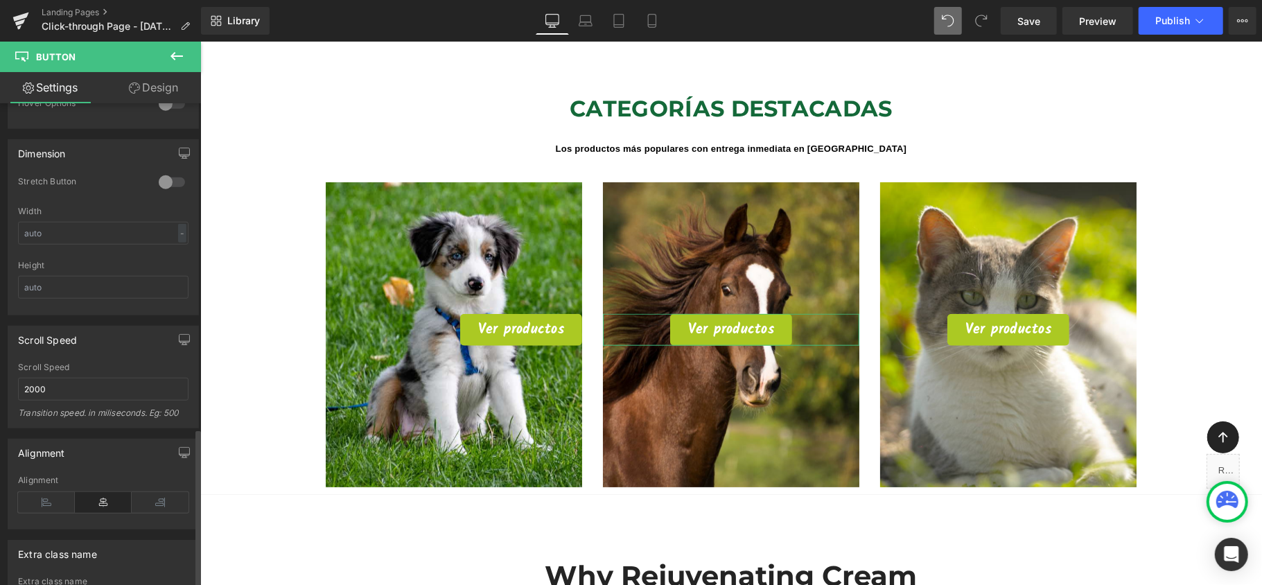
scroll to position [978, 0]
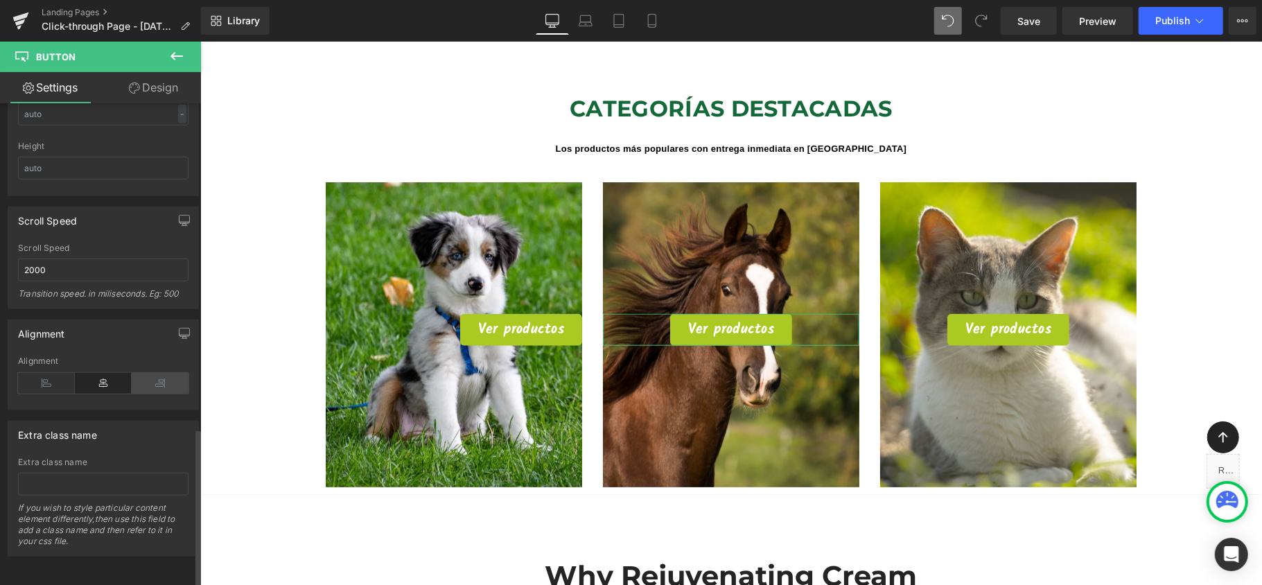
click at [161, 373] on icon at bounding box center [160, 383] width 57 height 21
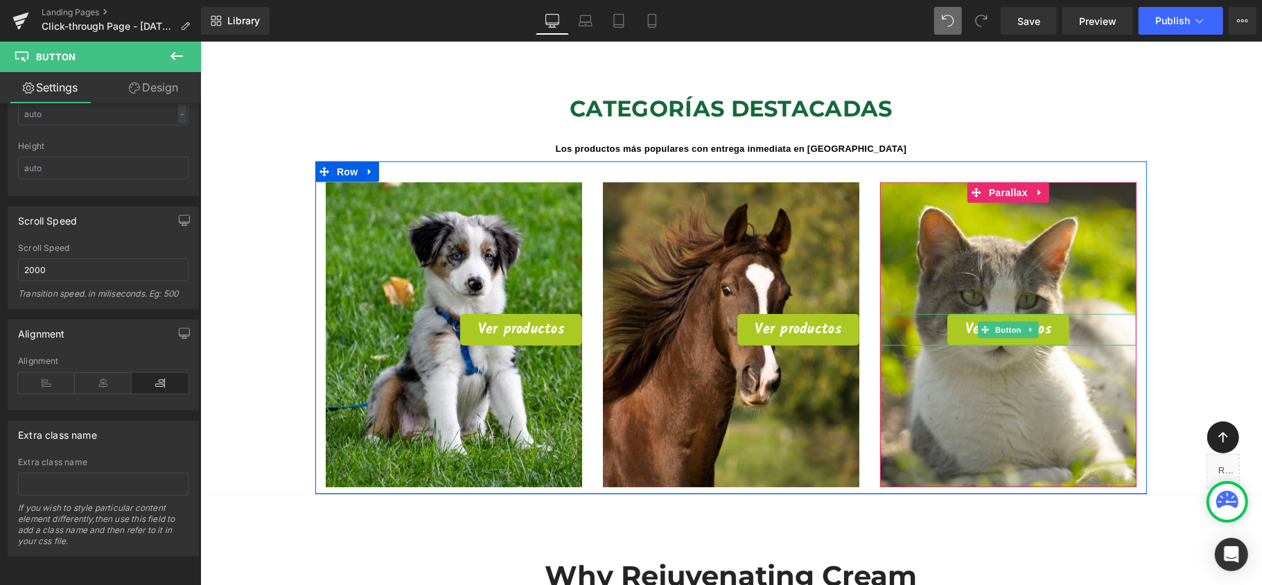
click at [1067, 313] on div "Ver productos" at bounding box center [1007, 329] width 256 height 32
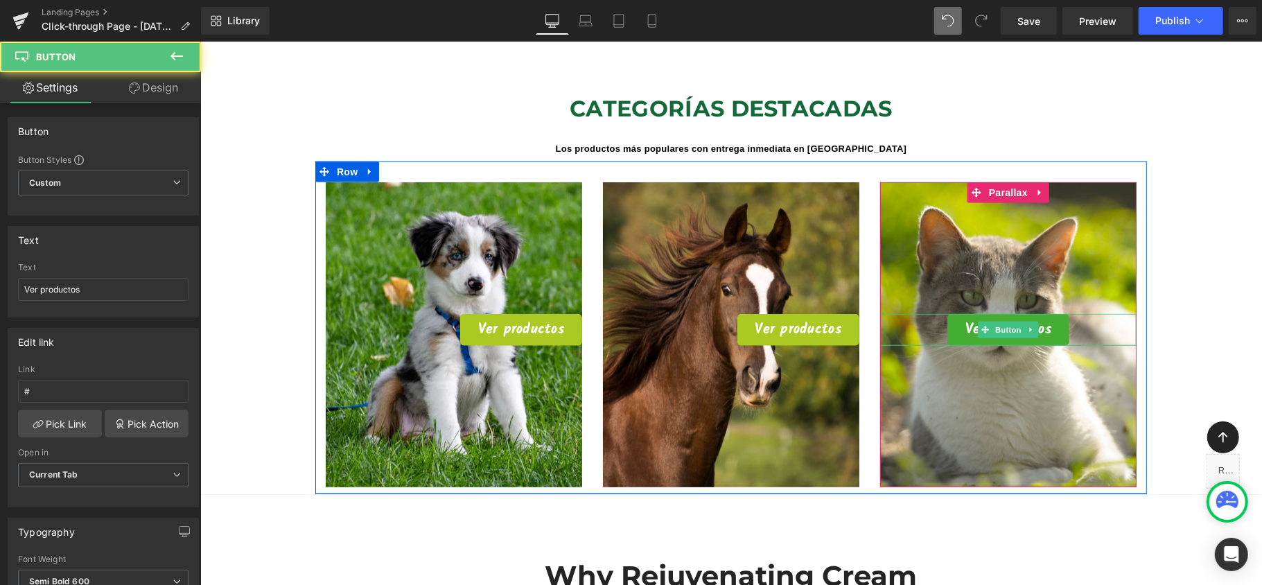
click at [1056, 313] on link "Ver productos" at bounding box center [1007, 329] width 122 height 32
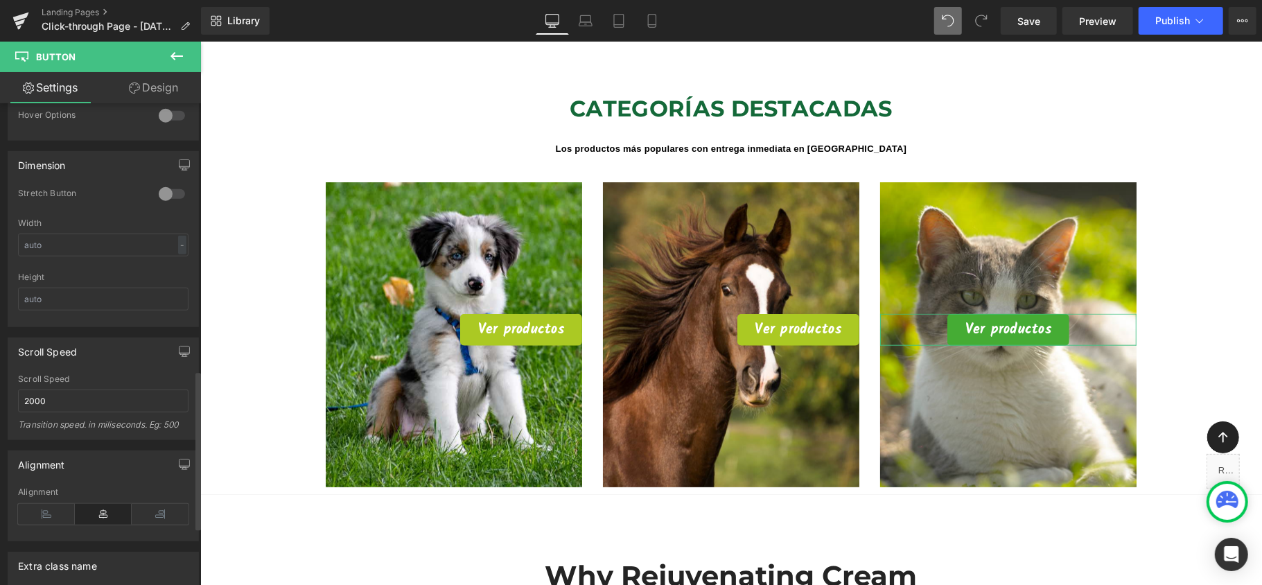
scroll to position [831, 0]
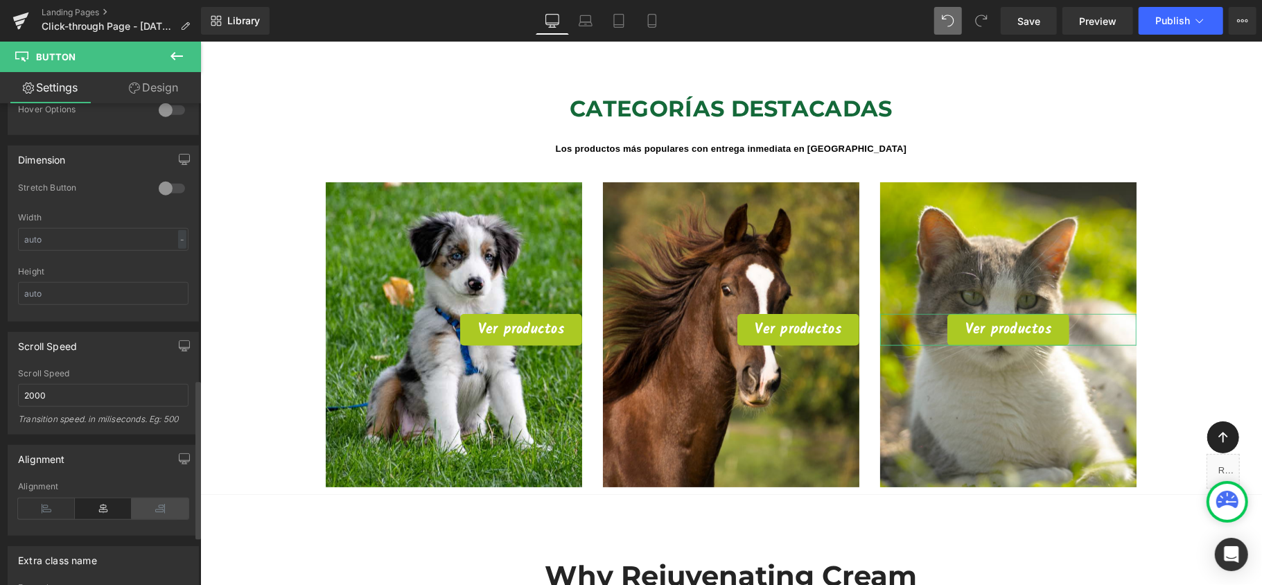
click at [153, 508] on icon at bounding box center [160, 508] width 57 height 21
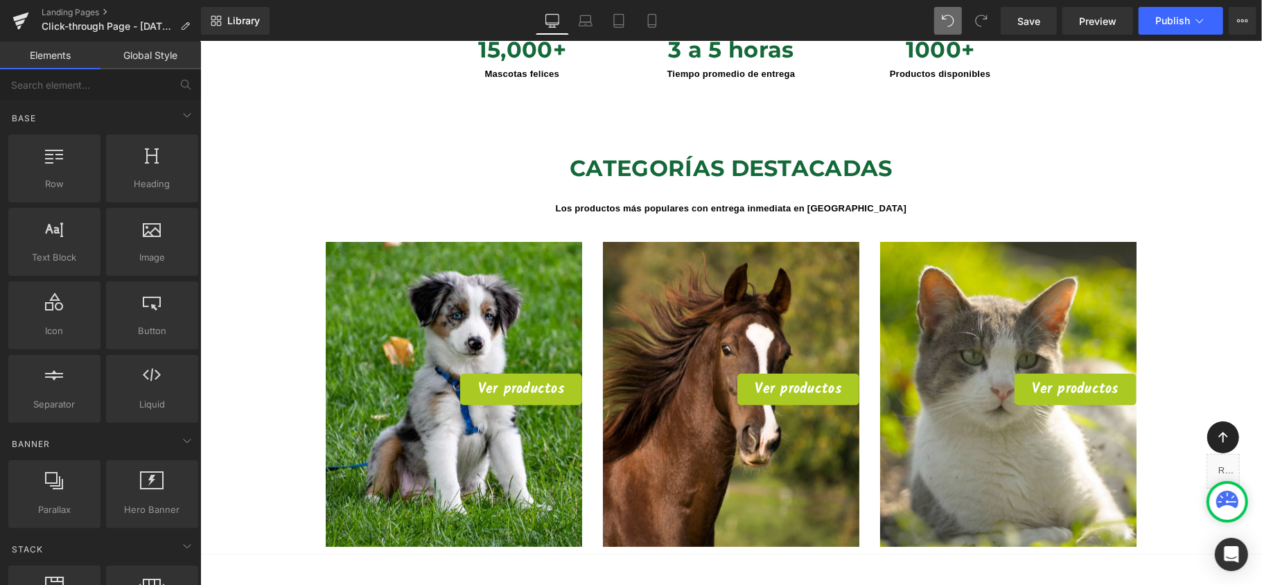
scroll to position [924, 0]
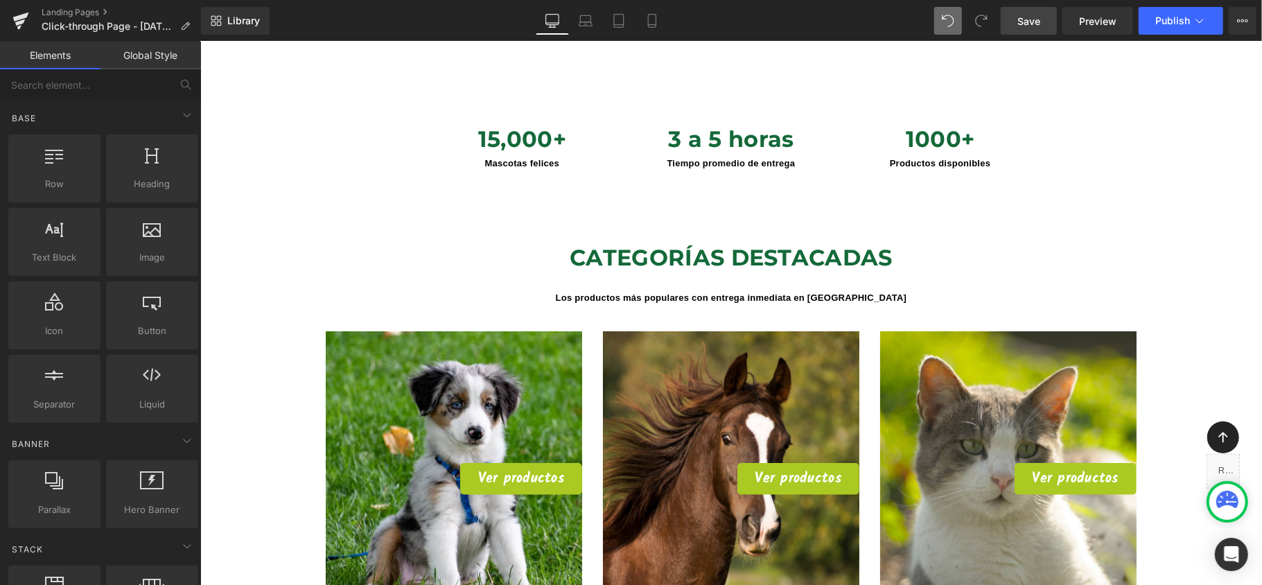
click at [1023, 25] on span "Save" at bounding box center [1028, 21] width 23 height 15
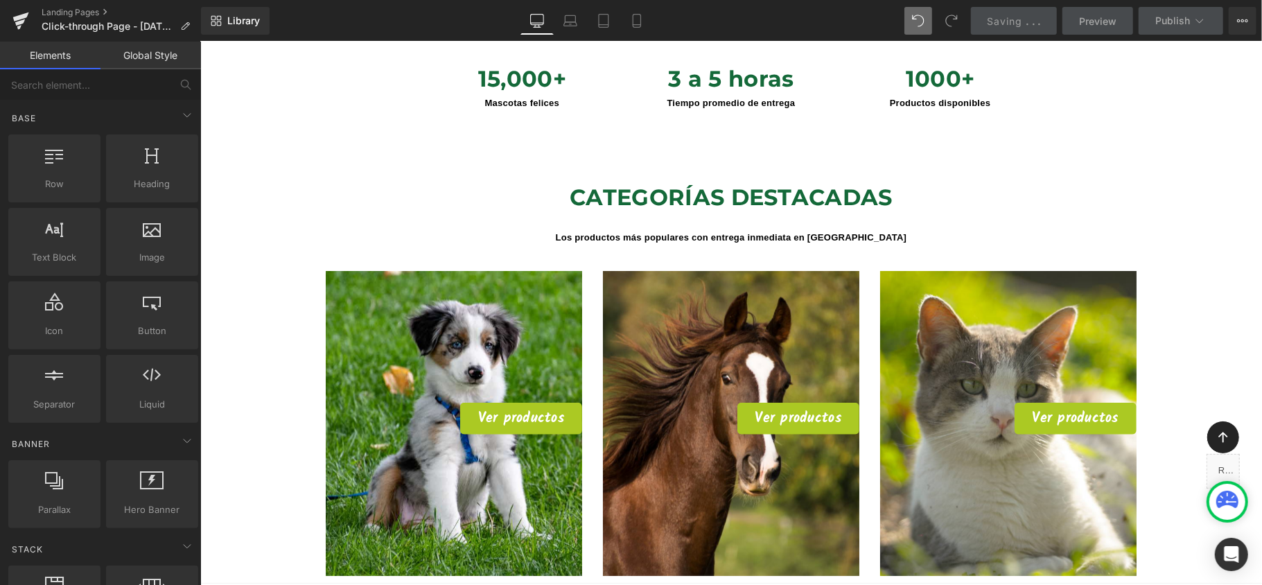
scroll to position [1016, 0]
